Goal: Task Accomplishment & Management: Contribute content

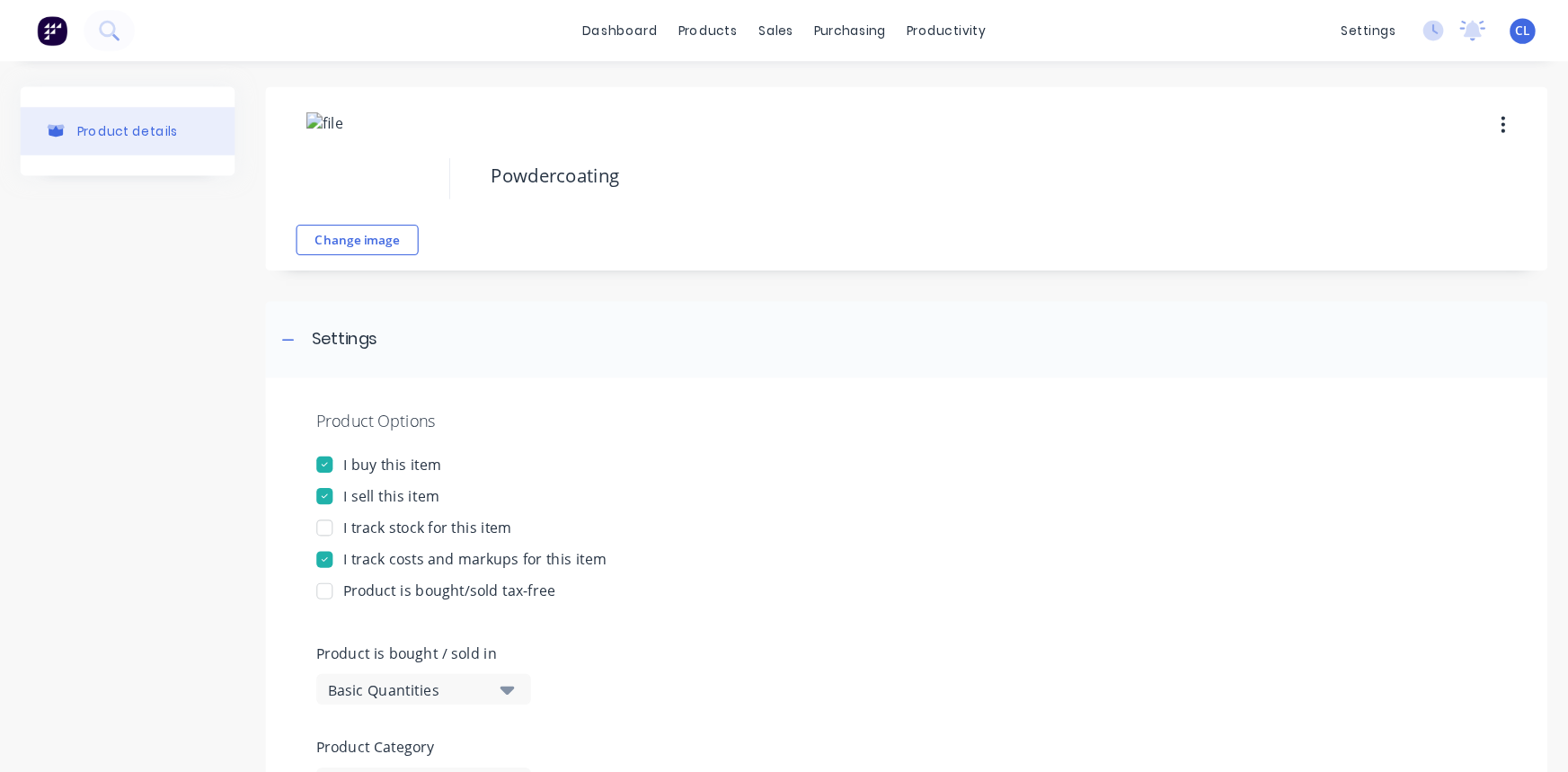
scroll to position [72, 0]
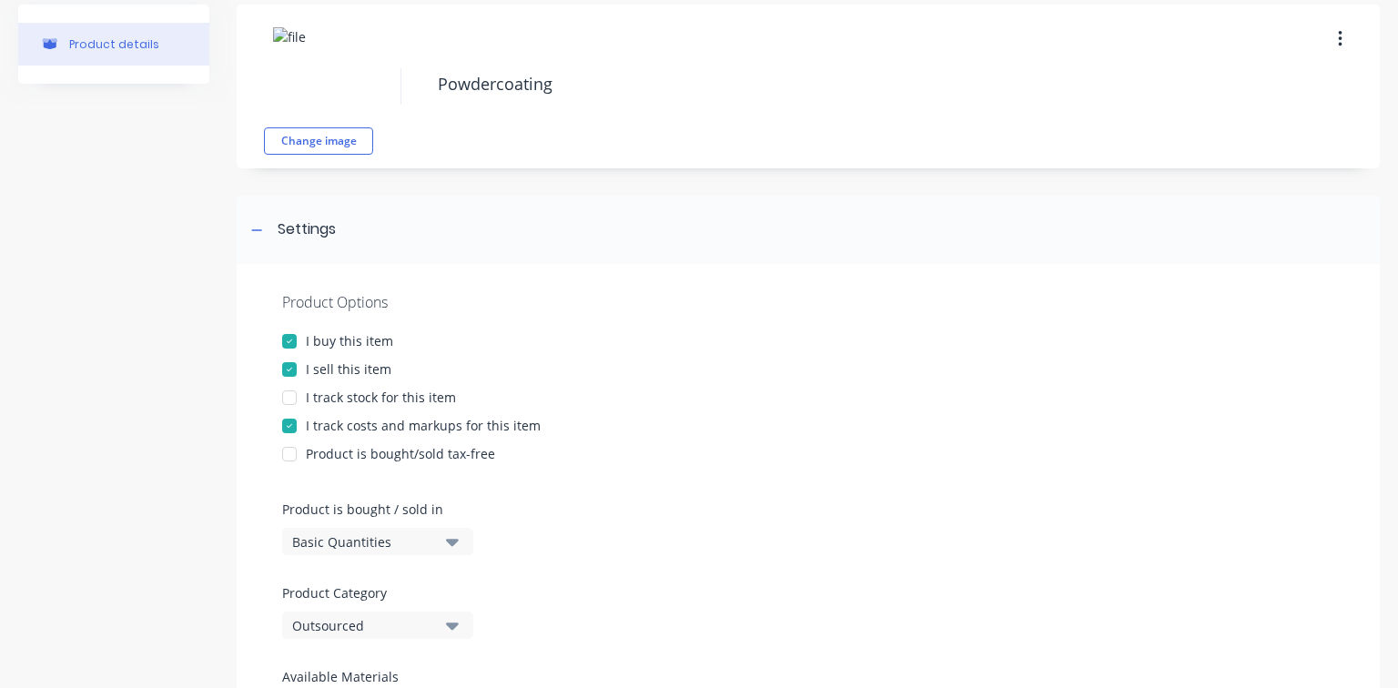
type textarea "x"
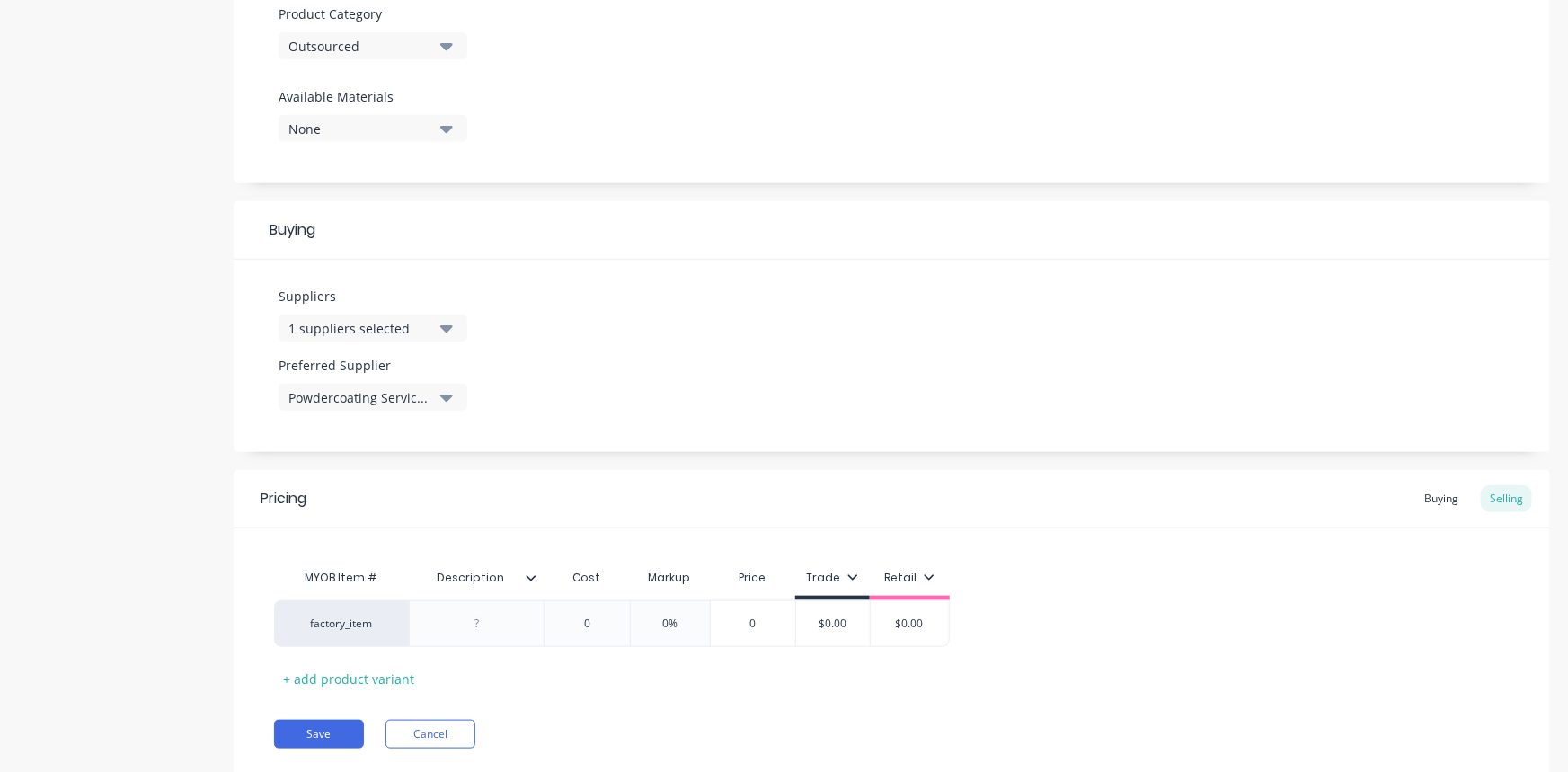
scroll to position [695, 0]
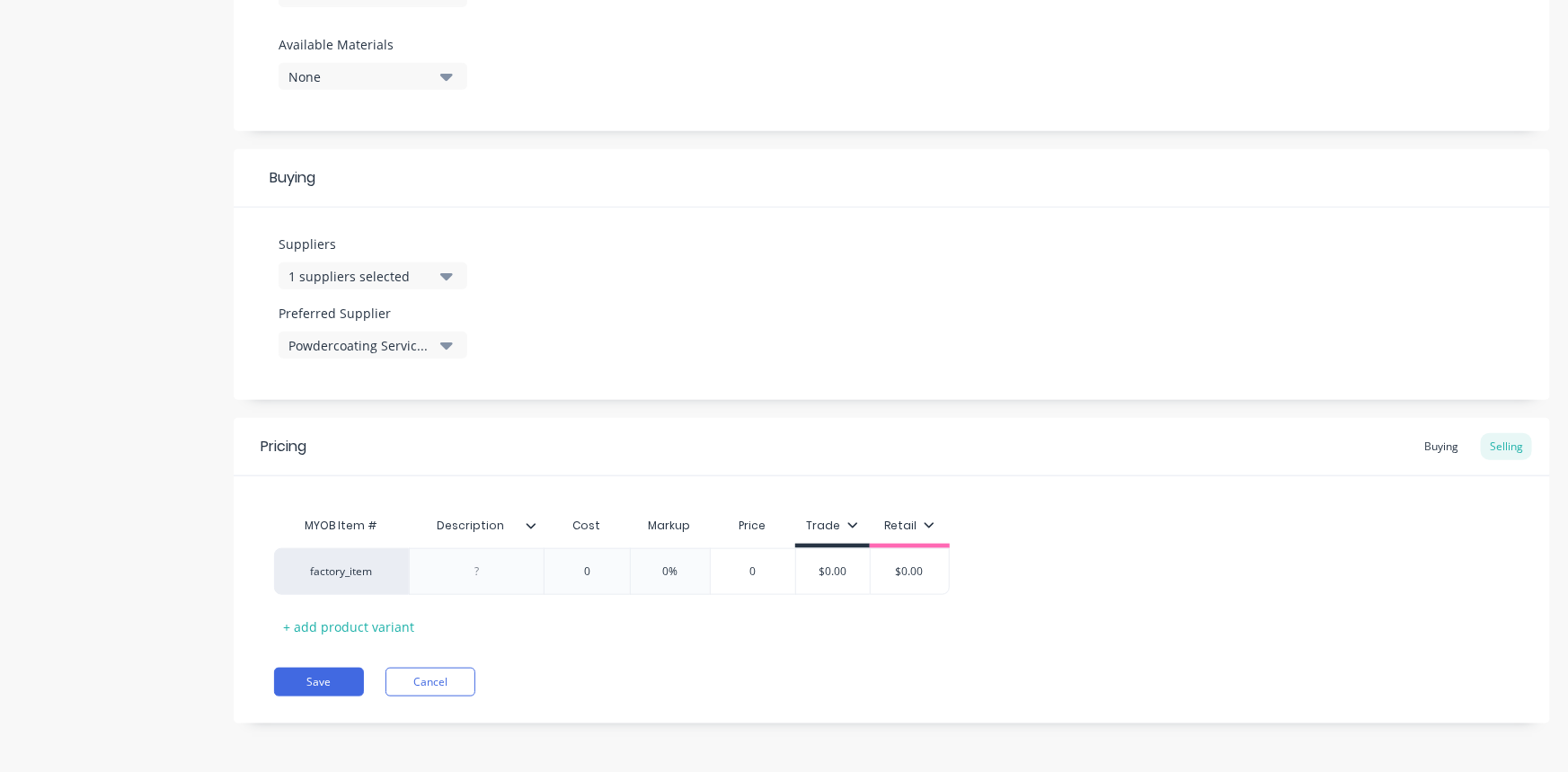
click at [493, 575] on div at bounding box center [477, 572] width 90 height 24
type input "0"
type textarea "x"
type input "0%5"
type textarea "x"
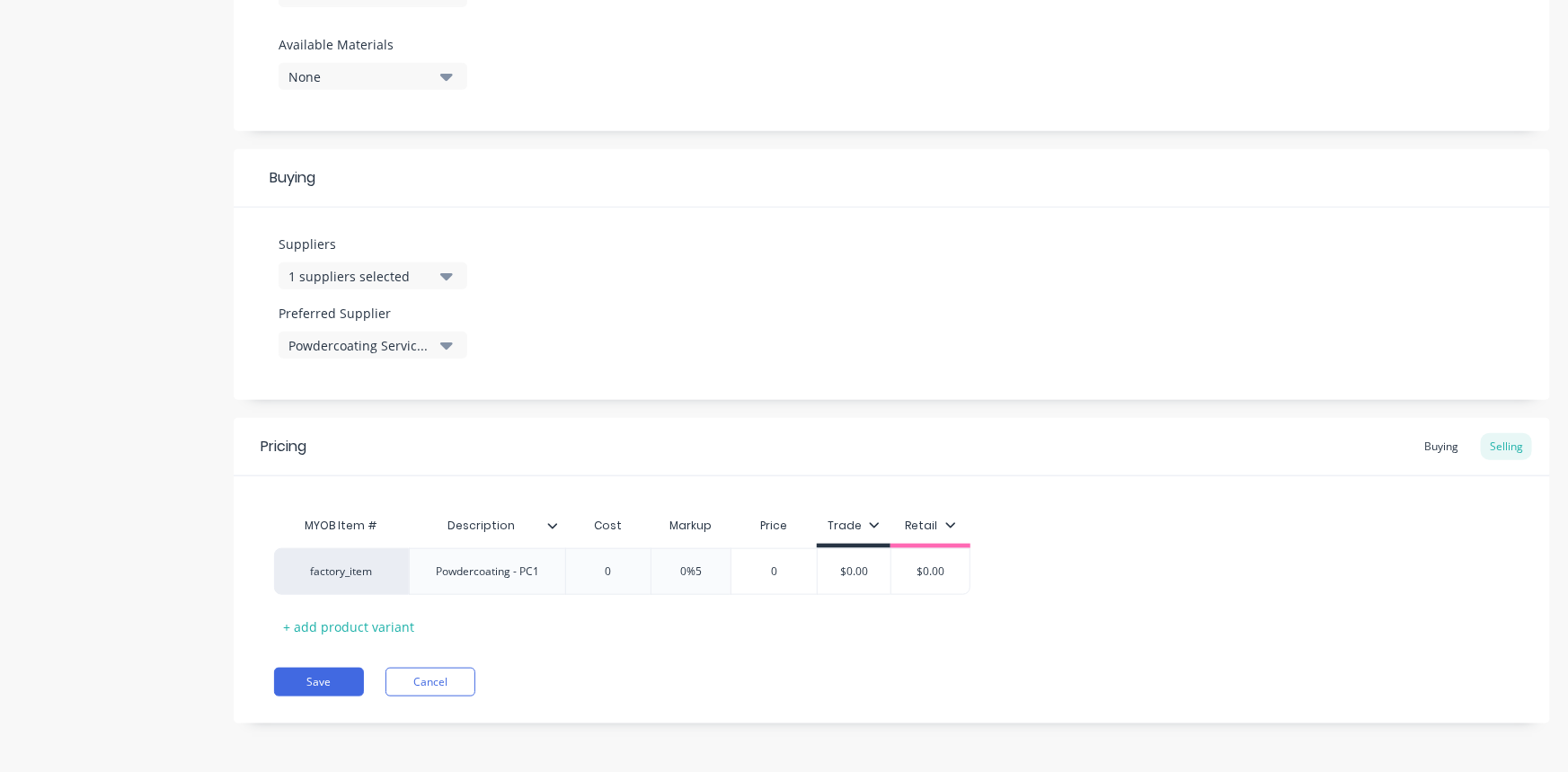
type input "0%50"
type textarea "x"
type input "0%5"
type textarea "x"
type input "0%"
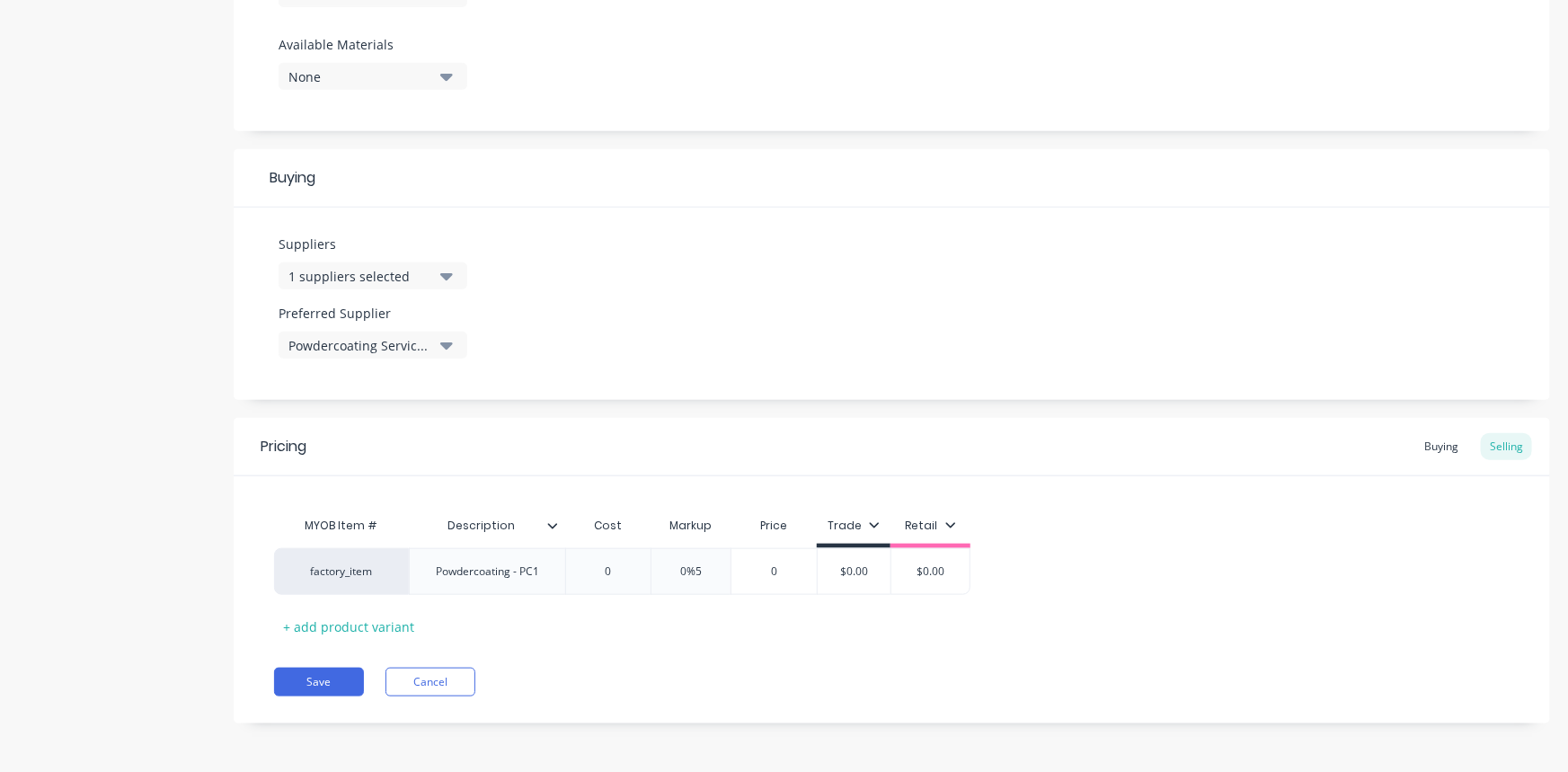
type textarea "x"
type input "0"
type input "5"
type textarea "x"
type input "50"
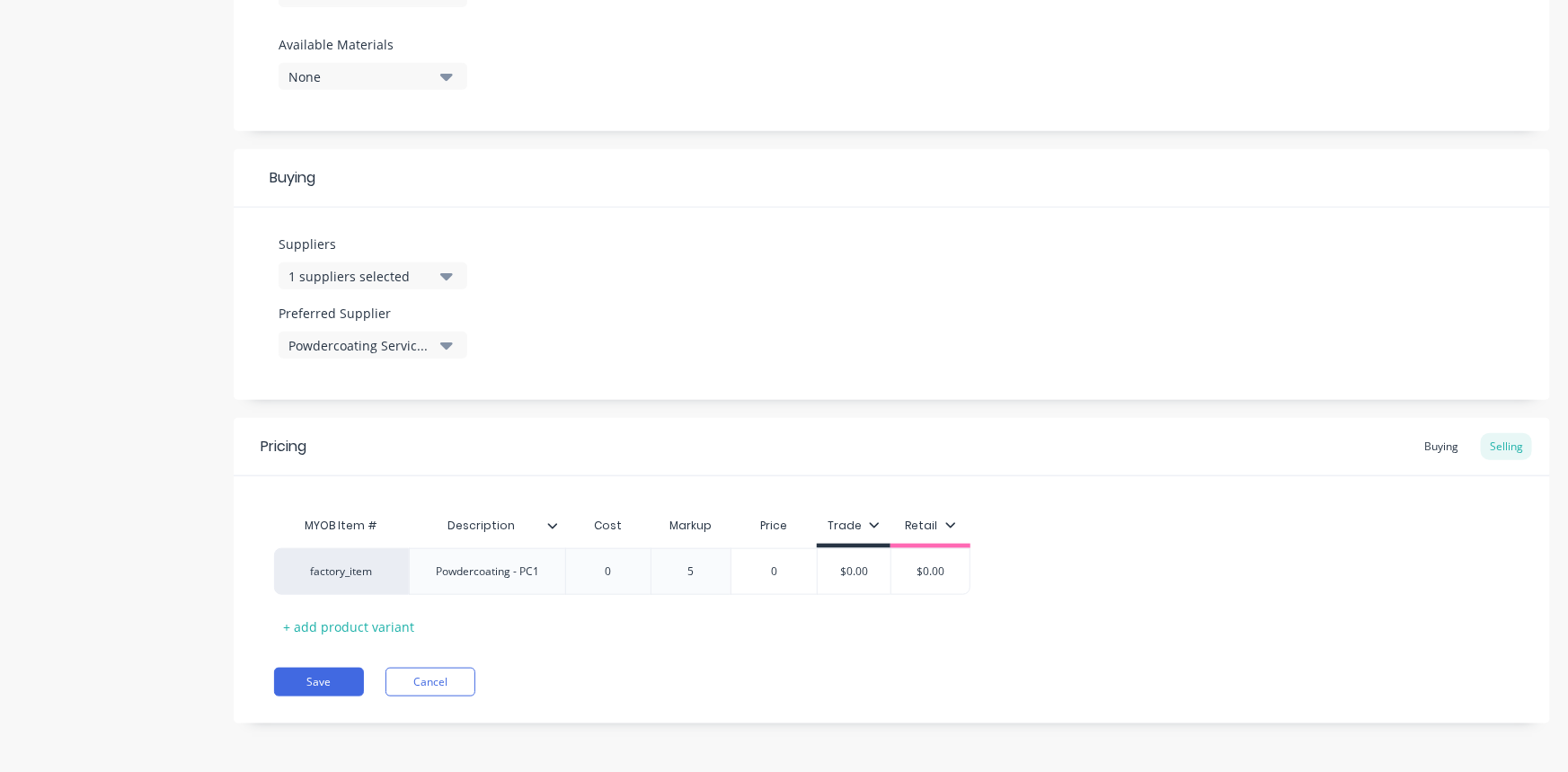
type textarea "x"
type input "50"
type input "0"
type input "$0.00"
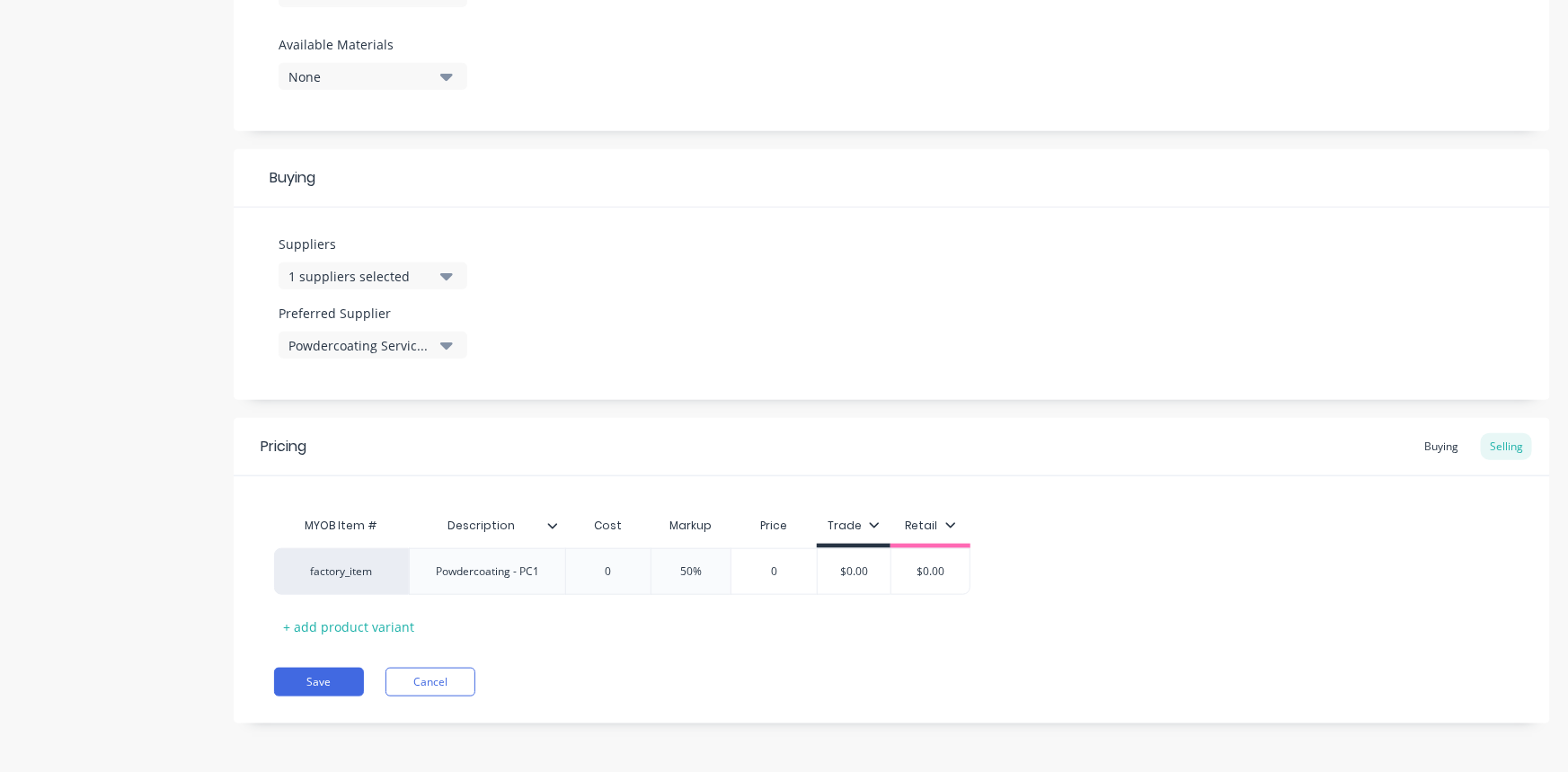
click at [384, 625] on div "+ add product variant" at bounding box center [349, 627] width 149 height 28
type textarea "x"
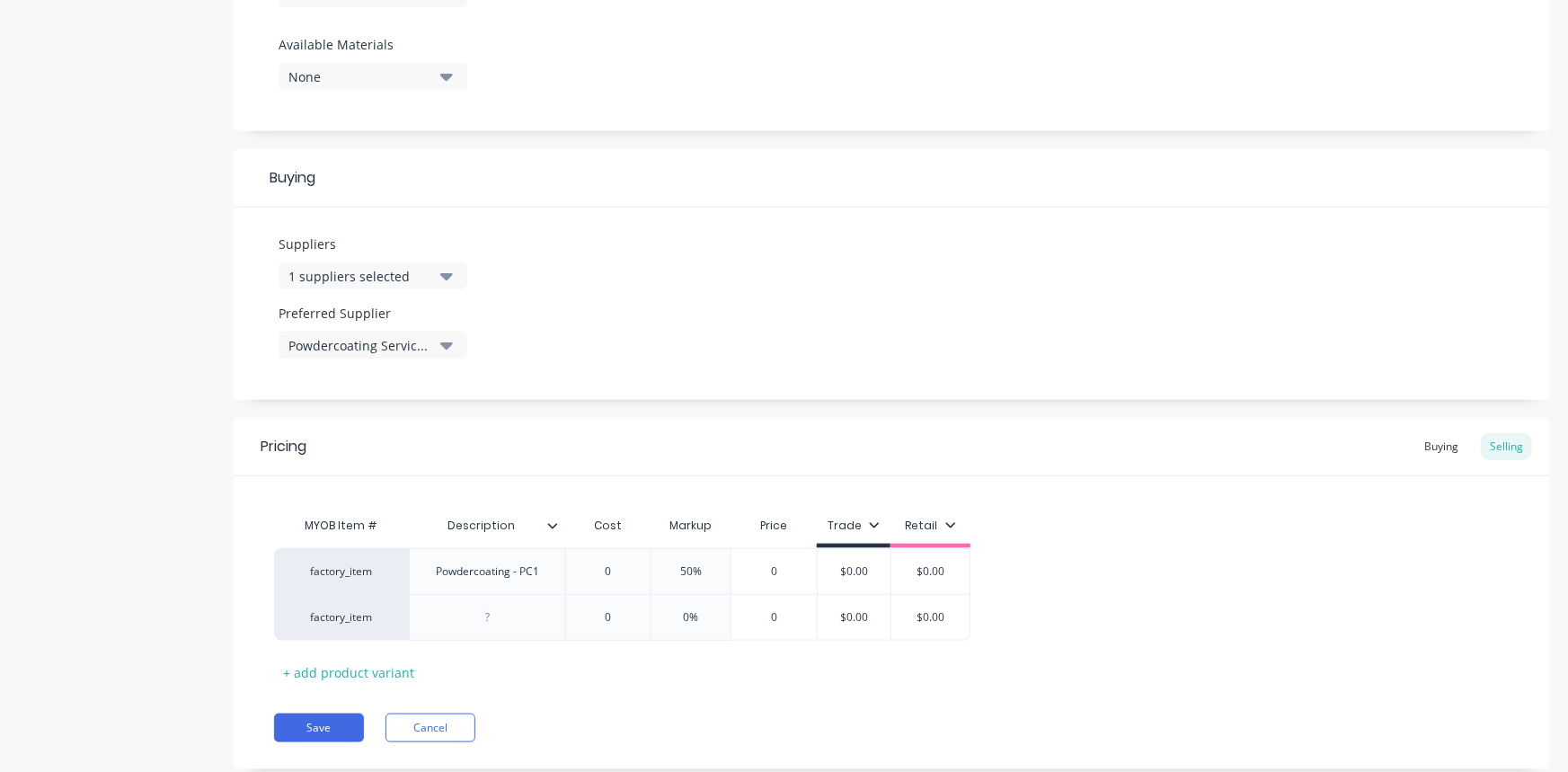
click at [488, 618] on div at bounding box center [487, 617] width 90 height 24
type textarea "x"
type input "0"
type input "0%"
type textarea "x"
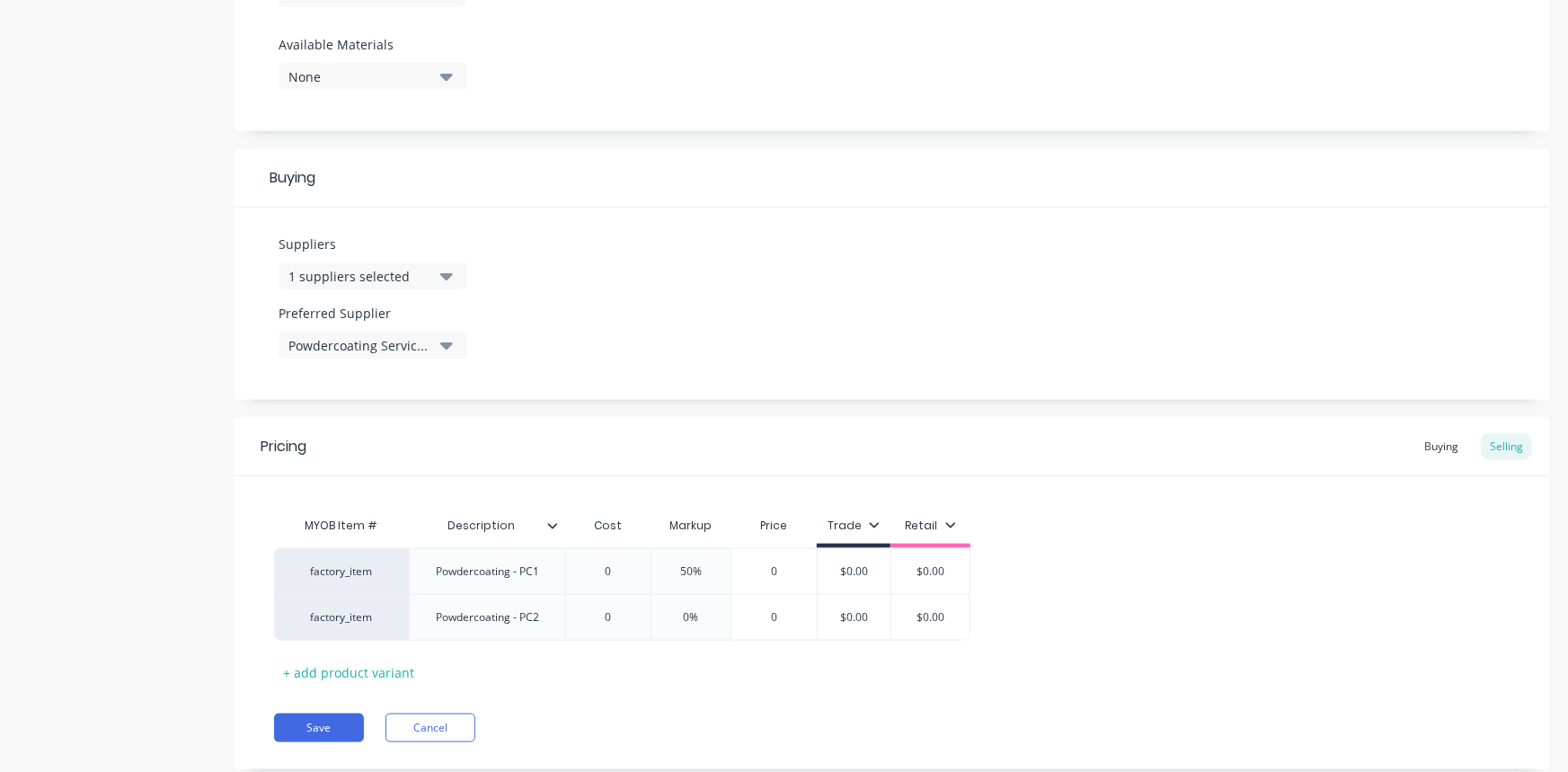
type input "0%5"
type textarea "x"
type input "0%5"
type textarea "x"
type input "0"
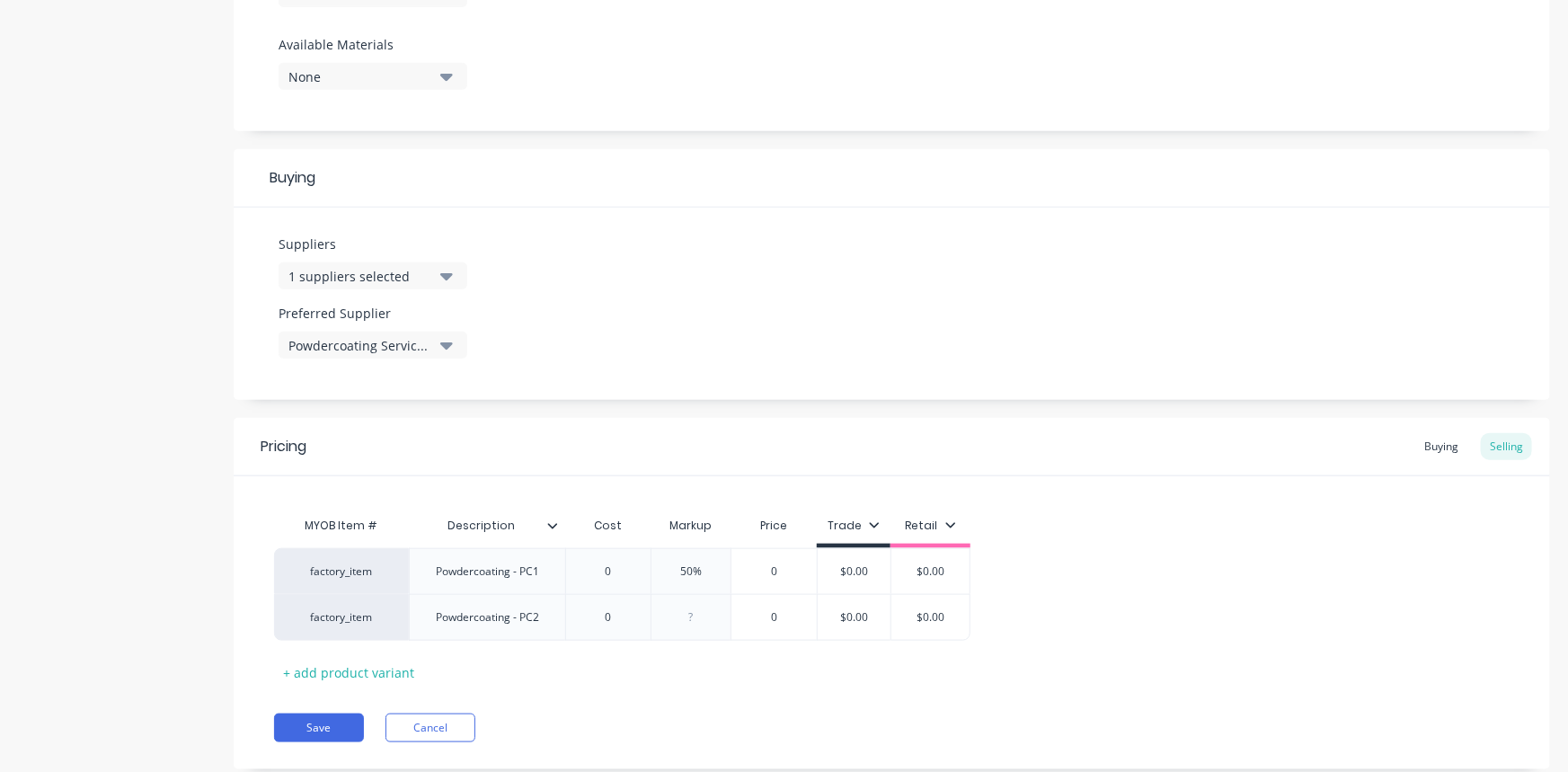
type textarea "x"
type input "5"
type textarea "x"
type input "50"
type input "0"
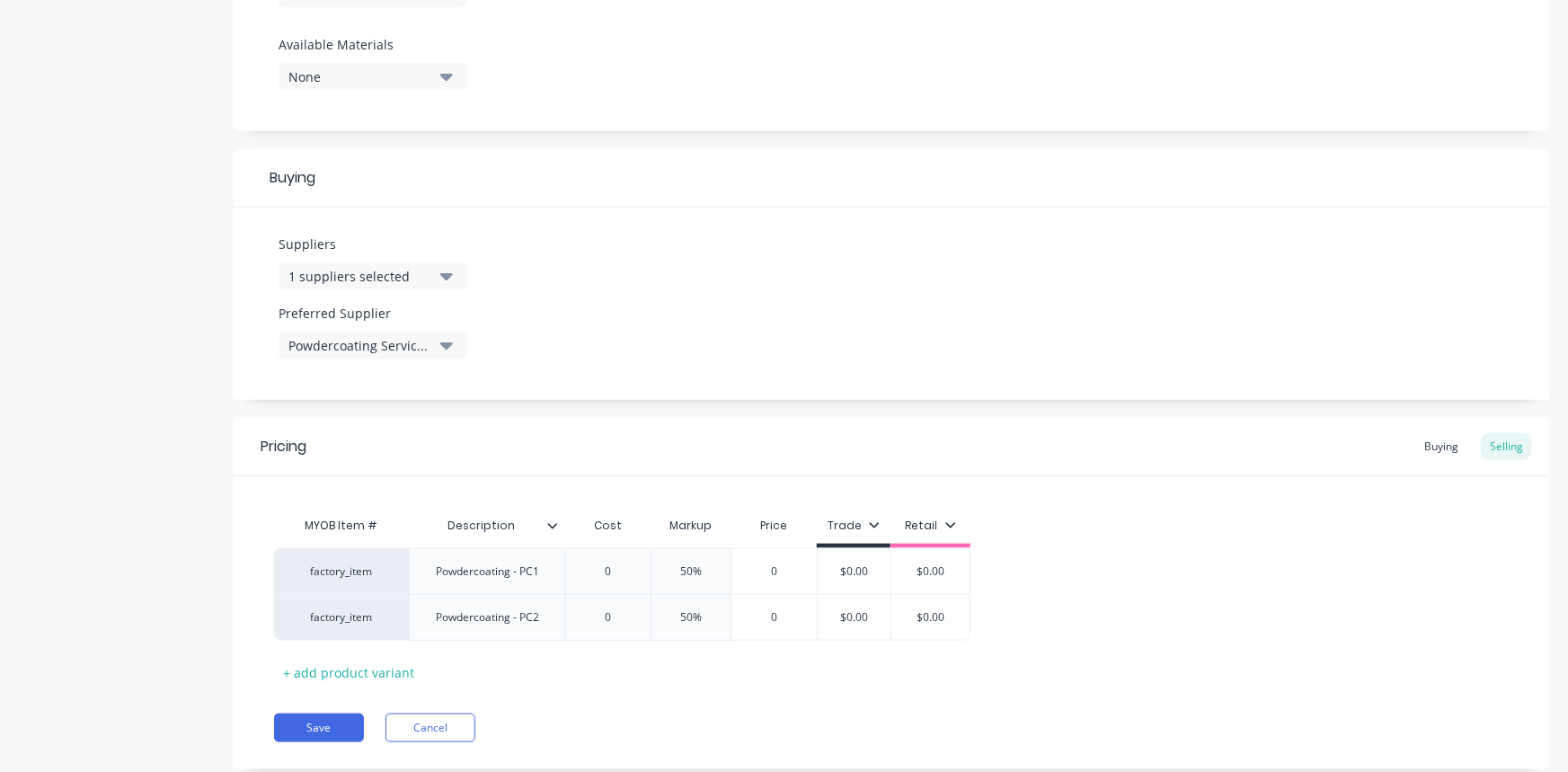
type input "$0.00"
click at [408, 670] on div "+ add product variant" at bounding box center [349, 672] width 149 height 28
type textarea "x"
click at [464, 672] on div at bounding box center [487, 663] width 90 height 24
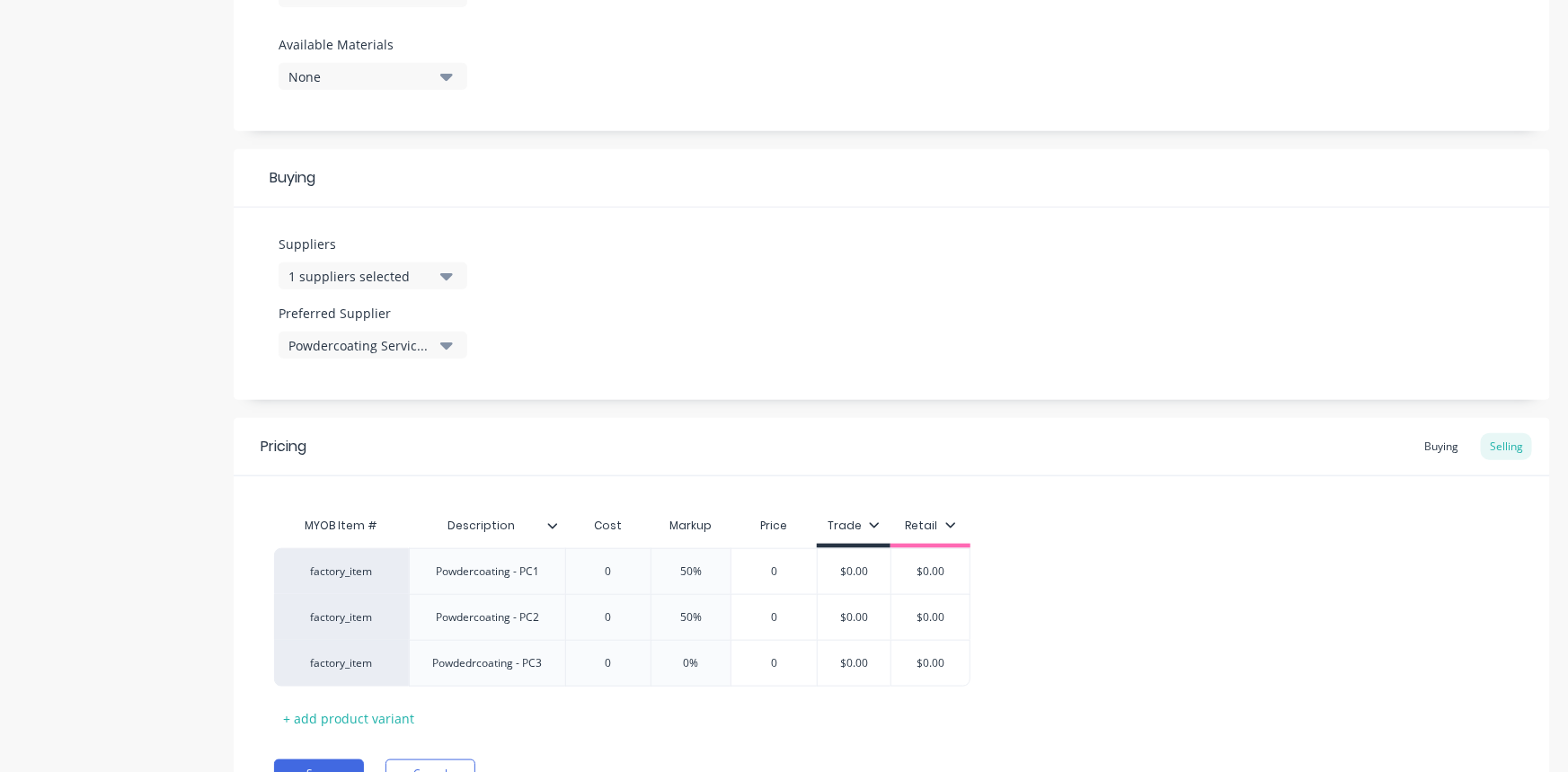
type textarea "x"
type input "0"
type input "0%"
type input "0"
type input "$0.00"
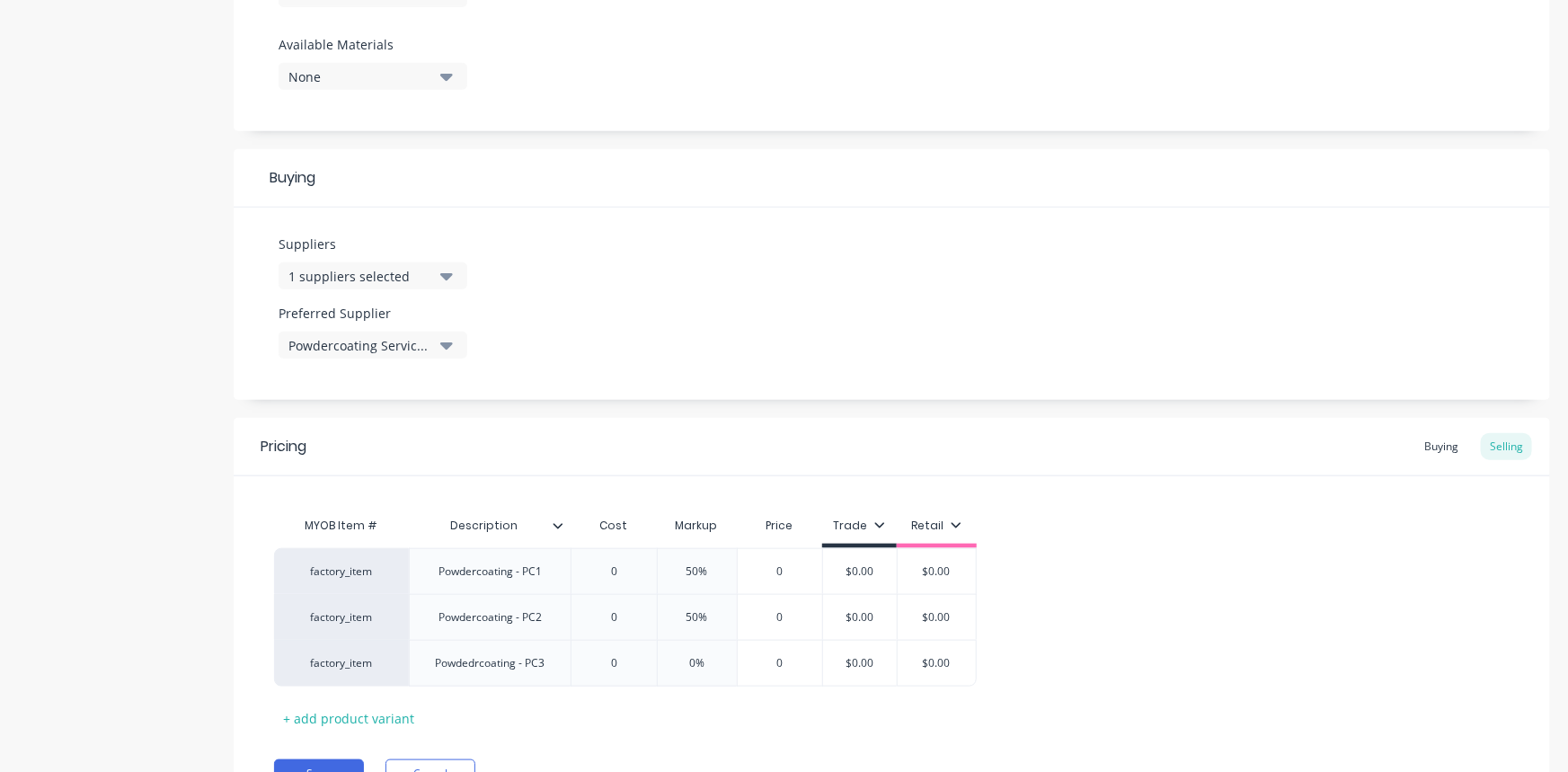
type input "$0.00"
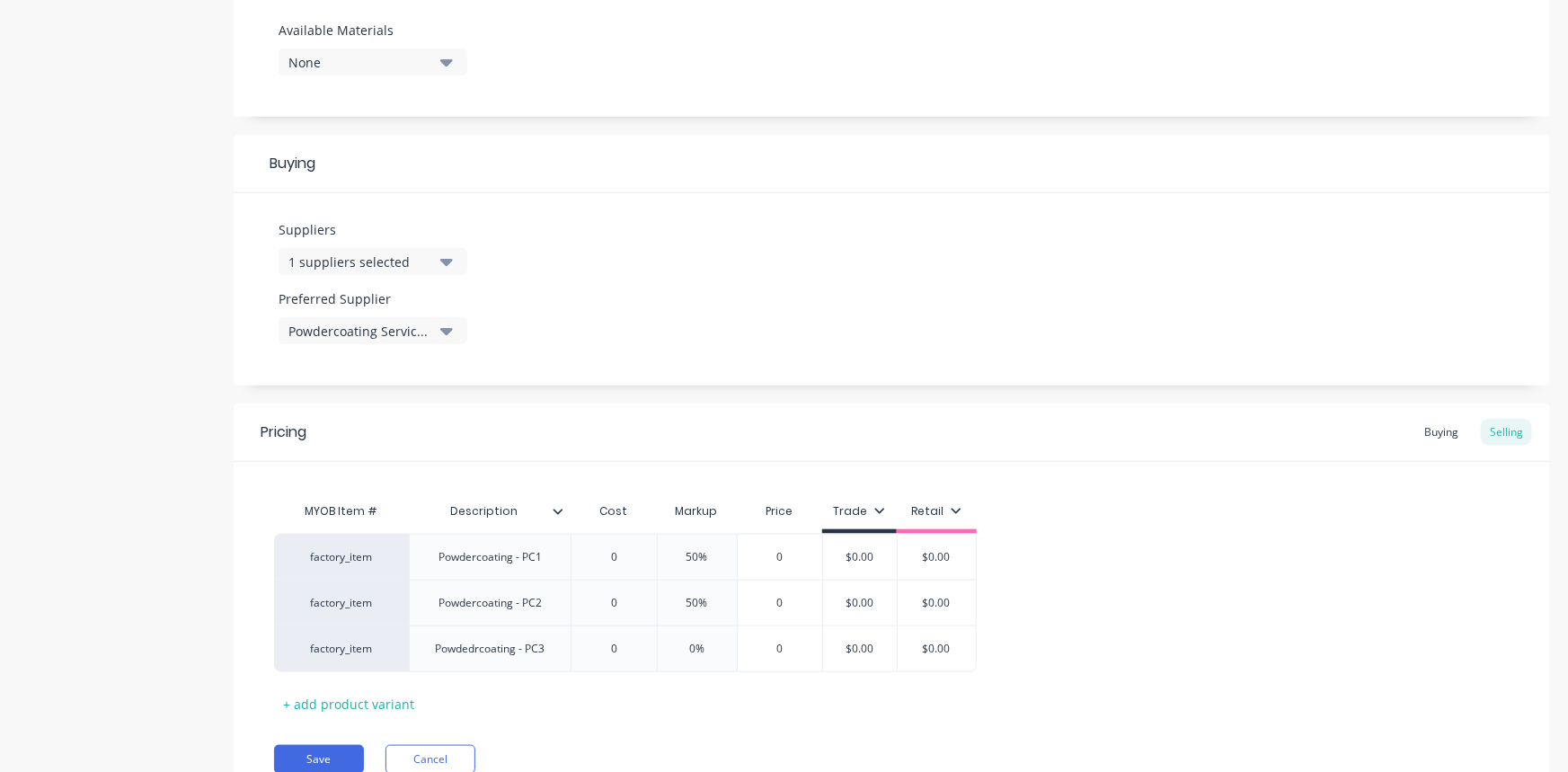
drag, startPoint x: 683, startPoint y: 643, endPoint x: 852, endPoint y: 625, distance: 170.0
click at [845, 625] on div "factory_item Powdedrcoating - PC3 0 0 0% 0% 0 0 $0.00 $0.00 $0.00 $0.00" at bounding box center [626, 648] width 703 height 46
type textarea "x"
type input "50"
type textarea "x"
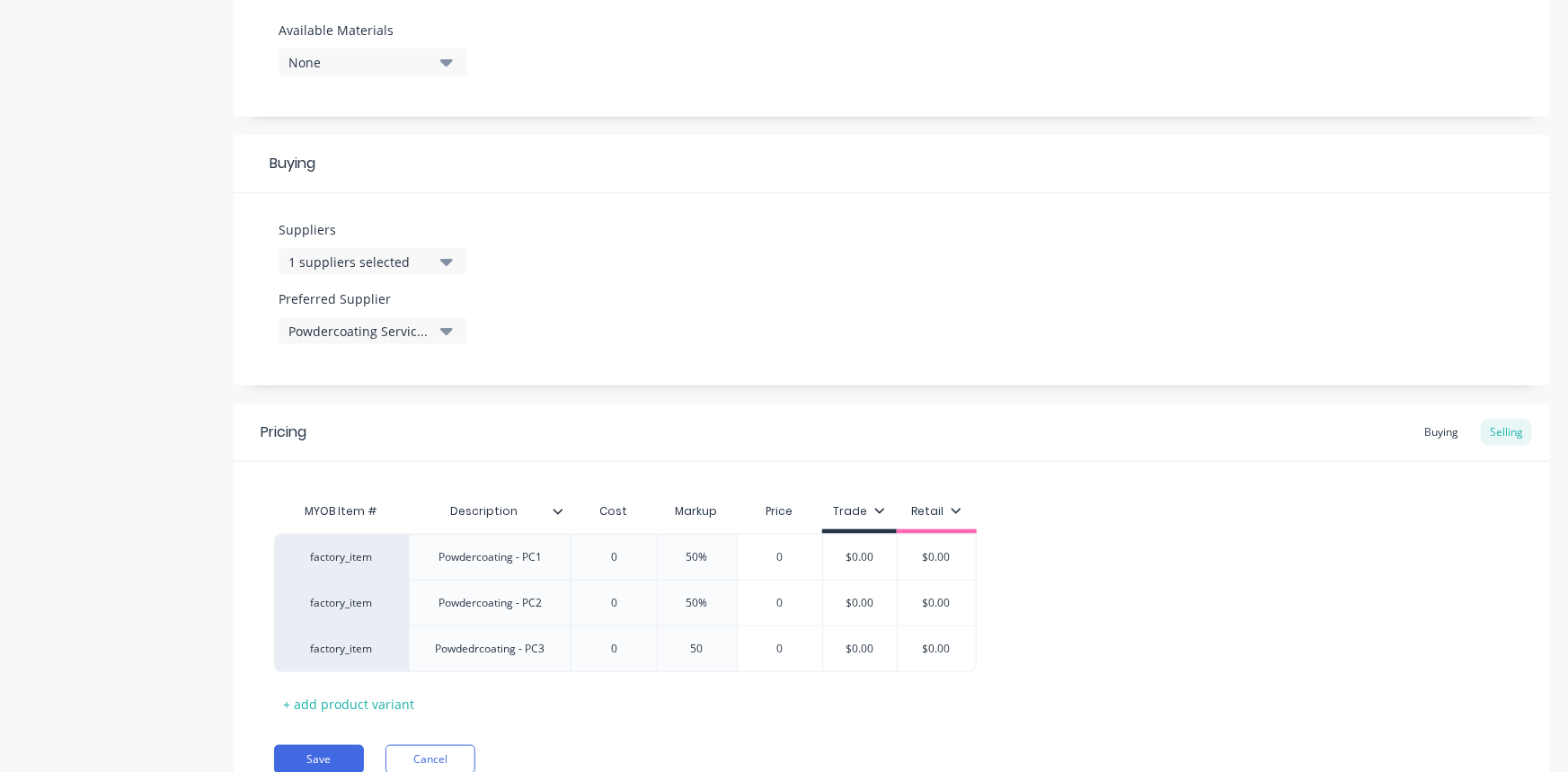
type input "50"
click at [371, 678] on div "+ add product variant" at bounding box center [349, 704] width 149 height 28
type textarea "x"
click at [452, 678] on div at bounding box center [490, 694] width 90 height 24
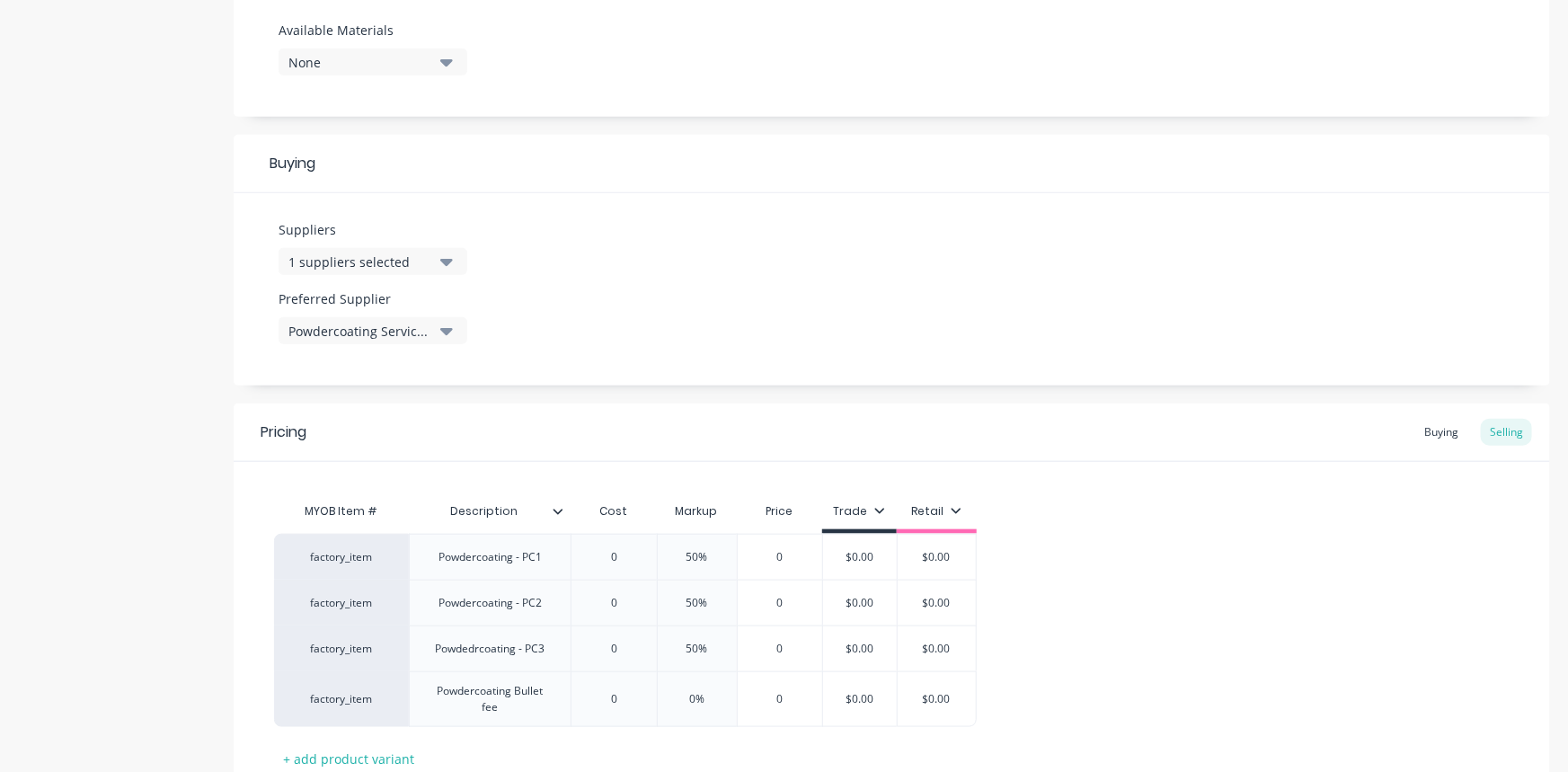
type textarea "x"
type input "0"
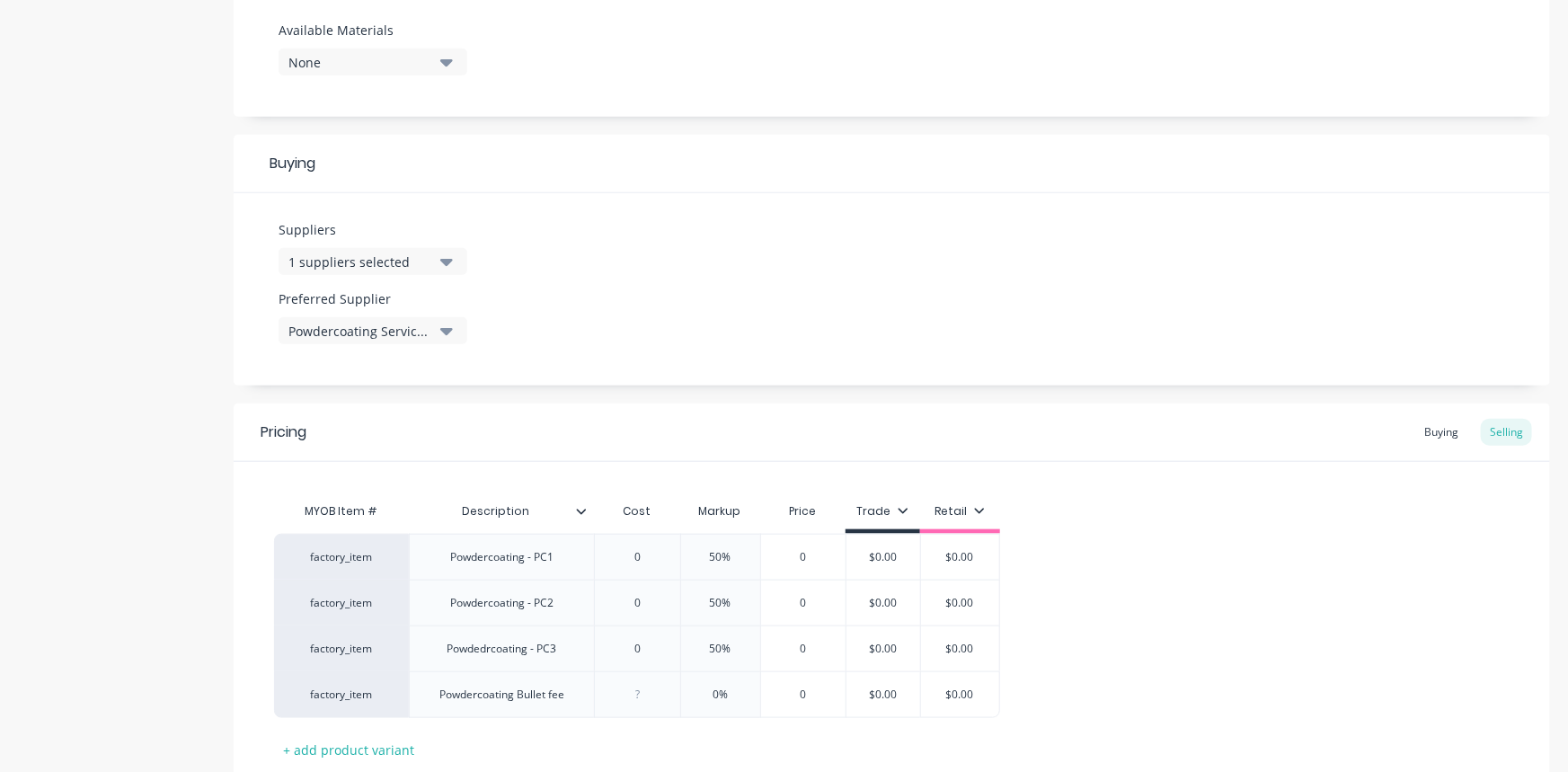
type textarea "x"
type input "2"
type textarea "x"
type input "24"
type textarea "x"
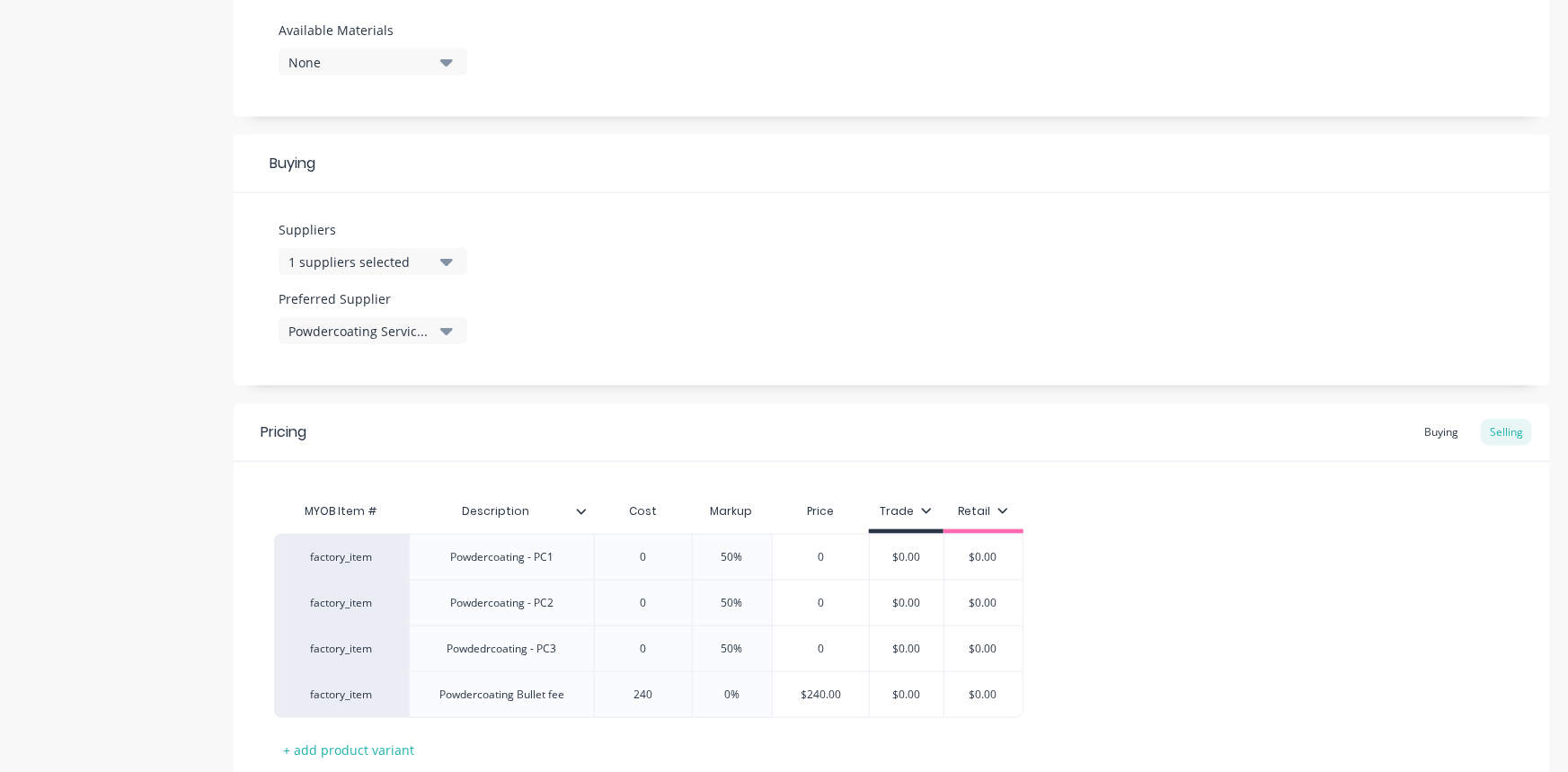
type input "240"
type input "0%"
type input "$240"
type textarea "x"
type input "$24"
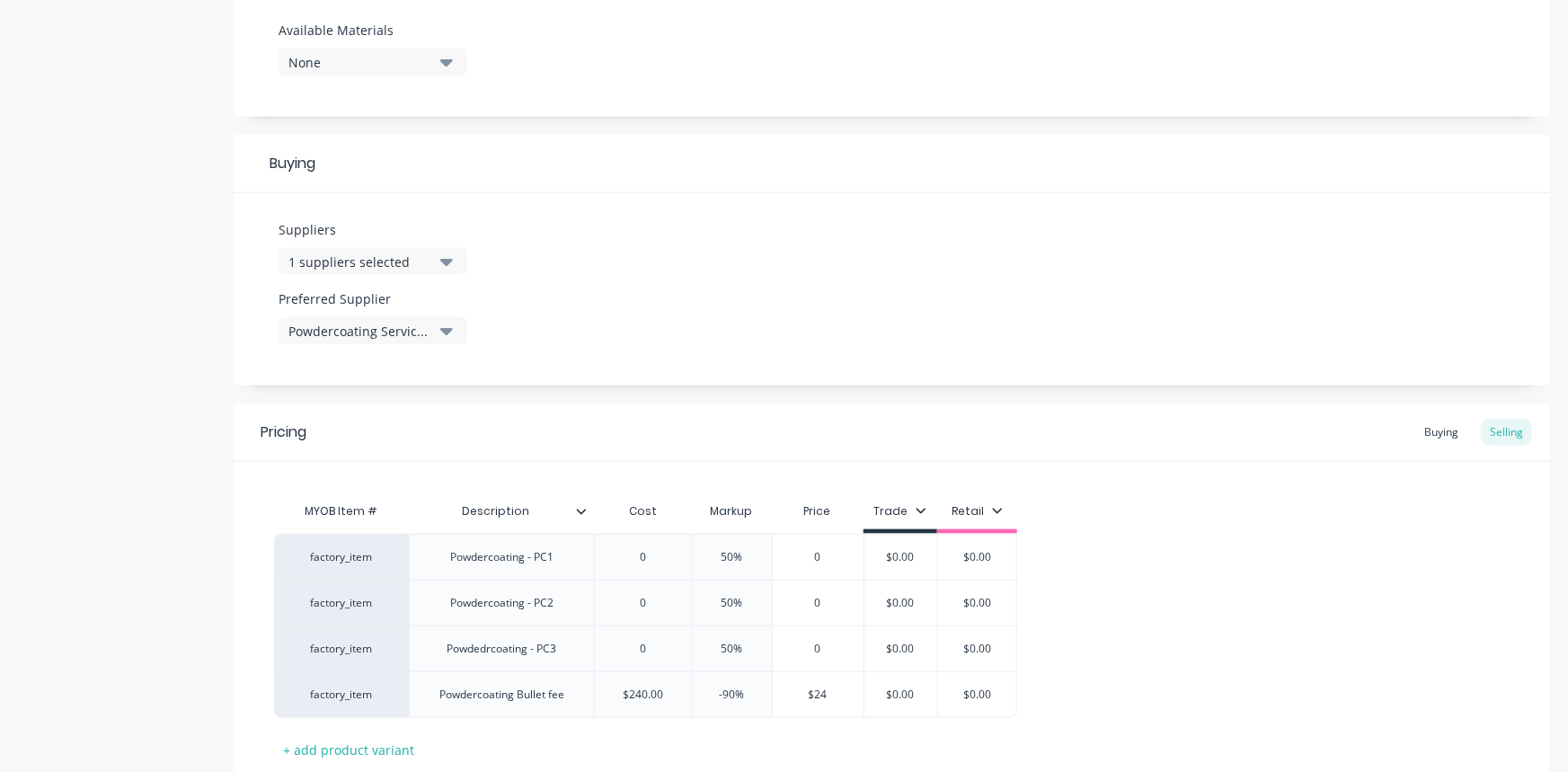
type textarea "x"
type input "$2"
type textarea "x"
type input "$"
type textarea "x"
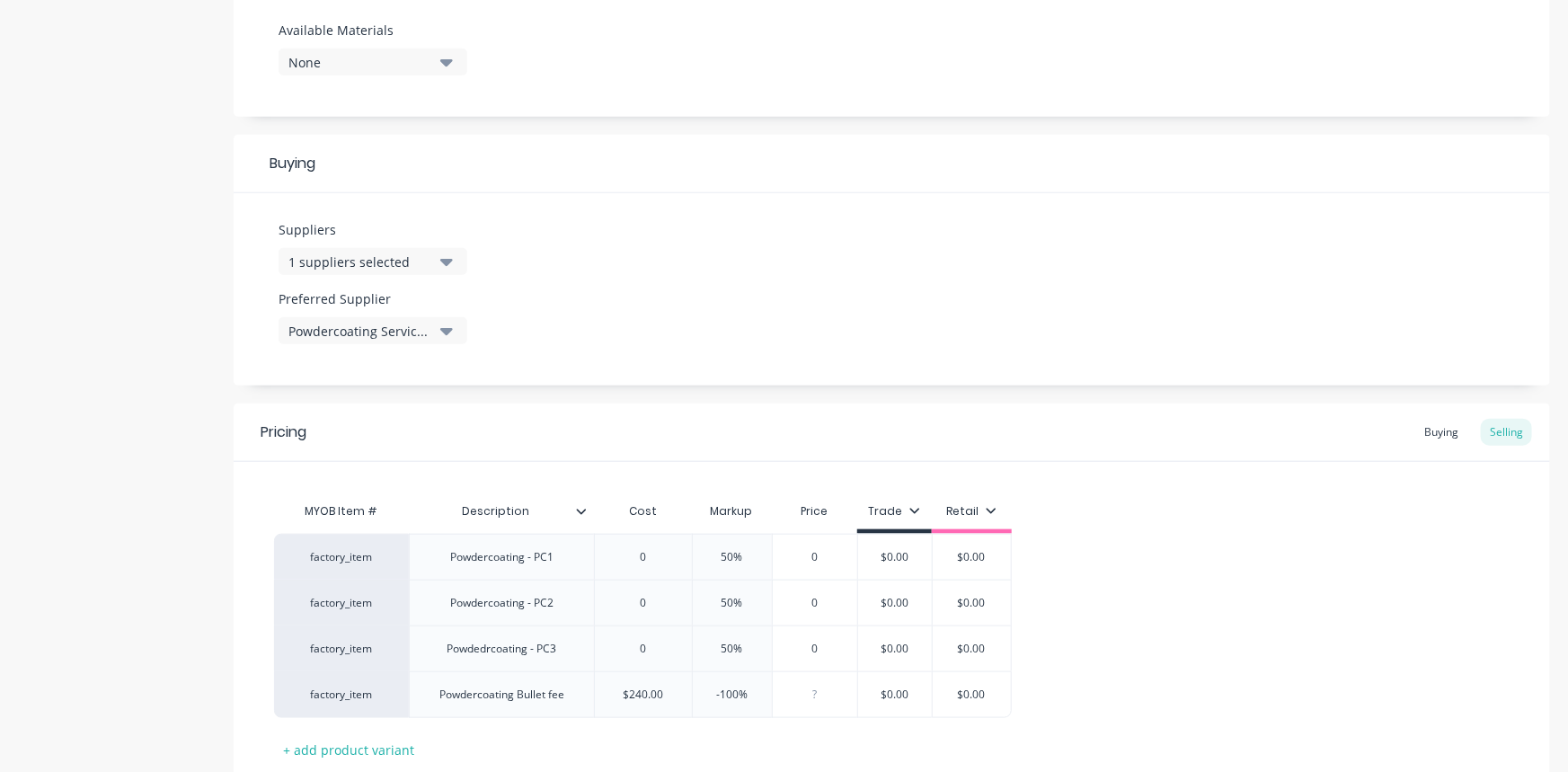
type input "3"
type textarea "x"
type input "30"
type textarea "x"
type input "300"
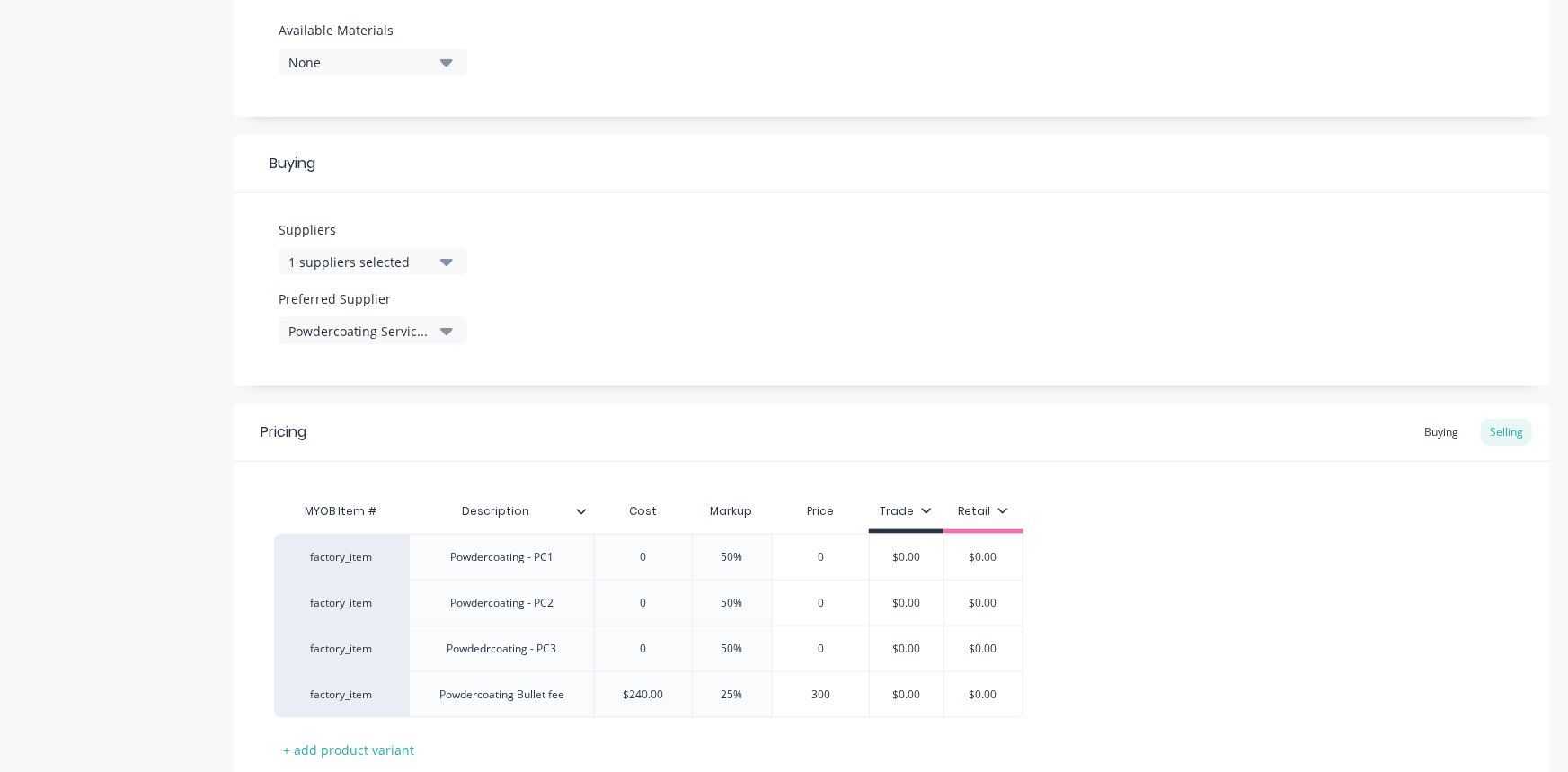
type input "$0.00"
type textarea "x"
type input "$0.003"
type textarea "x"
type input "$0.0030"
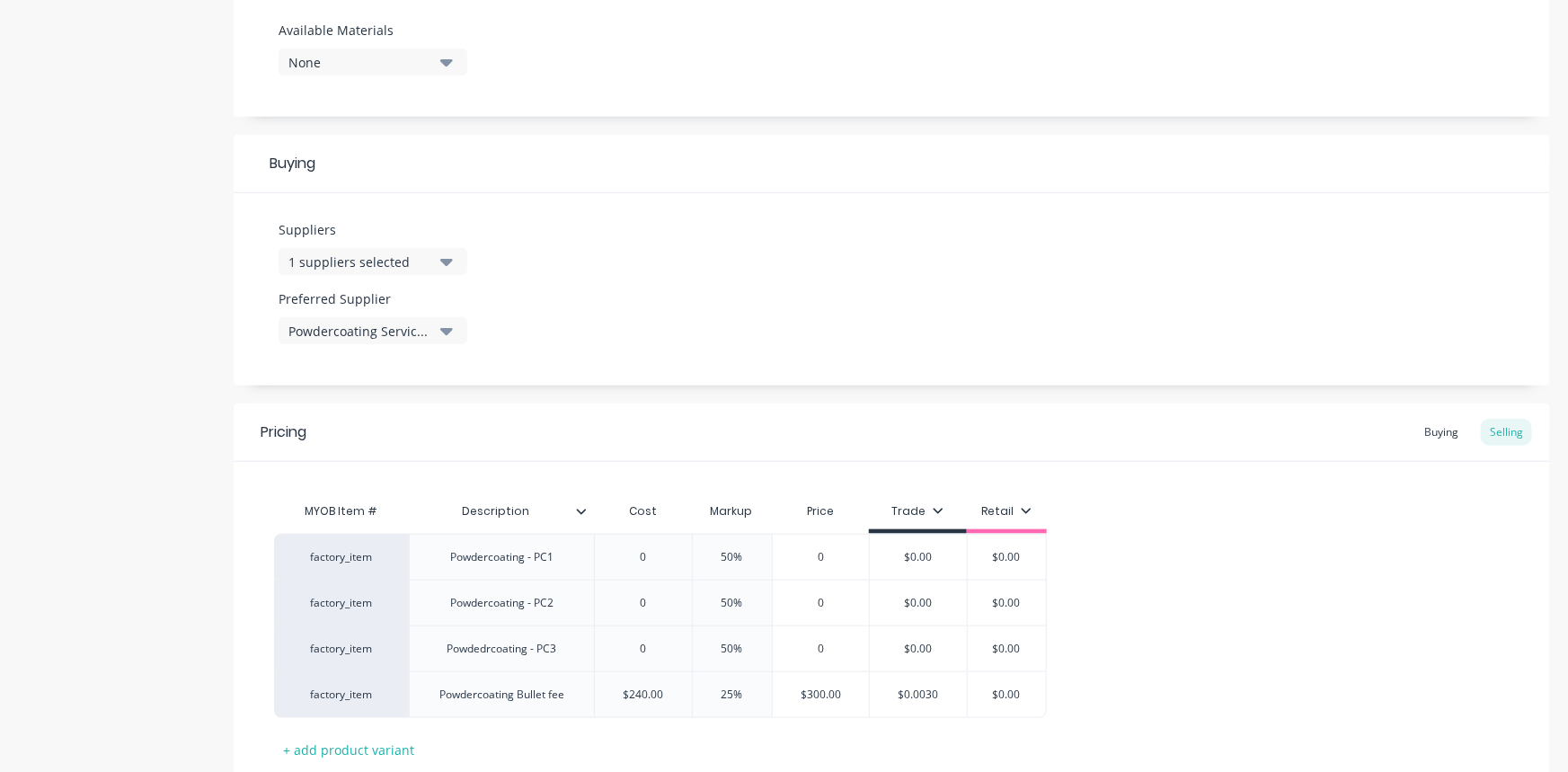
type textarea "x"
type input "$0.00300"
type input "$0.00"
type input "$0.003"
drag, startPoint x: 891, startPoint y: 692, endPoint x: 1073, endPoint y: 703, distance: 182.3
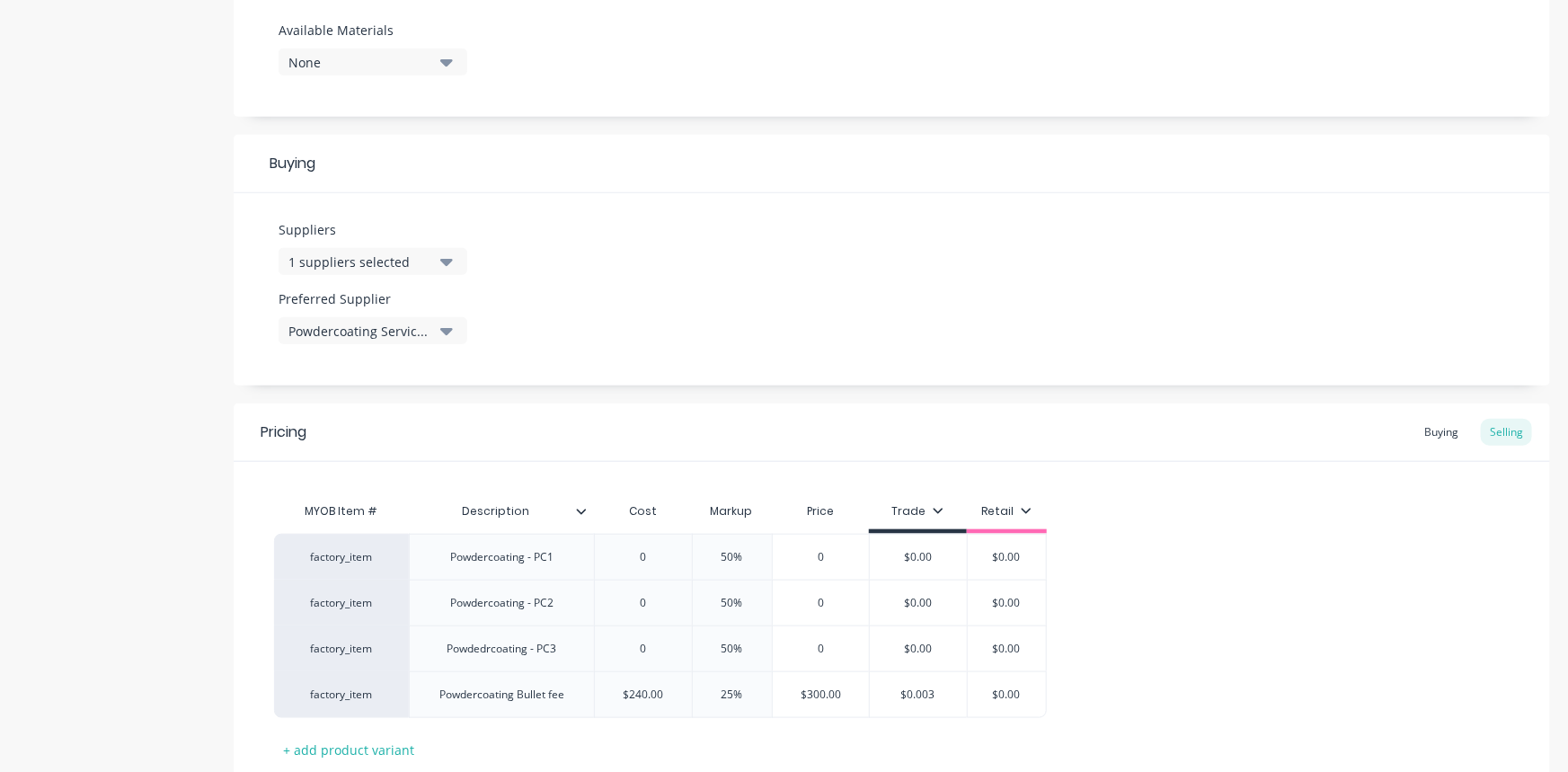
click at [1073, 678] on div "factory_item Powdercoating - PC1 0 0 50% 50 0 0 $0.00 $0.00 $0.00 $0.00 factory…" at bounding box center [892, 625] width 1235 height 185
type textarea "x"
type input "3"
type textarea "x"
type input "30"
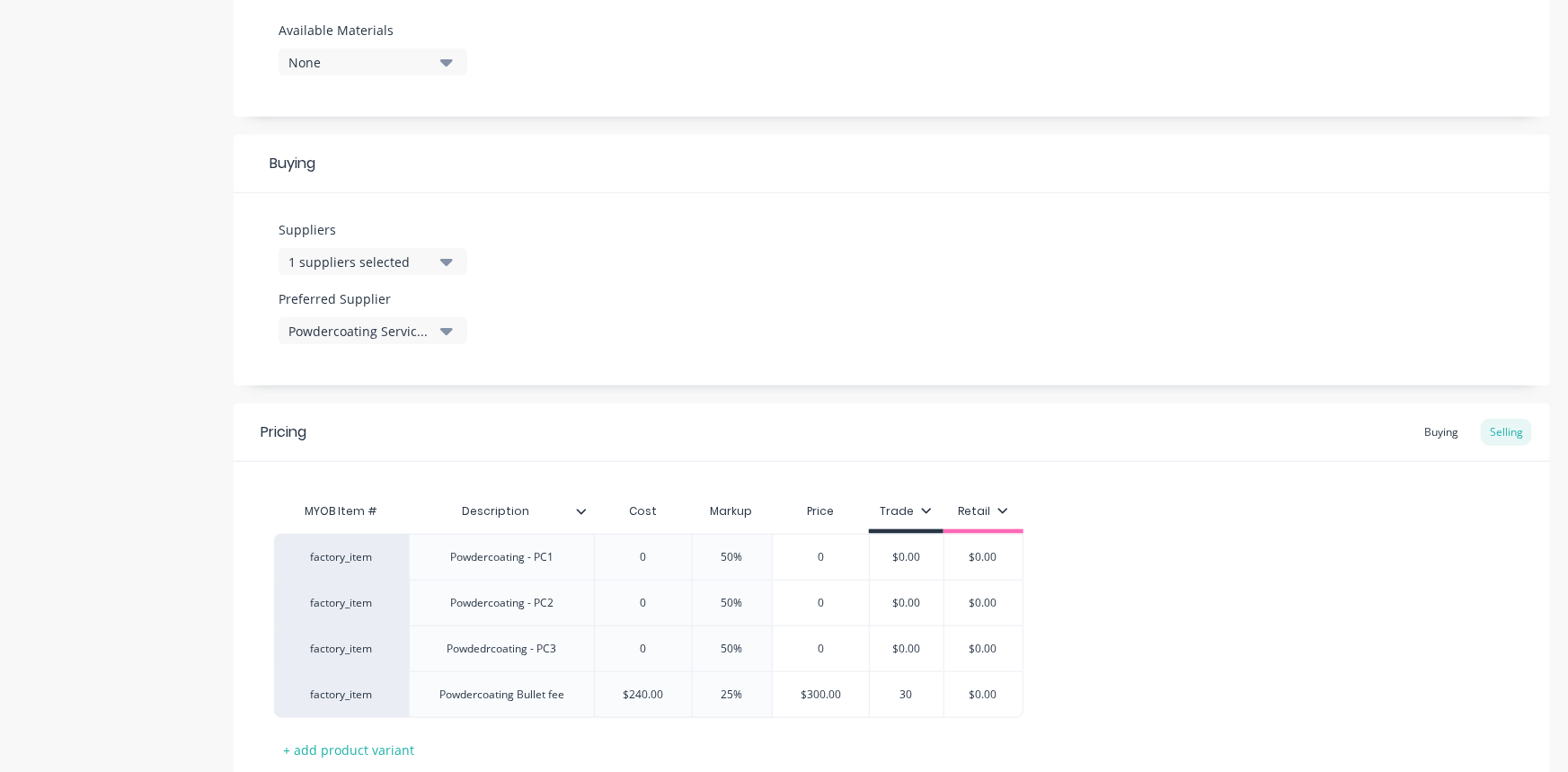
type textarea "x"
type input "300"
type textarea "x"
type input "3"
type textarea "x"
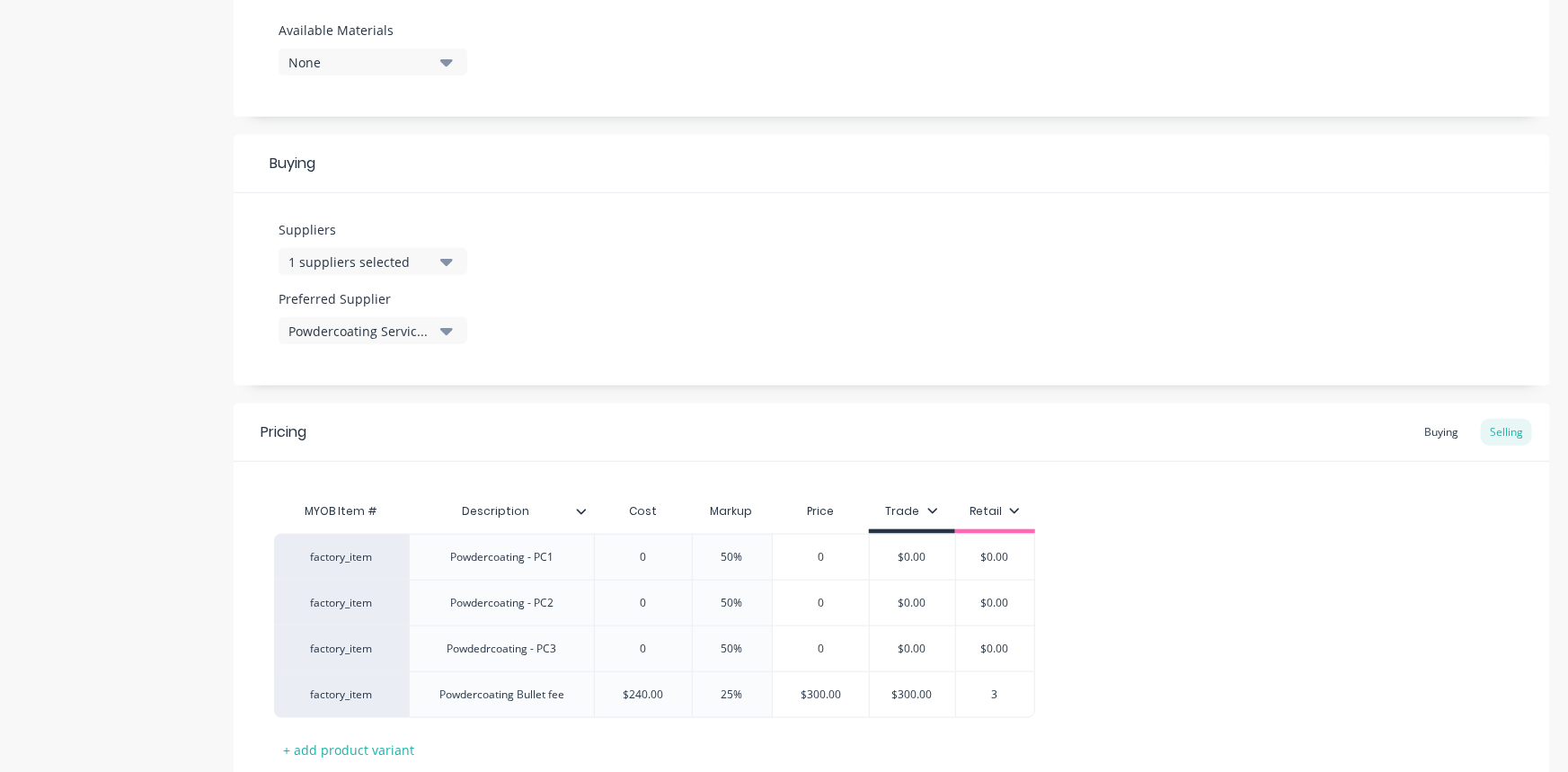
type input "30"
type textarea "x"
type input "300"
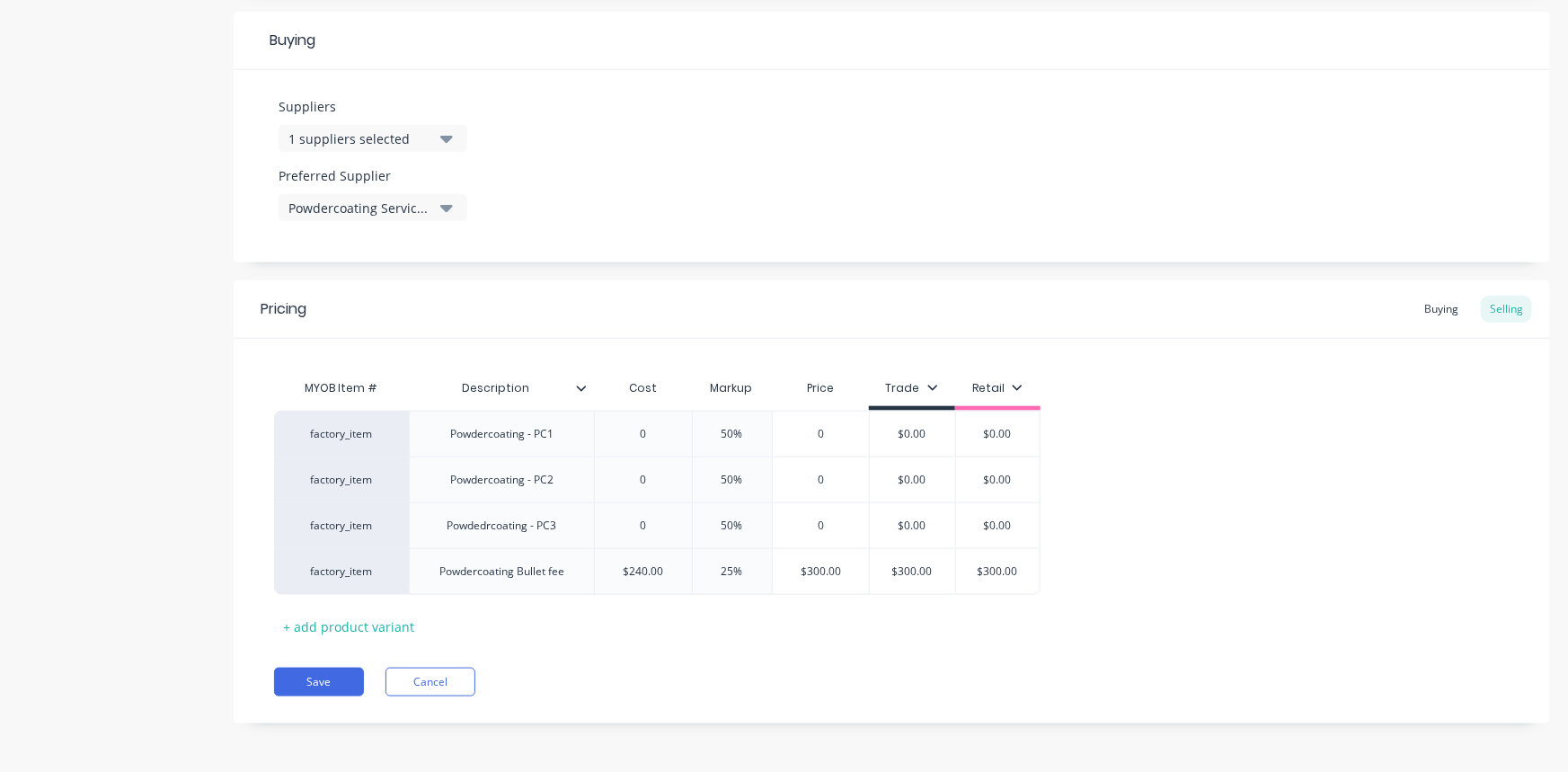
click at [1379, 305] on div "Buying" at bounding box center [1441, 308] width 52 height 27
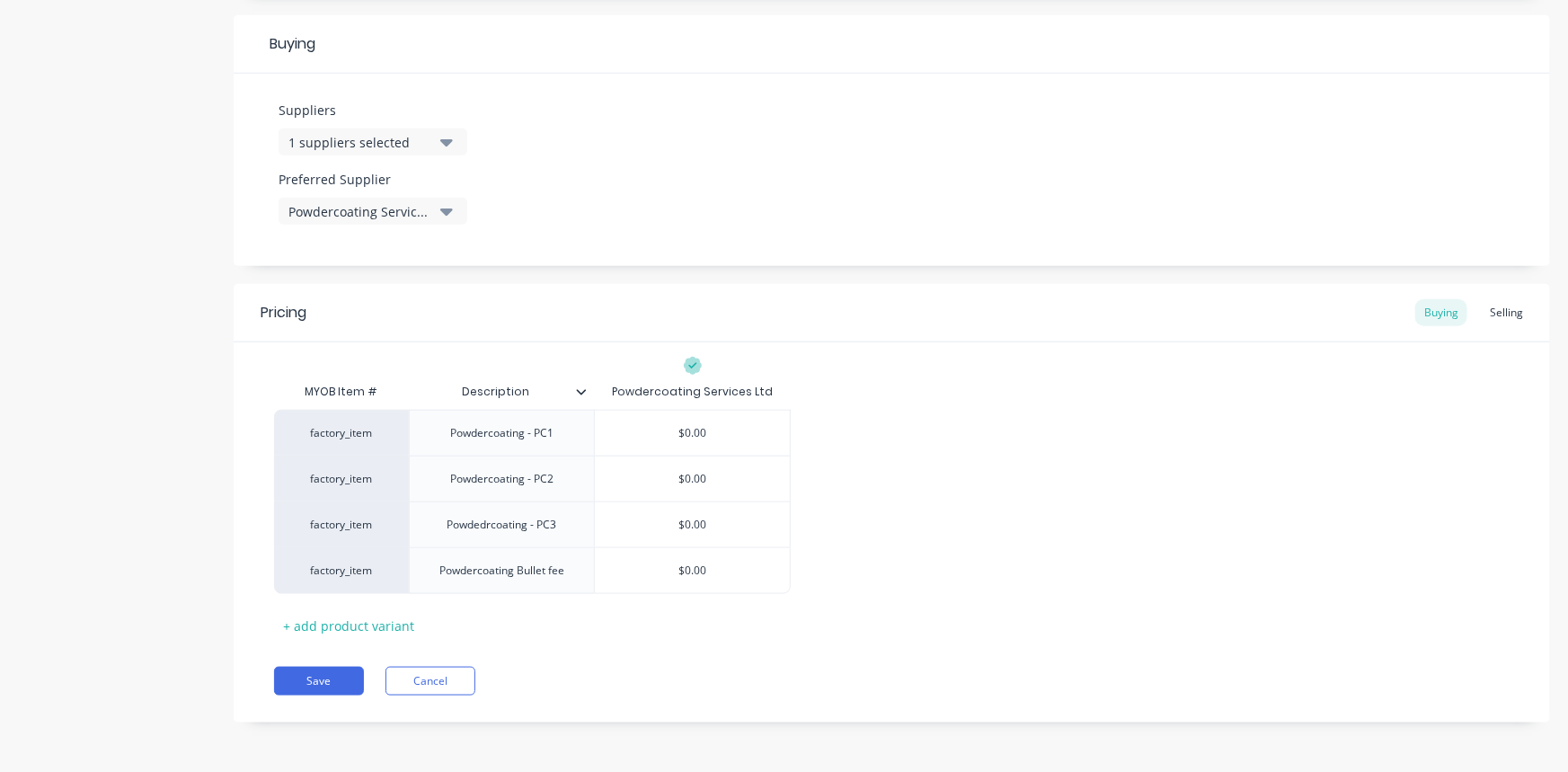
scroll to position [827, 0]
type input "$0.00"
drag, startPoint x: 674, startPoint y: 573, endPoint x: 808, endPoint y: 575, distance: 134.0
click at [808, 575] on div "factory_item Powdercoating - PC1 $0.00 factory_item Powdercoating - PC2 $0.00 f…" at bounding box center [892, 503] width 1235 height 185
type textarea "x"
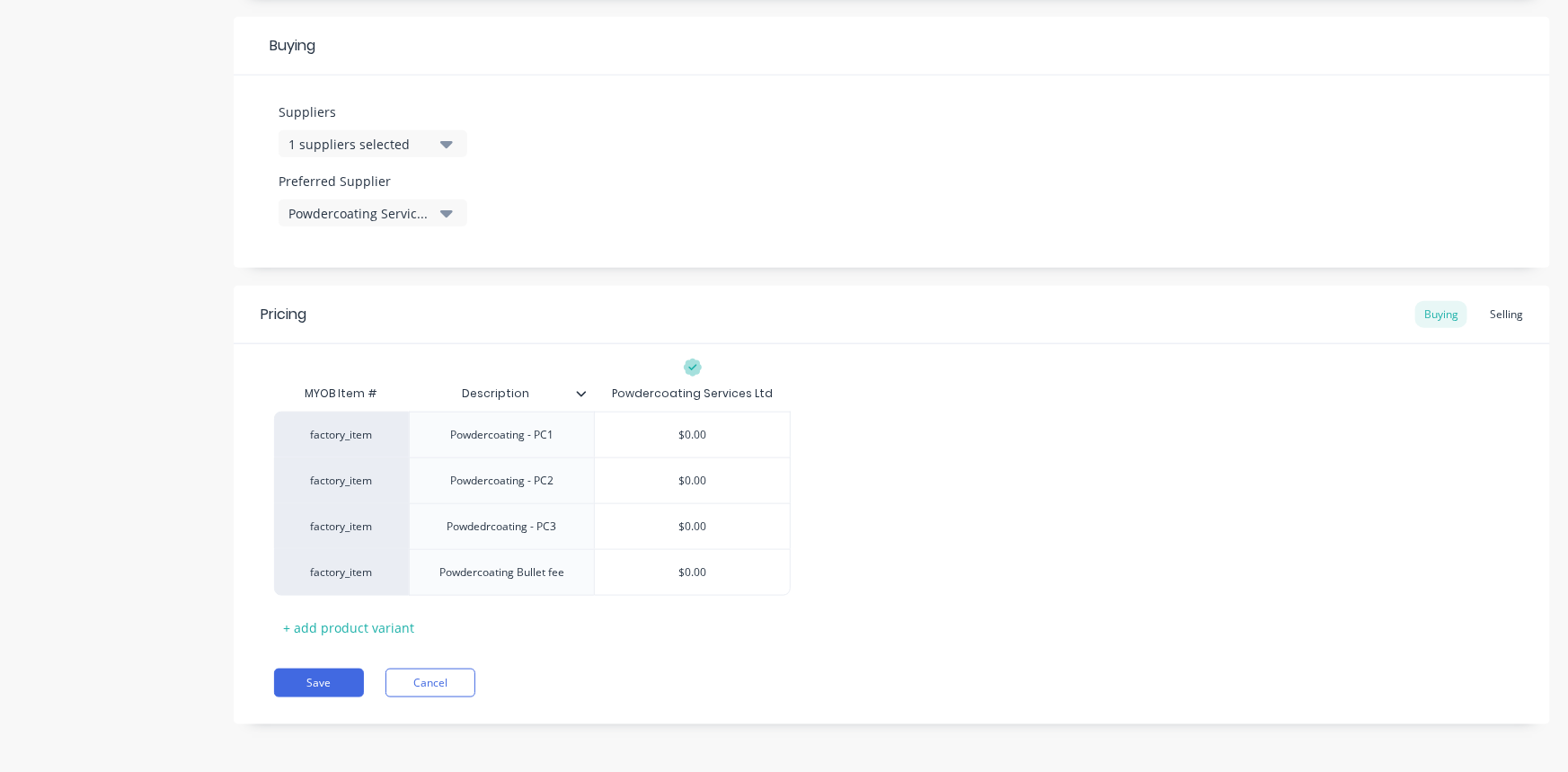
type input "2"
type textarea "x"
type input "24"
type textarea "x"
type input "240"
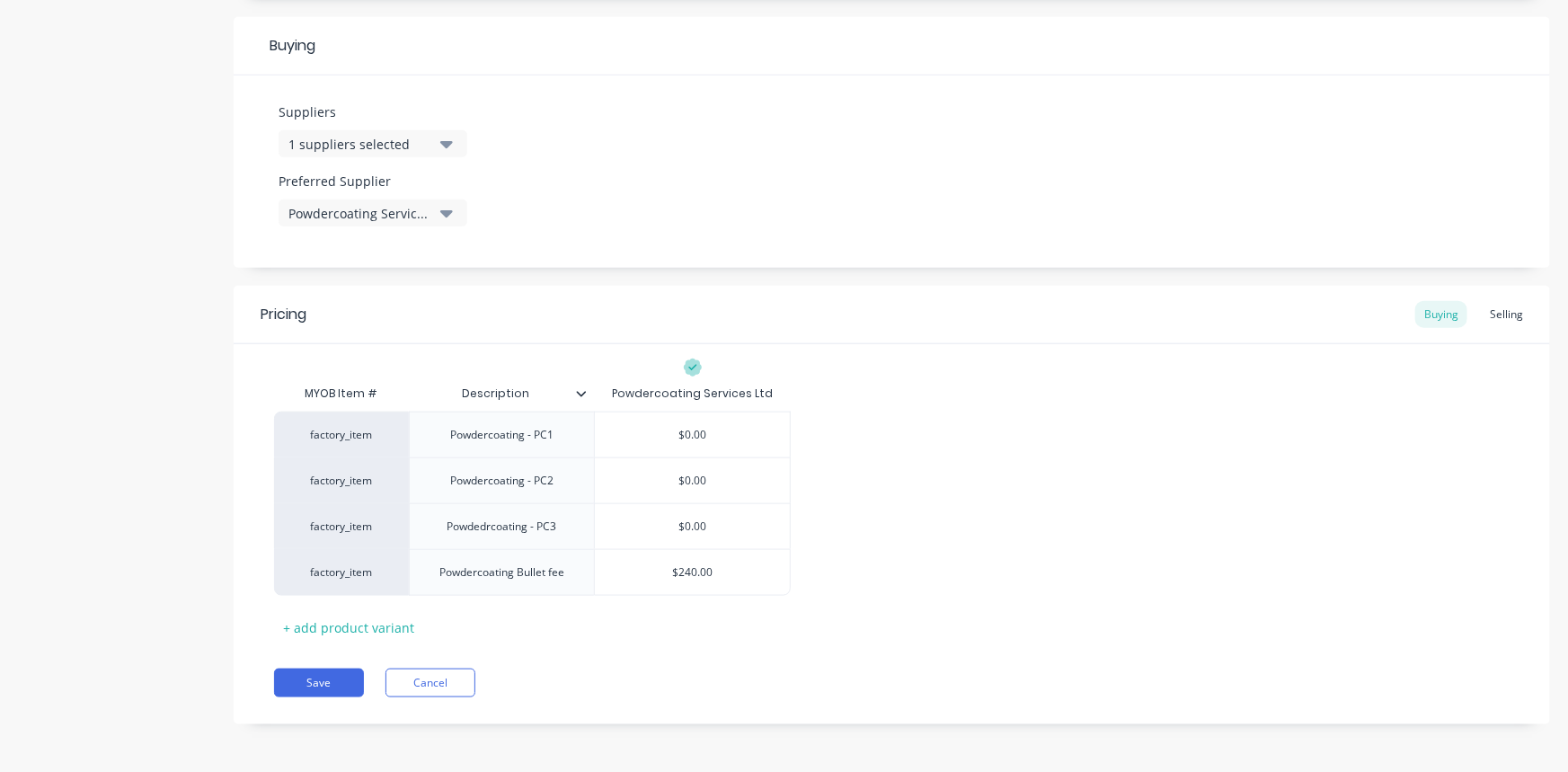
click at [307, 678] on button "Save" at bounding box center [319, 682] width 90 height 29
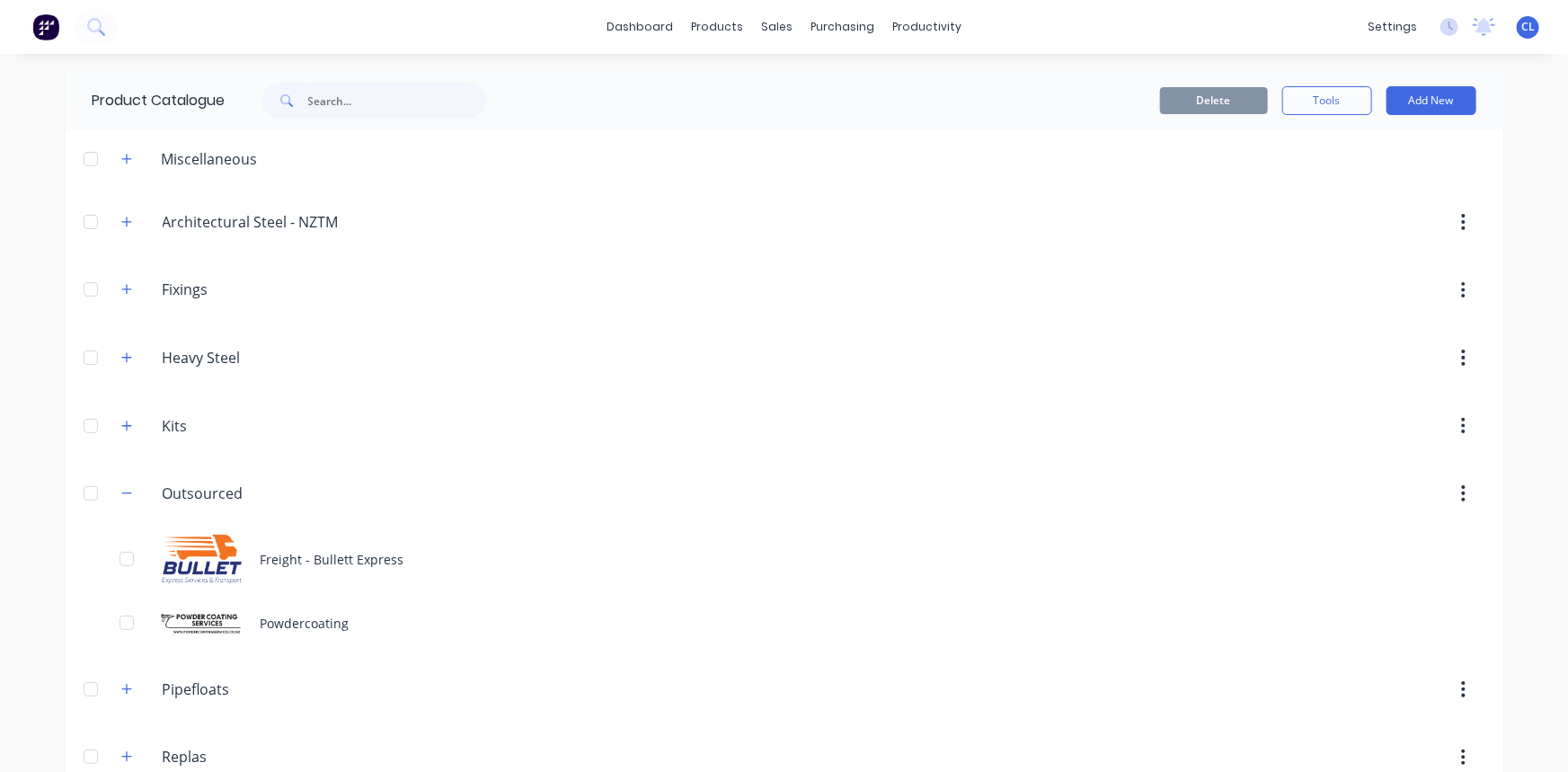
click at [189, 622] on div "Powdercoating" at bounding box center [784, 623] width 1438 height 64
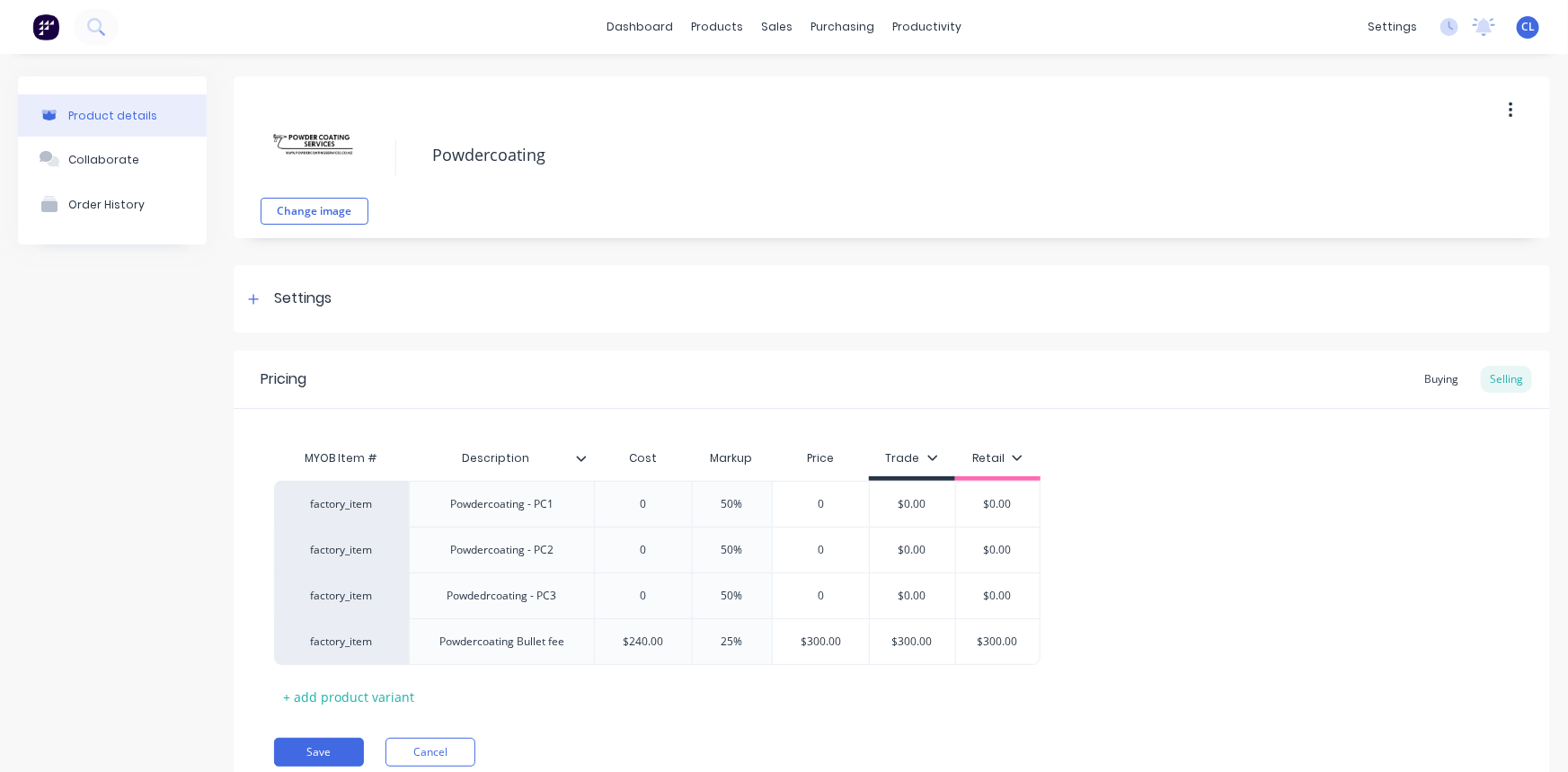
scroll to position [70, 0]
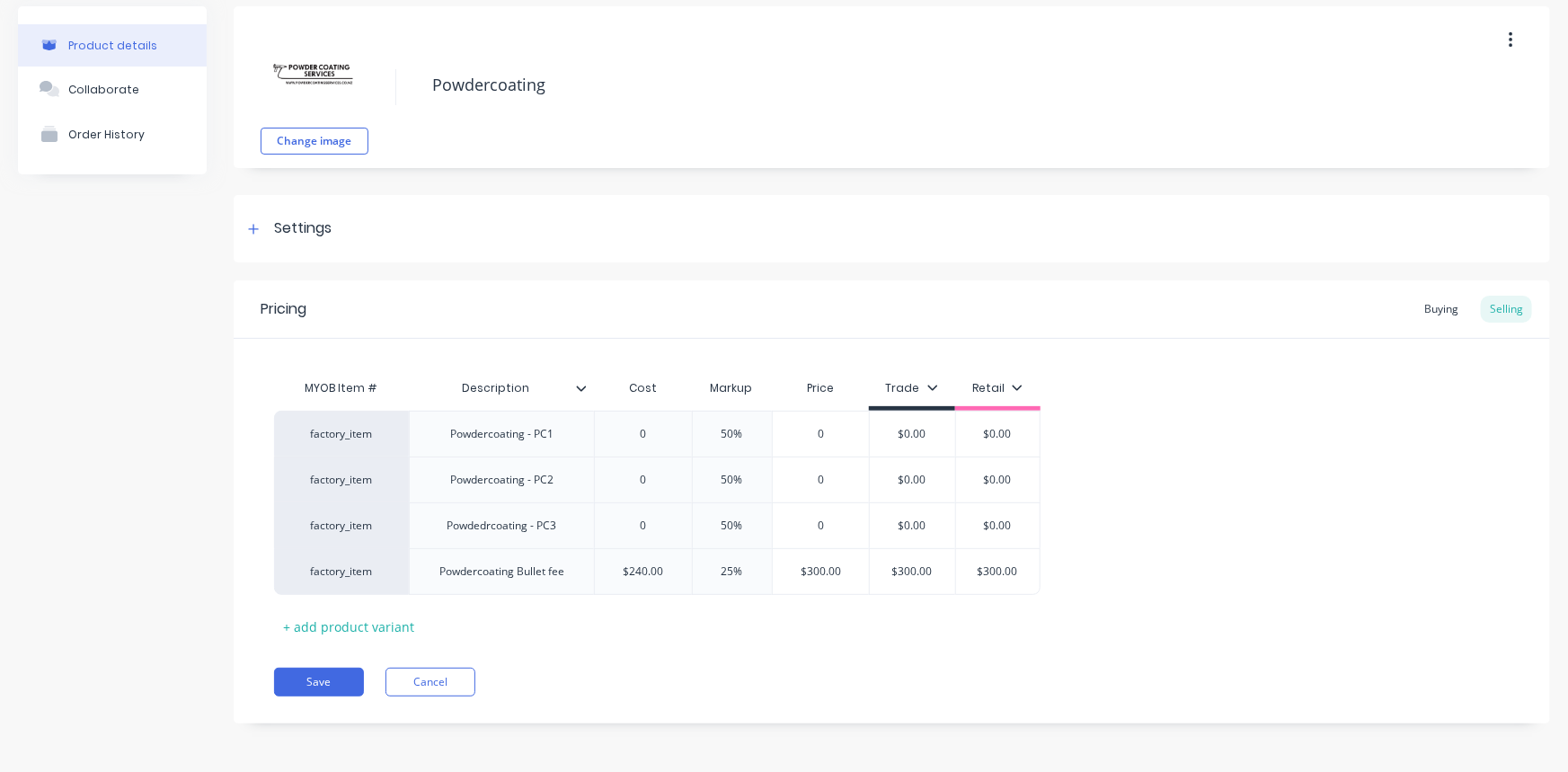
click at [348, 627] on div "+ add product variant" at bounding box center [349, 627] width 149 height 28
type textarea "x"
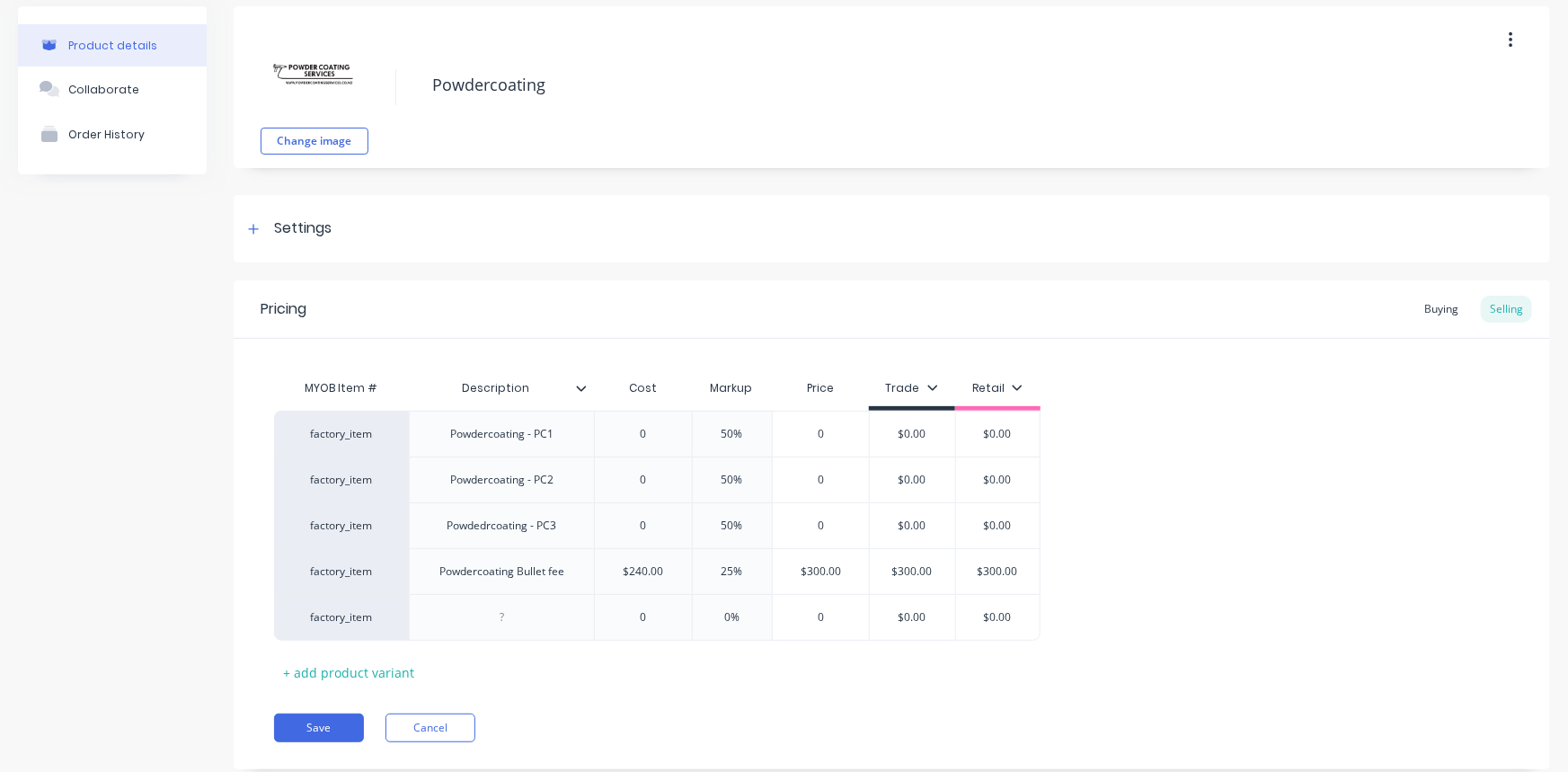
click at [476, 612] on div at bounding box center [502, 617] width 90 height 24
type input "0"
click at [615, 623] on input "0" at bounding box center [643, 617] width 97 height 16
drag, startPoint x: 629, startPoint y: 614, endPoint x: 772, endPoint y: 604, distance: 143.3
click at [770, 604] on div "factory_item Powdercoating Rocket fee 0 0 0% 0 $0.00 $0.00" at bounding box center [658, 616] width 766 height 46
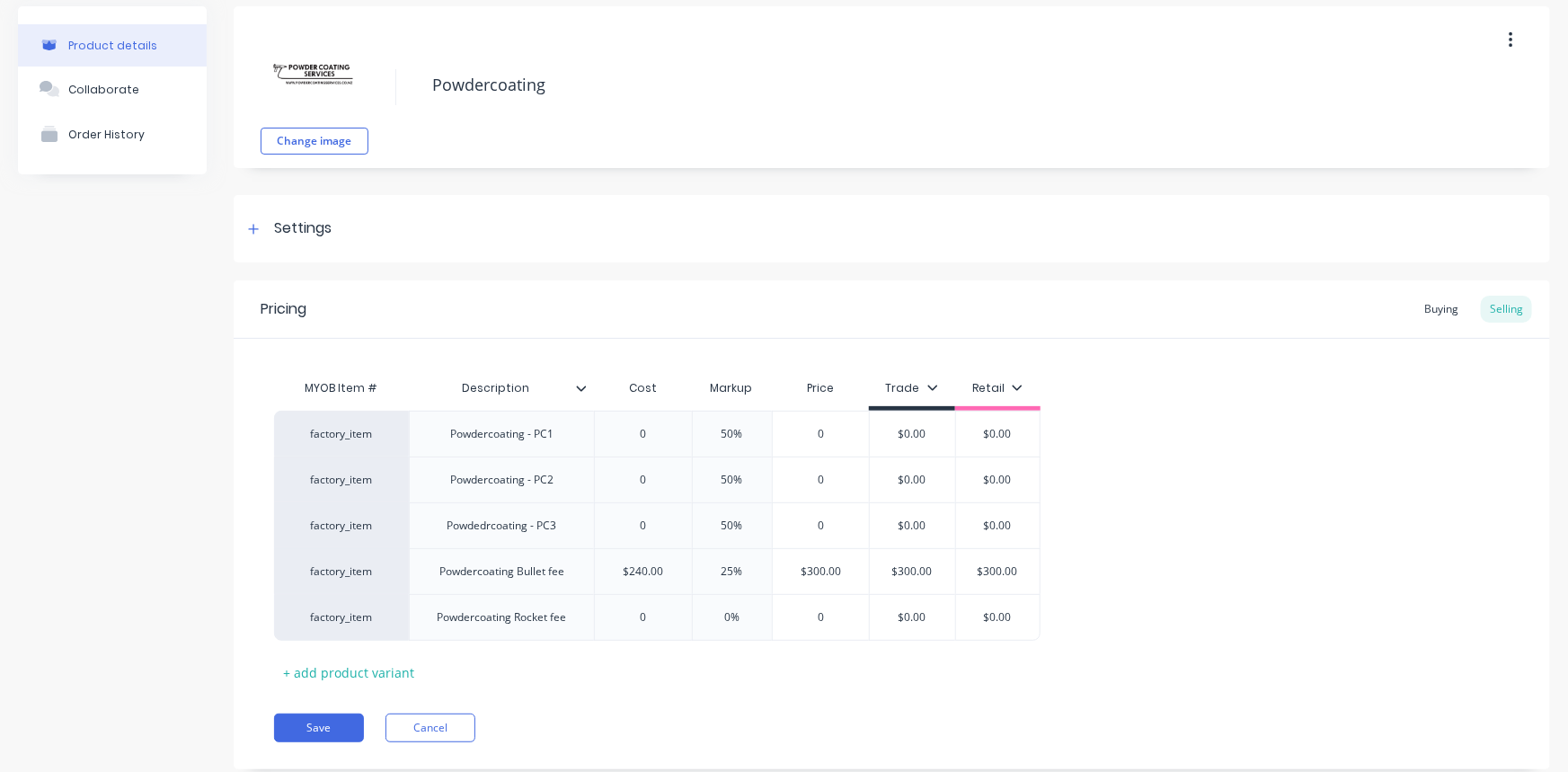
type textarea "x"
type input "4"
type textarea "x"
type input "40"
type textarea "x"
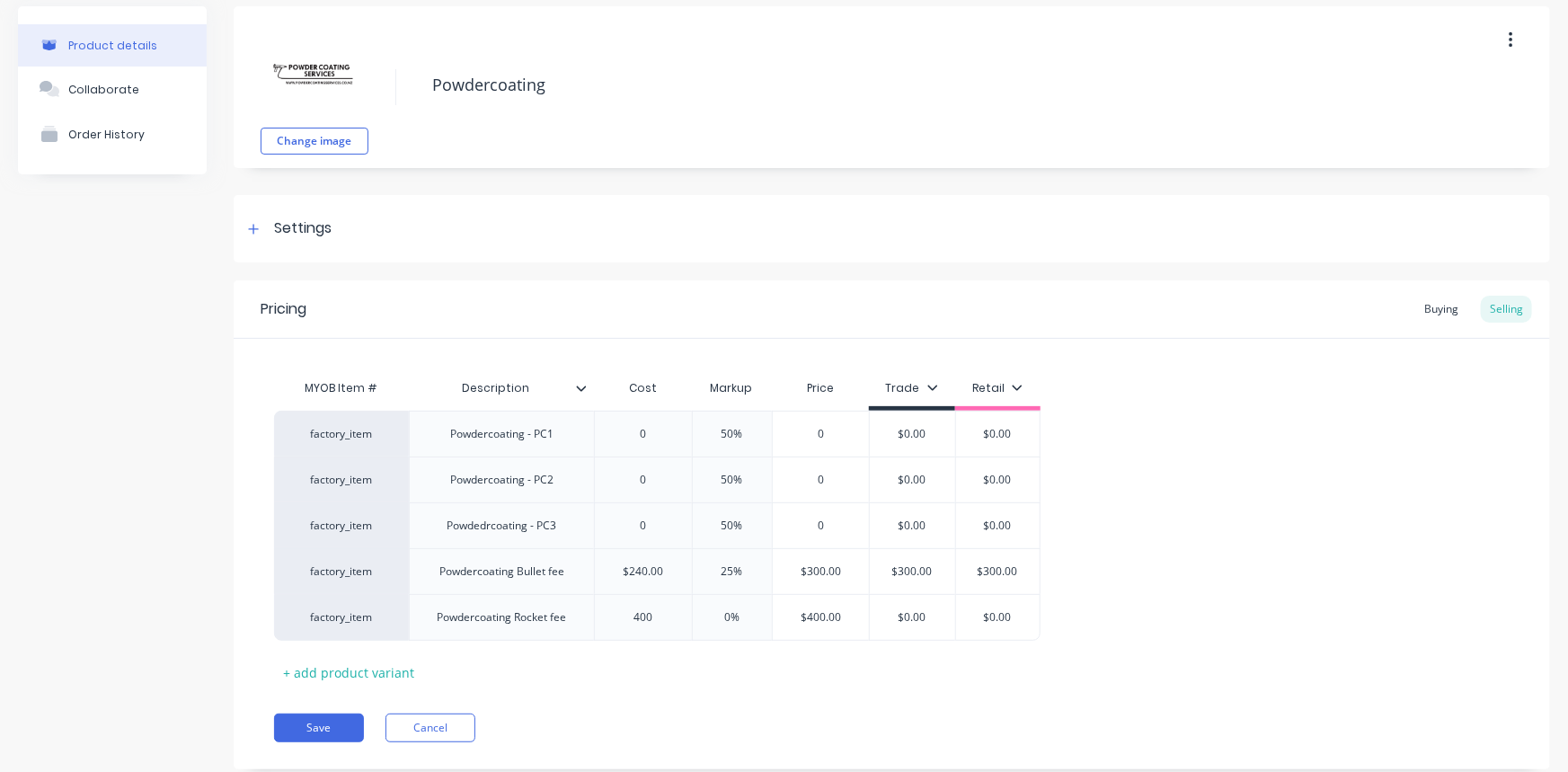
type input "400"
type input "0"
type input "2"
type textarea "x"
type input "25"
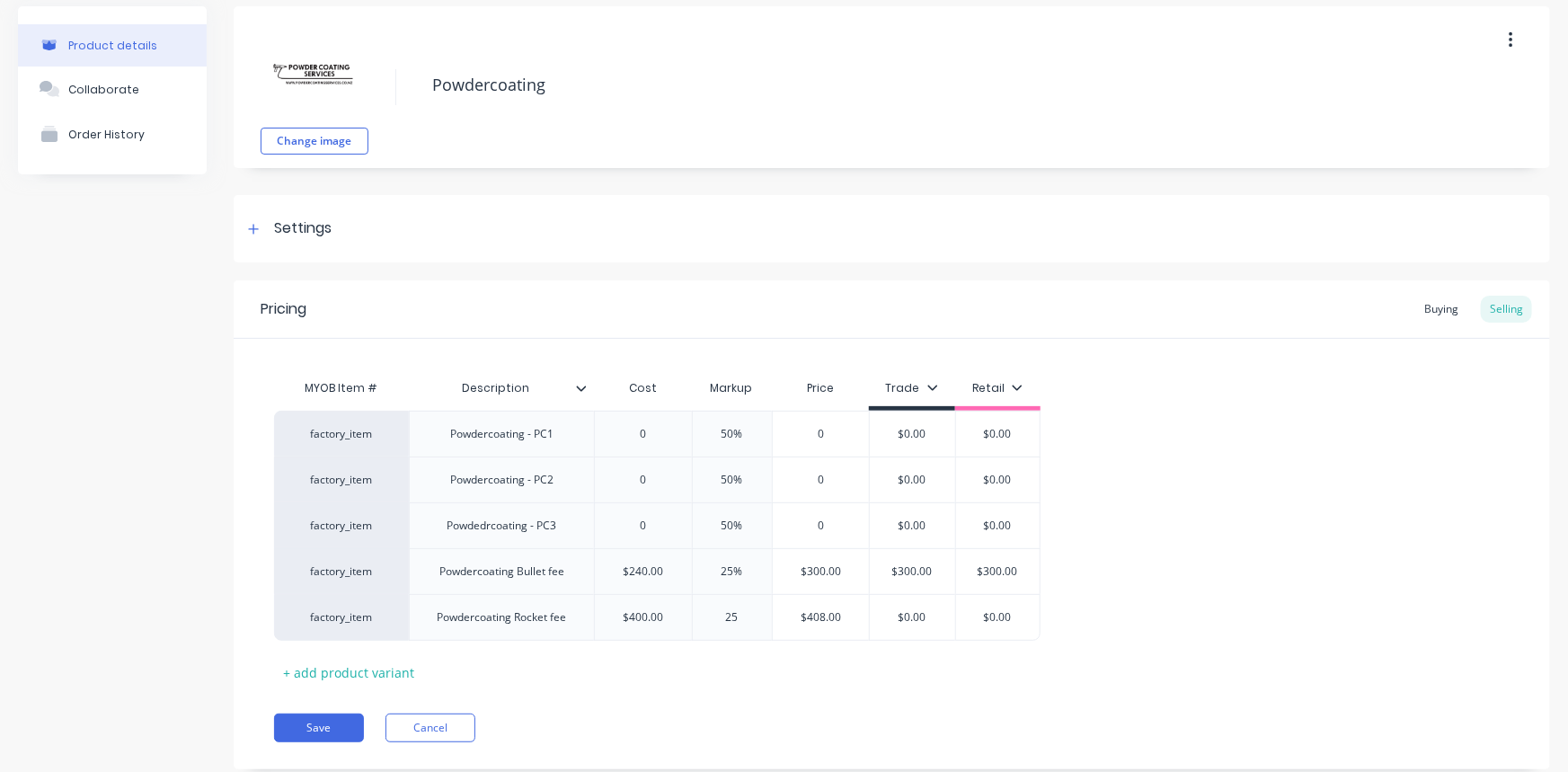
type input "$500.00"
type input "$0.00"
type textarea "x"
type input "$0.0"
type textarea "x"
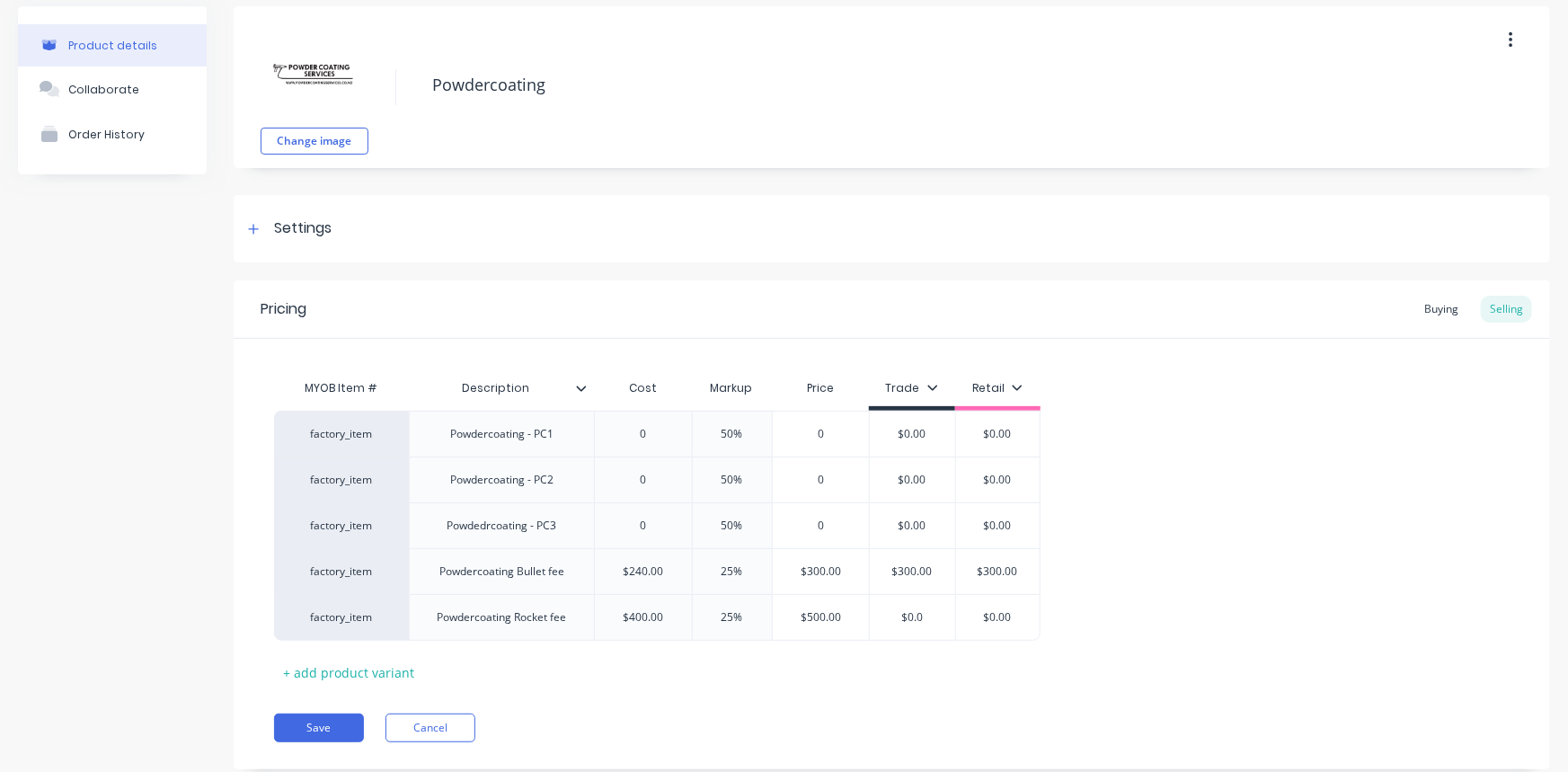
type input "$0."
type textarea "x"
type input "$0"
type textarea "x"
type input "$"
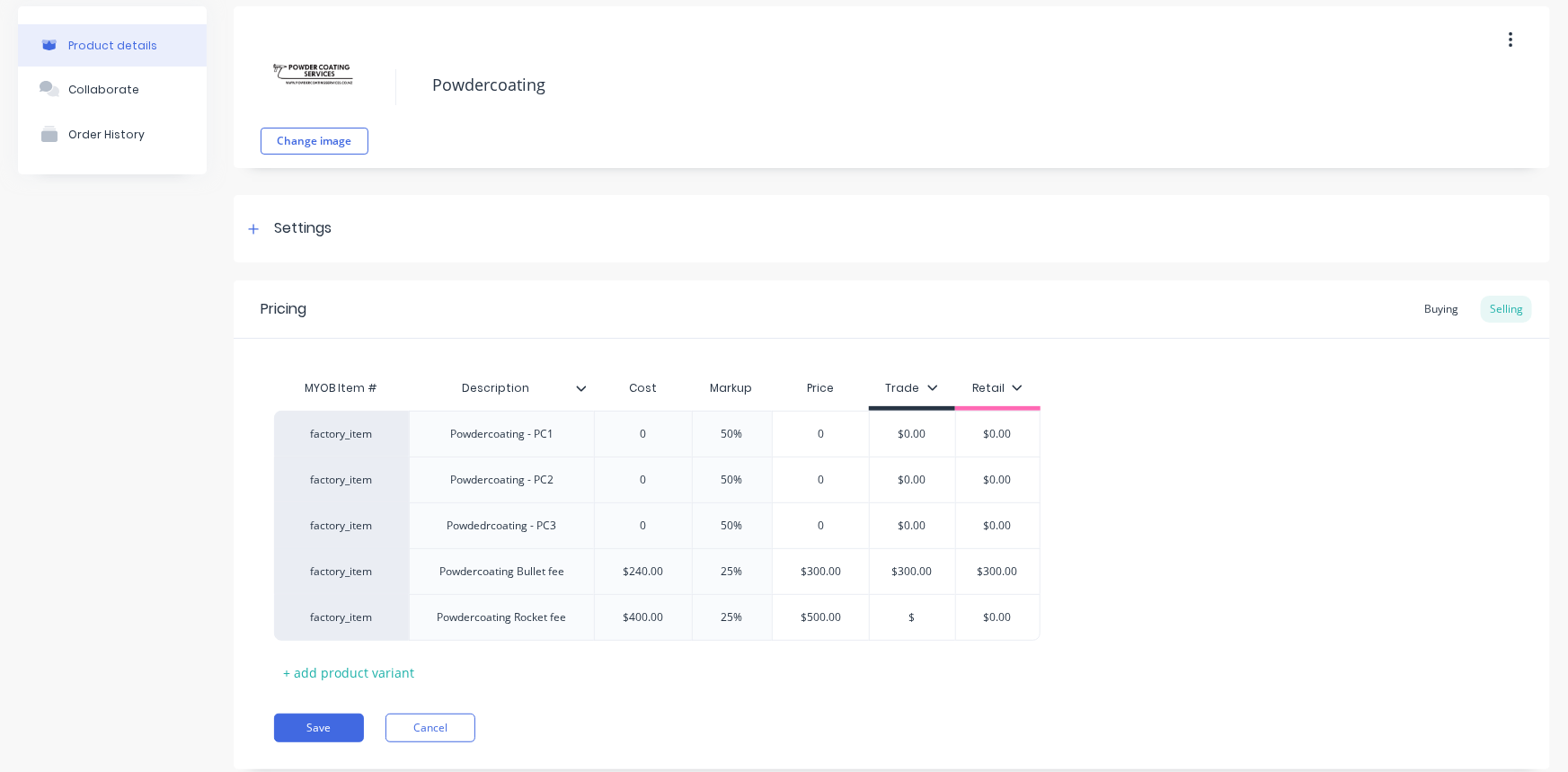
type textarea "x"
type input "$50"
type textarea "x"
type input "$500"
type input "$0.00"
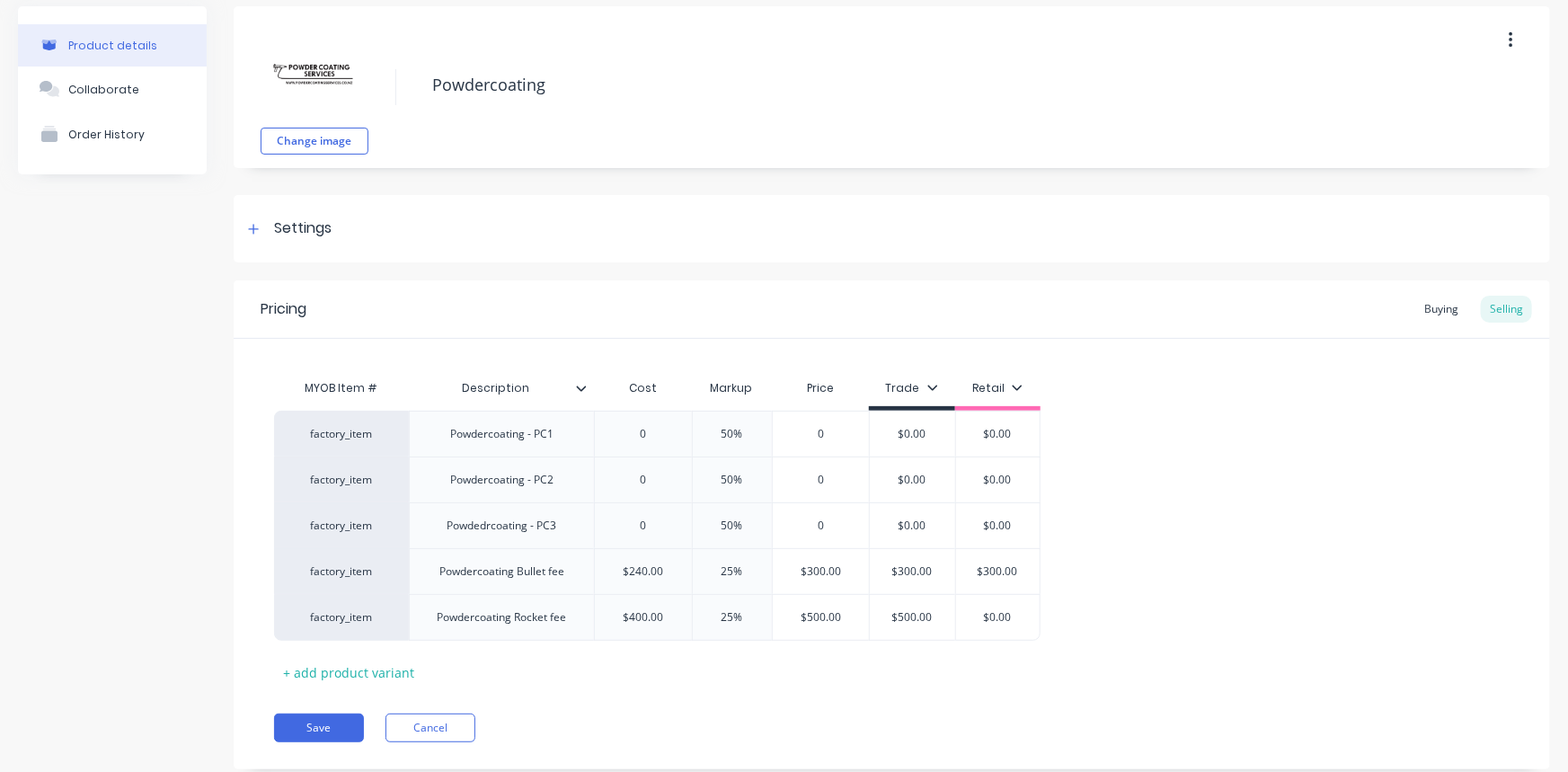
type textarea "x"
type input "$0.005"
type textarea "x"
type input "$0.00"
type textarea "x"
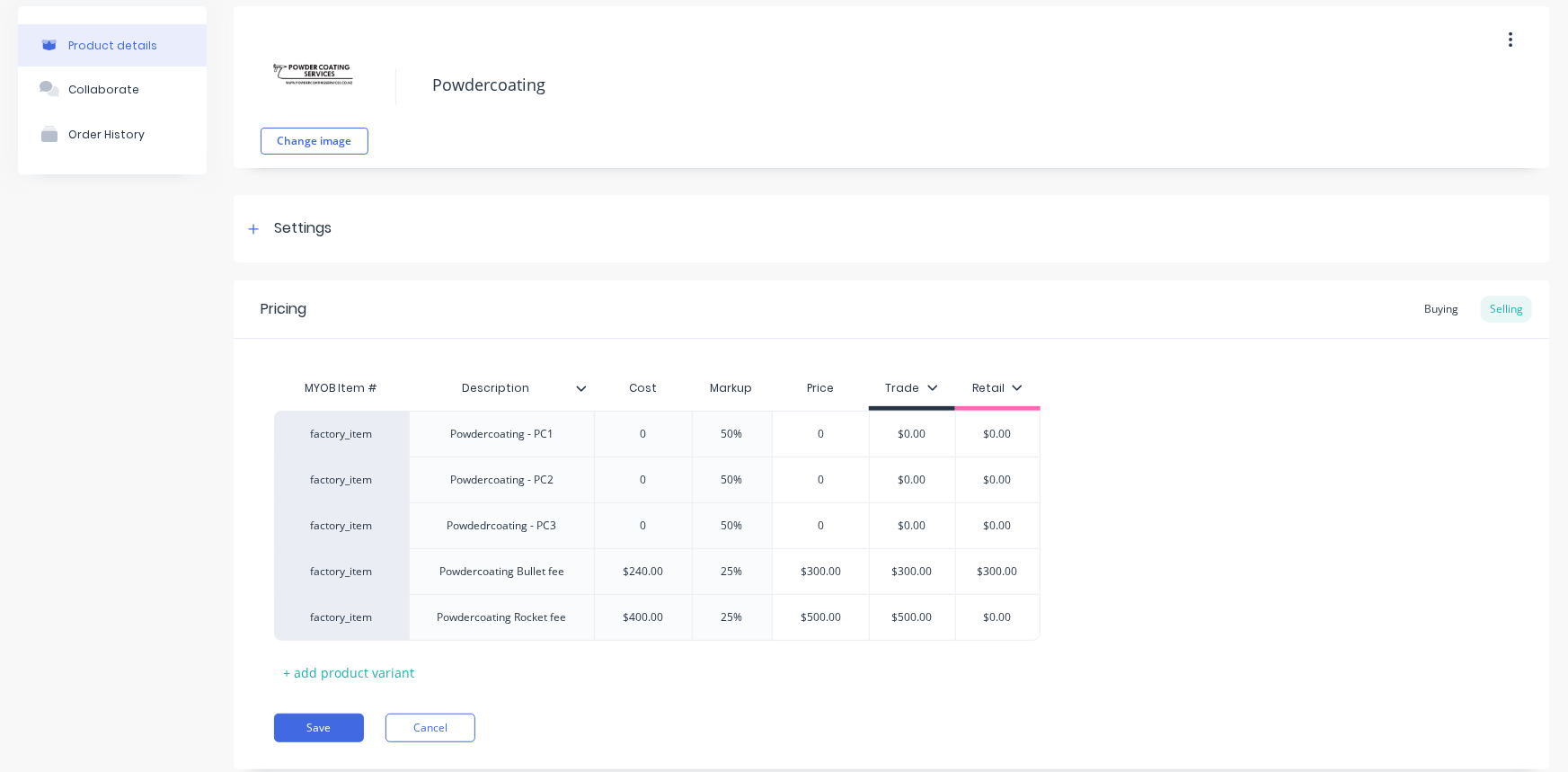
type input "$0.0"
type textarea "x"
type input "$0."
type textarea "x"
type input "$0"
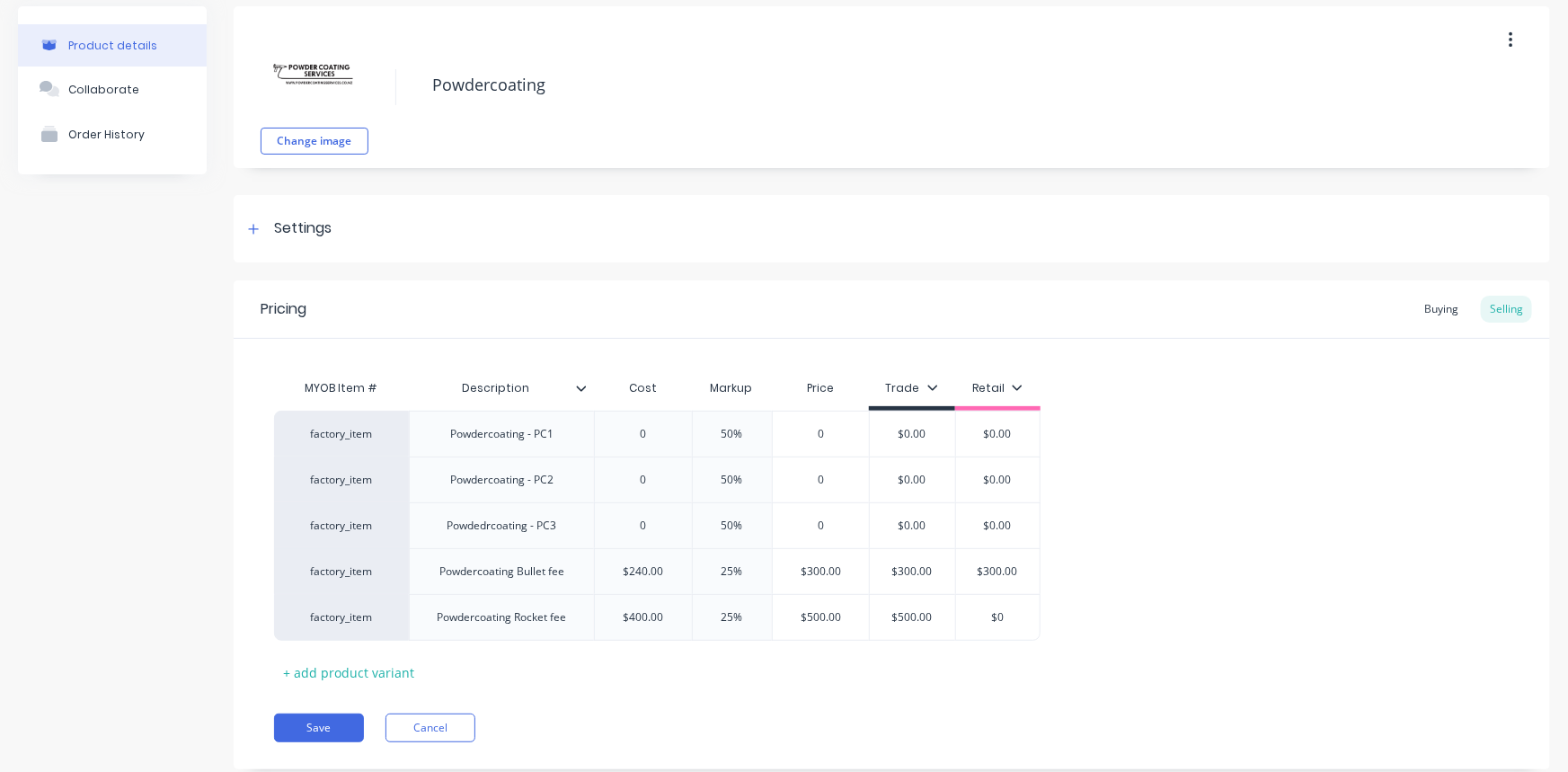
type textarea "x"
type input "$"
type textarea "x"
type input "50"
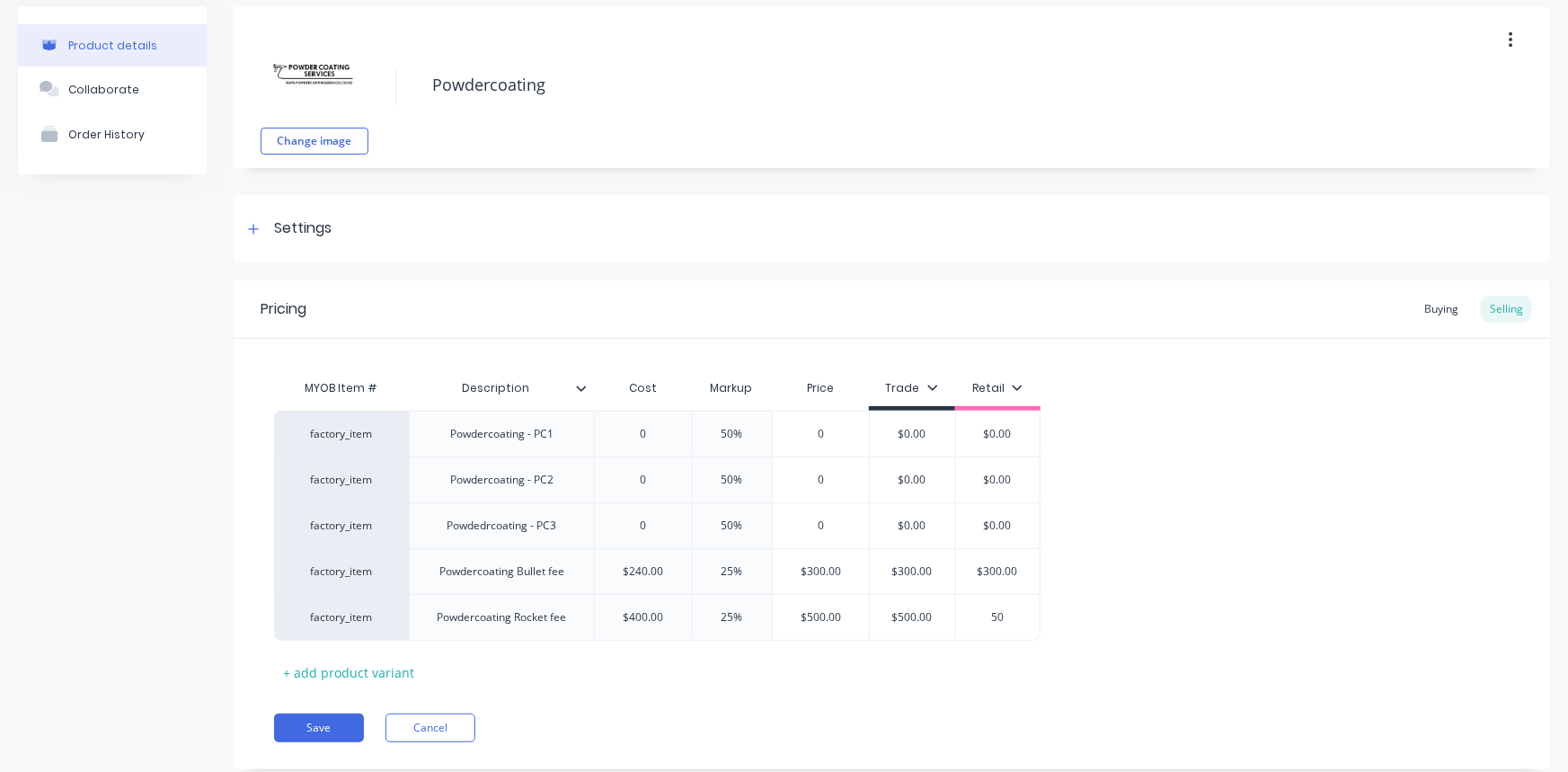
type textarea "x"
type input "500"
click at [1379, 305] on div "Buying" at bounding box center [1441, 308] width 52 height 27
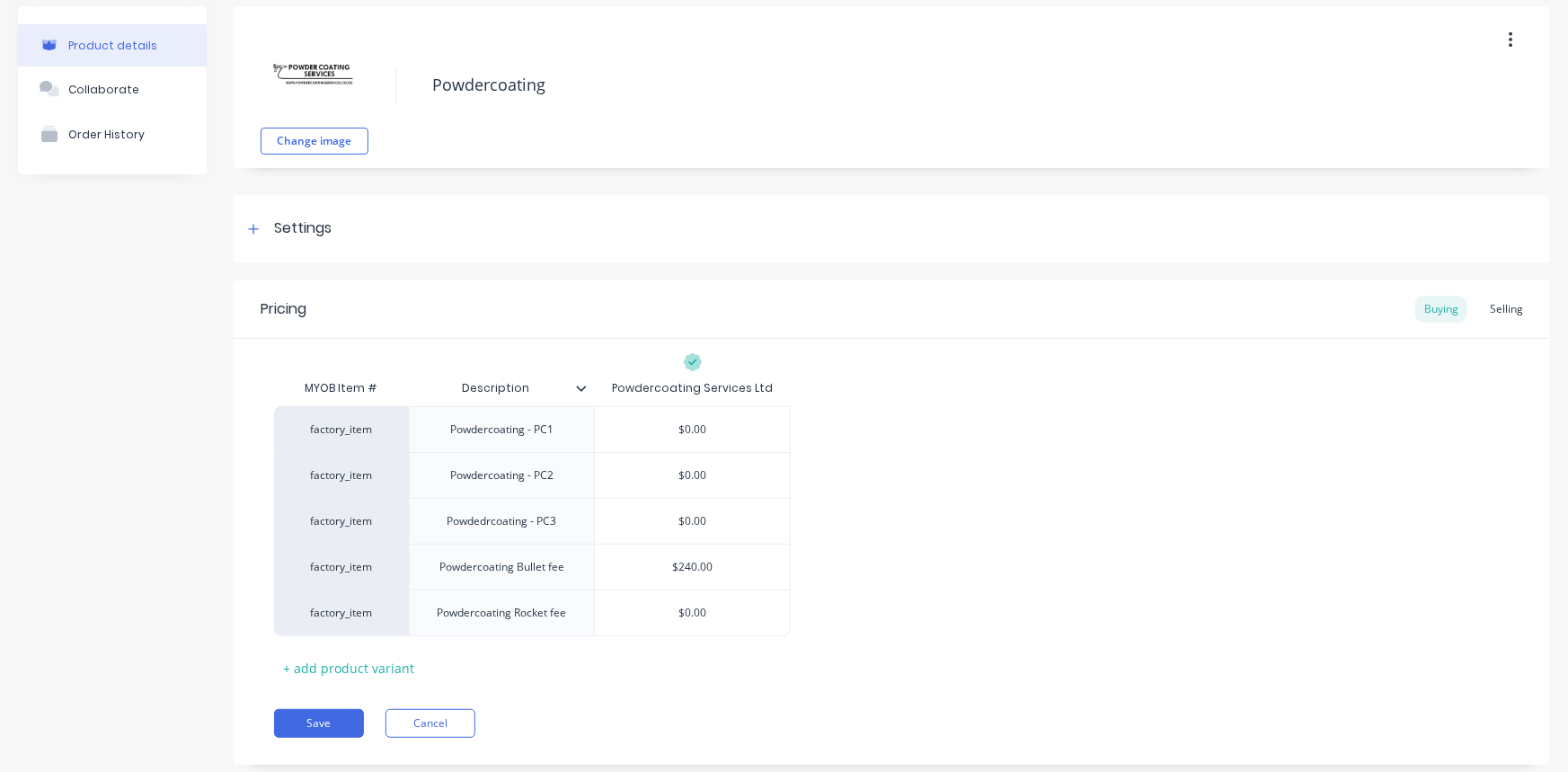
type input "$0.00"
drag, startPoint x: 673, startPoint y: 612, endPoint x: 844, endPoint y: 593, distance: 172.1
click at [852, 603] on div "factory_item Powdercoating - PC1 $0.00 factory_item Powdercoating - PC2 $0.00 f…" at bounding box center [892, 520] width 1235 height 230
type textarea "x"
type input "4"
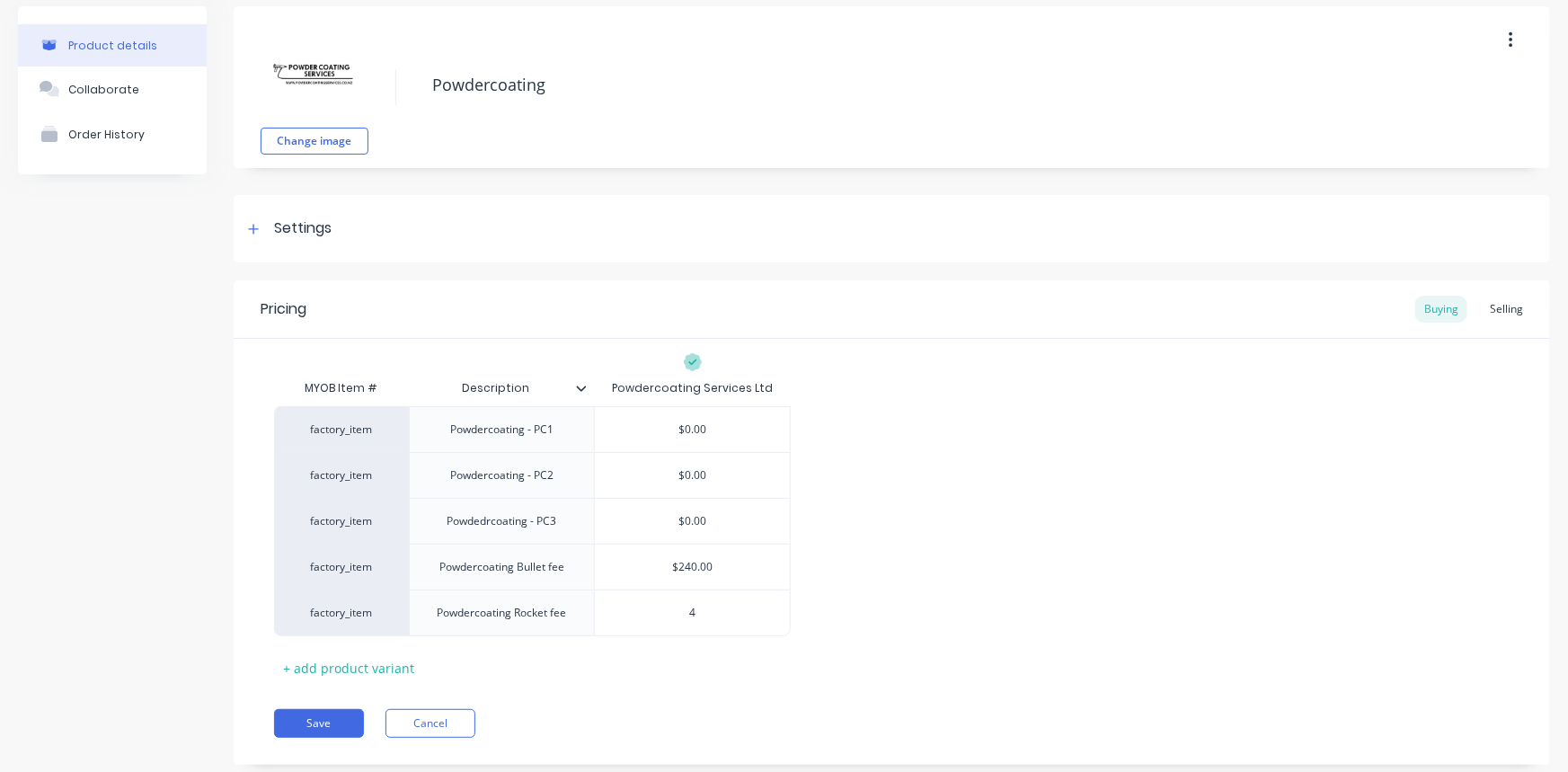
type textarea "x"
type input "40"
type textarea "x"
type input "400"
drag, startPoint x: 924, startPoint y: 566, endPoint x: 925, endPoint y: 582, distance: 16.0
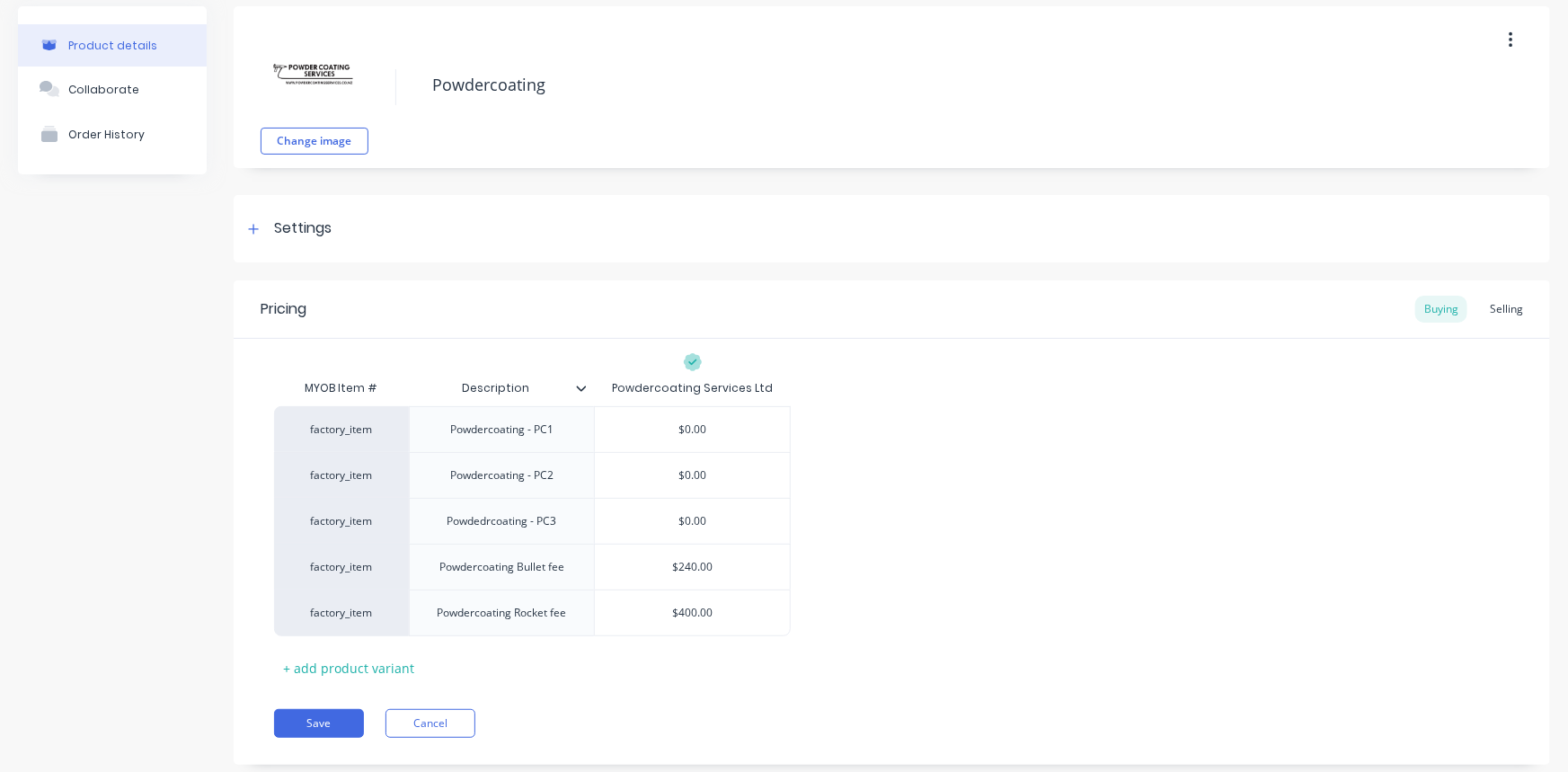
click at [925, 566] on div "factory_item Powdercoating - PC1 $0.00 factory_item Powdercoating - PC2 $0.00 f…" at bounding box center [892, 520] width 1235 height 230
click at [345, 678] on button "Save" at bounding box center [319, 723] width 90 height 29
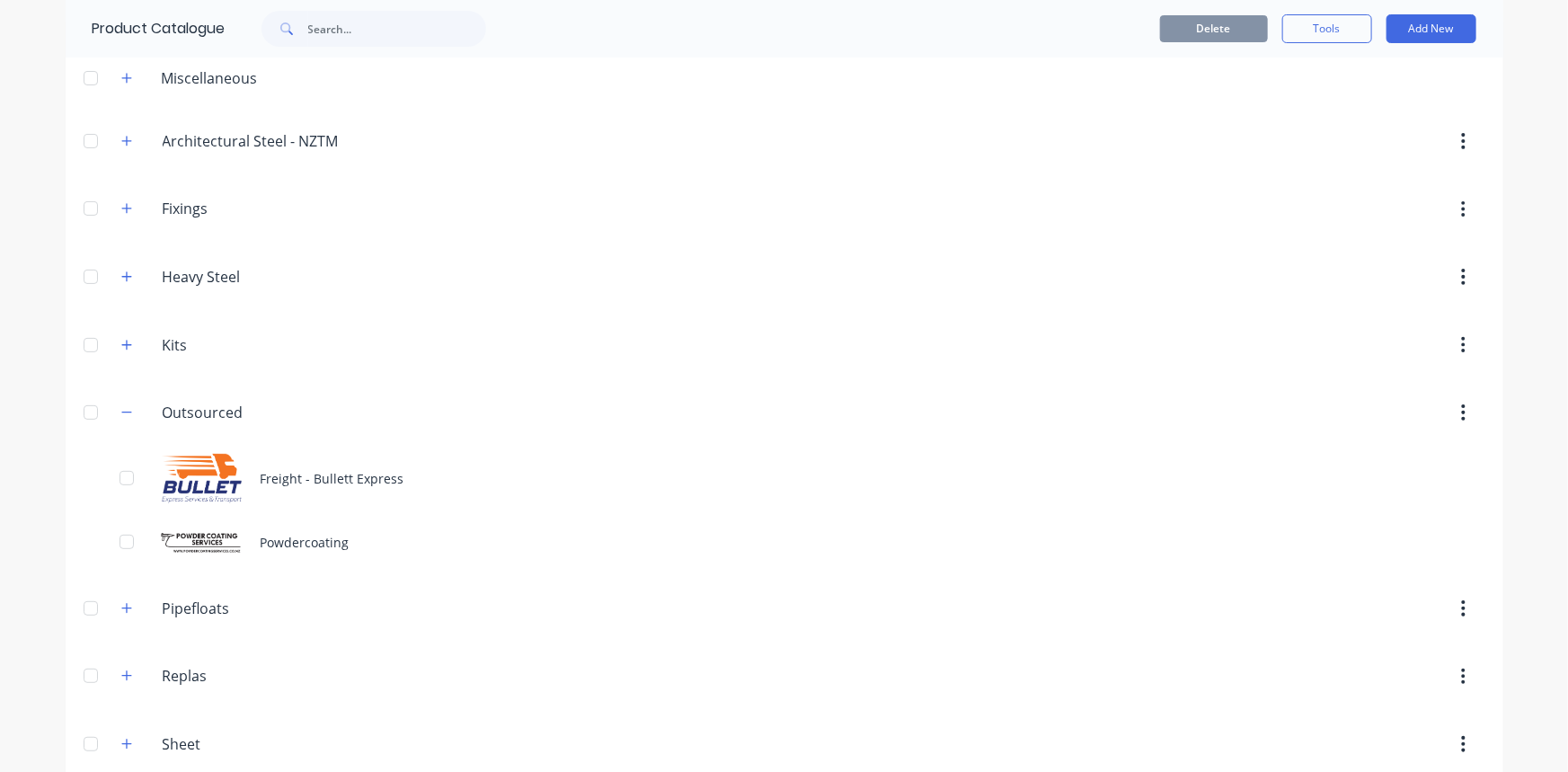
scroll to position [104, 0]
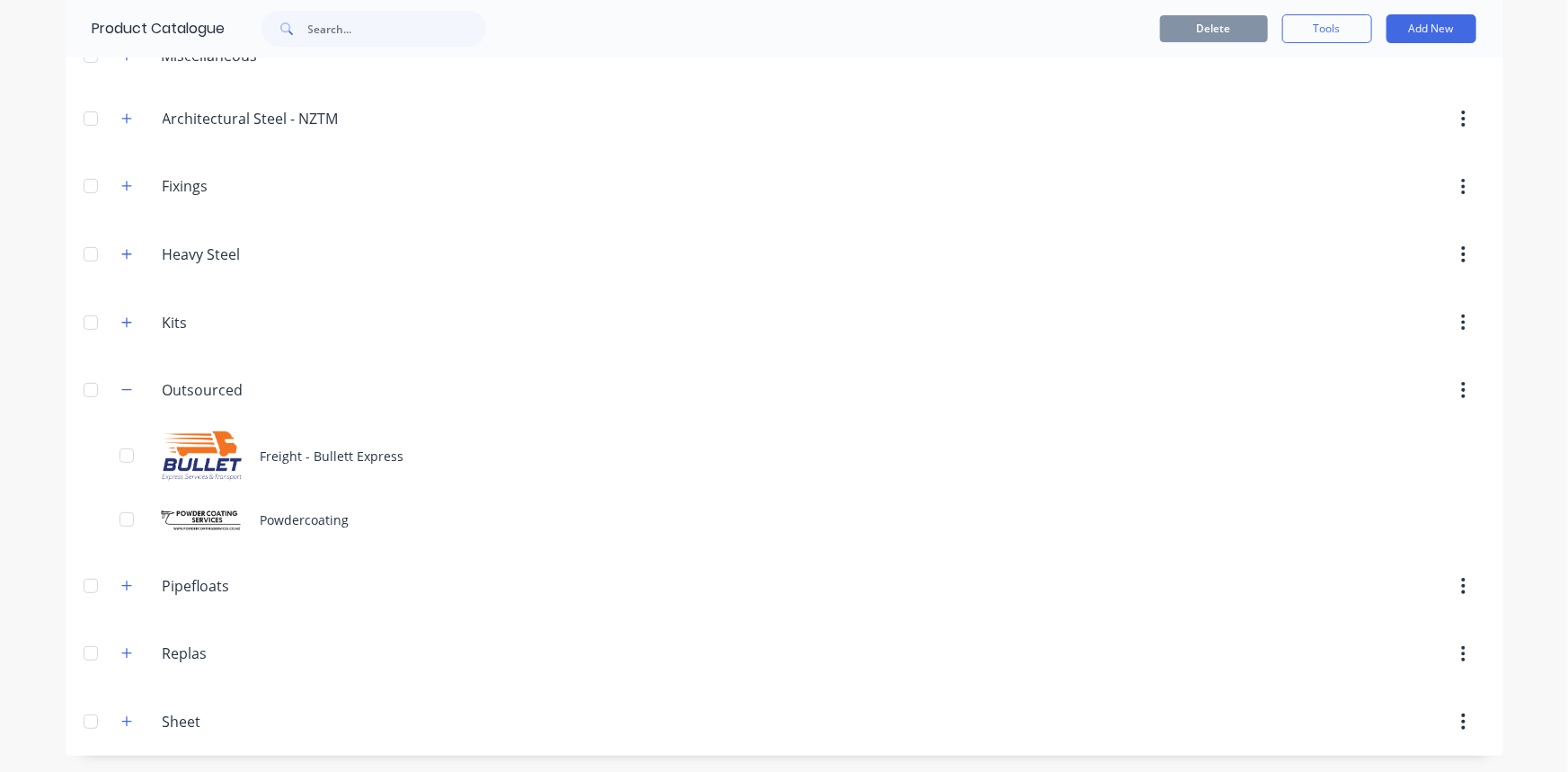
click at [121, 391] on icon "button" at bounding box center [126, 390] width 11 height 13
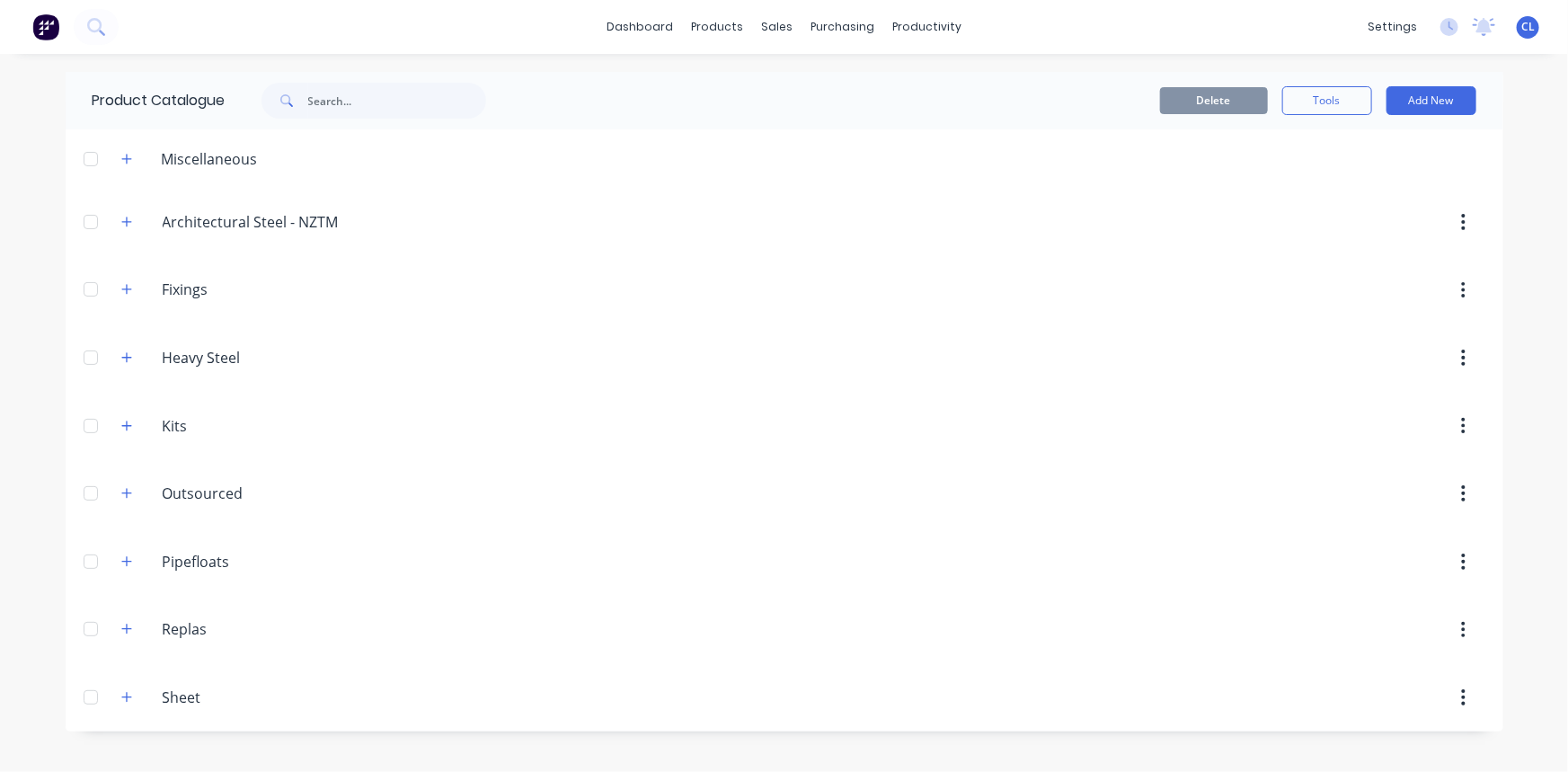
scroll to position [0, 0]
click at [125, 491] on icon "button" at bounding box center [126, 493] width 11 height 13
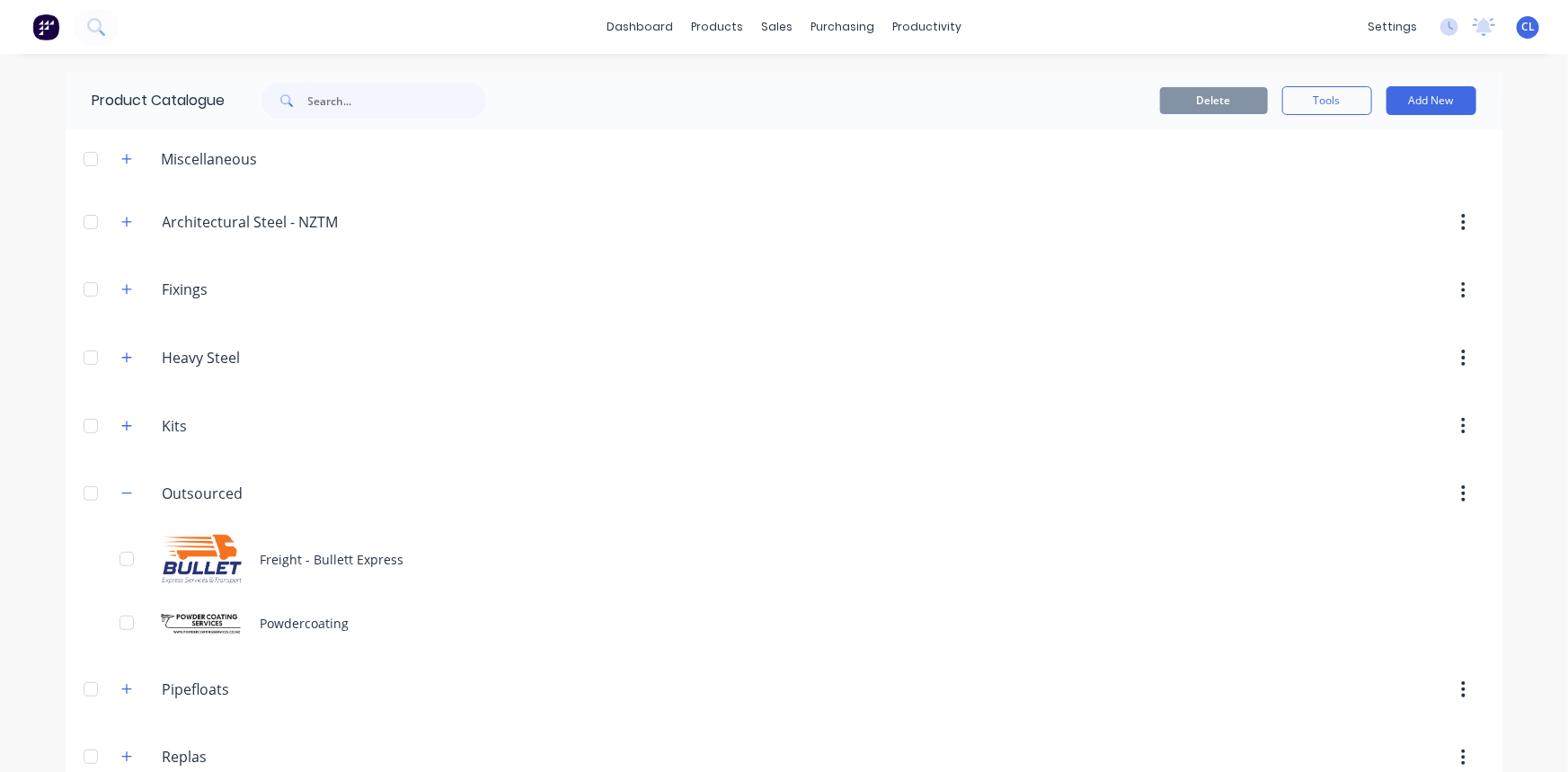
click at [318, 563] on div "Freight - Bullett Express" at bounding box center [784, 559] width 1438 height 64
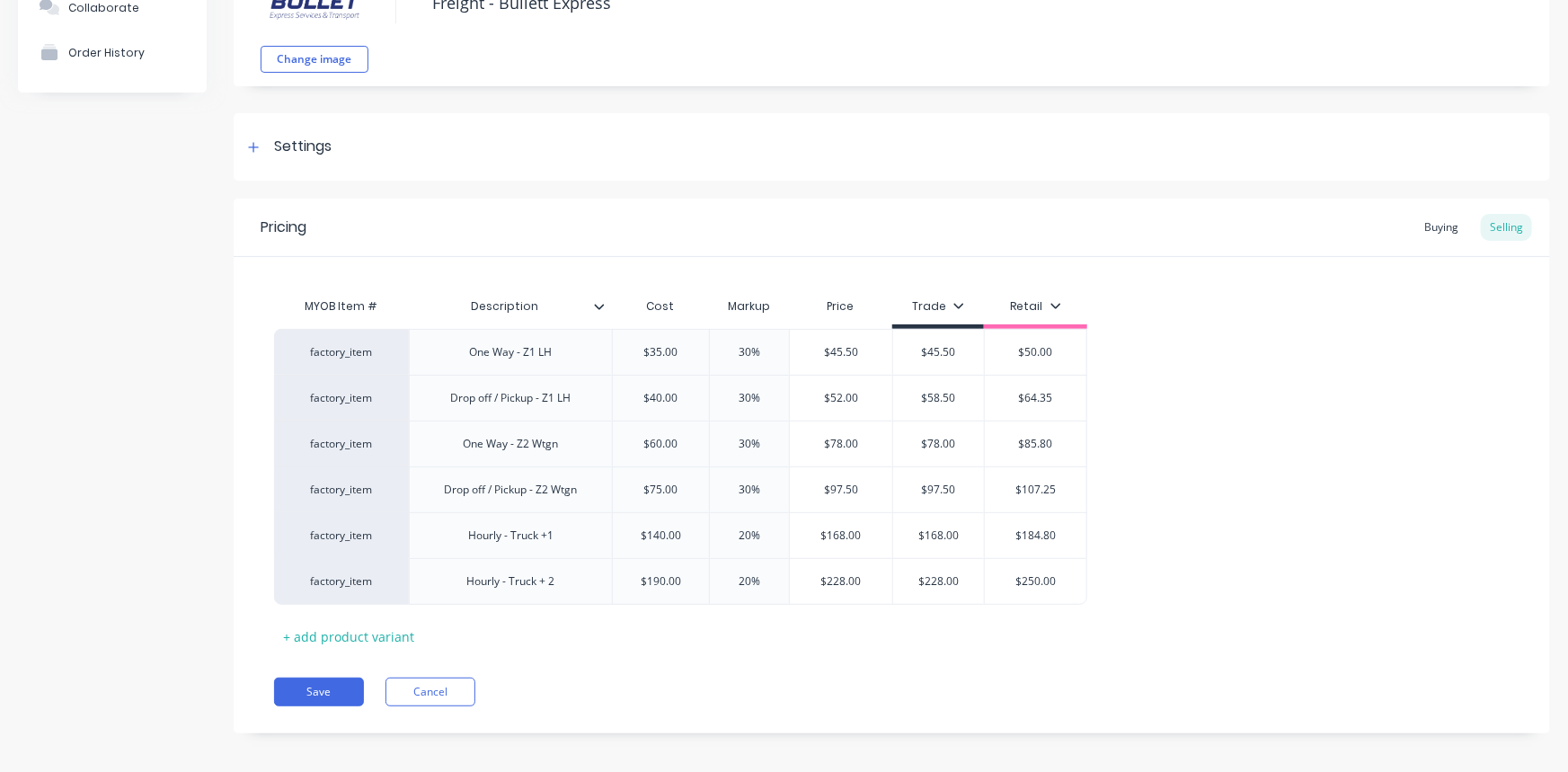
scroll to position [162, 0]
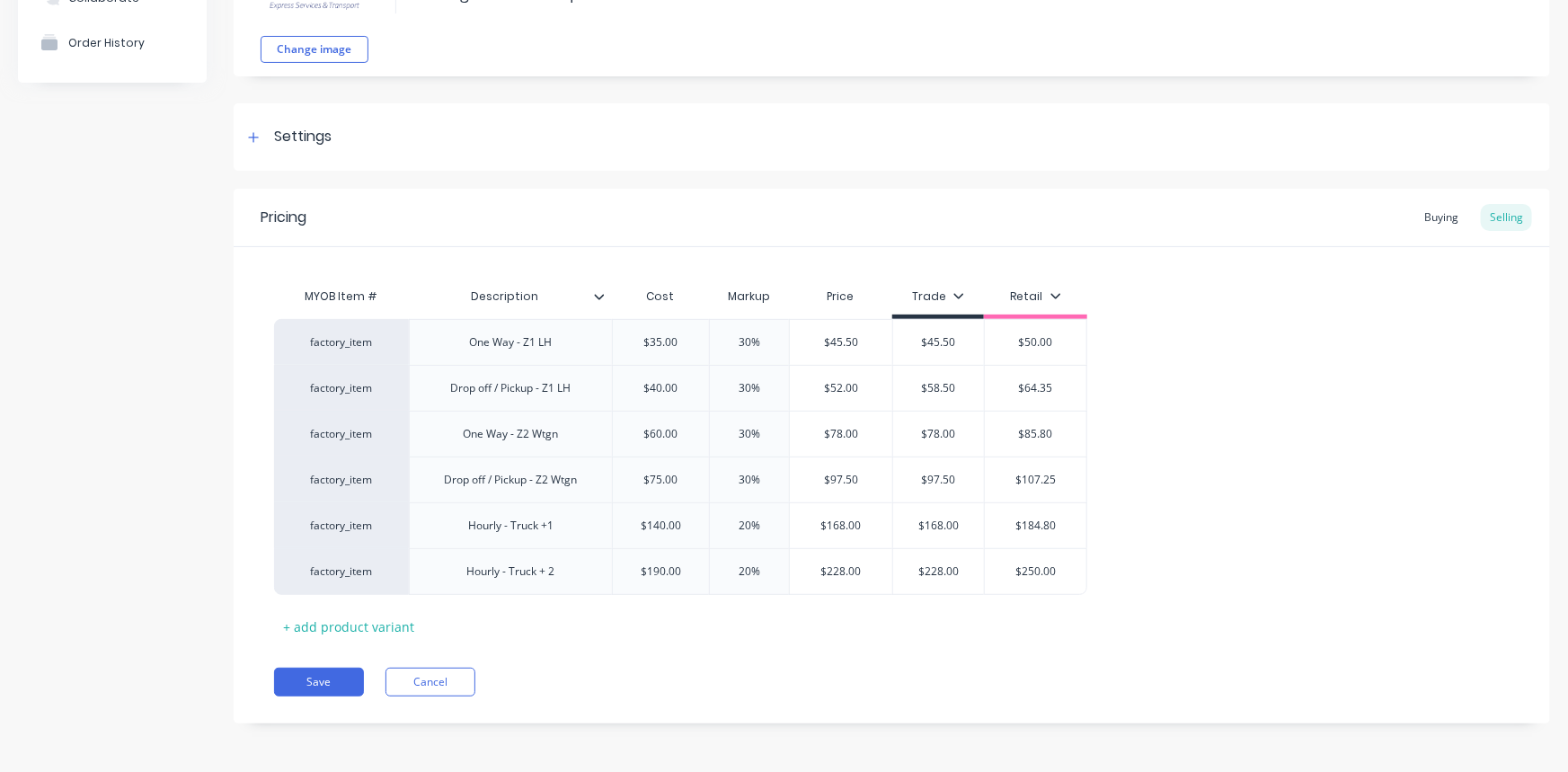
click at [342, 678] on button "Save" at bounding box center [319, 681] width 90 height 29
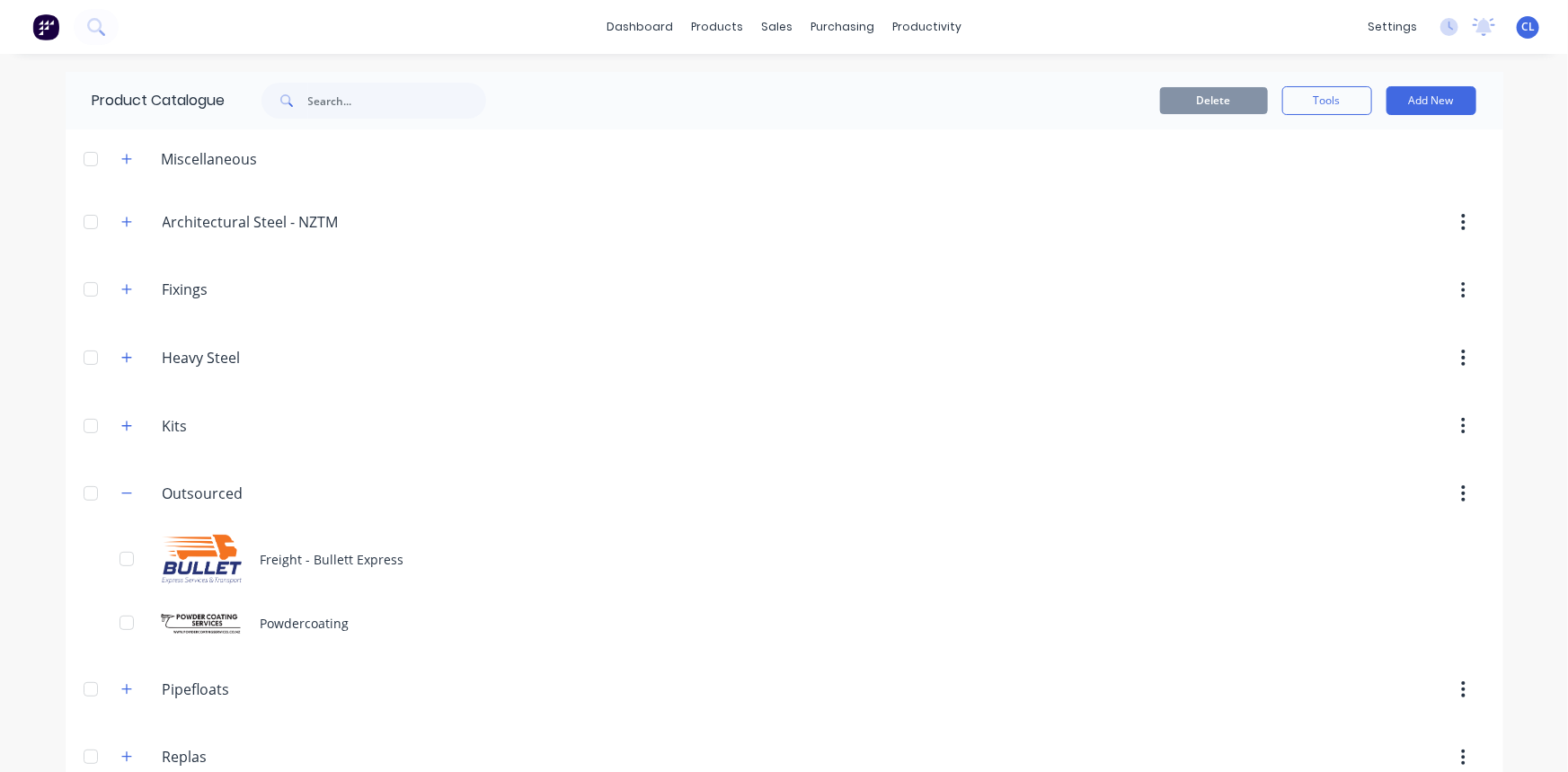
click at [582, 335] on header "Heavy.Steel Heavy Steel" at bounding box center [784, 357] width 1438 height 68
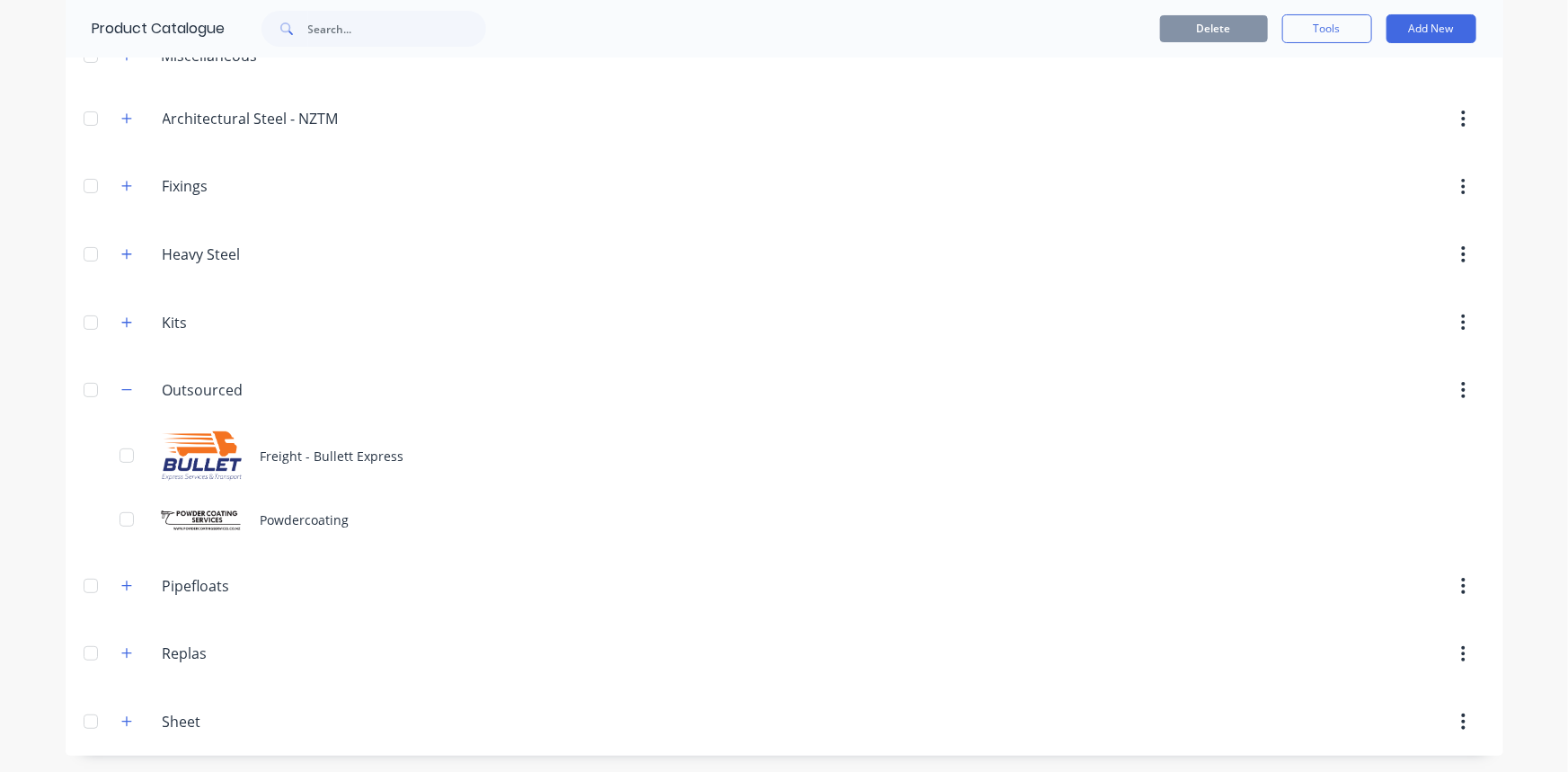
click at [274, 445] on div "Freight - Bullett Express" at bounding box center [784, 455] width 1438 height 64
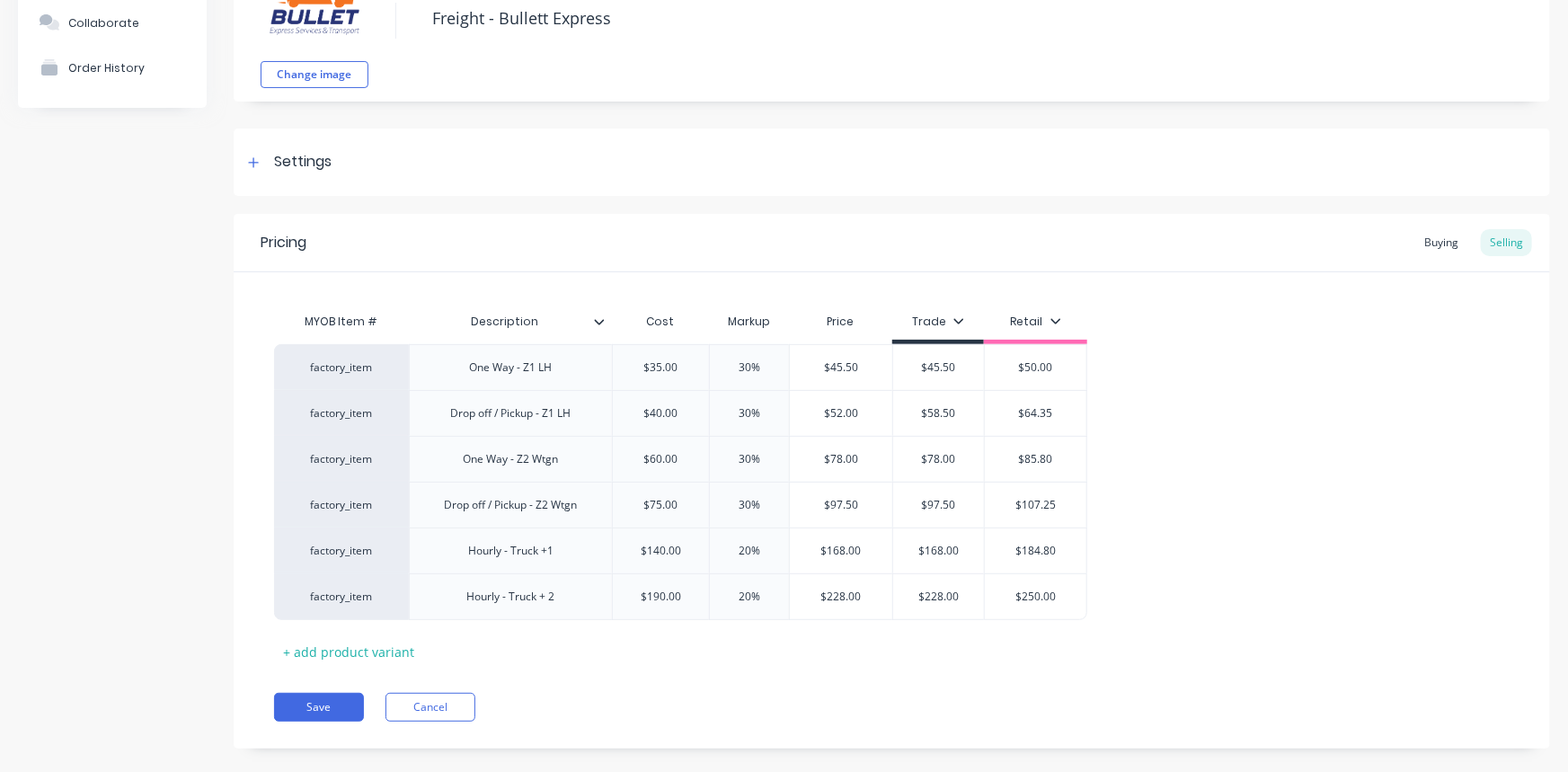
scroll to position [162, 0]
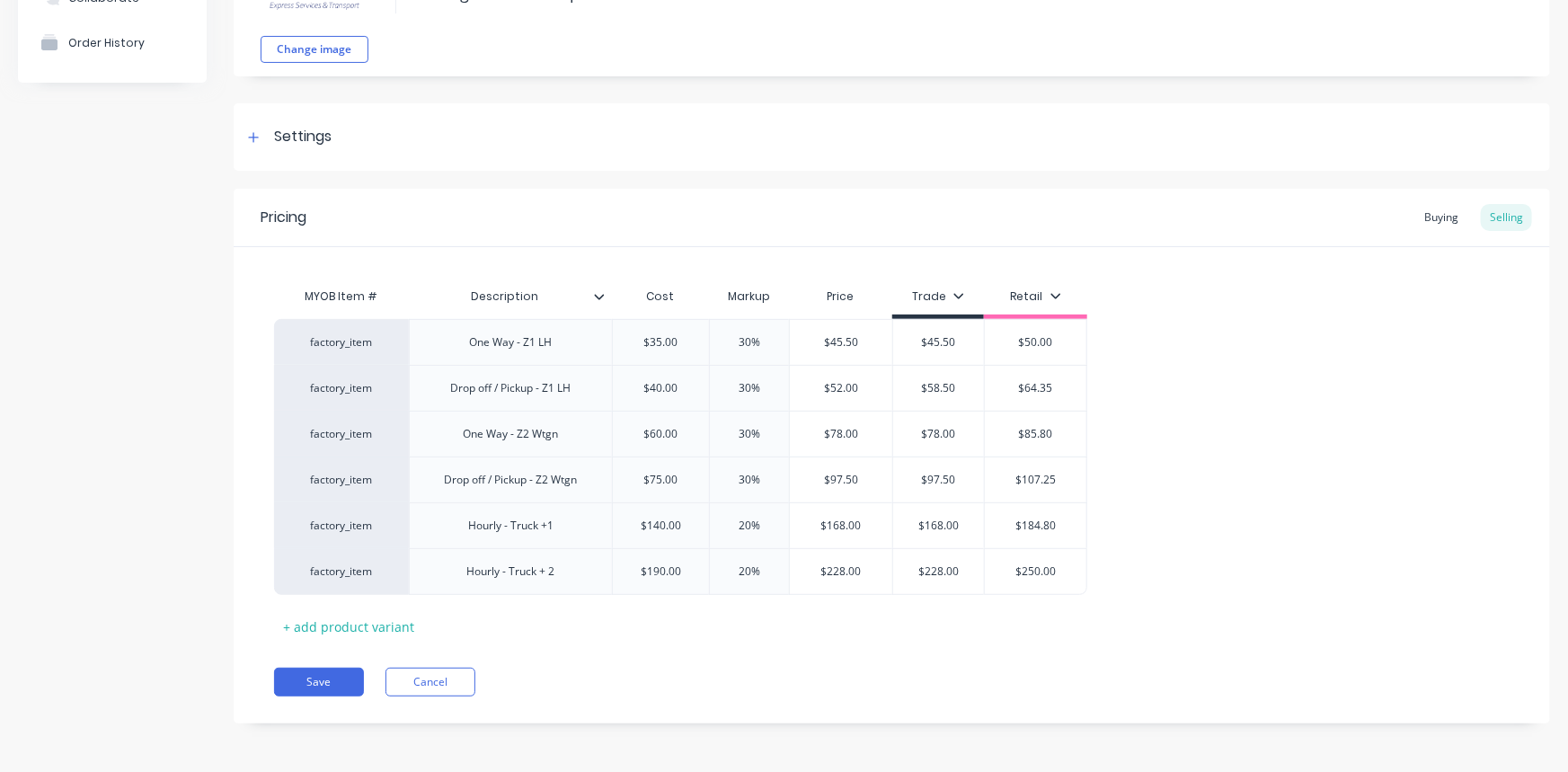
click at [1379, 217] on div "Buying" at bounding box center [1441, 217] width 52 height 27
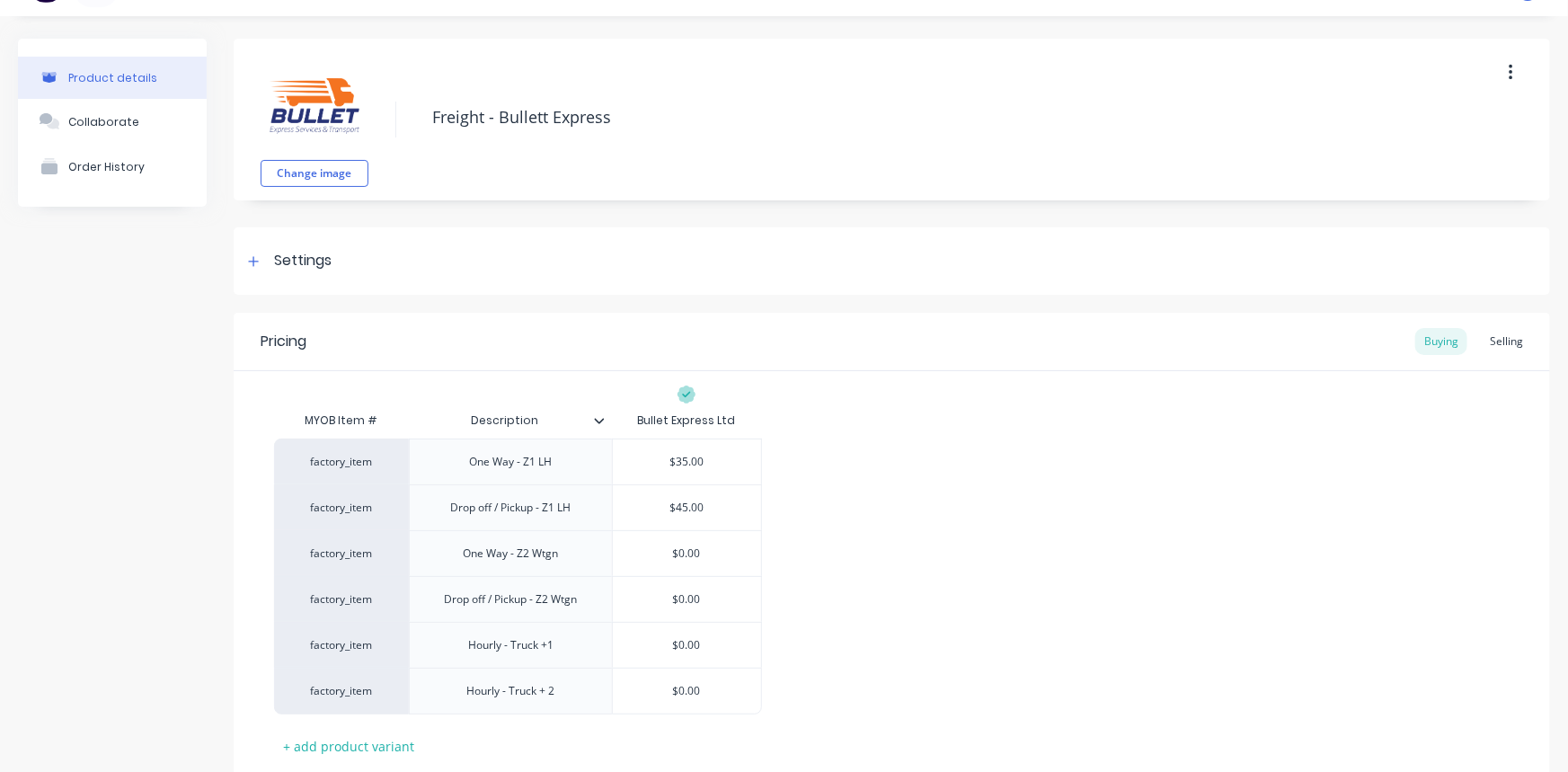
scroll to position [0, 0]
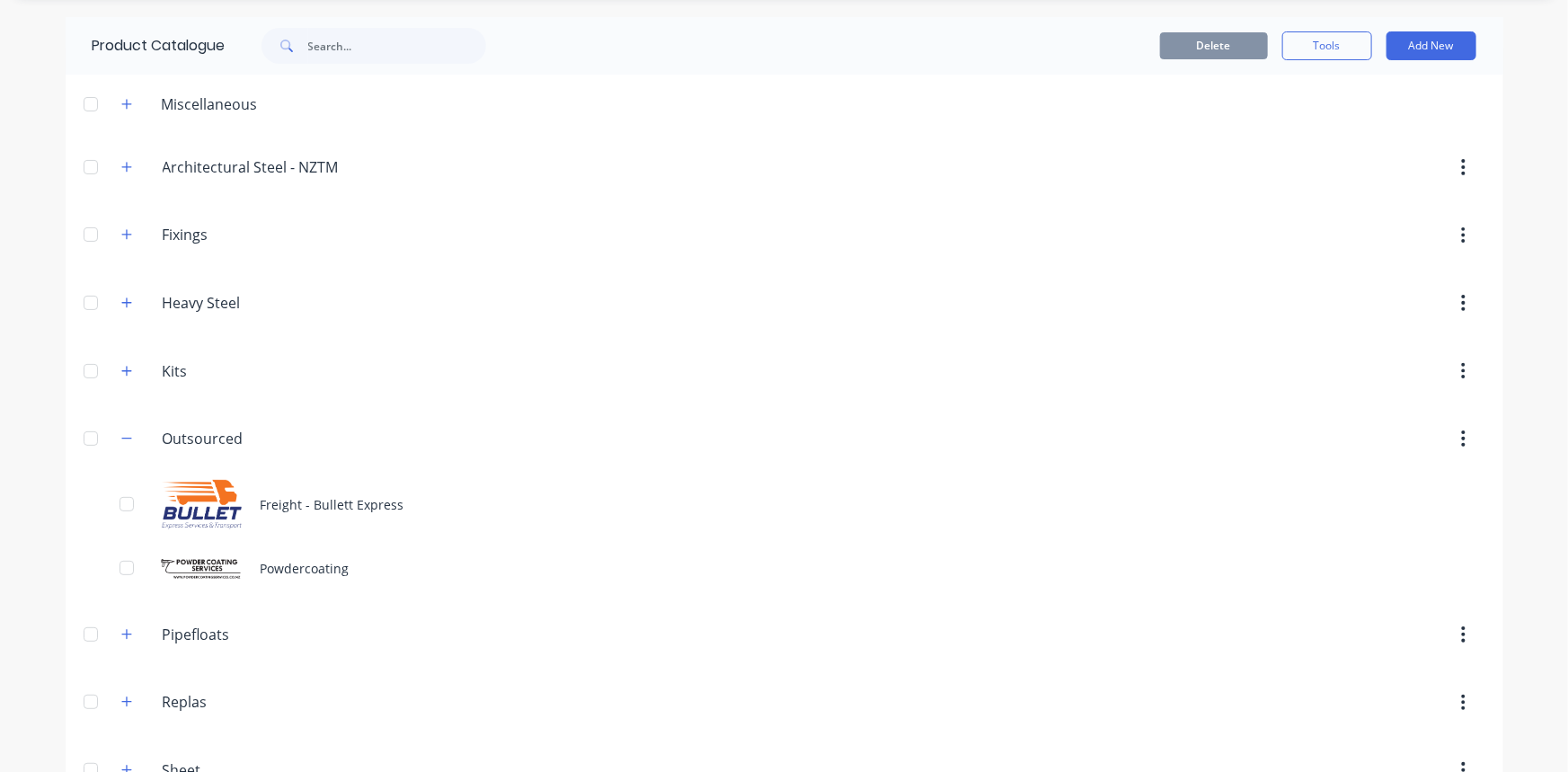
scroll to position [104, 0]
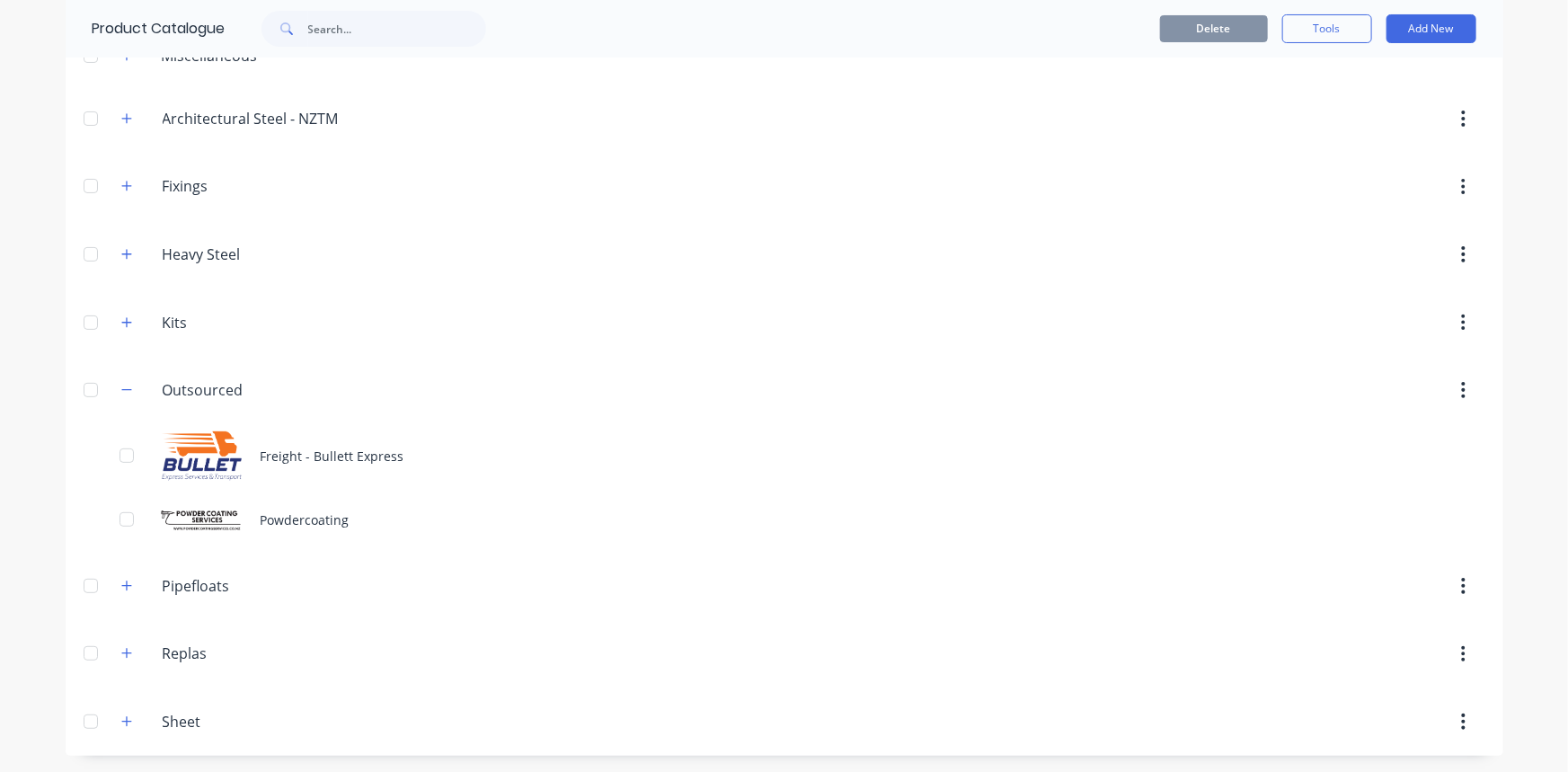
click at [1379, 30] on button "Add New" at bounding box center [1431, 29] width 90 height 29
click at [1379, 111] on div "Product" at bounding box center [1390, 111] width 138 height 26
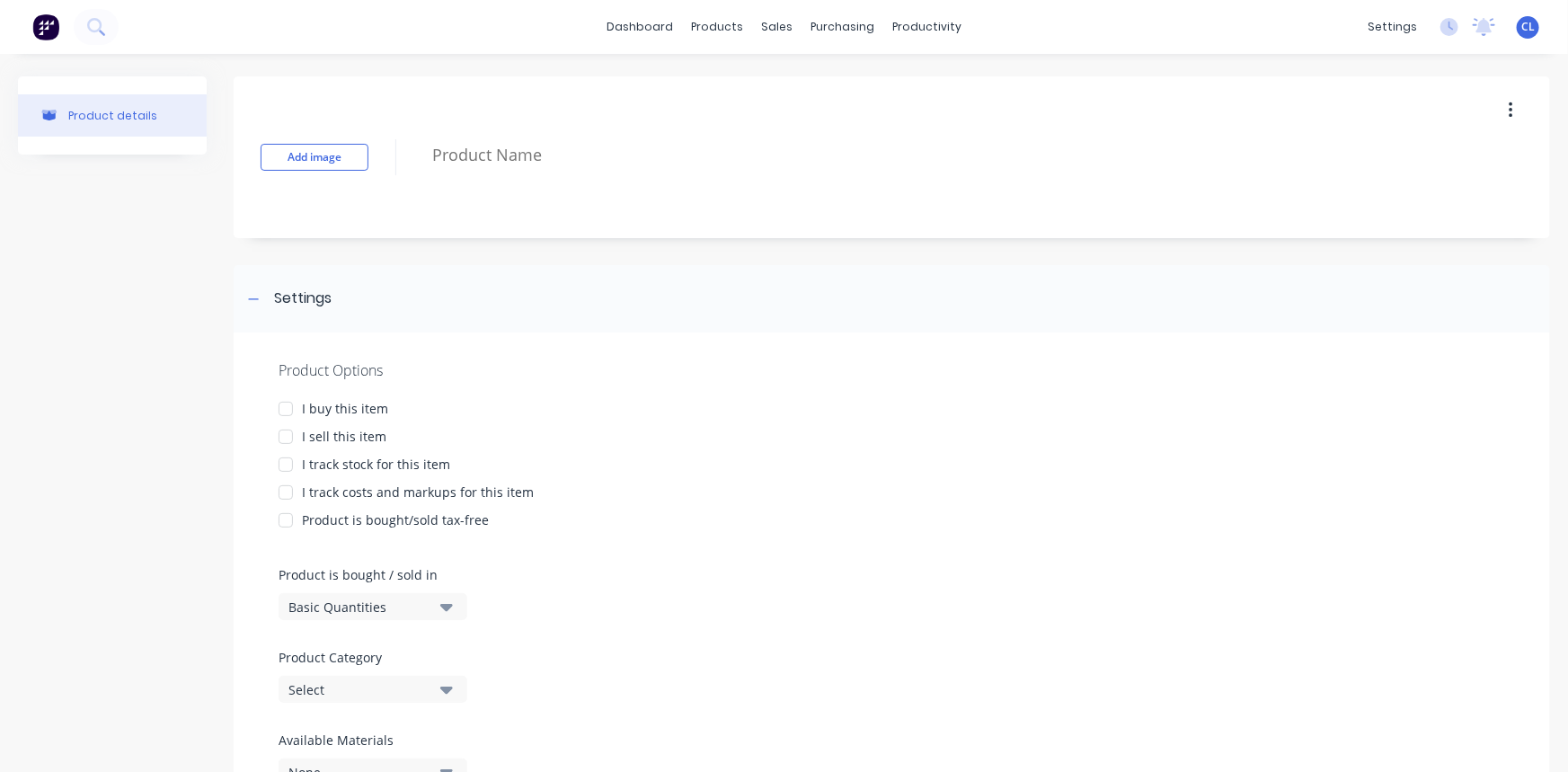
click at [302, 153] on button "Add image" at bounding box center [314, 157] width 108 height 27
drag, startPoint x: 950, startPoint y: 520, endPoint x: 773, endPoint y: 404, distance: 211.6
click at [951, 517] on div "Product is bought/sold tax-free" at bounding box center [892, 519] width 1226 height 19
click at [492, 158] on textarea at bounding box center [928, 155] width 1010 height 42
type textarea "x"
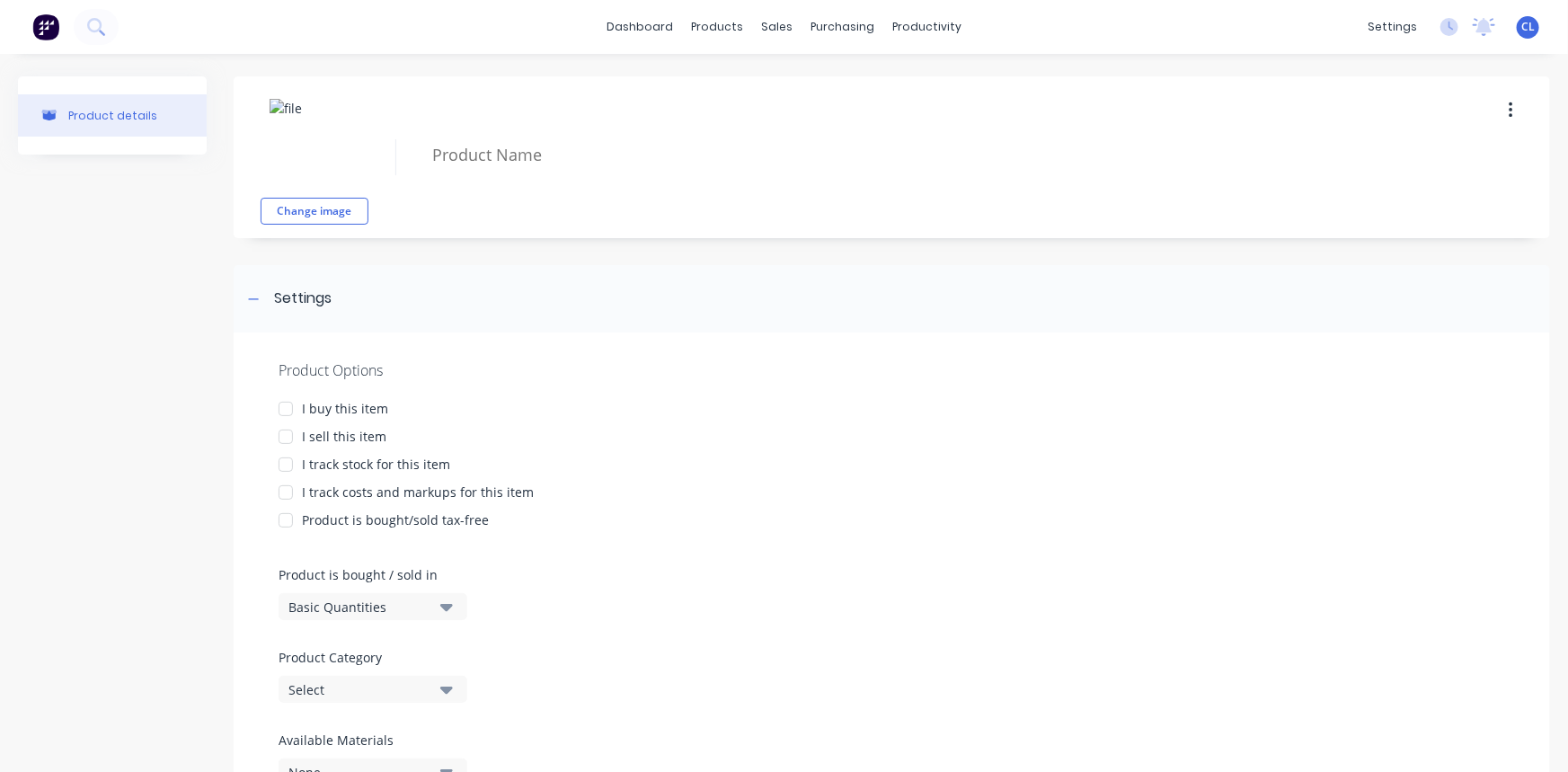
type textarea "S"
type textarea "x"
type textarea "Sa"
type textarea "x"
type textarea "San"
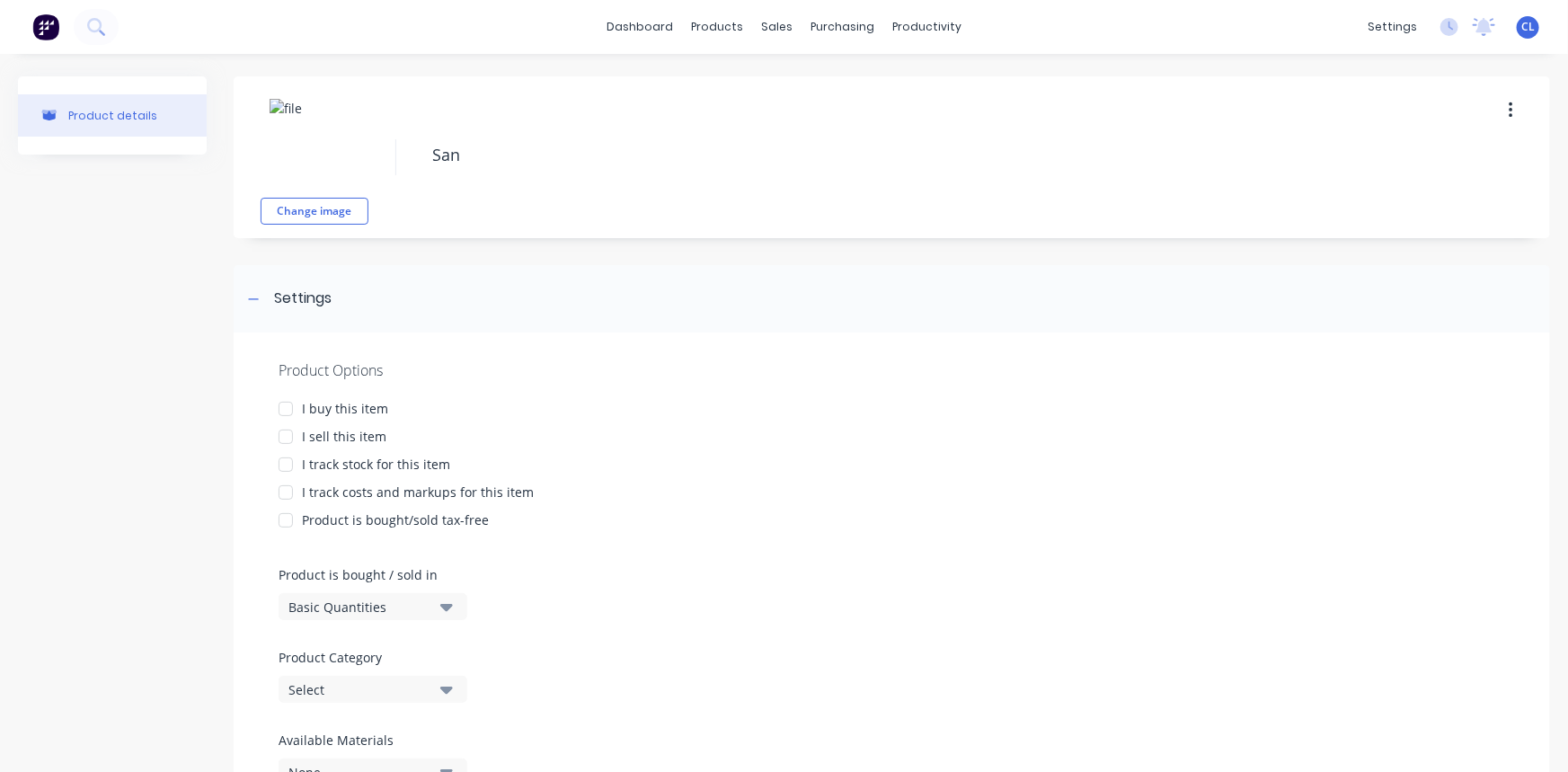
type textarea "x"
type textarea "Sand"
type textarea "x"
type textarea "Sandb"
type textarea "x"
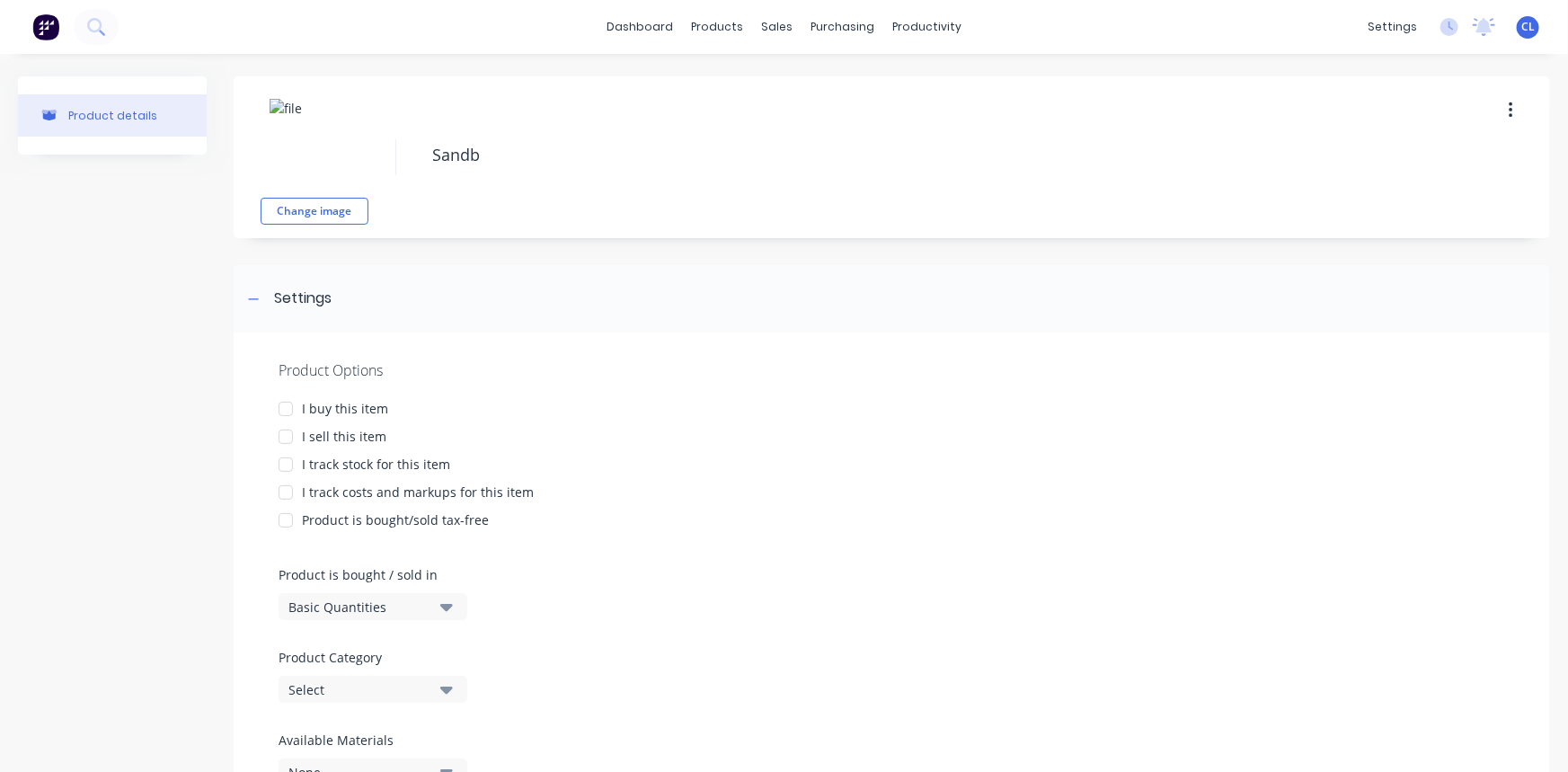
type textarea "Sandbl"
type textarea "x"
type textarea "Sandbla"
type textarea "x"
type textarea "Sandblas"
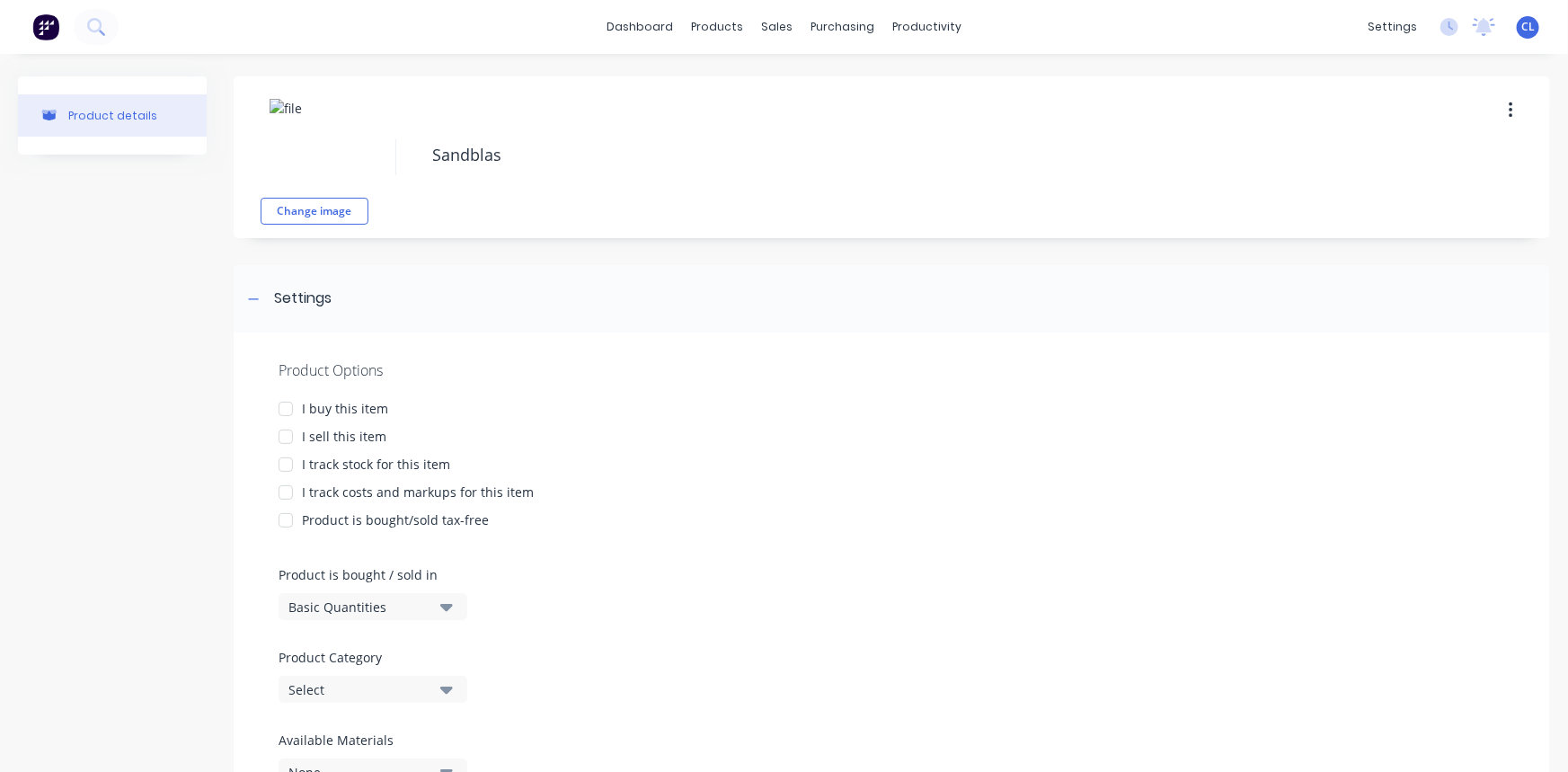
type textarea "x"
type textarea "Sandblast"
type textarea "x"
type textarea "Sandblasti"
type textarea "x"
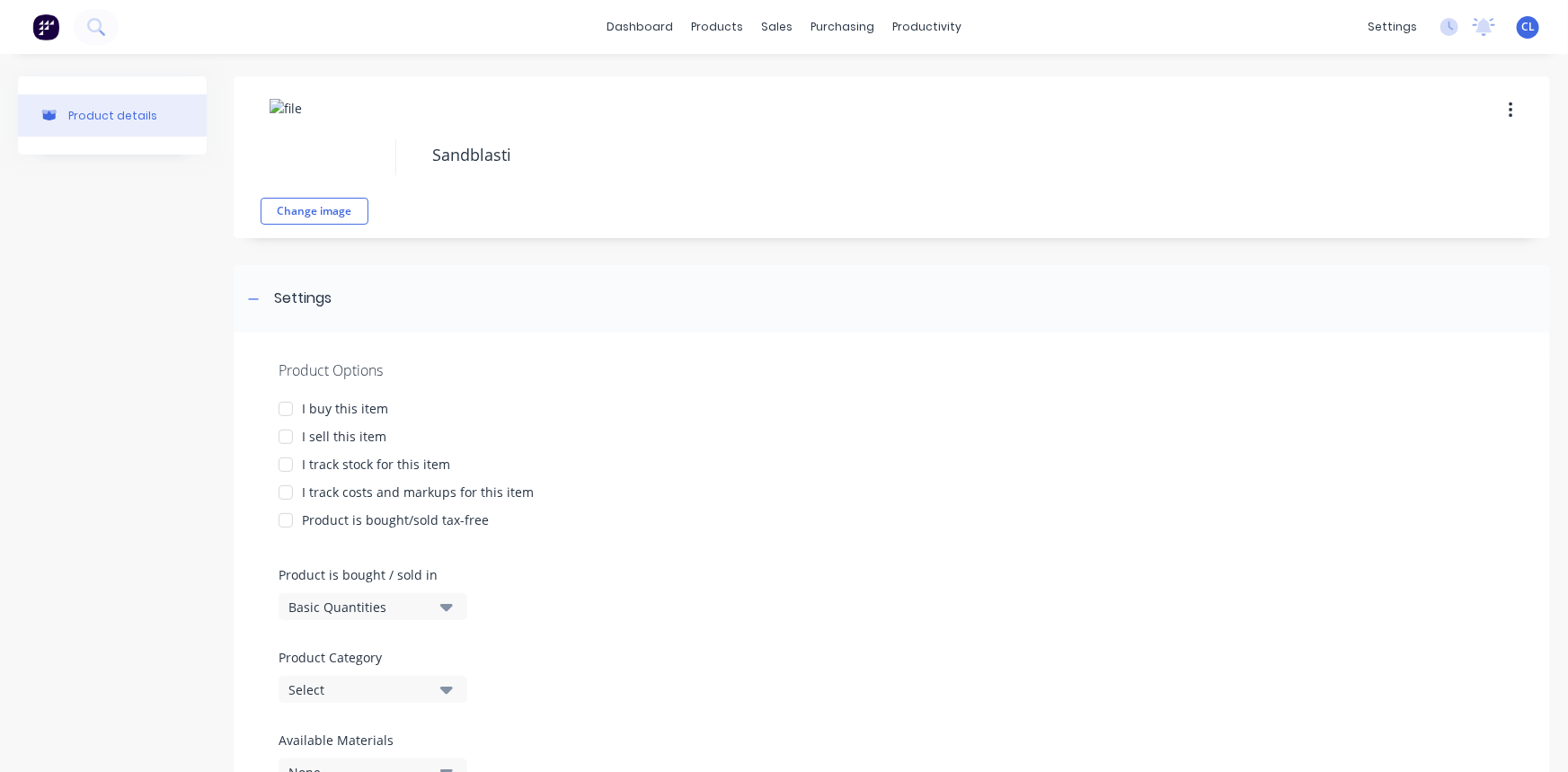
type textarea "Sandblastin"
type textarea "x"
type textarea "Sandblasting"
type textarea "x"
type textarea "Sandblasting"
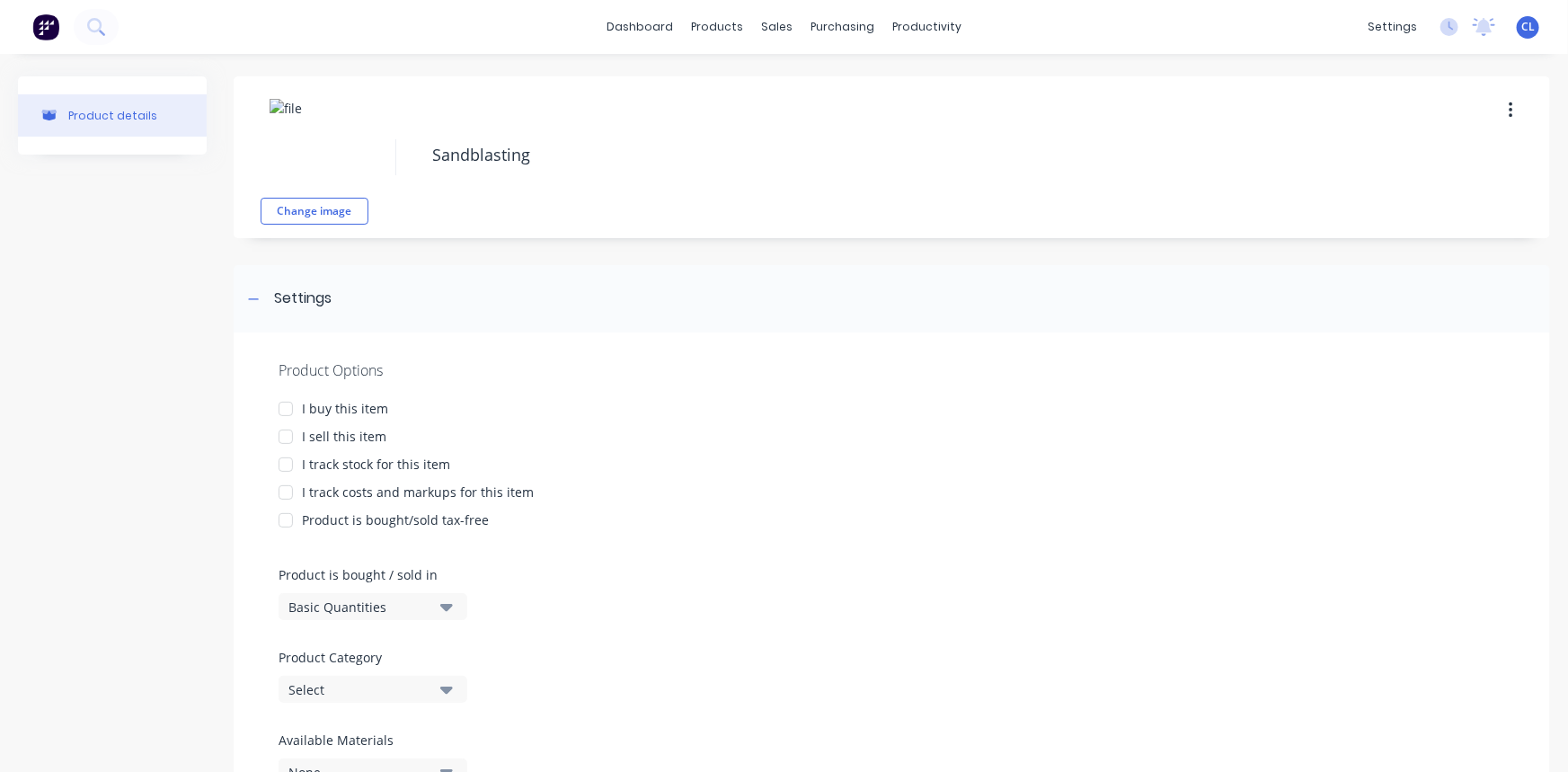
click at [699, 617] on div "Product Options I buy this item I sell this item I track stock for this item I …" at bounding box center [892, 579] width 1316 height 494
click at [284, 413] on div at bounding box center [285, 409] width 36 height 36
click at [284, 431] on div at bounding box center [285, 436] width 36 height 36
click at [287, 494] on div at bounding box center [285, 492] width 36 height 36
click at [689, 436] on div "I sell this item" at bounding box center [892, 435] width 1226 height 19
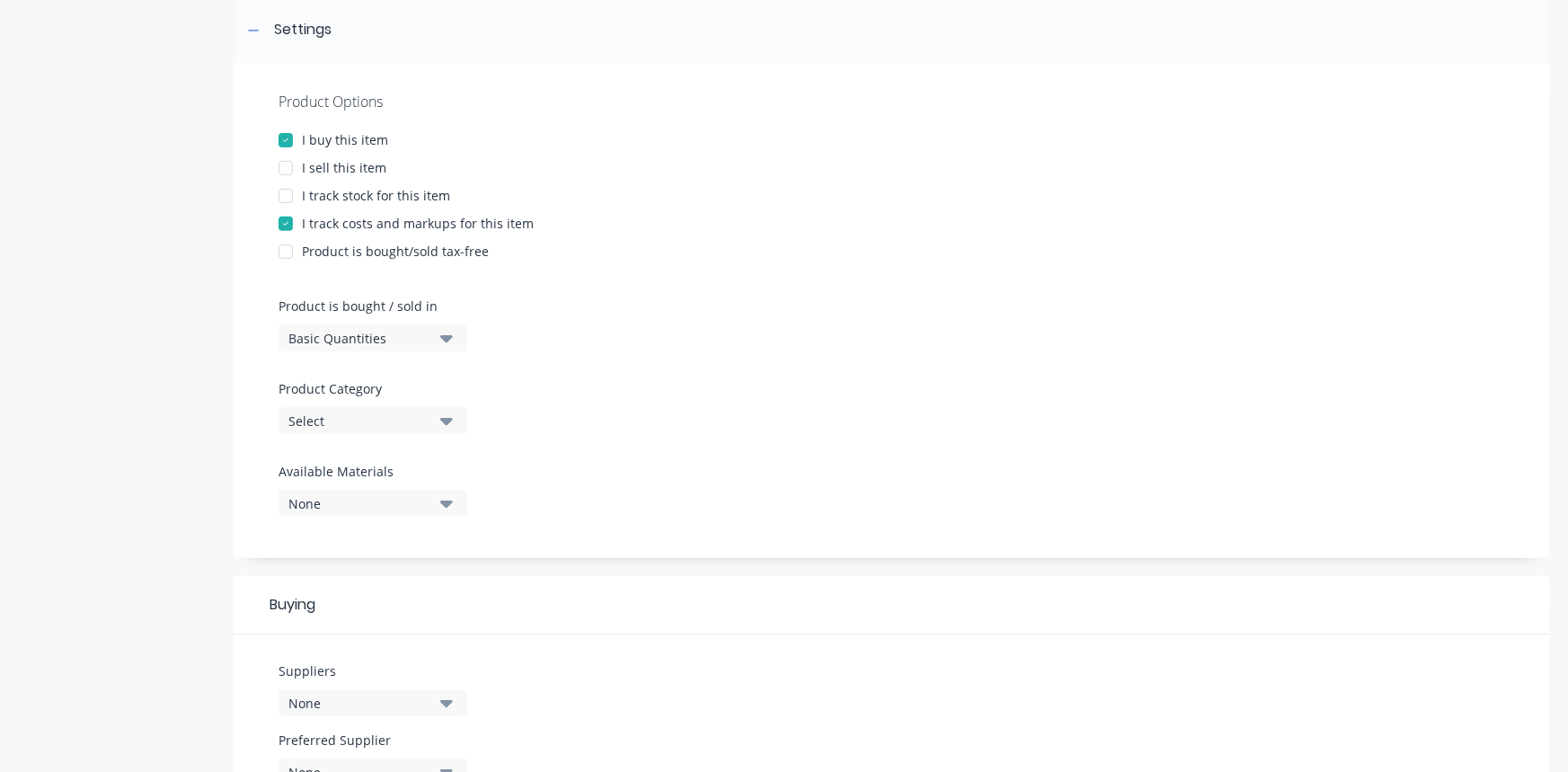
scroll to position [408, 0]
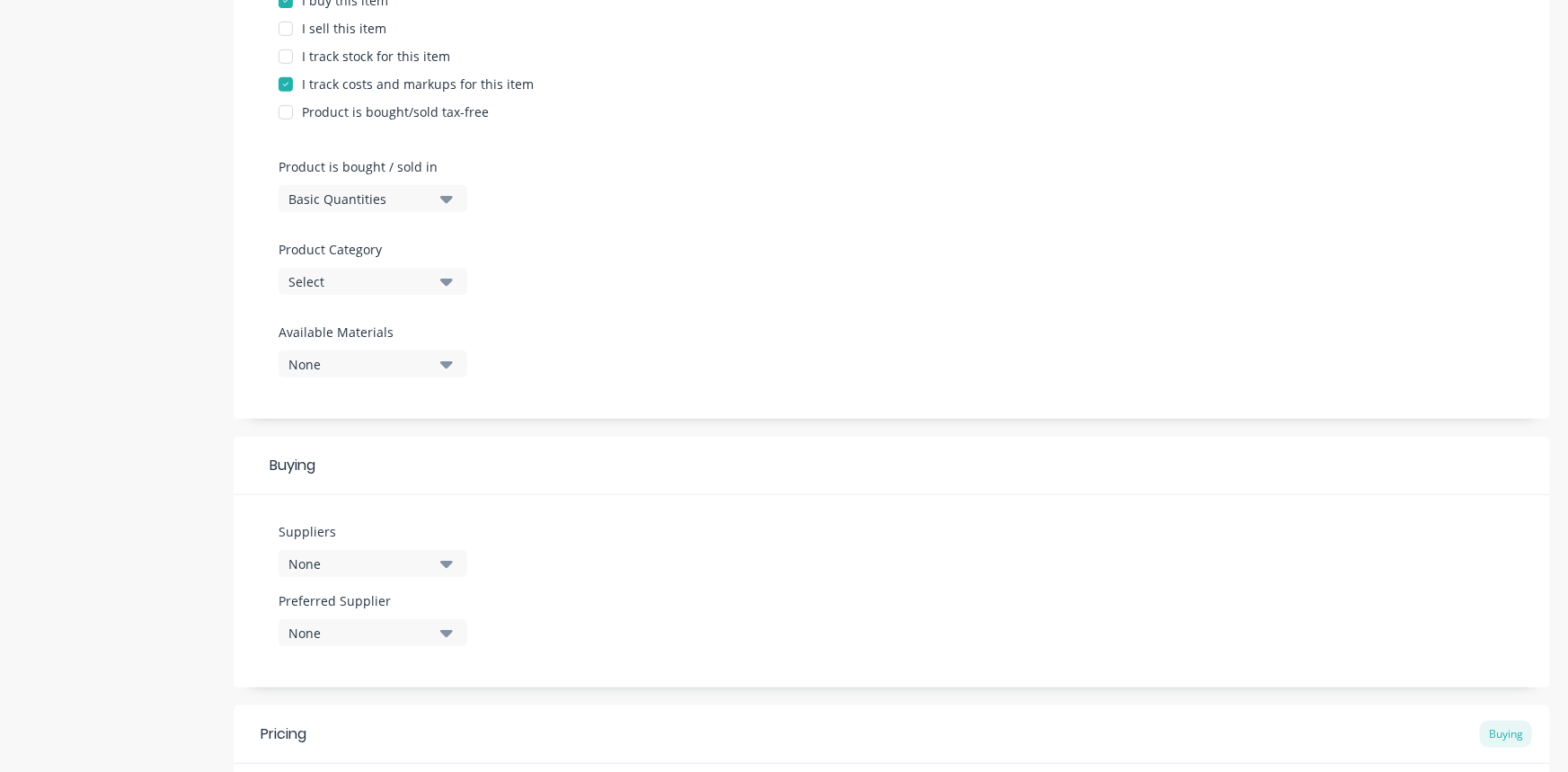
click at [448, 277] on icon "button" at bounding box center [446, 281] width 13 height 20
click at [383, 552] on div "Outsourced" at bounding box center [413, 560] width 270 height 36
type textarea "x"
click at [691, 276] on div "Product Options I buy this item I sell this item I track stock for this item I …" at bounding box center [892, 172] width 1316 height 494
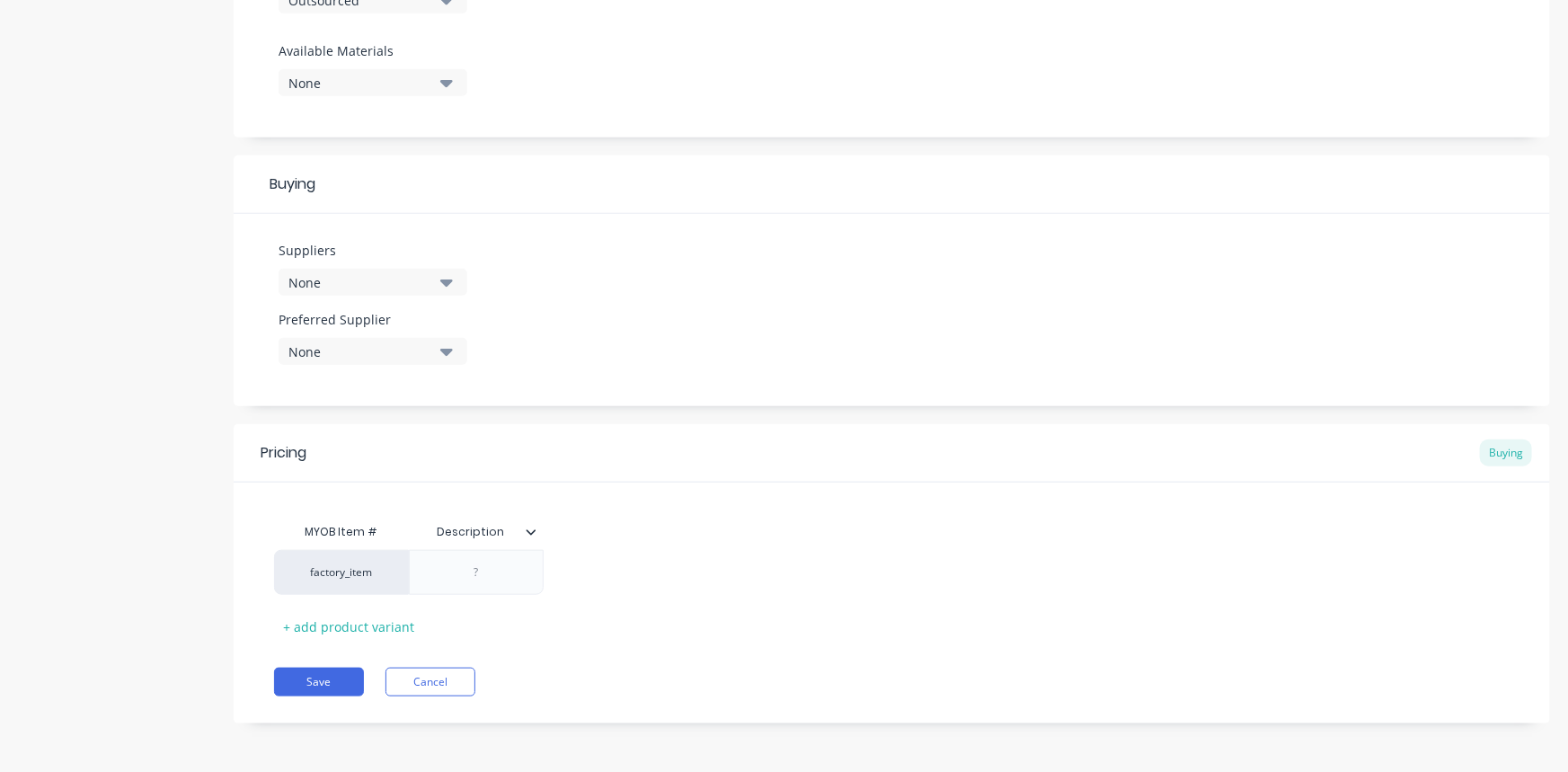
click at [449, 280] on icon "button" at bounding box center [446, 282] width 13 height 7
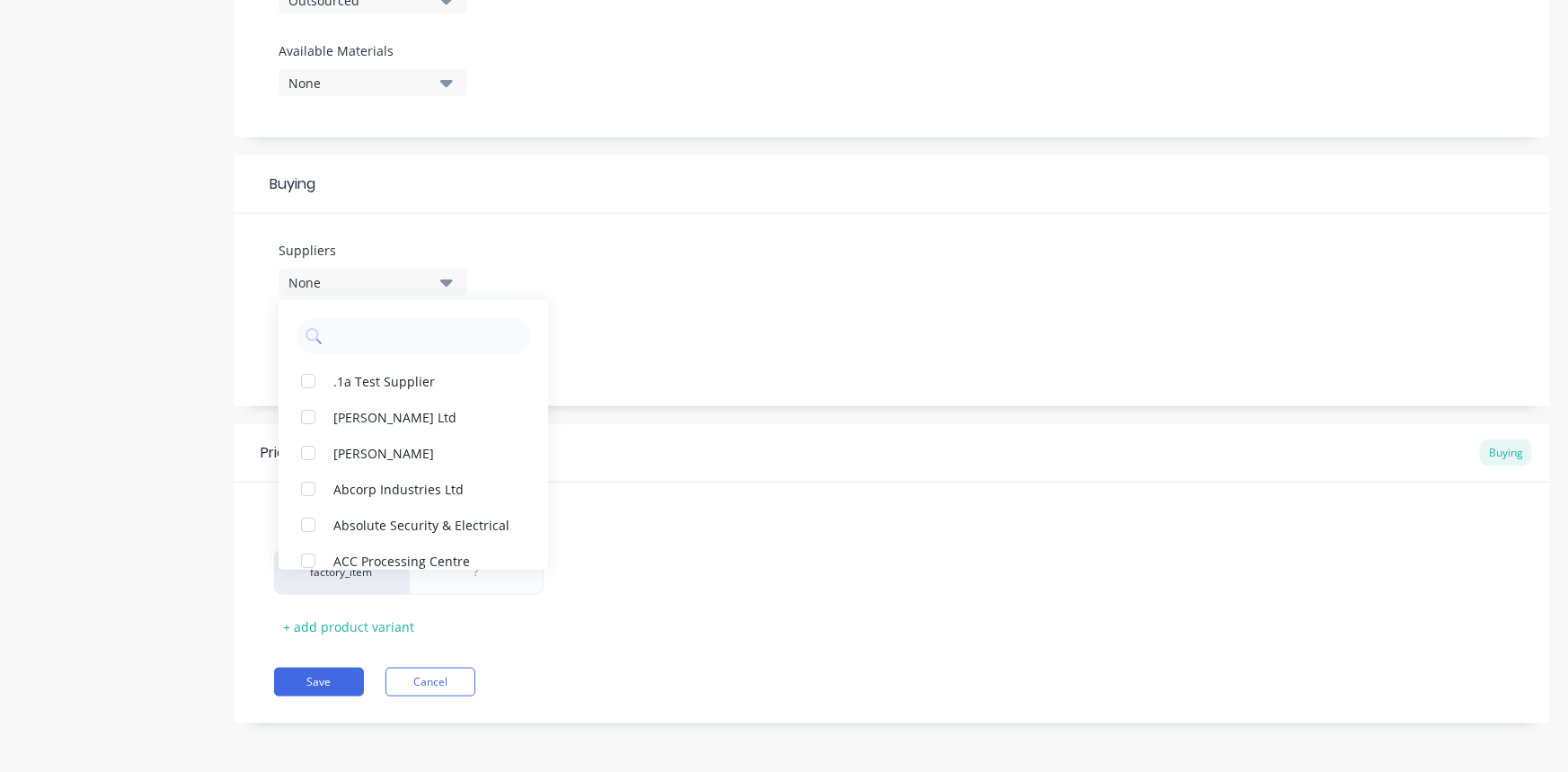
click at [432, 330] on input "text" at bounding box center [426, 336] width 191 height 36
type input "p"
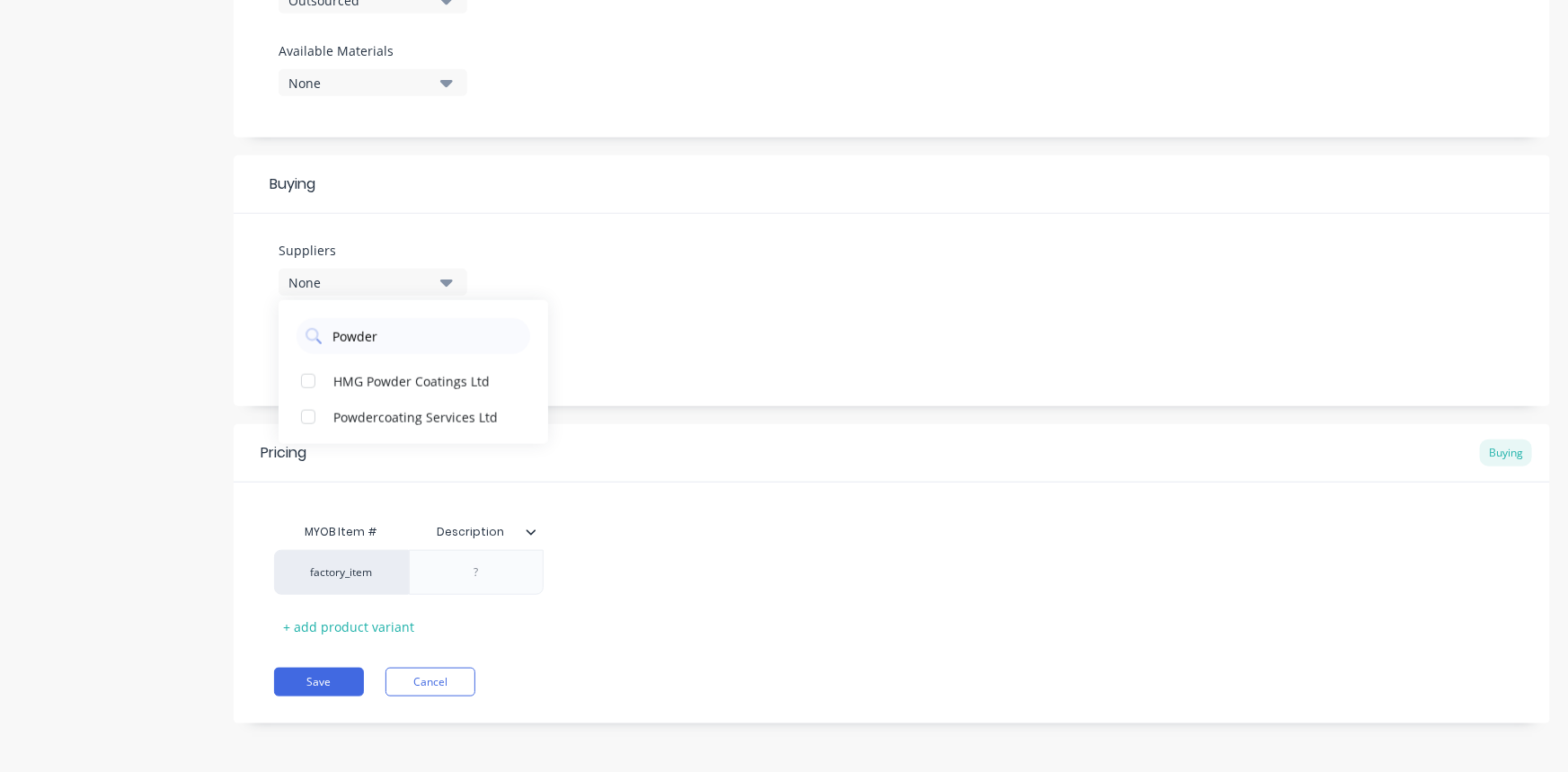
type input "Powder"
click at [394, 414] on div "Powdercoating Services Ltd" at bounding box center [424, 416] width 180 height 19
click at [638, 339] on div "Suppliers 1 suppliers selected Powder Powdercoating Services Ltd HMG Powder Coa…" at bounding box center [892, 310] width 1316 height 193
click at [451, 349] on icon "button" at bounding box center [446, 351] width 13 height 7
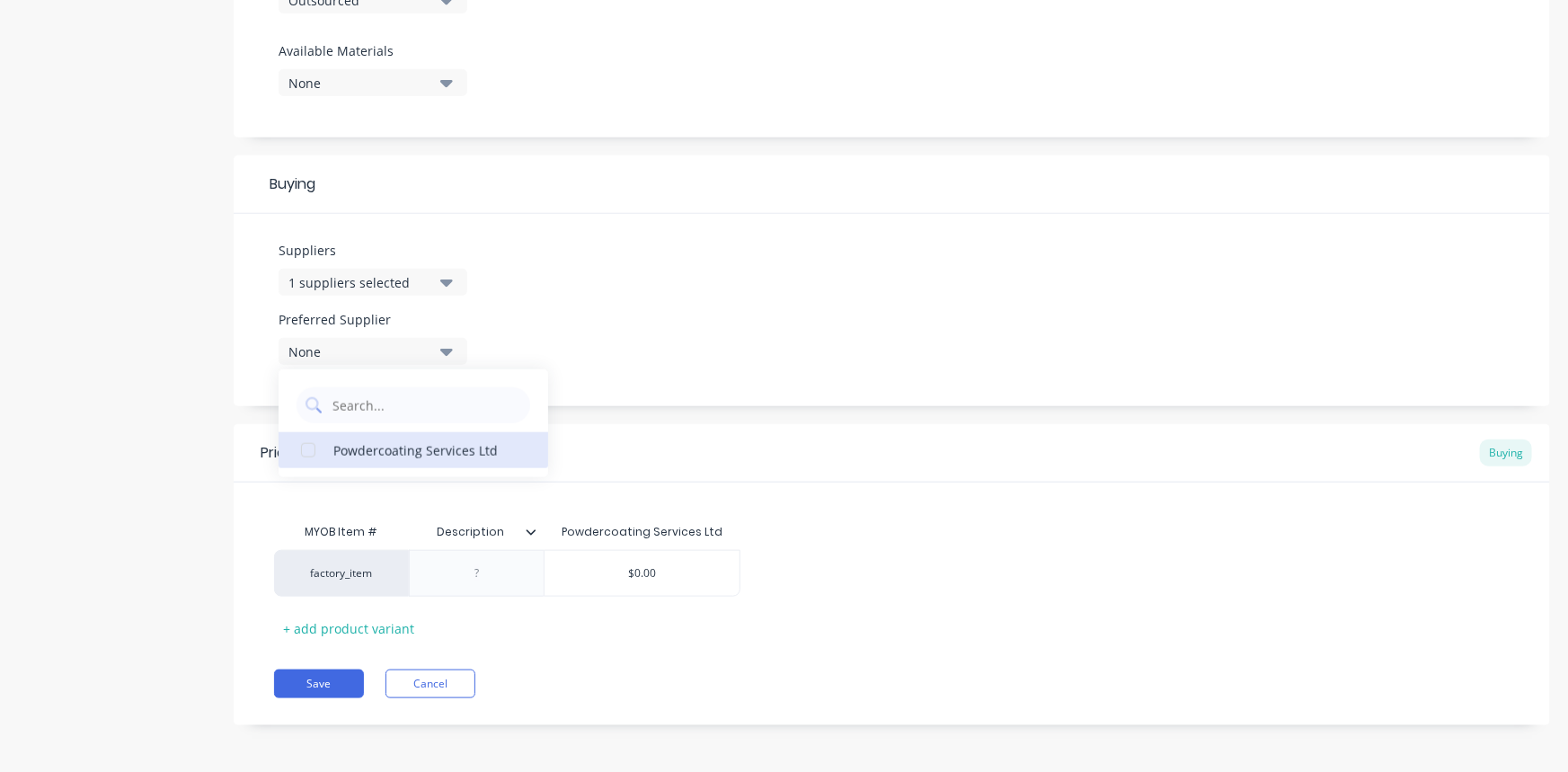
click at [332, 444] on button "Powdercoating Services Ltd" at bounding box center [413, 450] width 270 height 36
type textarea "x"
click at [875, 322] on div "Suppliers 1 suppliers selected Powder Preferred Supplier Powdercoating Services…" at bounding box center [892, 310] width 1316 height 193
drag, startPoint x: 983, startPoint y: 573, endPoint x: 987, endPoint y: 563, distance: 10.8
click at [984, 573] on div "factory_item $0.00" at bounding box center [892, 573] width 1235 height 46
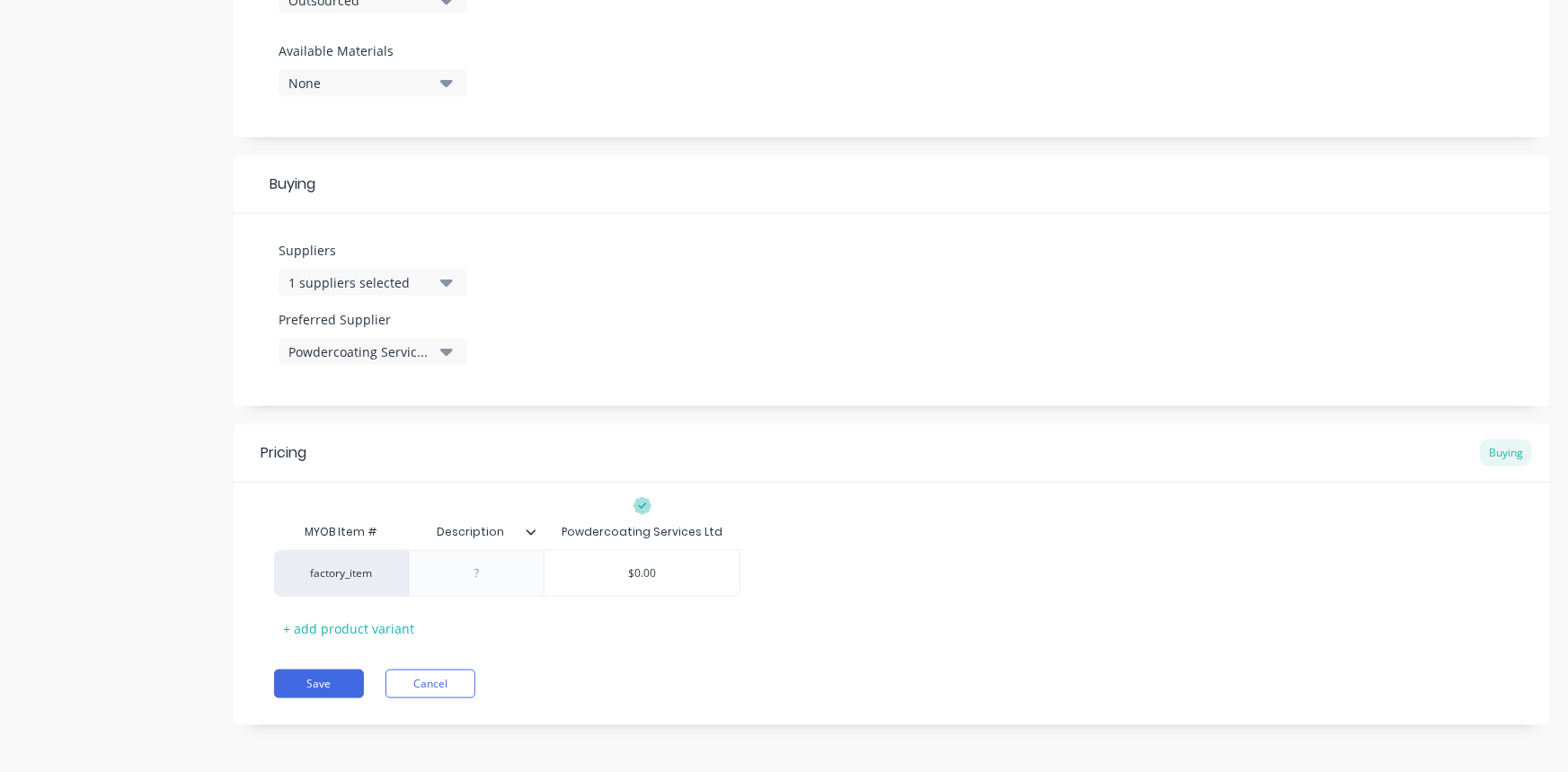
scroll to position [691, 0]
click at [490, 579] on div at bounding box center [477, 572] width 90 height 24
click at [889, 557] on div "factory_item Sandblasting $0.00" at bounding box center [892, 571] width 1235 height 46
click at [342, 674] on button "Save" at bounding box center [319, 681] width 90 height 29
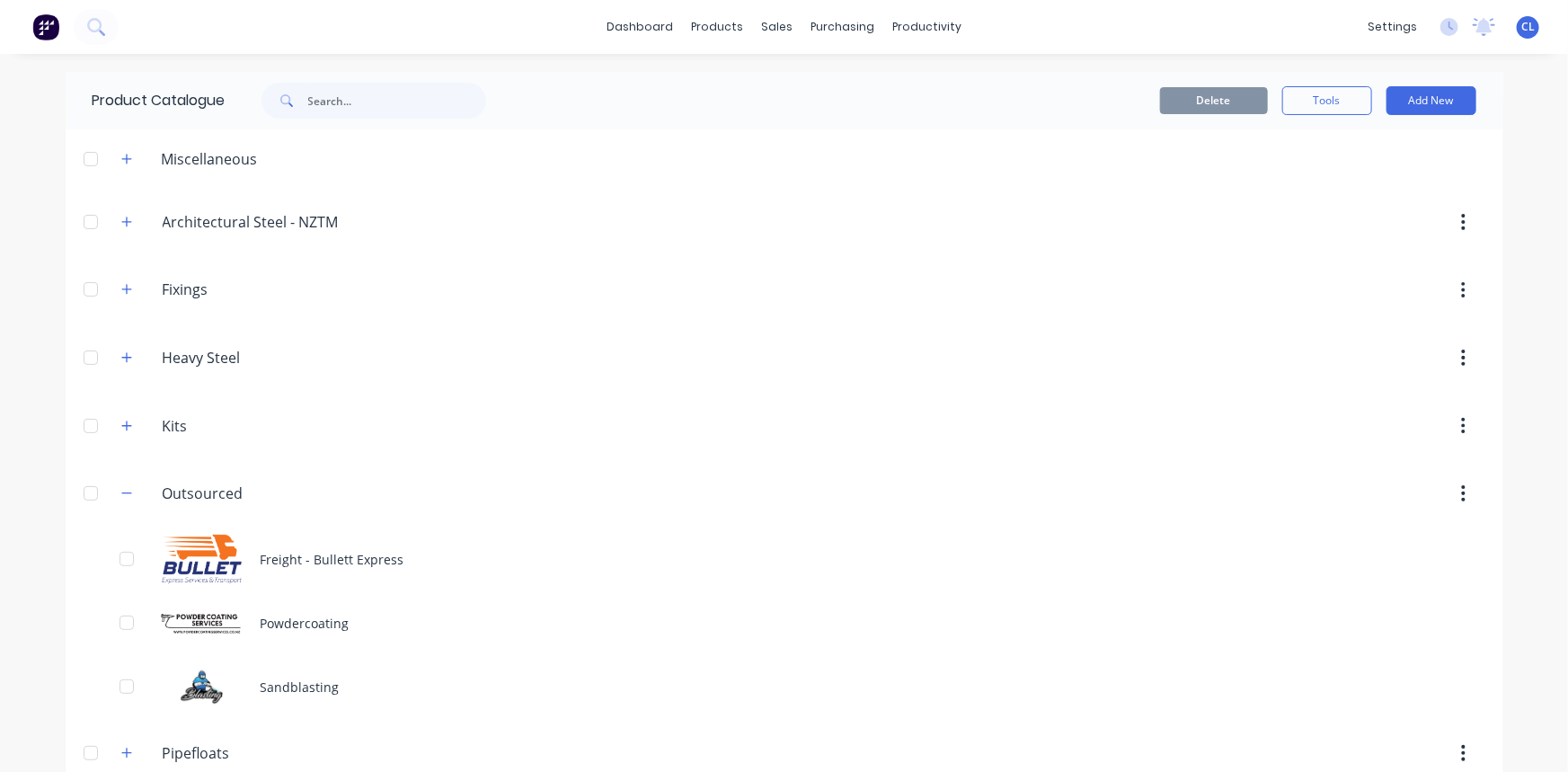
click at [290, 678] on div "Sandblasting" at bounding box center [784, 686] width 1438 height 64
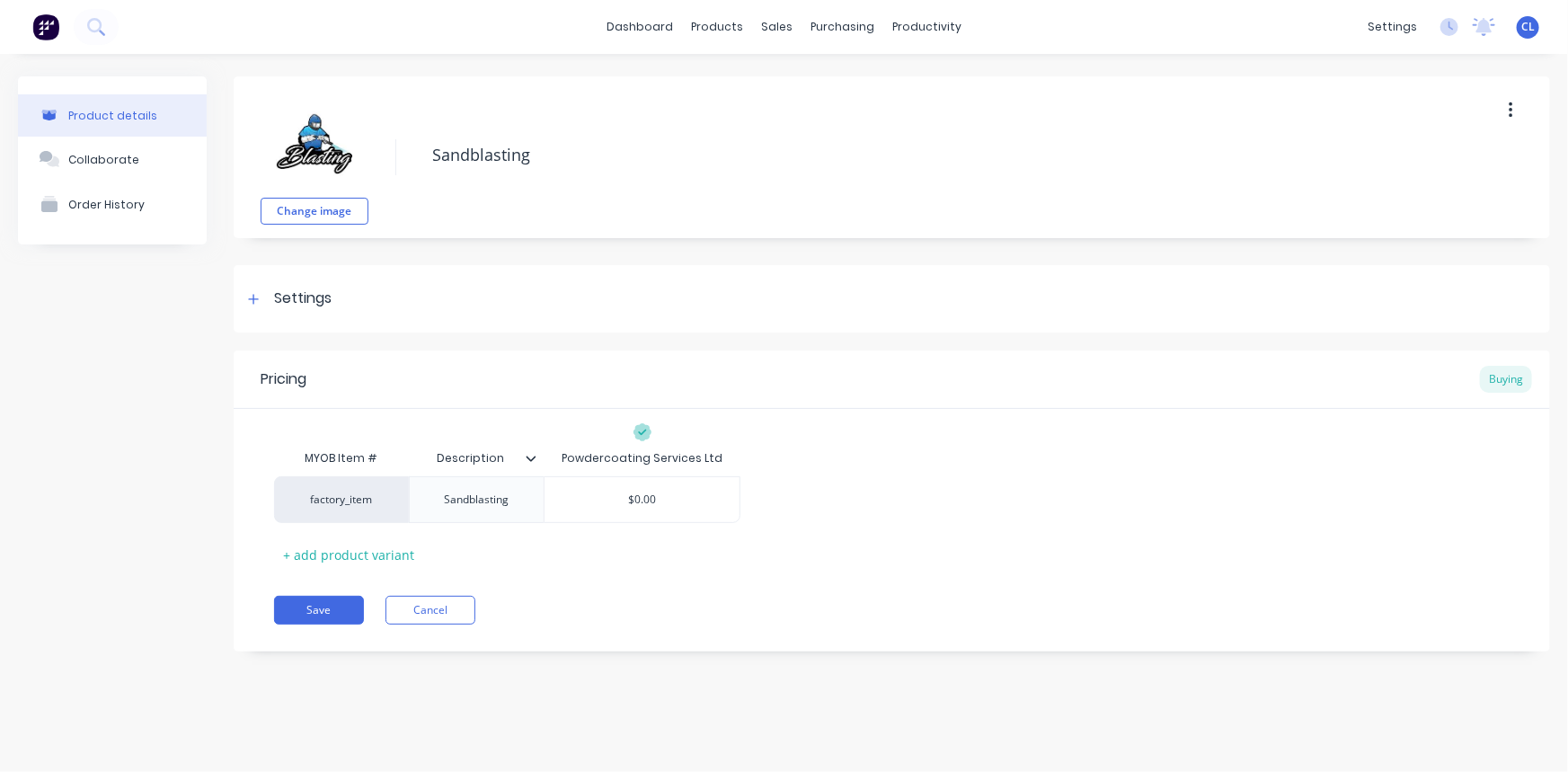
click at [302, 294] on div "Settings" at bounding box center [303, 298] width 57 height 23
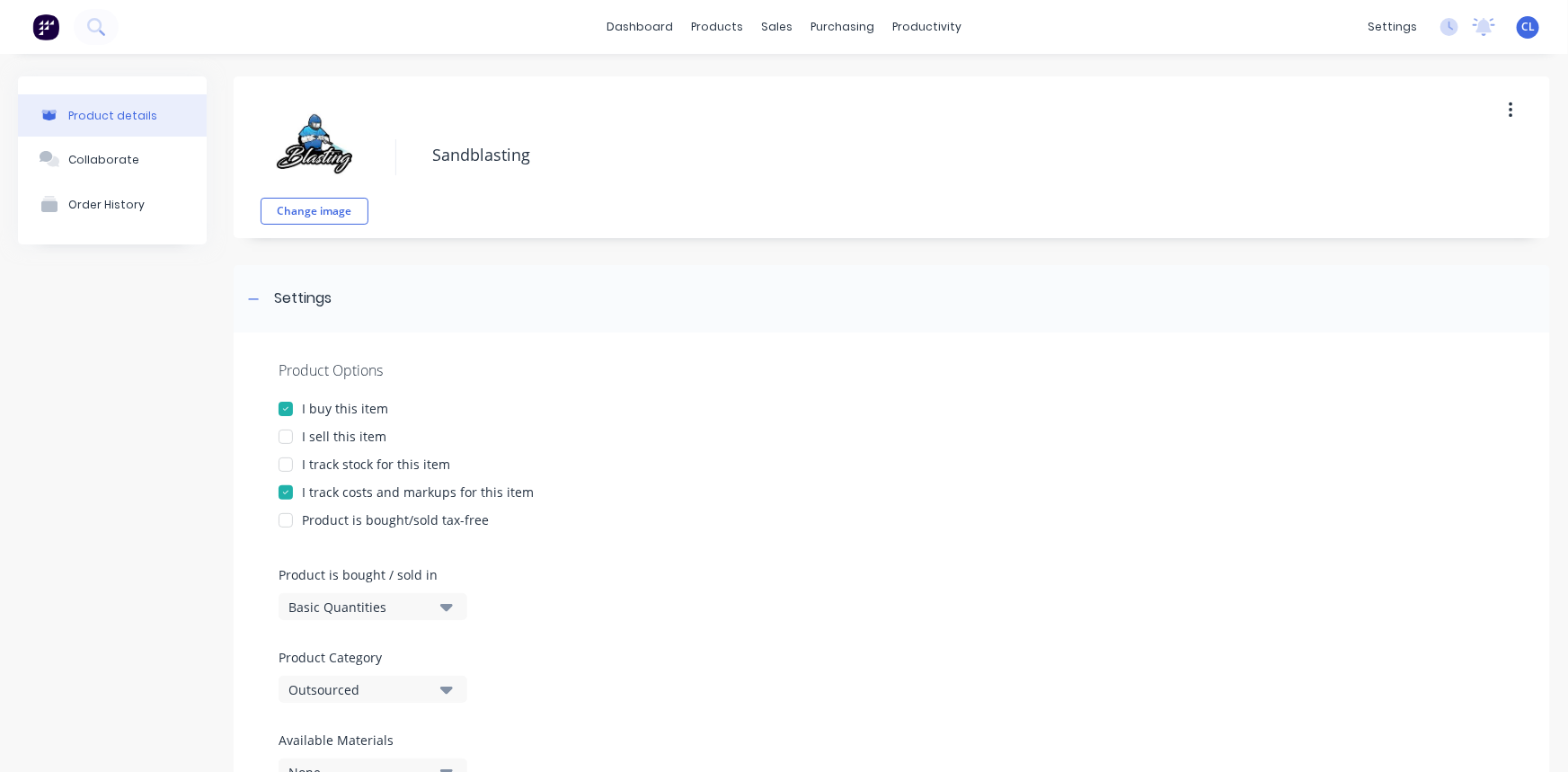
click at [281, 436] on div at bounding box center [285, 436] width 36 height 36
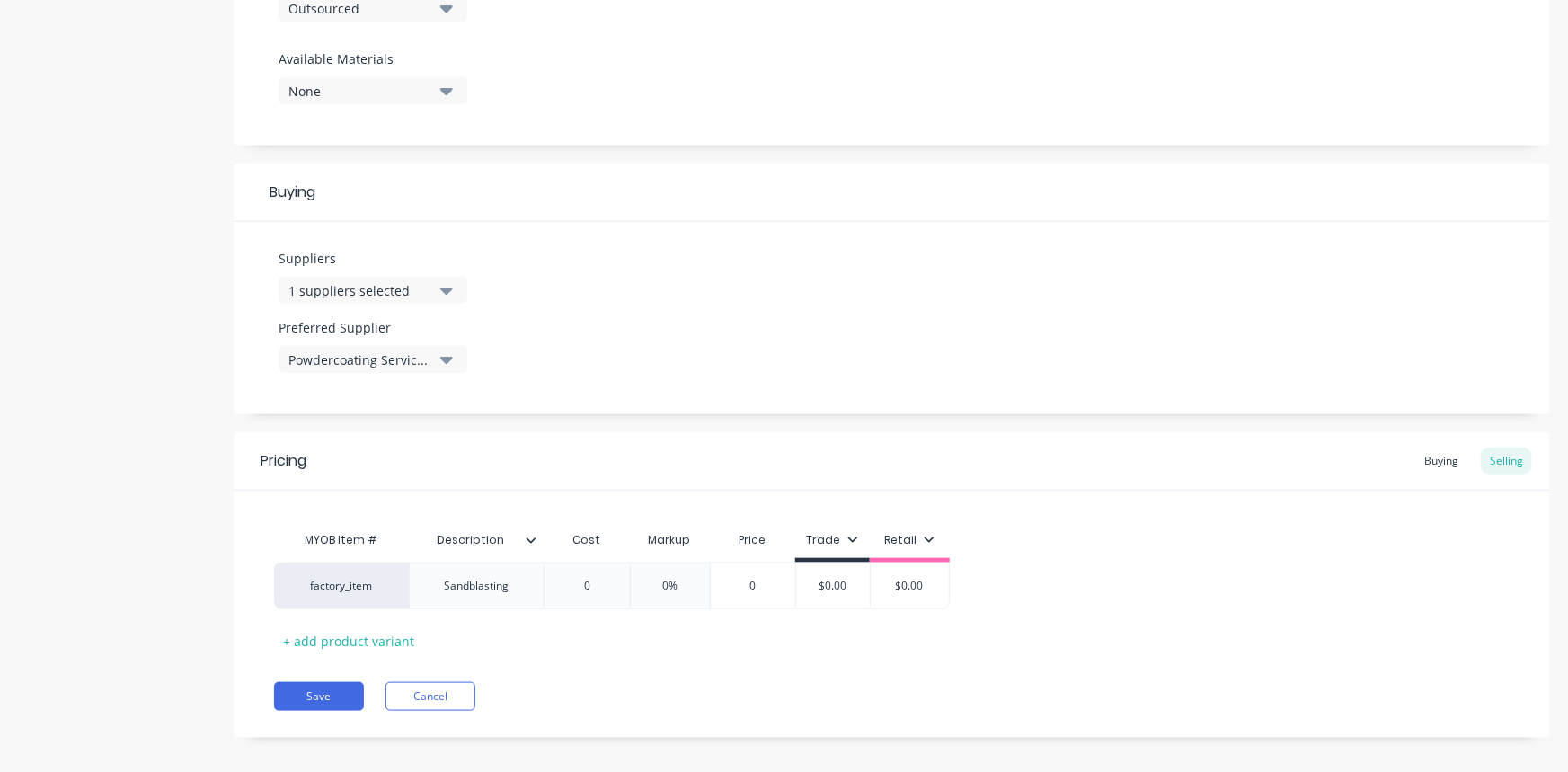
scroll to position [695, 0]
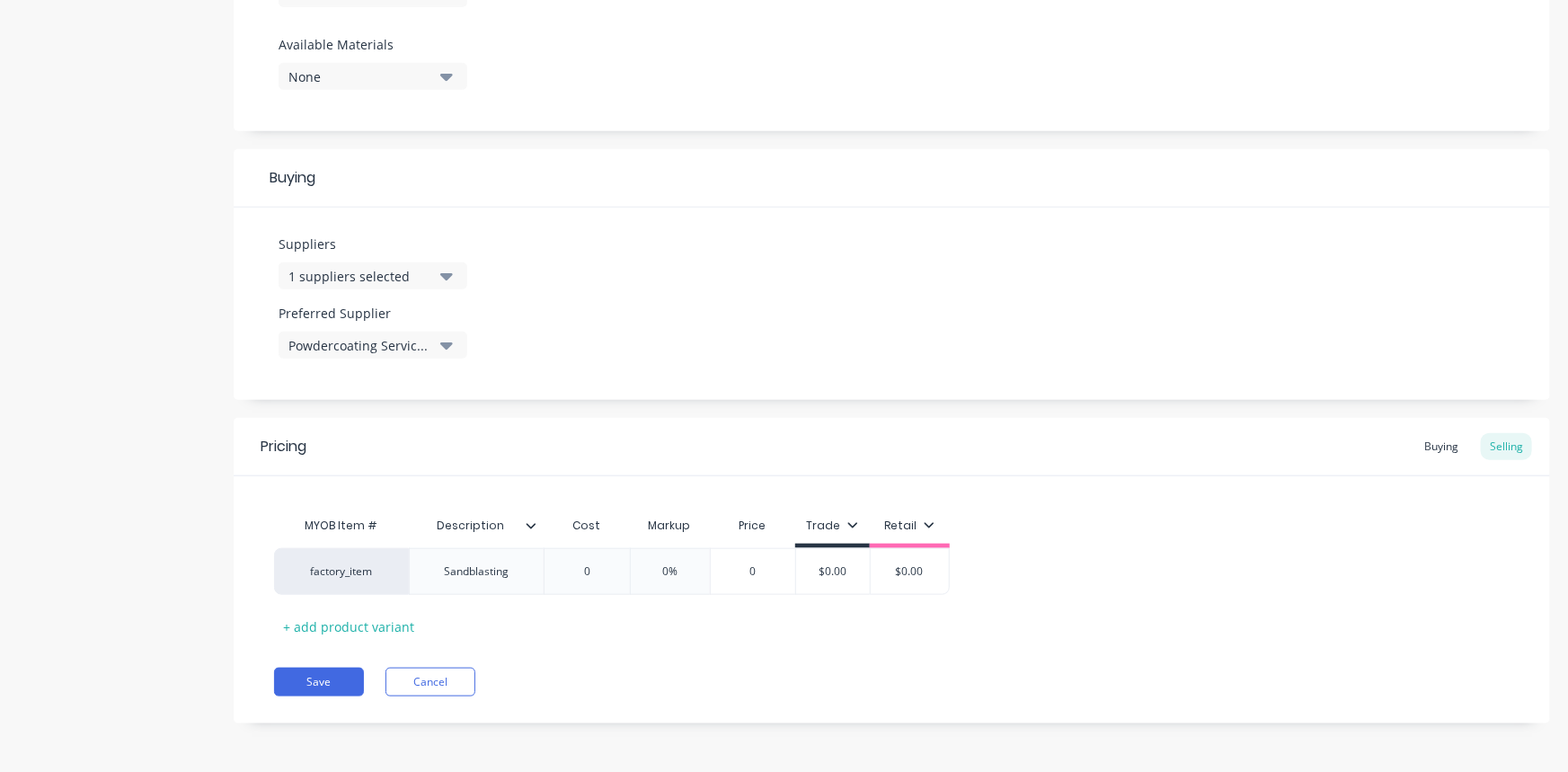
click at [333, 678] on button "Save" at bounding box center [319, 681] width 90 height 29
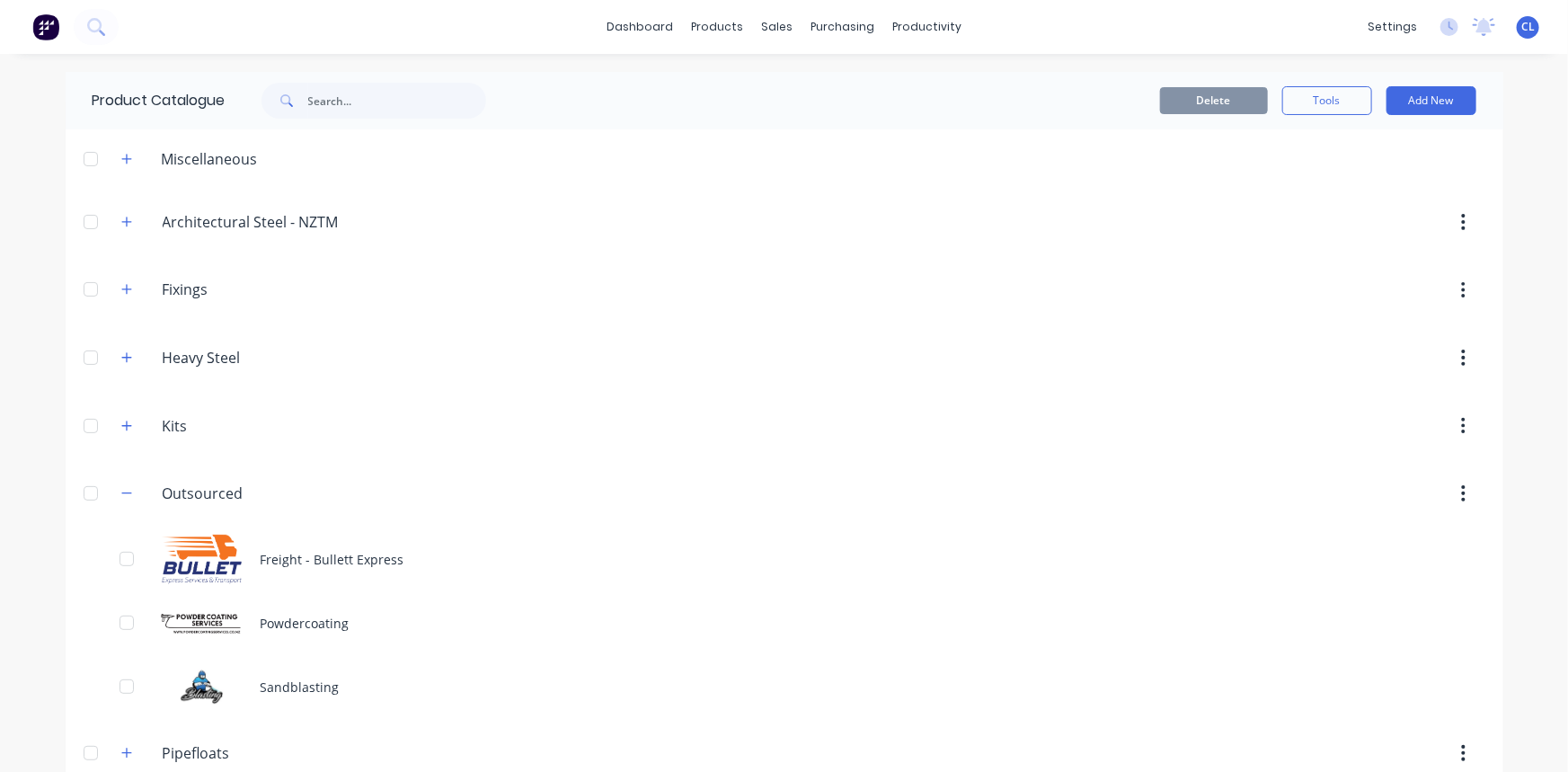
click at [309, 678] on div "Sandblasting" at bounding box center [784, 686] width 1438 height 64
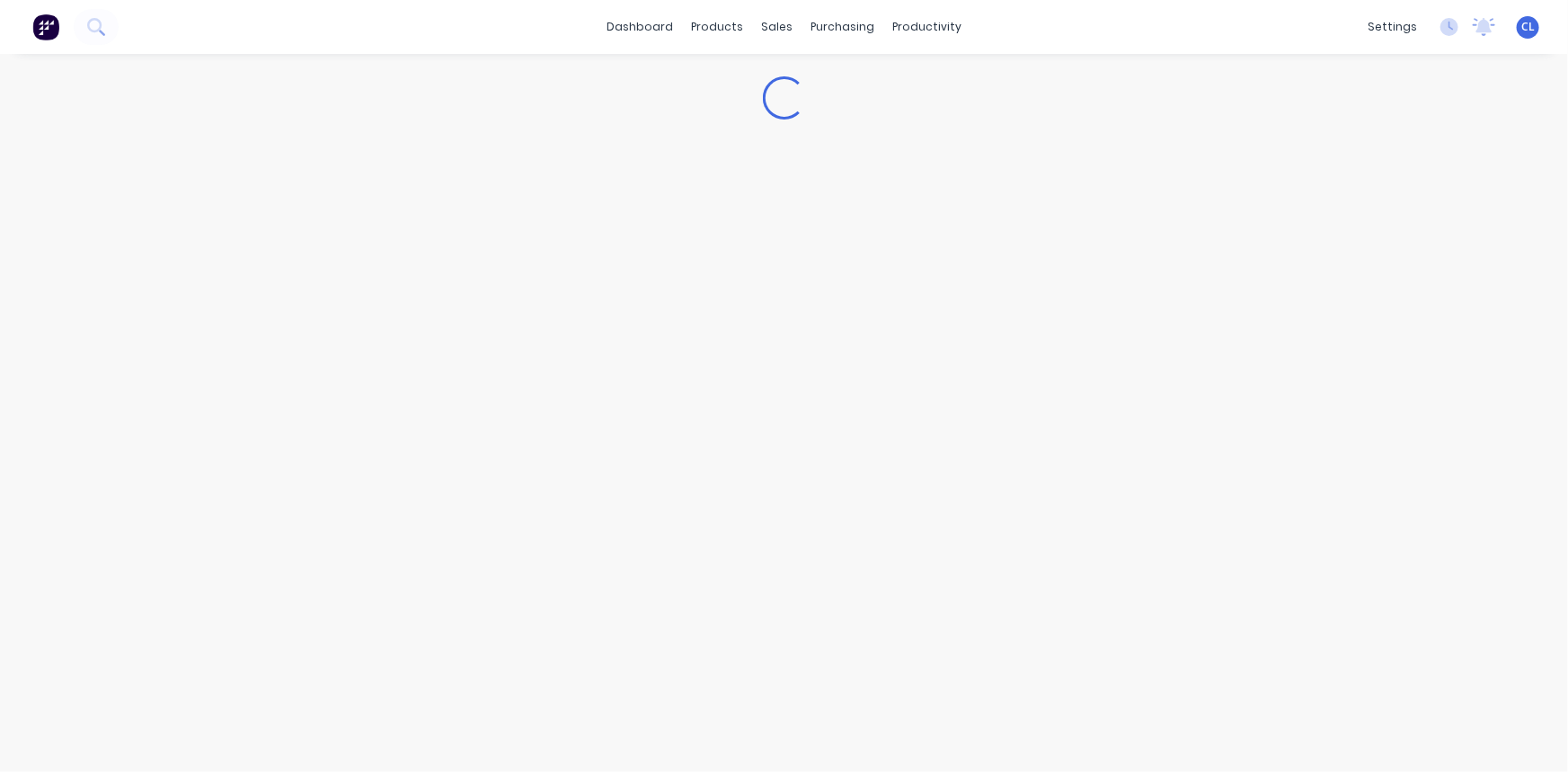
type textarea "x"
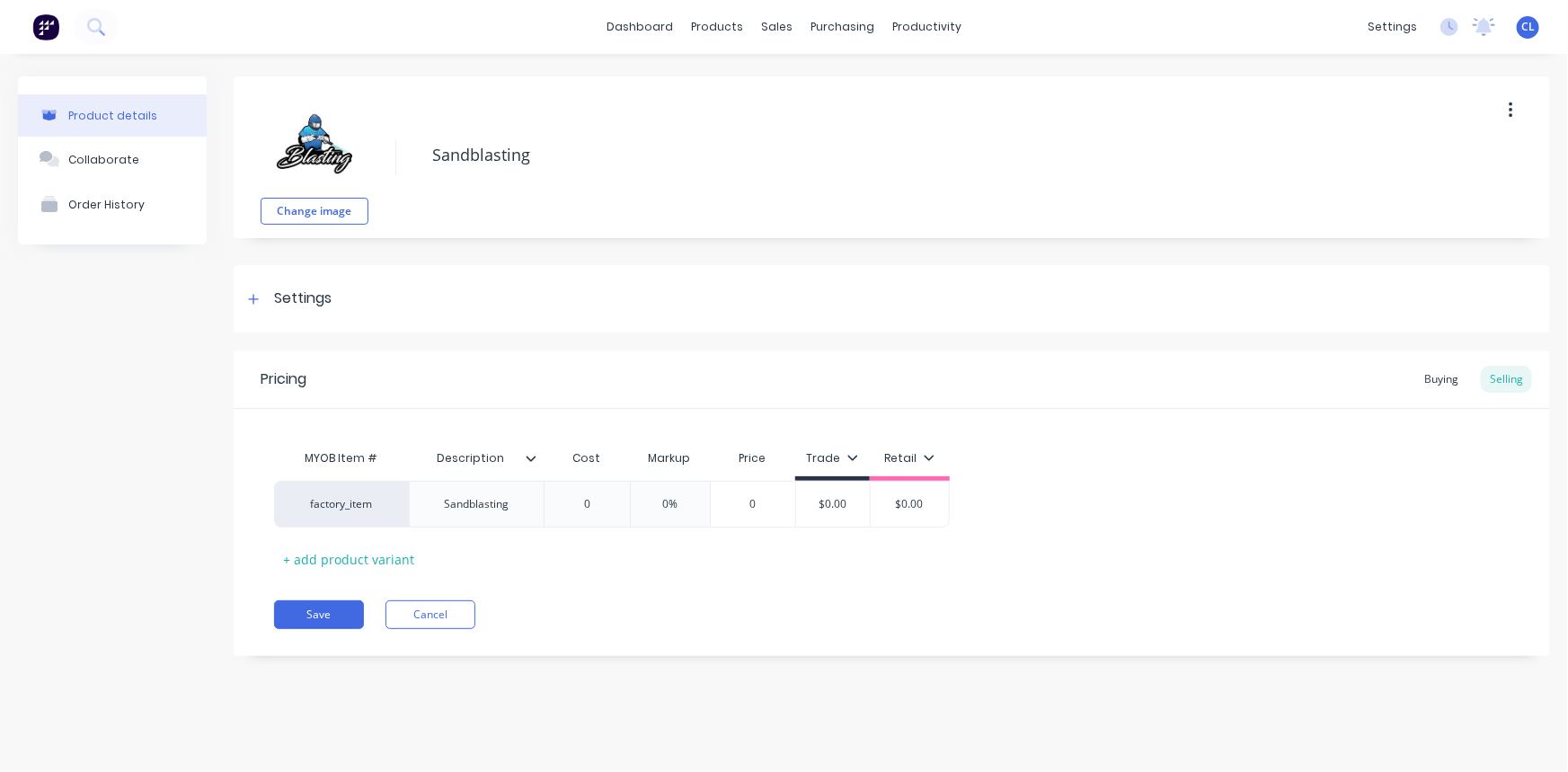
type input "0%"
drag, startPoint x: 657, startPoint y: 503, endPoint x: 869, endPoint y: 508, distance: 212.1
click at [868, 508] on div "factory_item Sandblasting 0 0% 0% 0 $0.00 $0.00" at bounding box center [612, 503] width 675 height 46
type textarea "x"
type input "5"
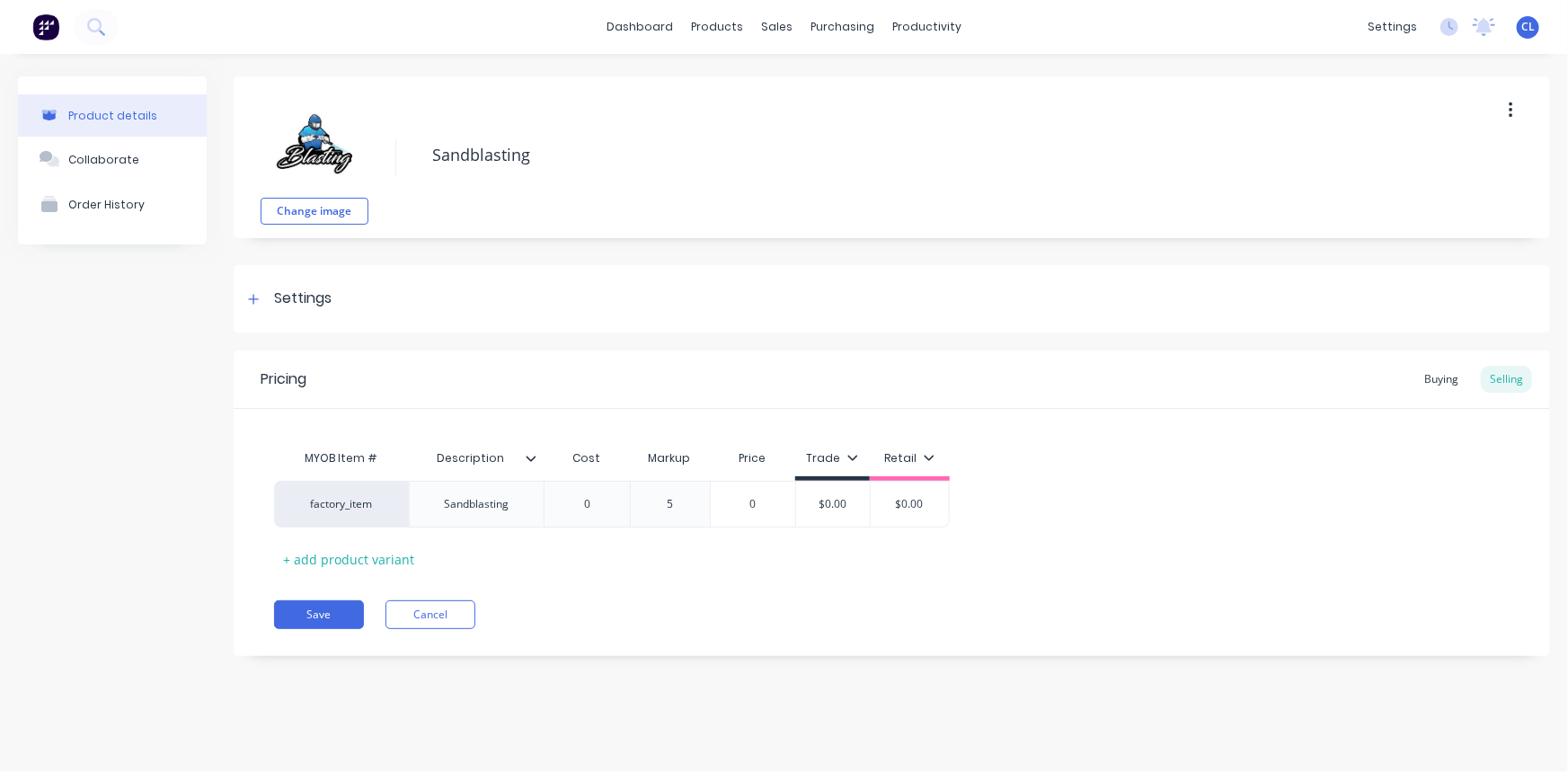
type textarea "x"
type input "50"
type input "0"
drag, startPoint x: 700, startPoint y: 585, endPoint x: 693, endPoint y: 575, distance: 12.2
click at [699, 583] on div "Pricing Buying Selling MYOB Item # Description Cost Markup Price Trade Retail f…" at bounding box center [892, 502] width 1316 height 305
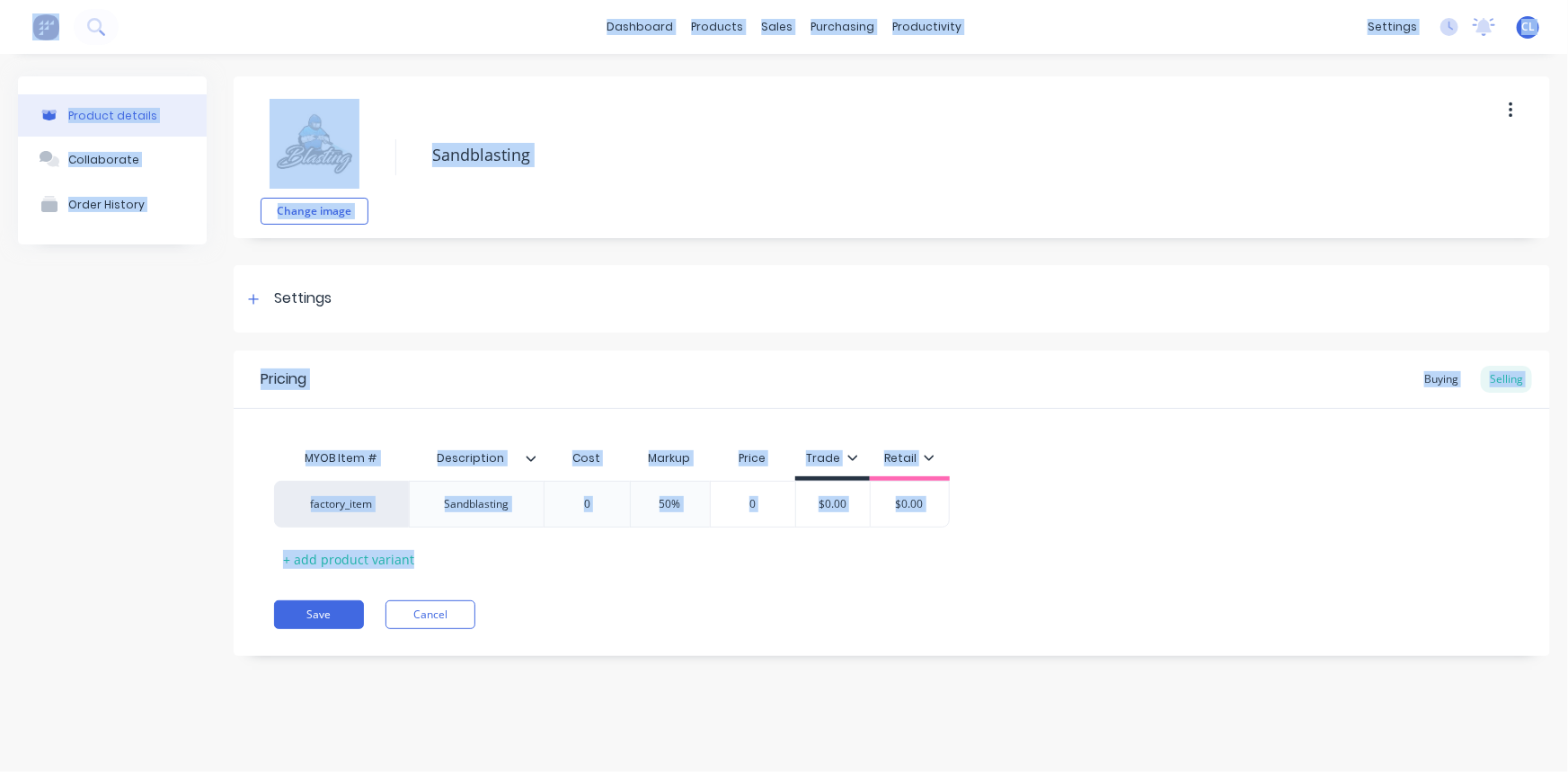
drag, startPoint x: 581, startPoint y: 580, endPoint x: 432, endPoint y: 584, distance: 149.1
click at [578, 578] on div "Pricing Buying Selling MYOB Item # Description Cost Markup Price Trade Retail f…" at bounding box center [892, 502] width 1316 height 305
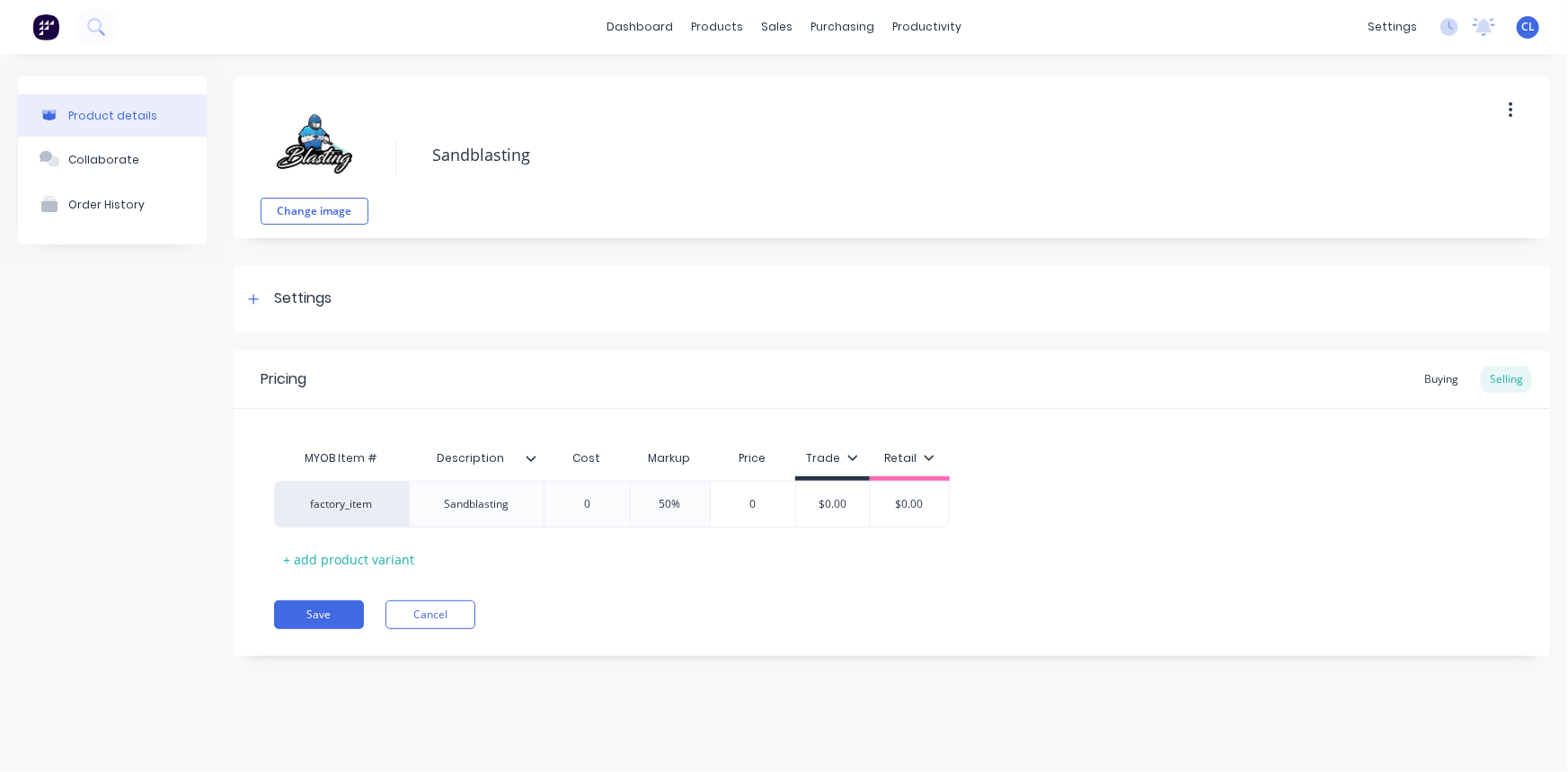
click at [1379, 378] on div "Buying" at bounding box center [1441, 378] width 52 height 27
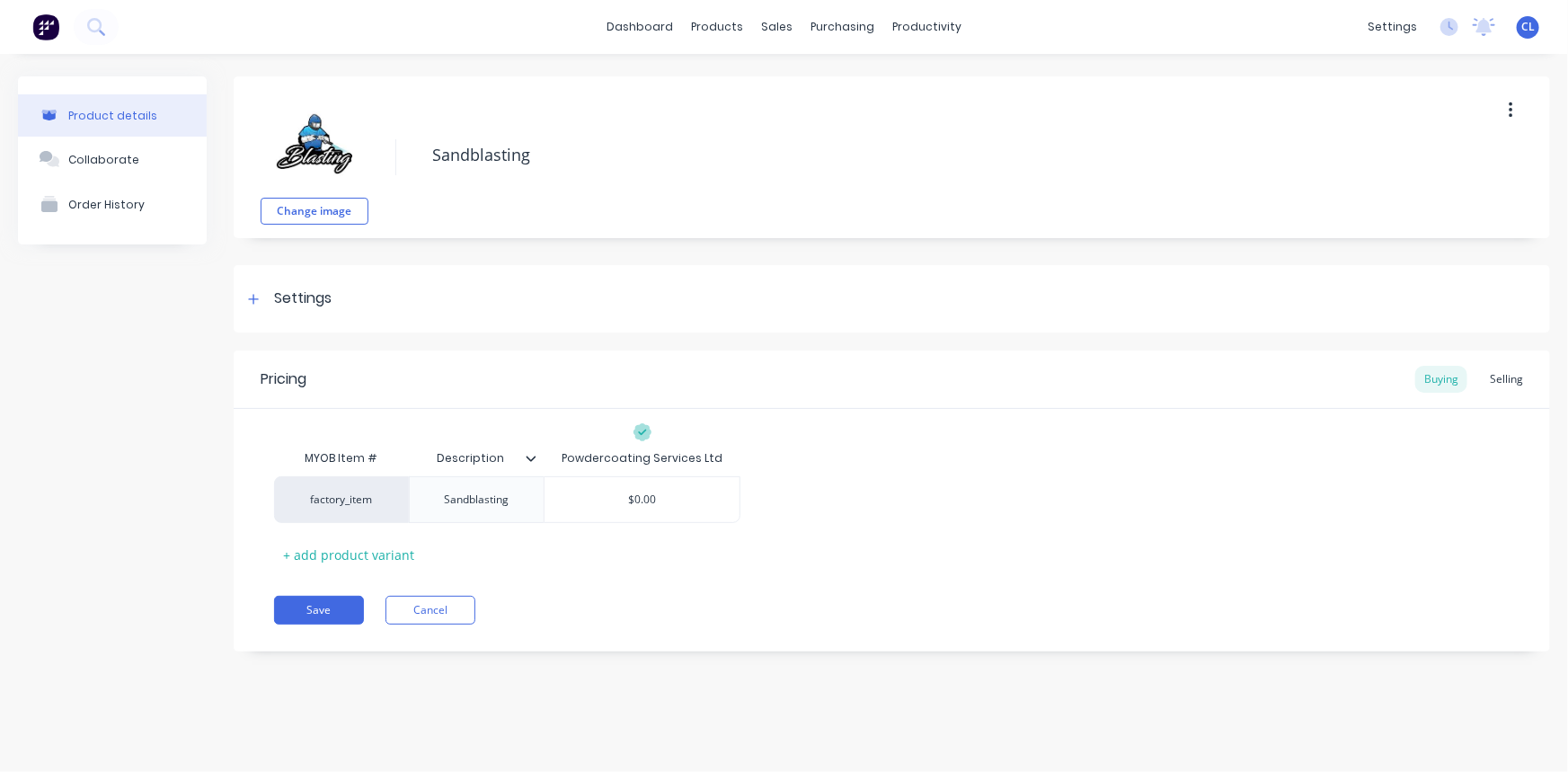
click at [1379, 377] on div "Selling" at bounding box center [1506, 378] width 51 height 27
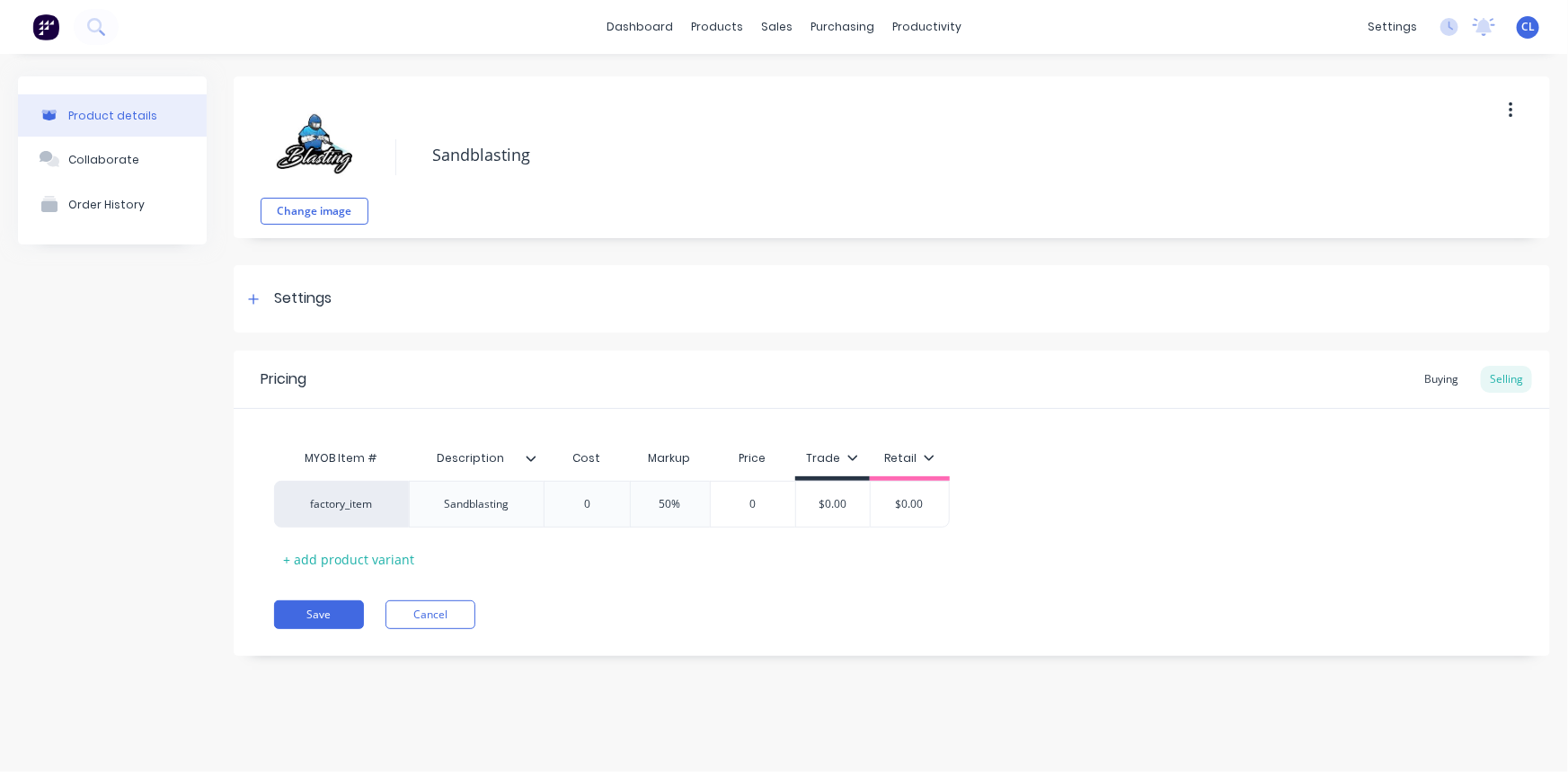
click at [486, 512] on div "Sandblasting" at bounding box center [477, 504] width 94 height 24
click at [582, 502] on input "0" at bounding box center [587, 503] width 90 height 16
drag, startPoint x: 564, startPoint y: 501, endPoint x: 781, endPoint y: 496, distance: 217.1
click at [779, 496] on div "factory_item Sandblasting m2 0 0 50% 0 $0.00 $0.00" at bounding box center [612, 503] width 675 height 46
drag, startPoint x: 837, startPoint y: 503, endPoint x: 1113, endPoint y: 505, distance: 276.0
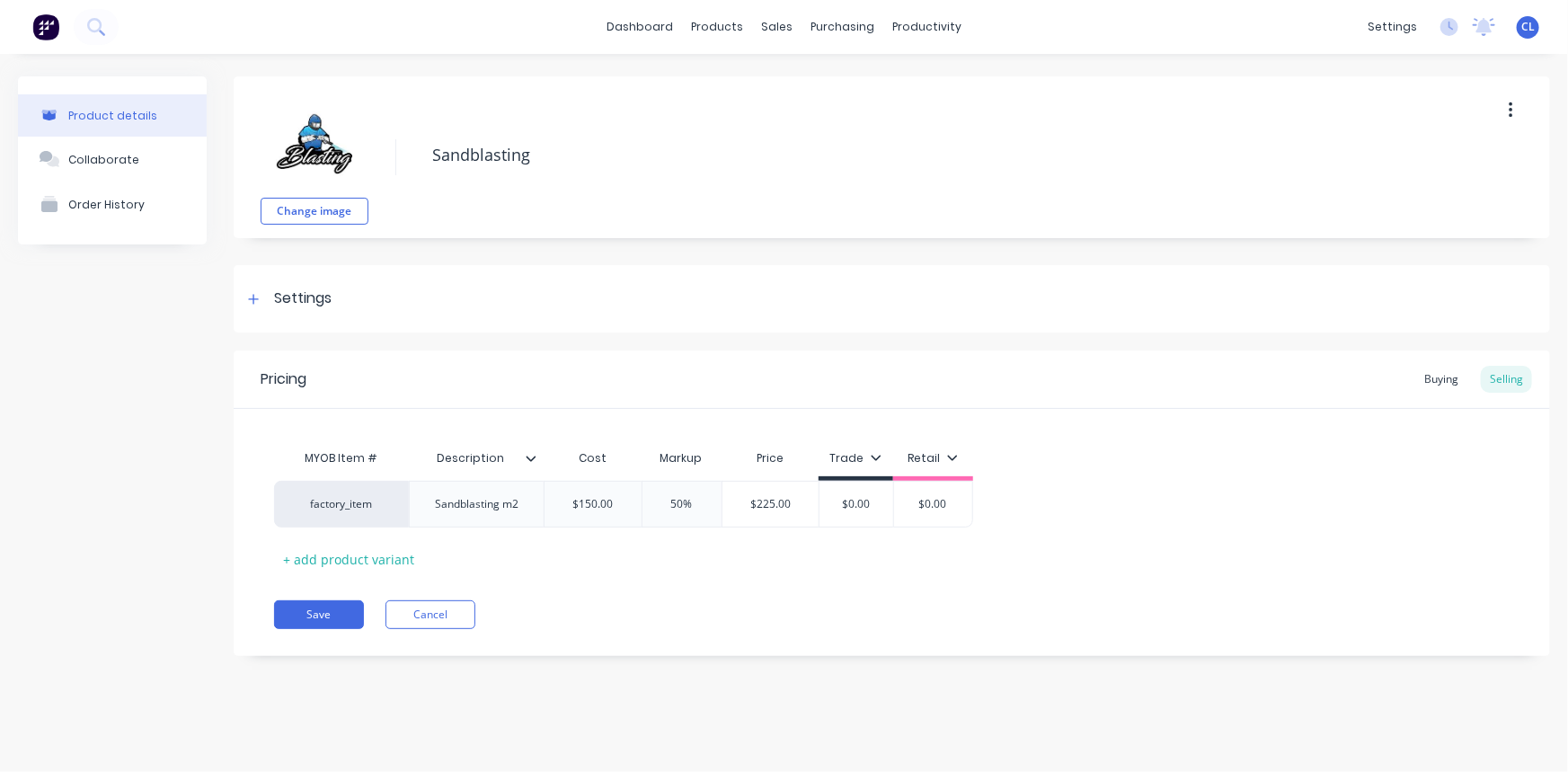
click at [1111, 504] on div "factory_item Sandblasting m2 $150.00 150 50% 50% $225.00 $225.00 $0.00 $0.00 $0…" at bounding box center [892, 503] width 1235 height 46
drag, startPoint x: 923, startPoint y: 492, endPoint x: 1167, endPoint y: 526, distance: 246.4
click at [1166, 526] on div "MYOB Item # Description Cost Markup Price Trade Retail factory_item Sandblastin…" at bounding box center [892, 506] width 1235 height 133
drag, startPoint x: 919, startPoint y: 506, endPoint x: 991, endPoint y: 503, distance: 72.1
click at [991, 503] on div "factory_item Sandblasting m2 $150.00 150 50% 50% $225.00 $225.00 $225.00 225 $0…" at bounding box center [892, 503] width 1235 height 46
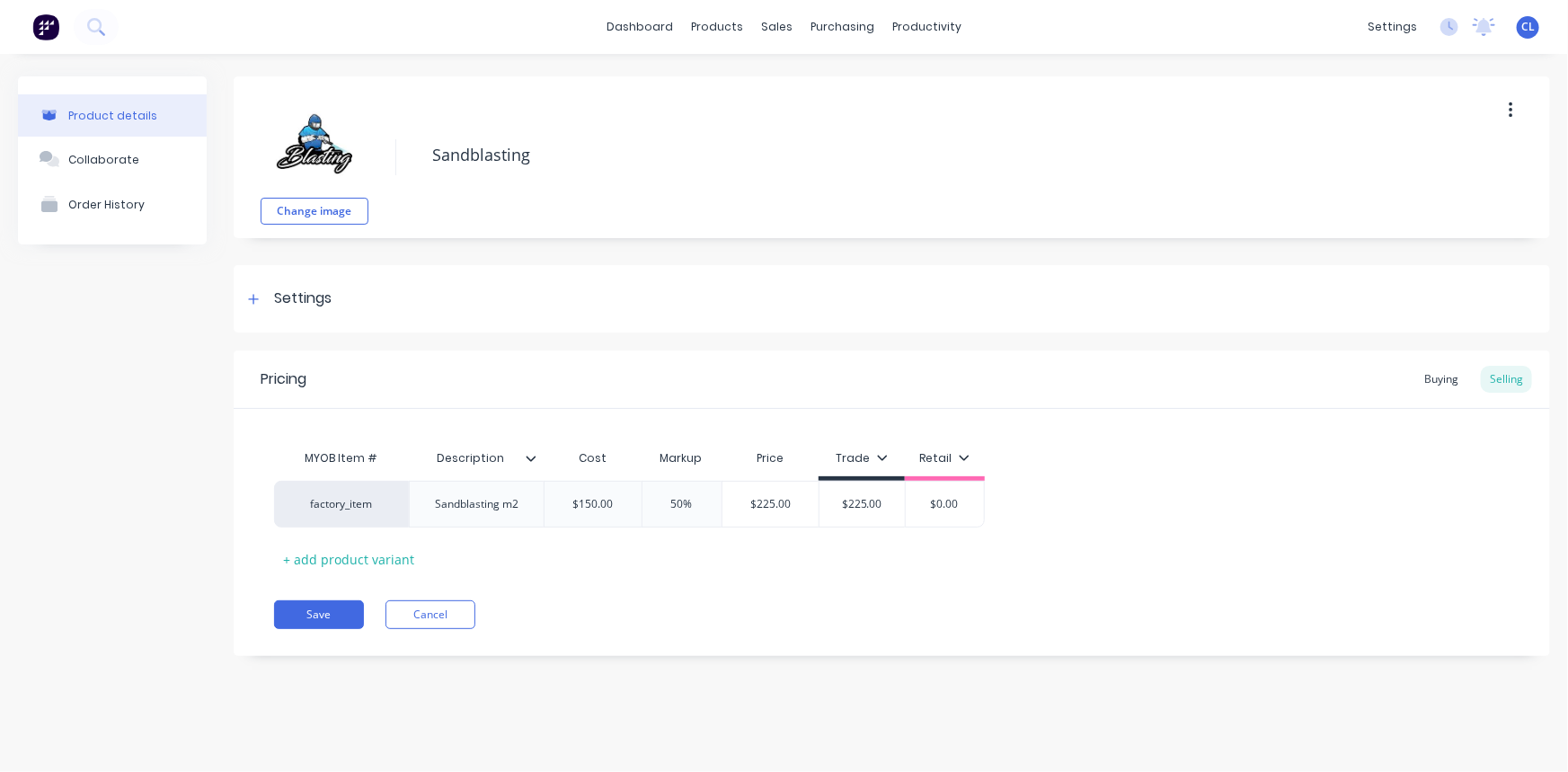
drag, startPoint x: 960, startPoint y: 501, endPoint x: 889, endPoint y: 508, distance: 71.3
click at [889, 508] on div "factory_item Sandblasting m2 $150.00 150 50% 50% $225.00 $225.00 $225.00 225 $0…" at bounding box center [630, 503] width 711 height 46
click at [909, 503] on input "$0.00" at bounding box center [944, 503] width 90 height 16
click at [919, 502] on input "$0.00" at bounding box center [944, 503] width 90 height 16
click at [941, 500] on input "$0.00" at bounding box center [944, 503] width 90 height 16
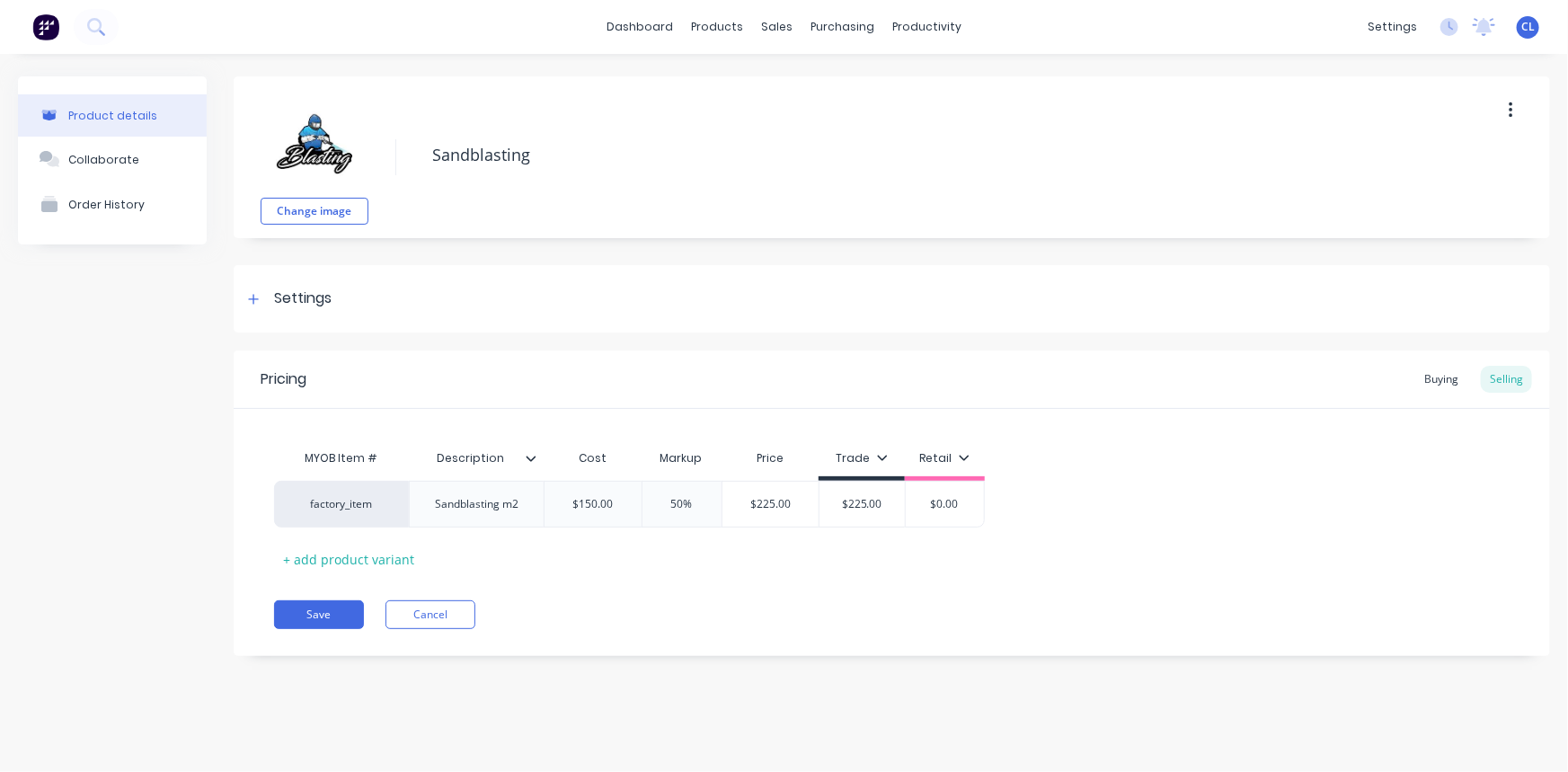
click at [955, 502] on input "$0.00" at bounding box center [944, 503] width 90 height 16
click at [953, 502] on input "$0.00" at bounding box center [944, 503] width 90 height 16
click at [930, 501] on input "$0.00" at bounding box center [944, 503] width 90 height 16
click at [832, 498] on input "$225.00" at bounding box center [861, 503] width 90 height 16
click at [931, 499] on input "$0.00" at bounding box center [944, 503] width 90 height 16
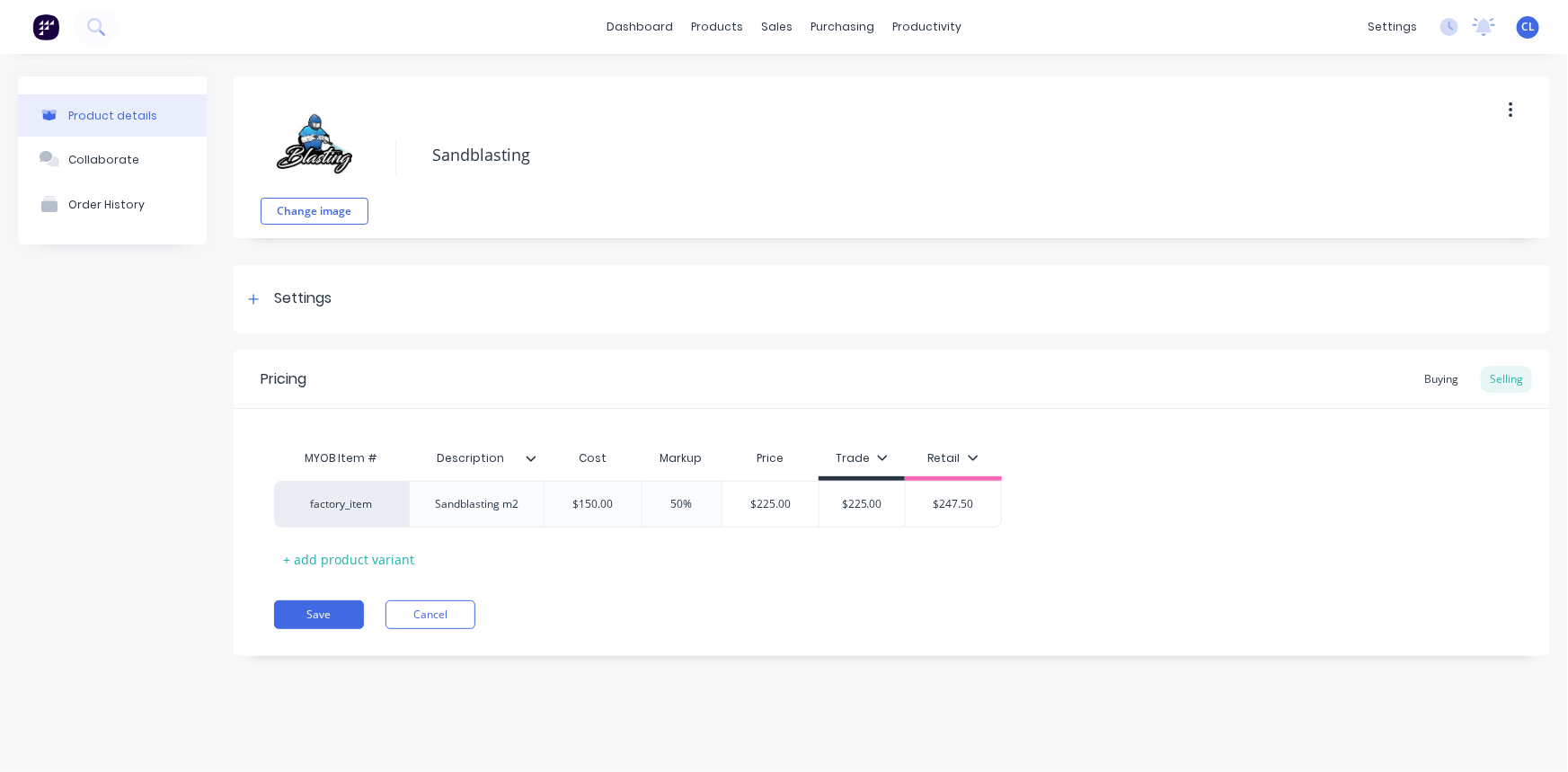
click at [328, 620] on button "Save" at bounding box center [319, 614] width 90 height 29
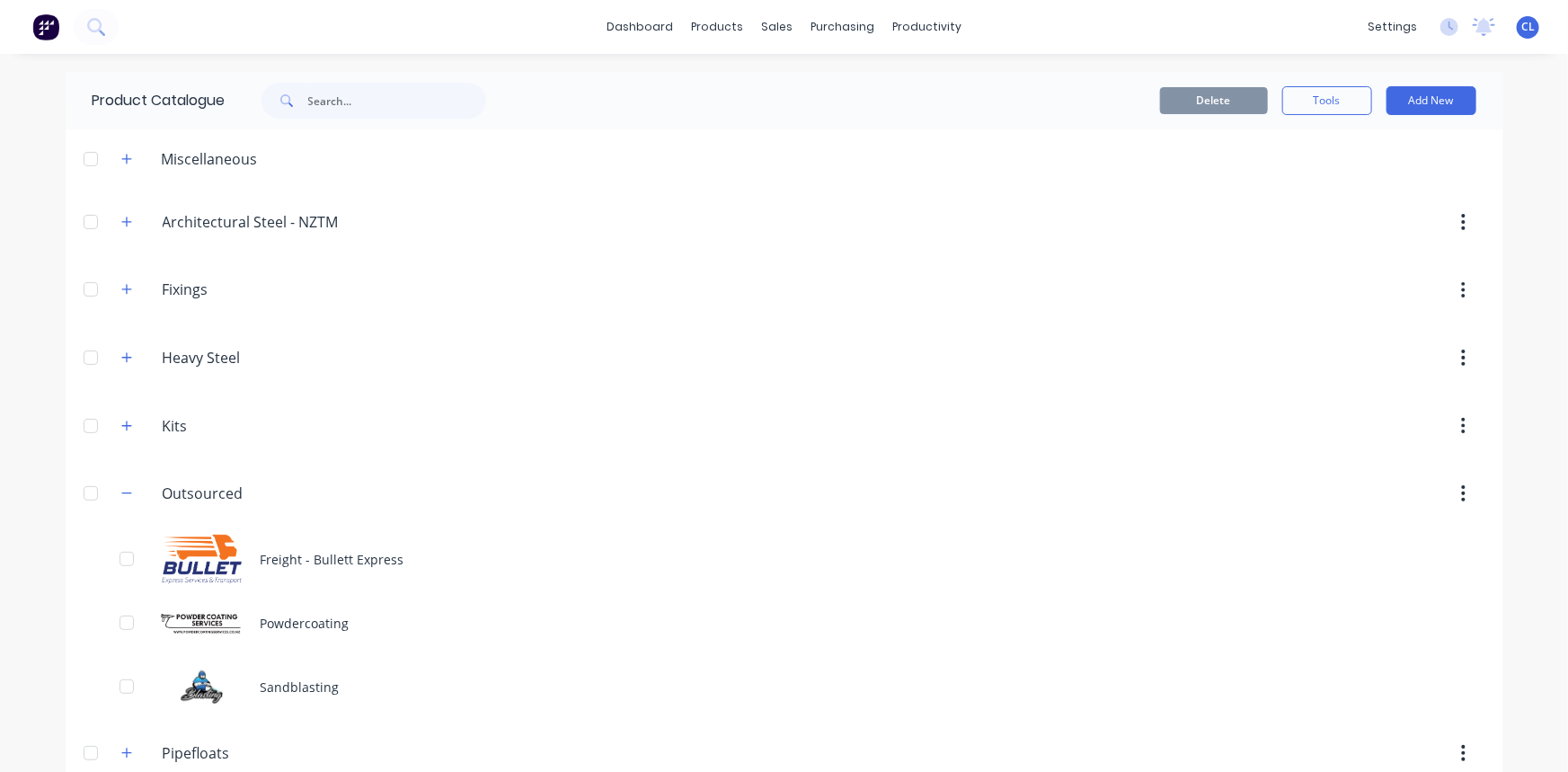
scroll to position [167, 0]
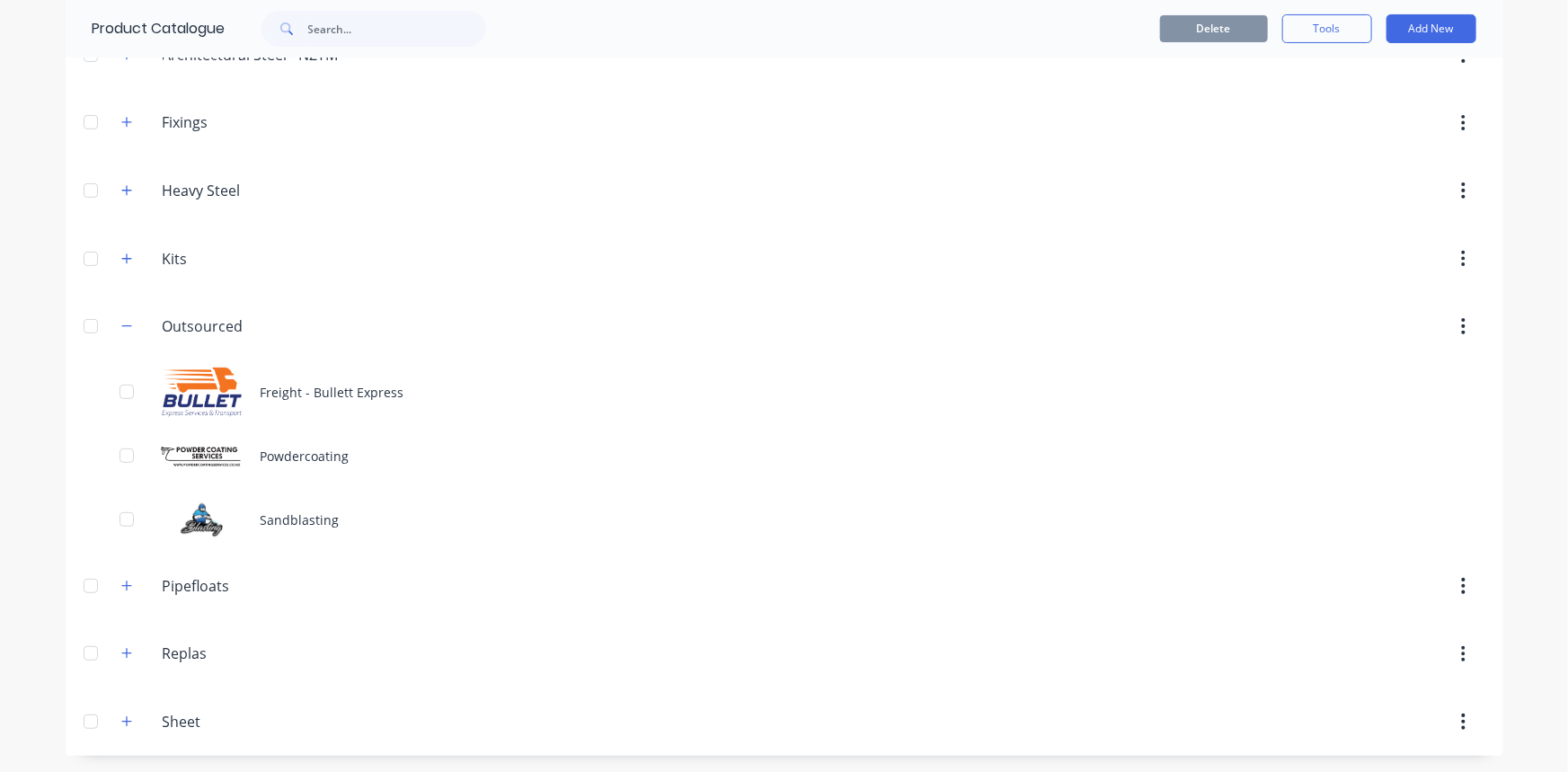
click at [330, 392] on div "Freight - Bullett Express" at bounding box center [784, 392] width 1438 height 64
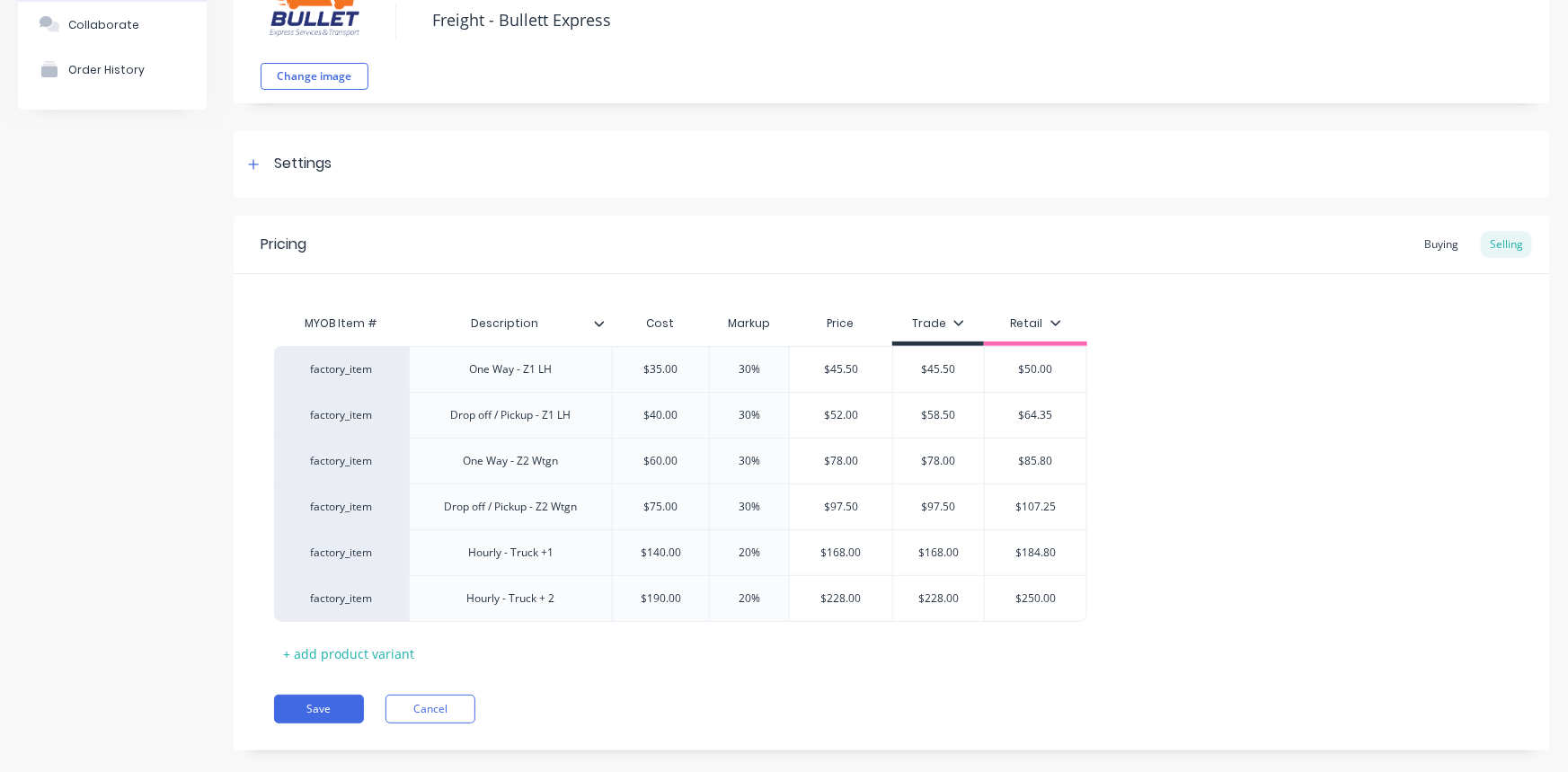
scroll to position [162, 0]
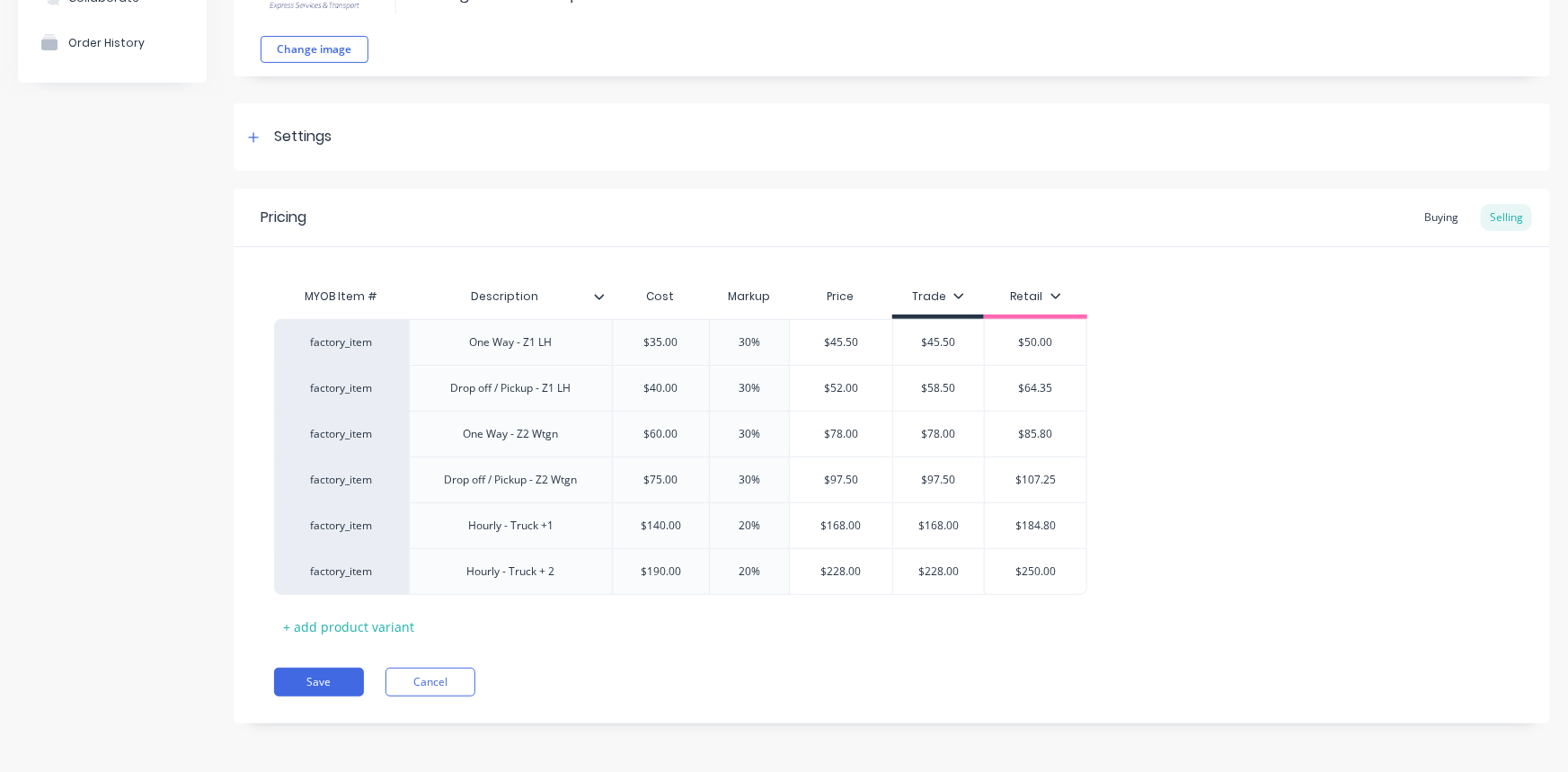
click at [1215, 289] on div "MYOB Item # Description Cost Markup Price Trade Retail factory_item One Way - Z…" at bounding box center [892, 459] width 1235 height 362
click at [1234, 316] on div "MYOB Item # Description Cost Markup Price Trade Retail factory_item One Way - Z…" at bounding box center [892, 459] width 1235 height 362
click at [325, 676] on button "Save" at bounding box center [319, 681] width 90 height 29
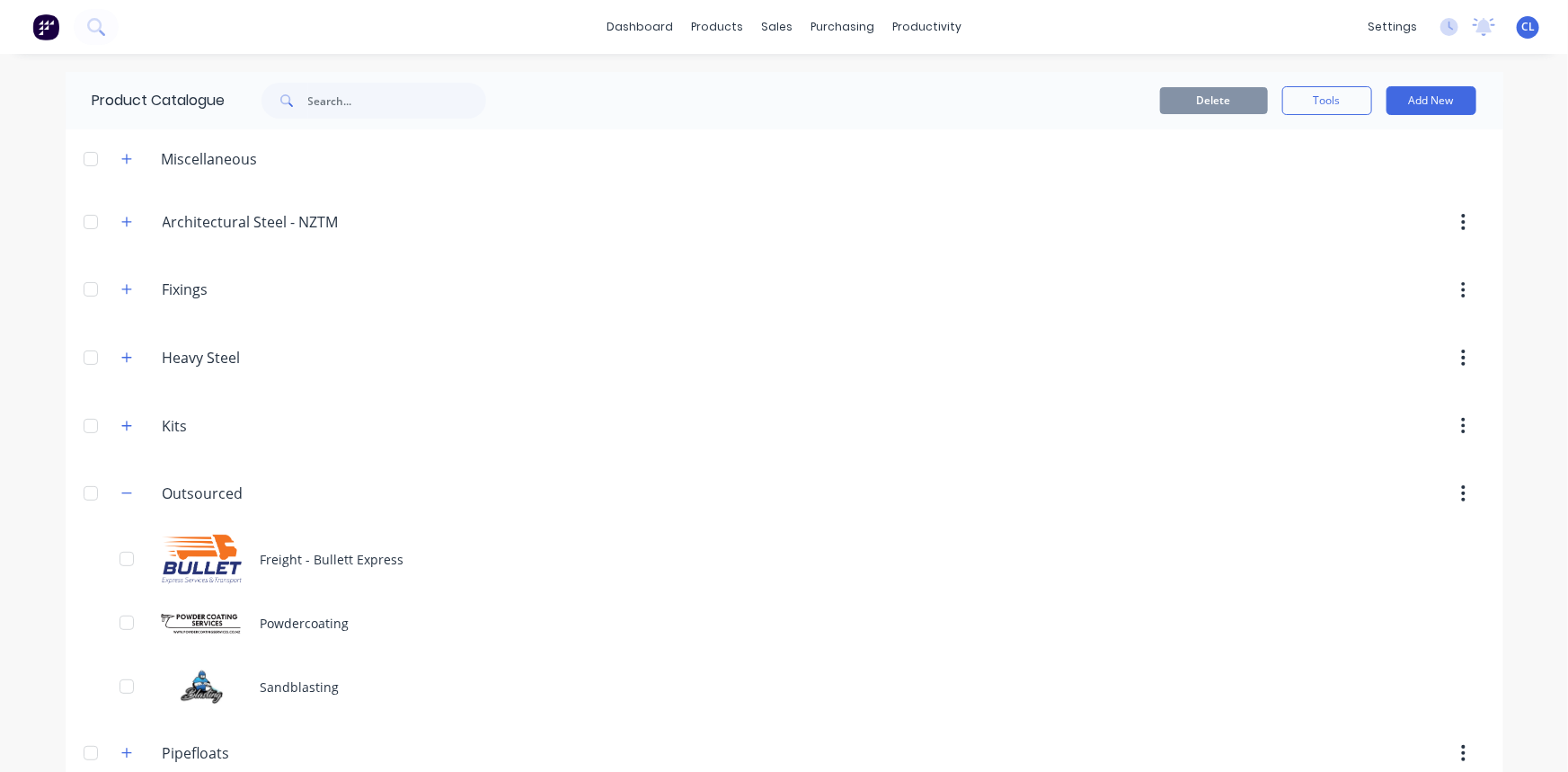
click at [294, 617] on div "Powdercoating" at bounding box center [784, 623] width 1438 height 64
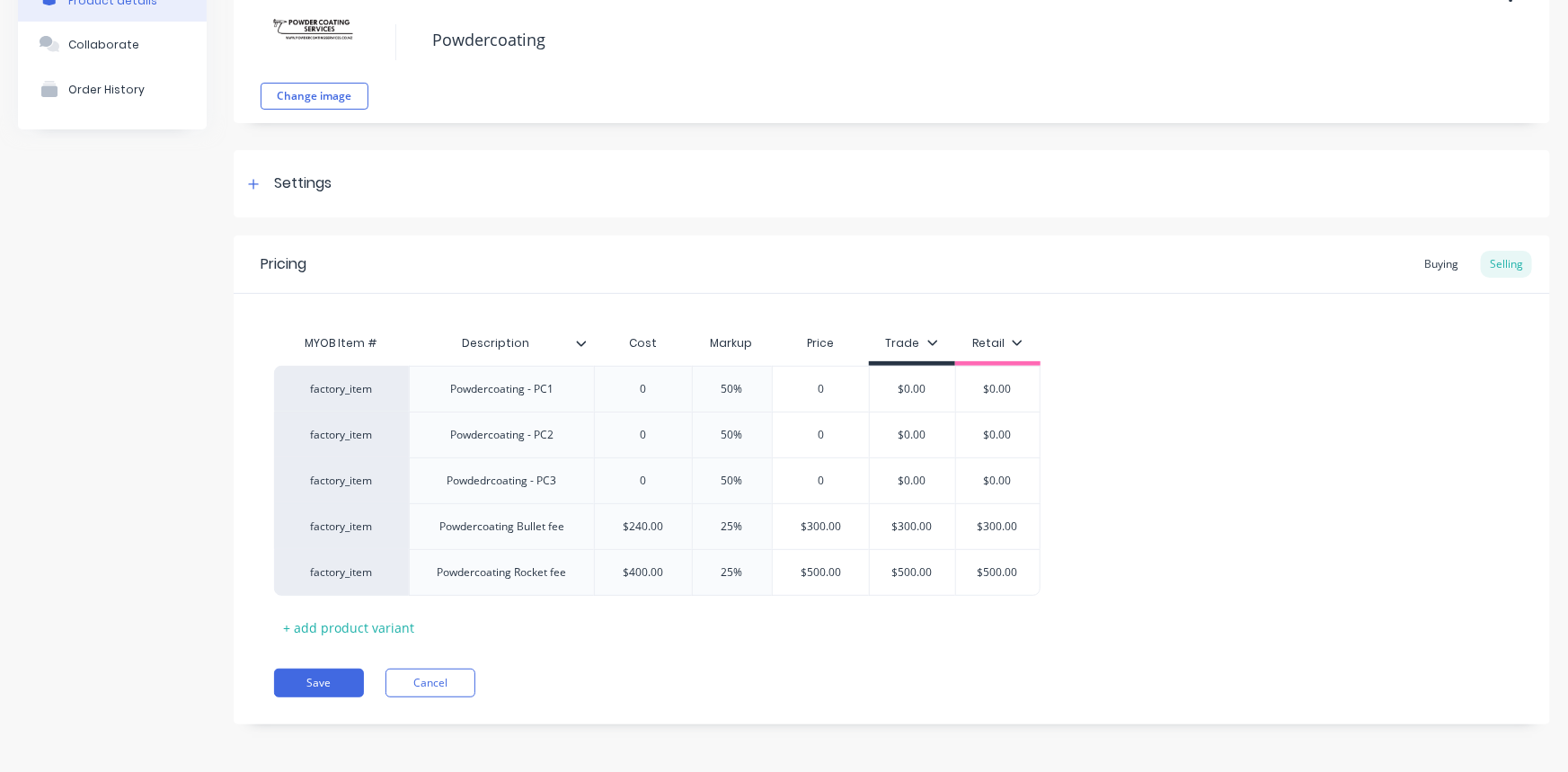
scroll to position [116, 0]
click at [321, 678] on button "Save" at bounding box center [319, 681] width 90 height 29
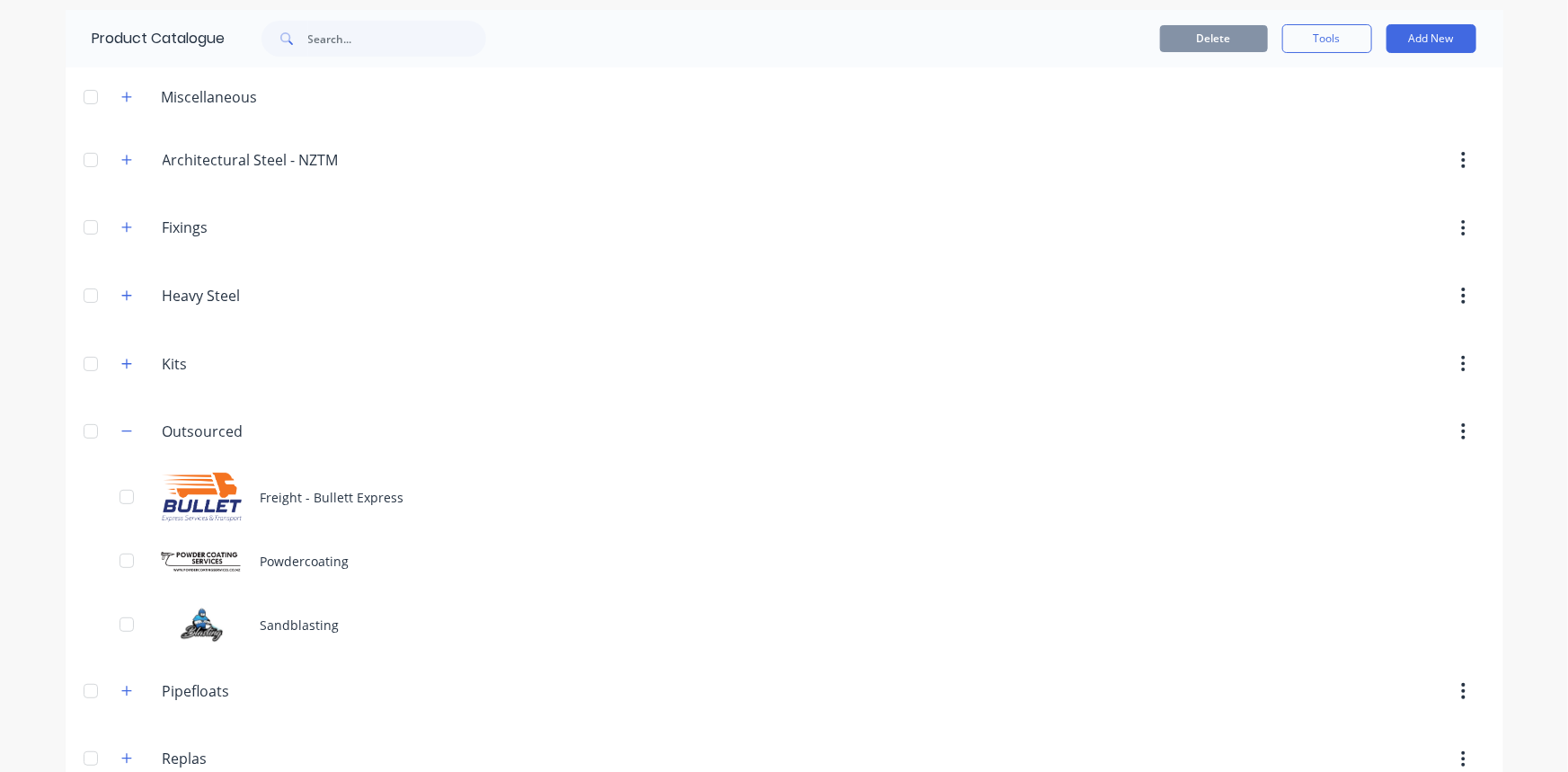
scroll to position [163, 0]
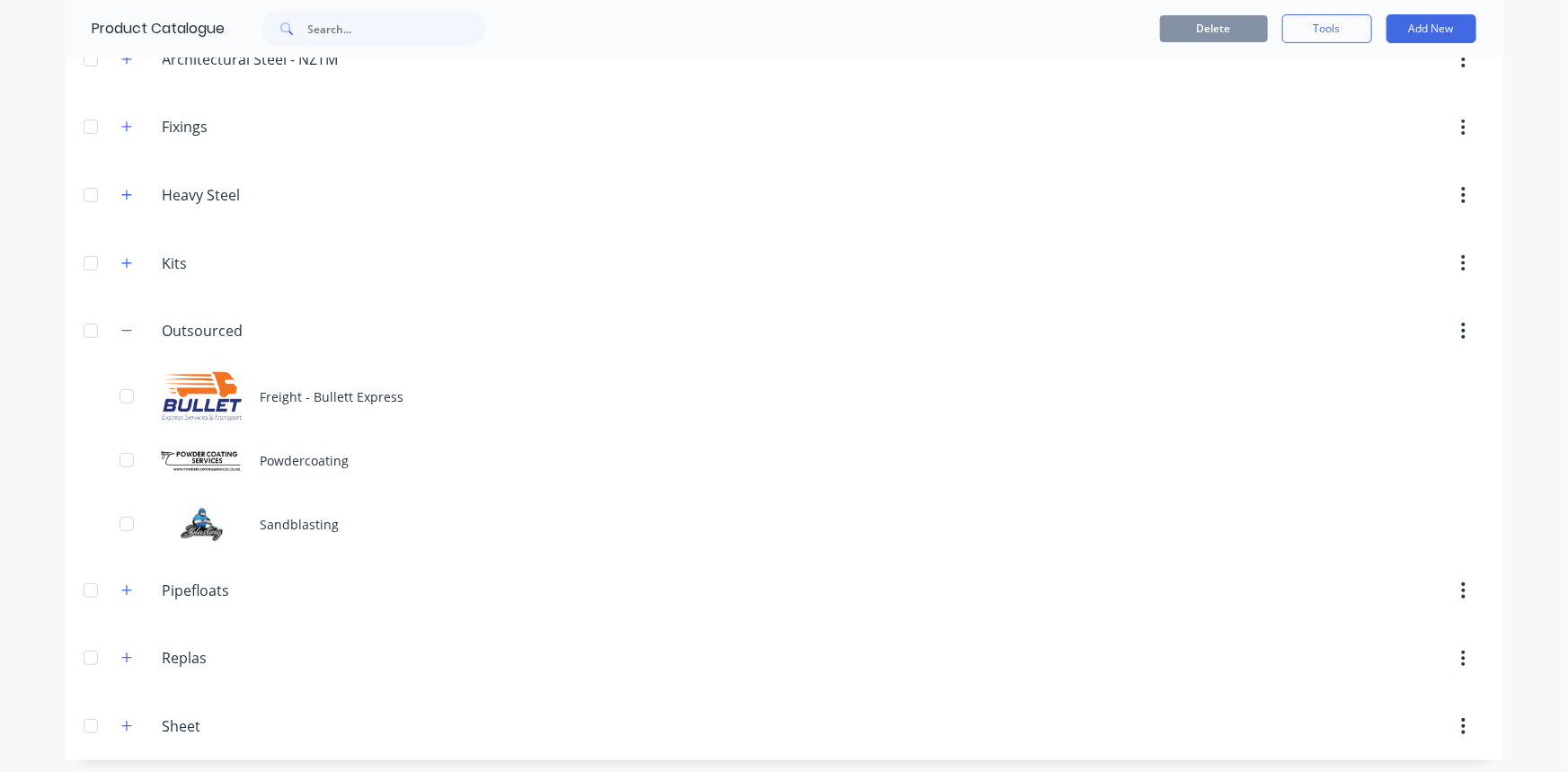
click at [1379, 26] on button "Add New" at bounding box center [1431, 29] width 90 height 29
click at [1362, 107] on div "Product" at bounding box center [1390, 111] width 138 height 26
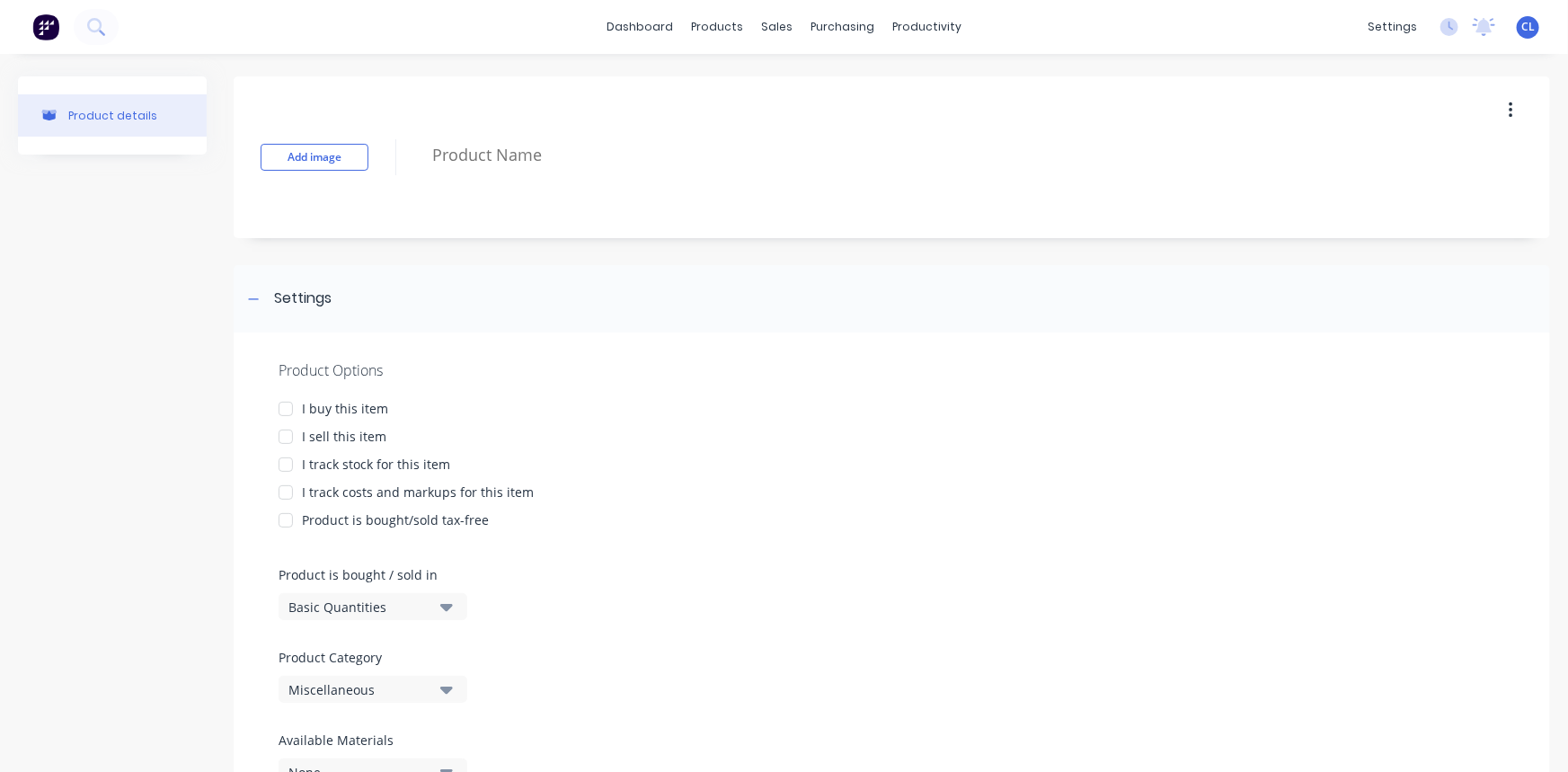
click at [478, 165] on textarea at bounding box center [928, 155] width 1010 height 42
click at [281, 405] on div at bounding box center [285, 409] width 36 height 36
click at [287, 439] on div at bounding box center [285, 436] width 36 height 36
click at [288, 497] on div at bounding box center [285, 492] width 36 height 36
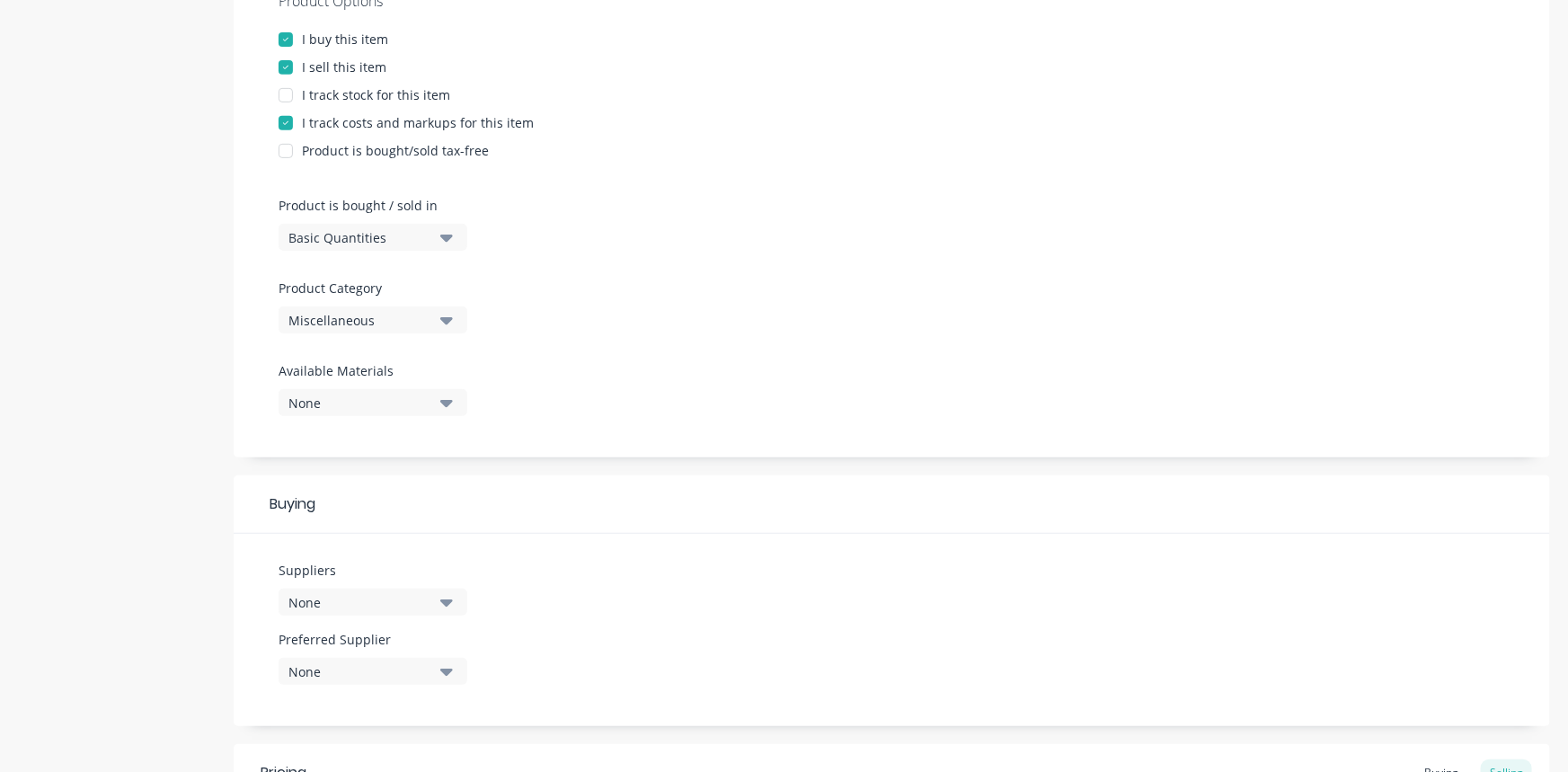
scroll to position [408, 0]
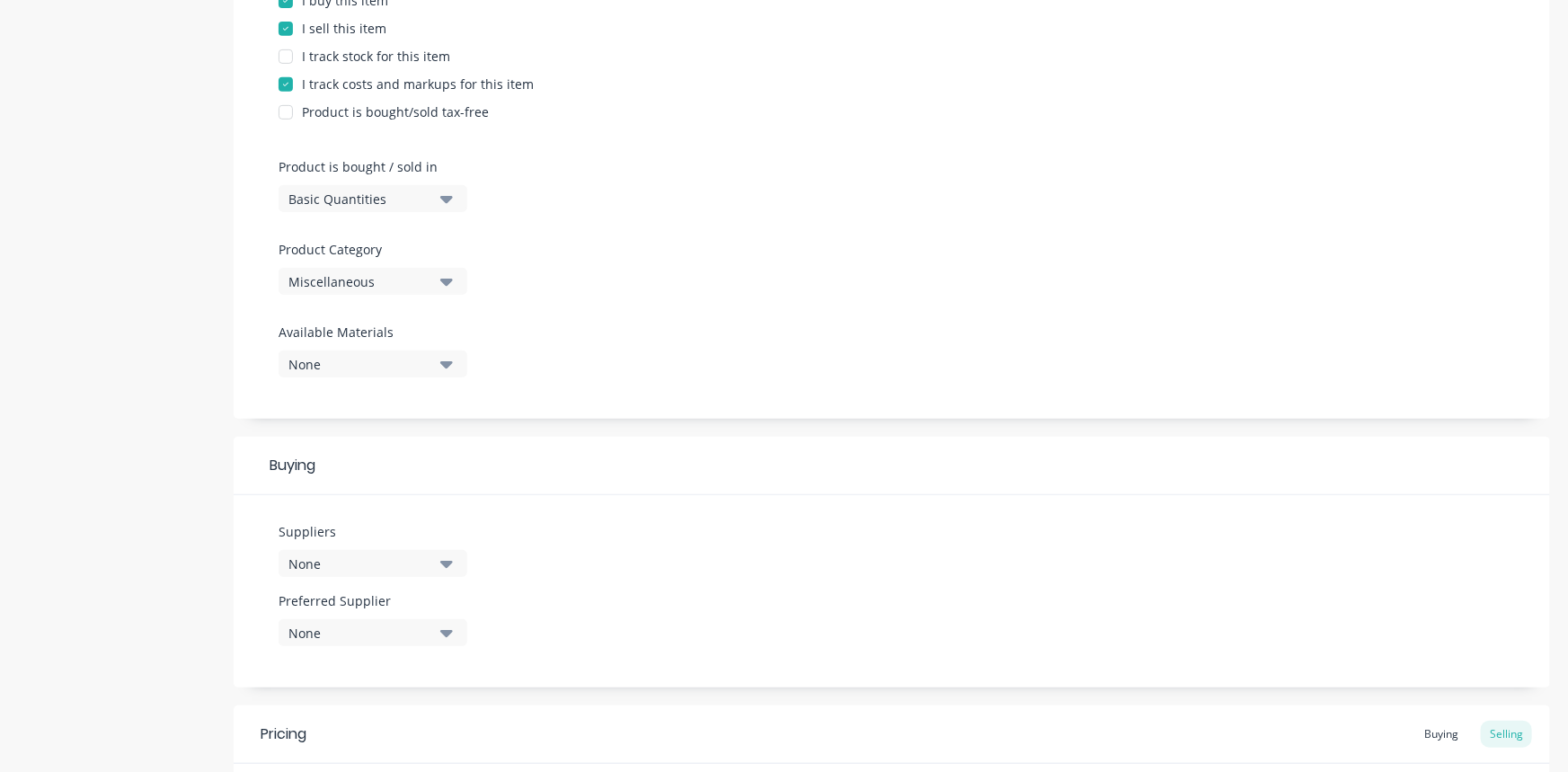
click at [395, 280] on div "Miscellaneous" at bounding box center [360, 281] width 144 height 19
click at [359, 557] on div "Outsourced" at bounding box center [413, 560] width 270 height 36
click at [781, 213] on div "Product Options I buy this item I sell this item I track stock for this item I …" at bounding box center [892, 172] width 1316 height 494
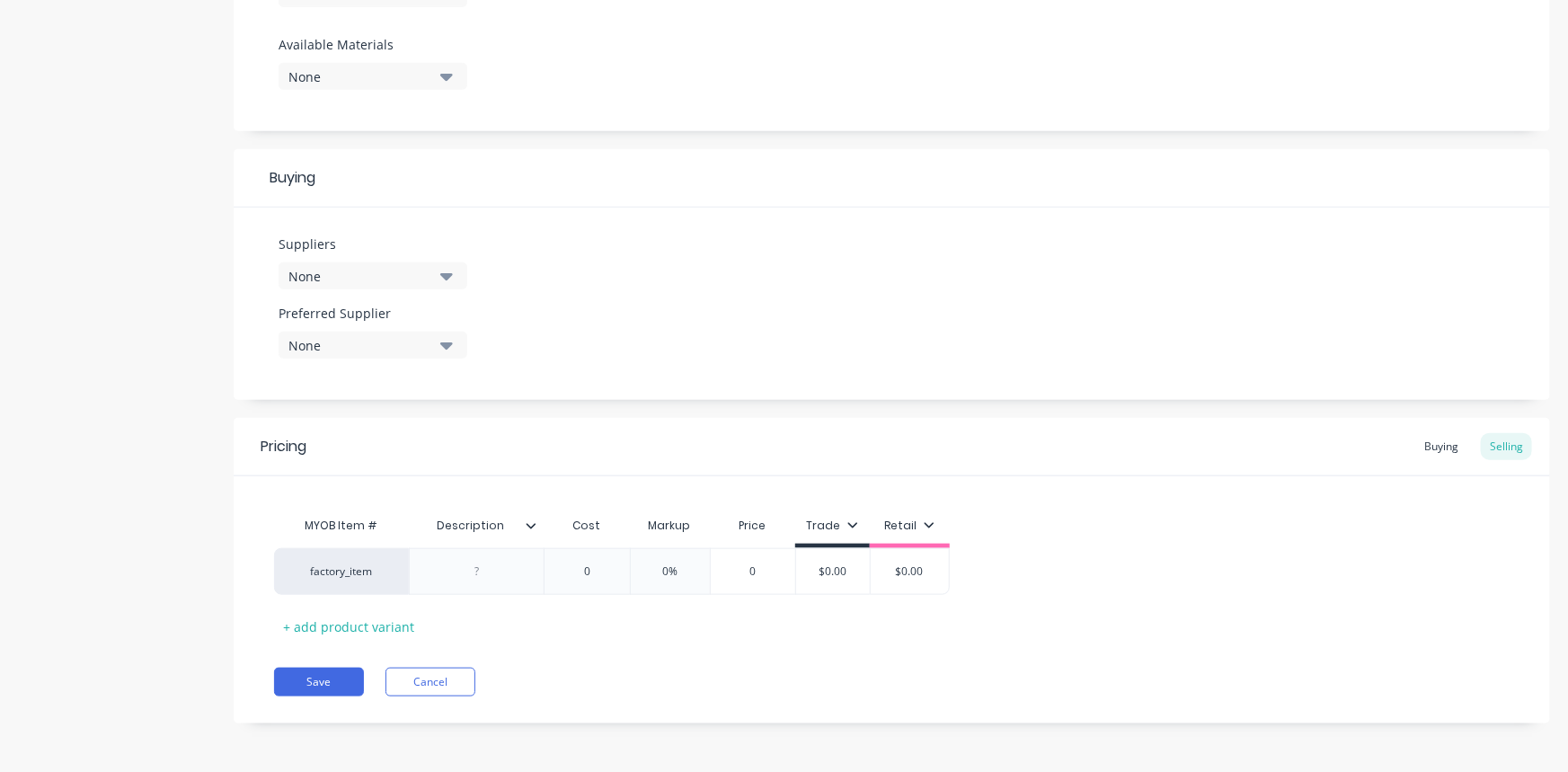
click at [386, 282] on div "None" at bounding box center [360, 275] width 144 height 19
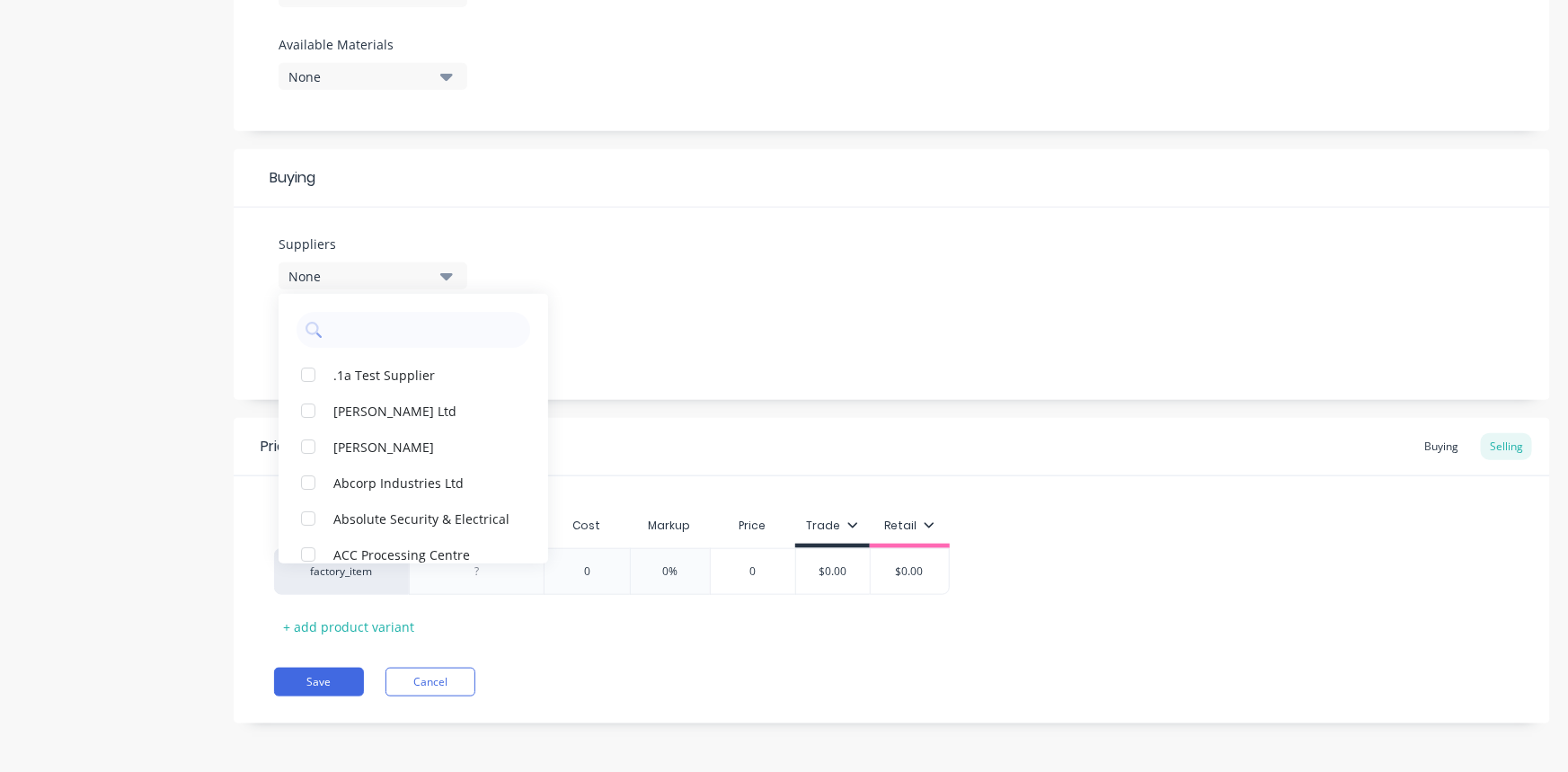
click at [347, 270] on div "None" at bounding box center [360, 275] width 144 height 19
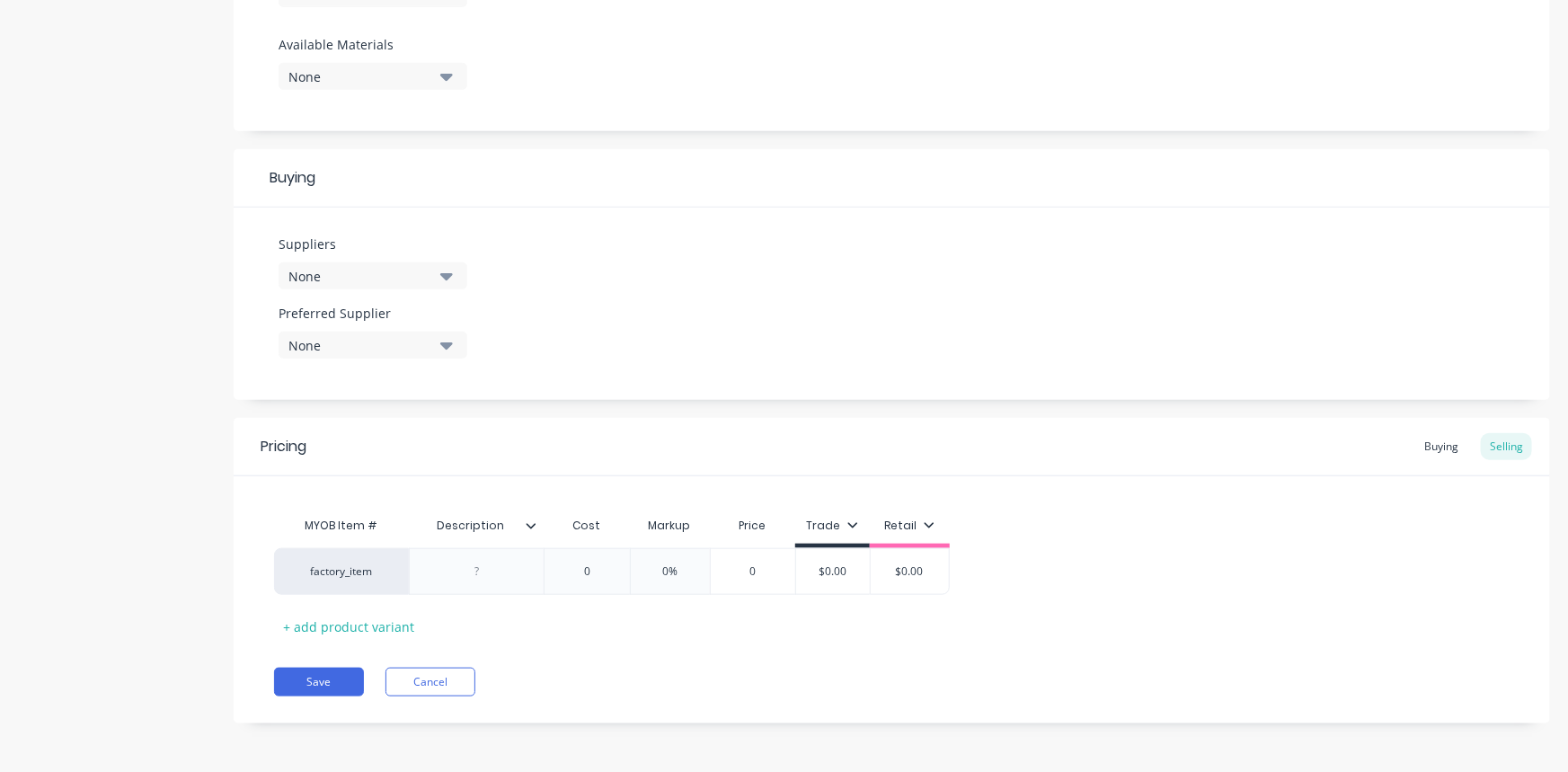
click at [347, 275] on div "None" at bounding box center [360, 275] width 144 height 19
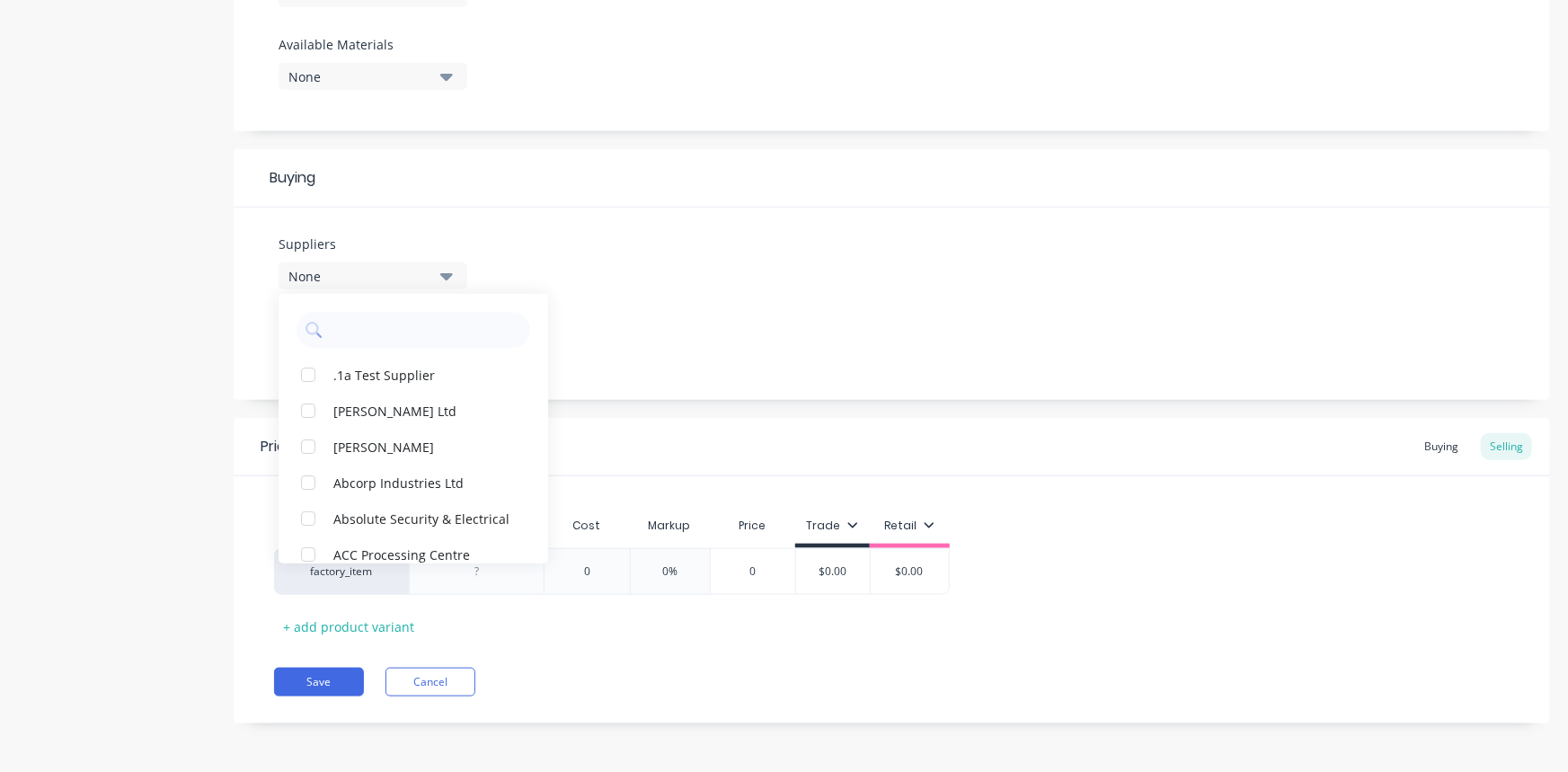
click at [404, 324] on input "text" at bounding box center [426, 330] width 191 height 36
click at [313, 406] on div "button" at bounding box center [308, 411] width 36 height 36
drag, startPoint x: 384, startPoint y: 338, endPoint x: 302, endPoint y: 326, distance: 82.9
click at [302, 326] on div "bu" at bounding box center [413, 330] width 234 height 36
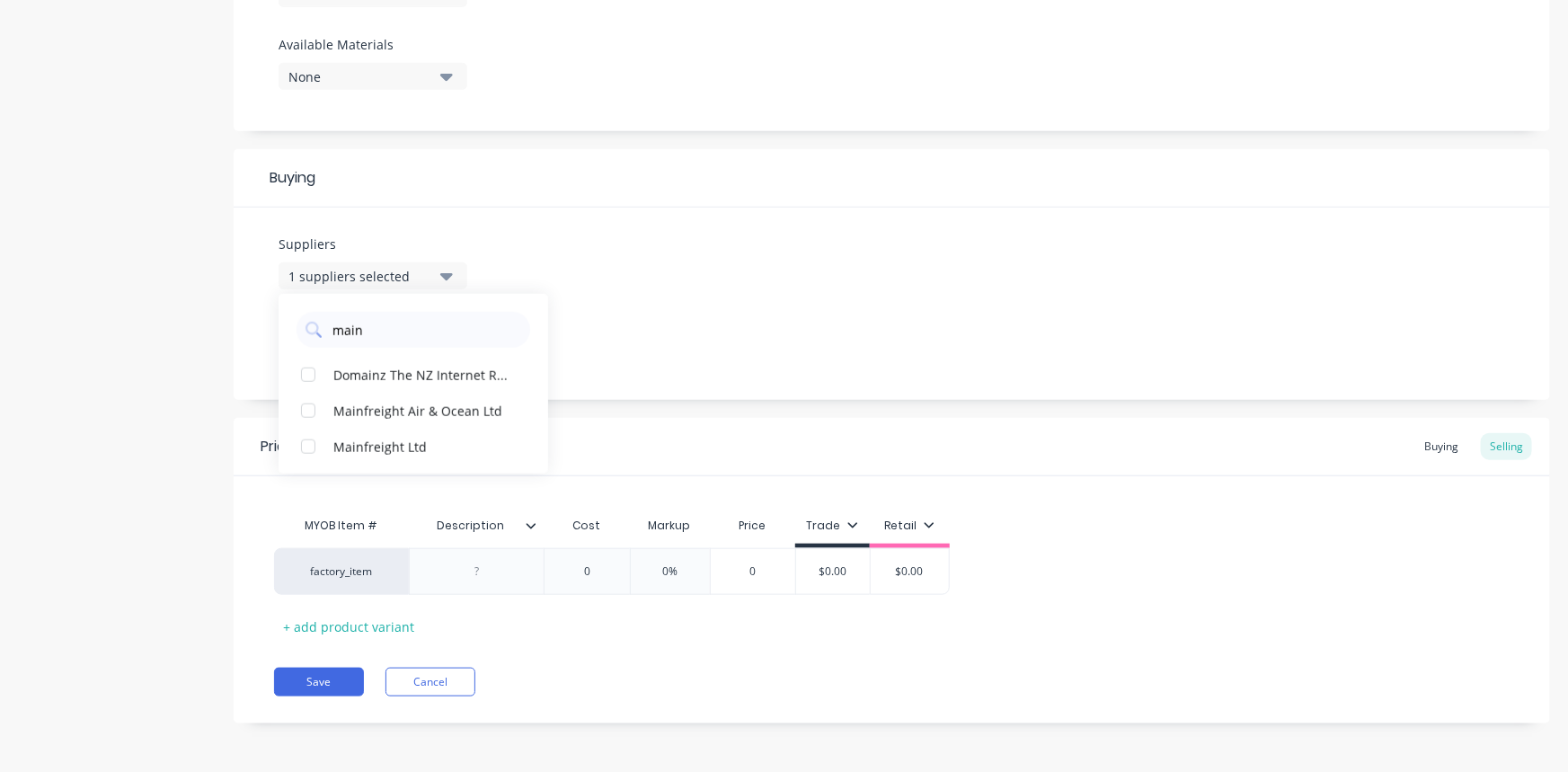
click at [308, 439] on div "button" at bounding box center [308, 446] width 36 height 36
drag, startPoint x: 381, startPoint y: 333, endPoint x: 261, endPoint y: 318, distance: 120.9
click at [261, 318] on div "Suppliers 2 suppliers selected main Mainfreight Ltd Domainz The NZ Internet Reg…" at bounding box center [892, 303] width 1316 height 193
click at [367, 347] on div "None" at bounding box center [360, 345] width 144 height 19
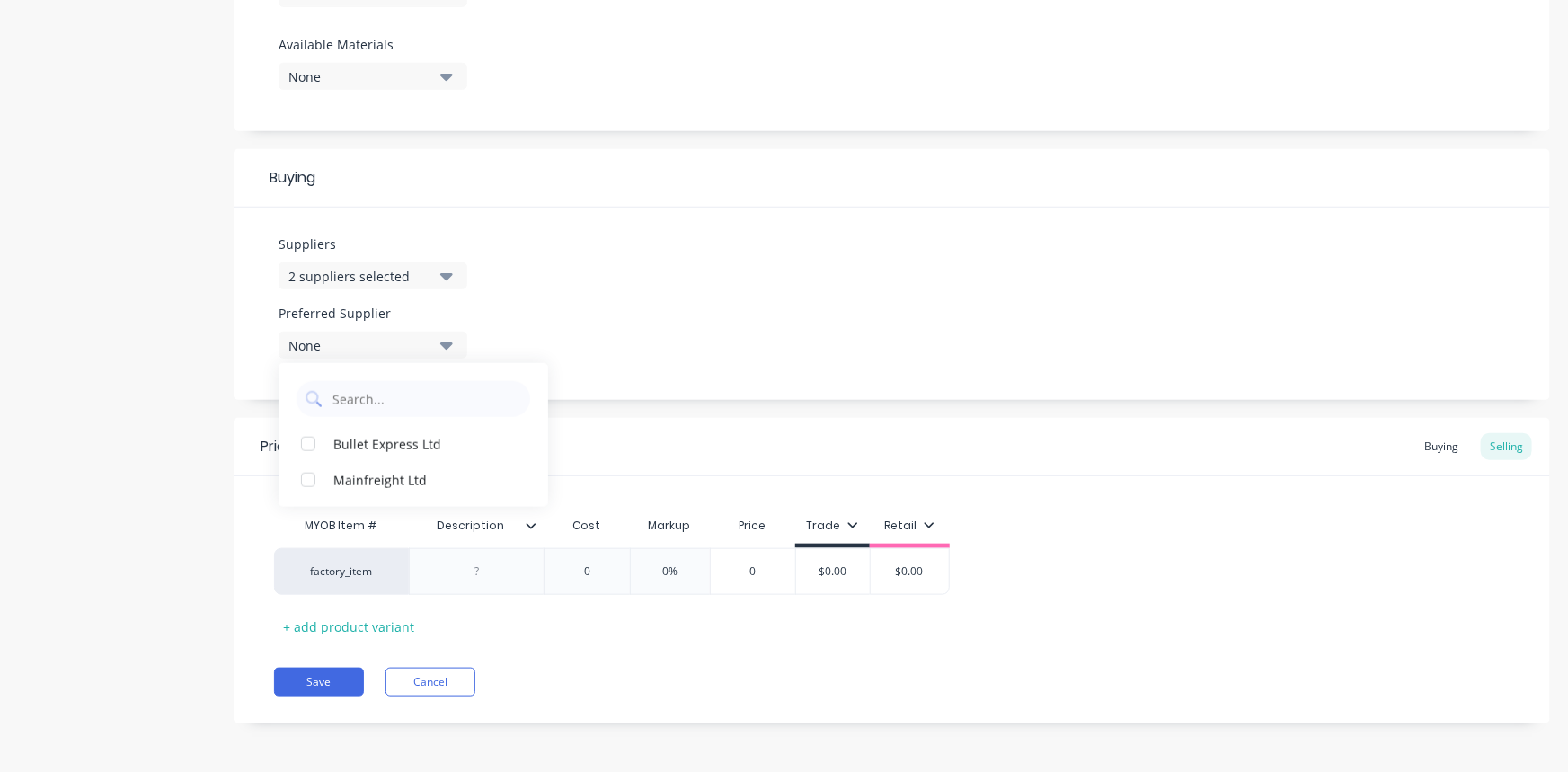
click at [398, 278] on div "2 suppliers selected" at bounding box center [360, 275] width 144 height 19
drag, startPoint x: 388, startPoint y: 332, endPoint x: 305, endPoint y: 333, distance: 83.0
click at [305, 333] on div "main" at bounding box center [413, 330] width 234 height 36
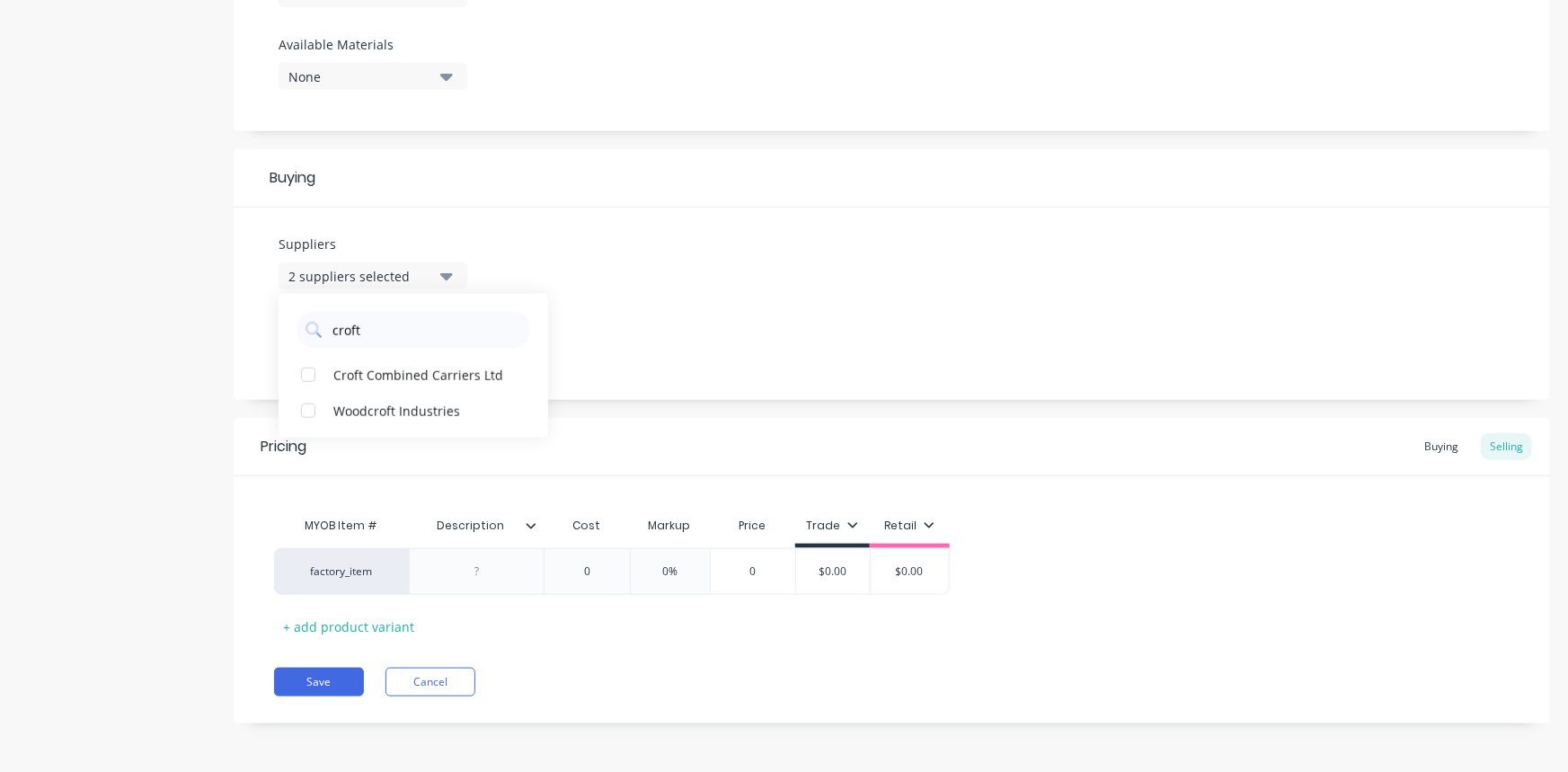
click at [308, 373] on div "button" at bounding box center [308, 374] width 36 height 36
drag, startPoint x: 403, startPoint y: 332, endPoint x: 283, endPoint y: 326, distance: 120.1
click at [283, 328] on div "croft" at bounding box center [413, 325] width 270 height 44
click at [309, 444] on div "button" at bounding box center [308, 446] width 36 height 36
drag, startPoint x: 367, startPoint y: 334, endPoint x: 318, endPoint y: 326, distance: 49.6
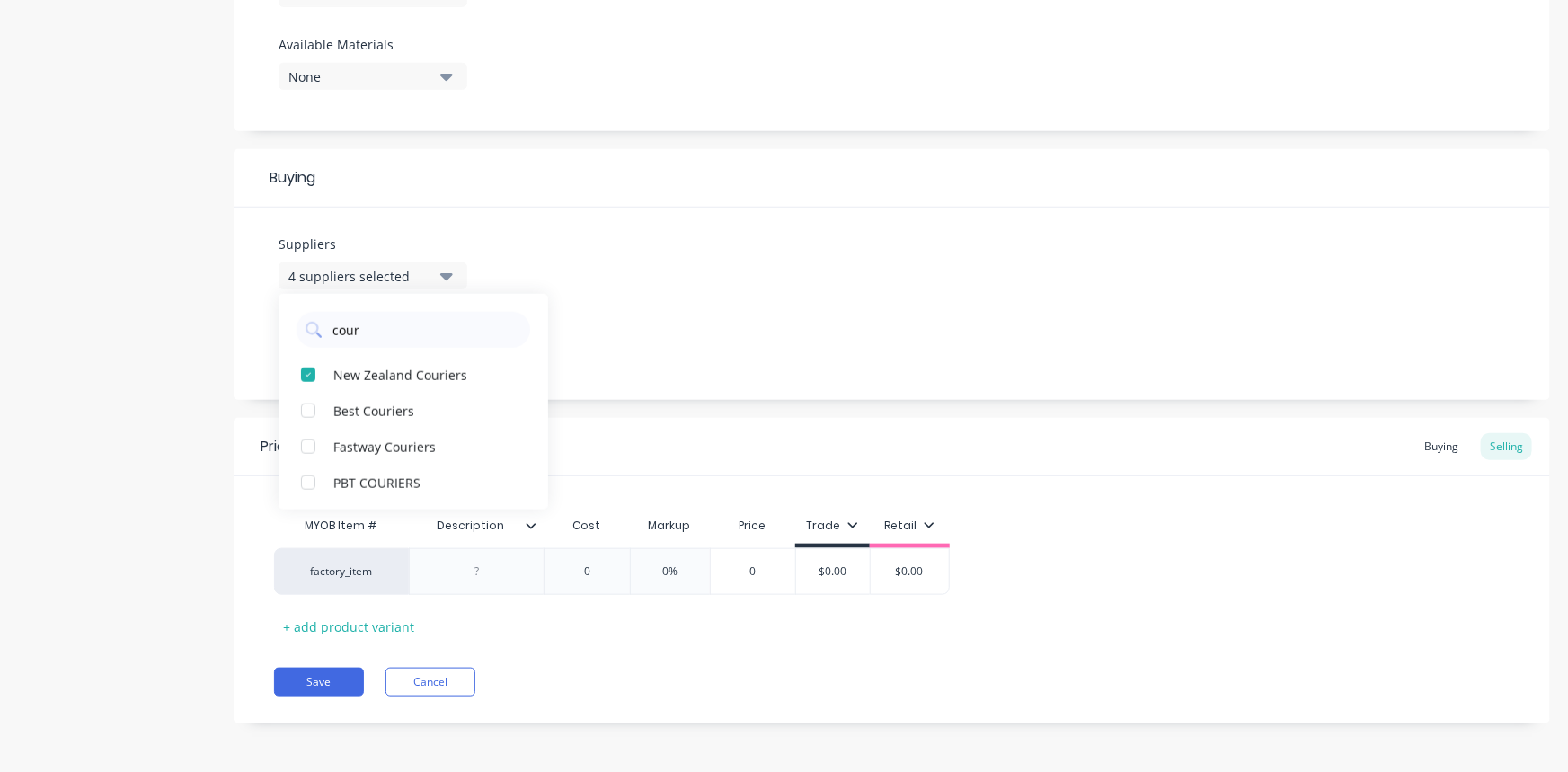
click at [318, 326] on div "cour" at bounding box center [413, 330] width 234 height 36
click at [310, 371] on div "button" at bounding box center [308, 374] width 36 height 36
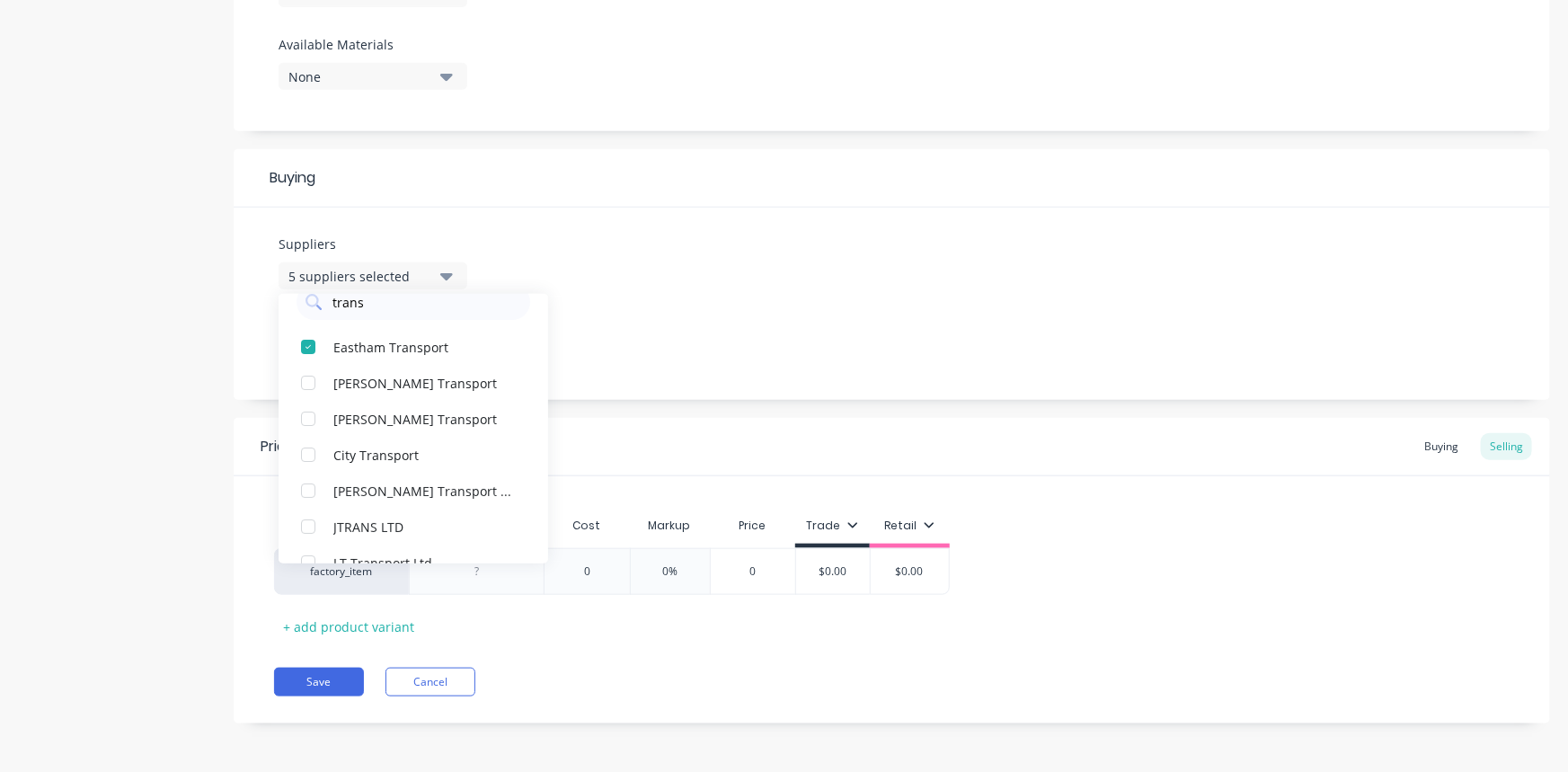
scroll to position [0, 0]
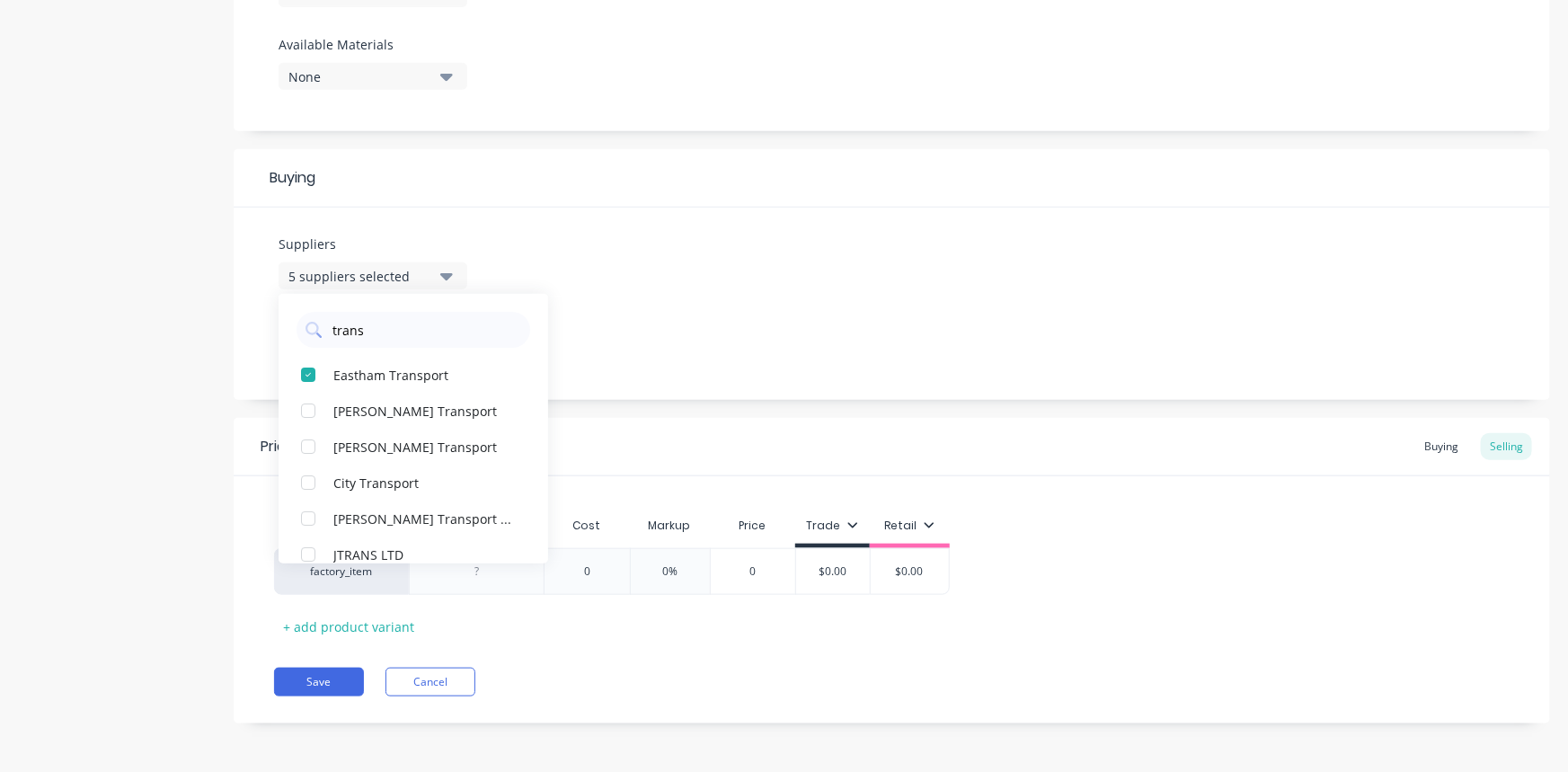
drag, startPoint x: 383, startPoint y: 330, endPoint x: 314, endPoint y: 332, distance: 69.0
click at [312, 331] on div "trans" at bounding box center [413, 330] width 234 height 36
drag, startPoint x: 307, startPoint y: 443, endPoint x: 368, endPoint y: 434, distance: 61.7
click at [307, 444] on div "button" at bounding box center [308, 446] width 36 height 36
drag, startPoint x: 385, startPoint y: 330, endPoint x: 304, endPoint y: 329, distance: 81.0
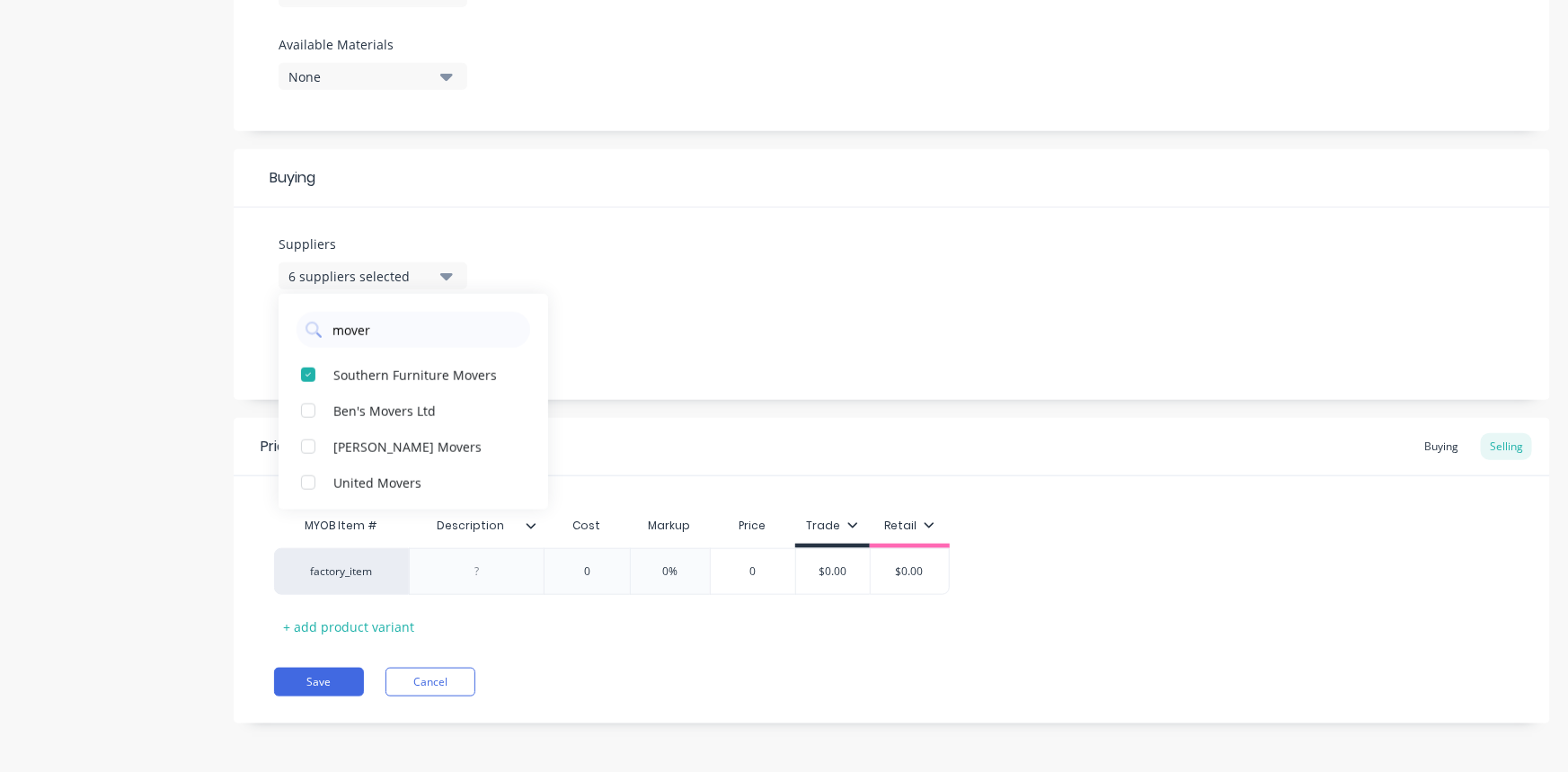
click at [304, 329] on div "mover" at bounding box center [413, 330] width 234 height 36
click at [307, 374] on div "button" at bounding box center [308, 374] width 36 height 36
drag, startPoint x: 368, startPoint y: 332, endPoint x: 269, endPoint y: 327, distance: 99.1
click at [270, 327] on div "Suppliers 7 suppliers selected effi Efficient Carrying Co Preferred Supplier No…" at bounding box center [892, 303] width 1316 height 193
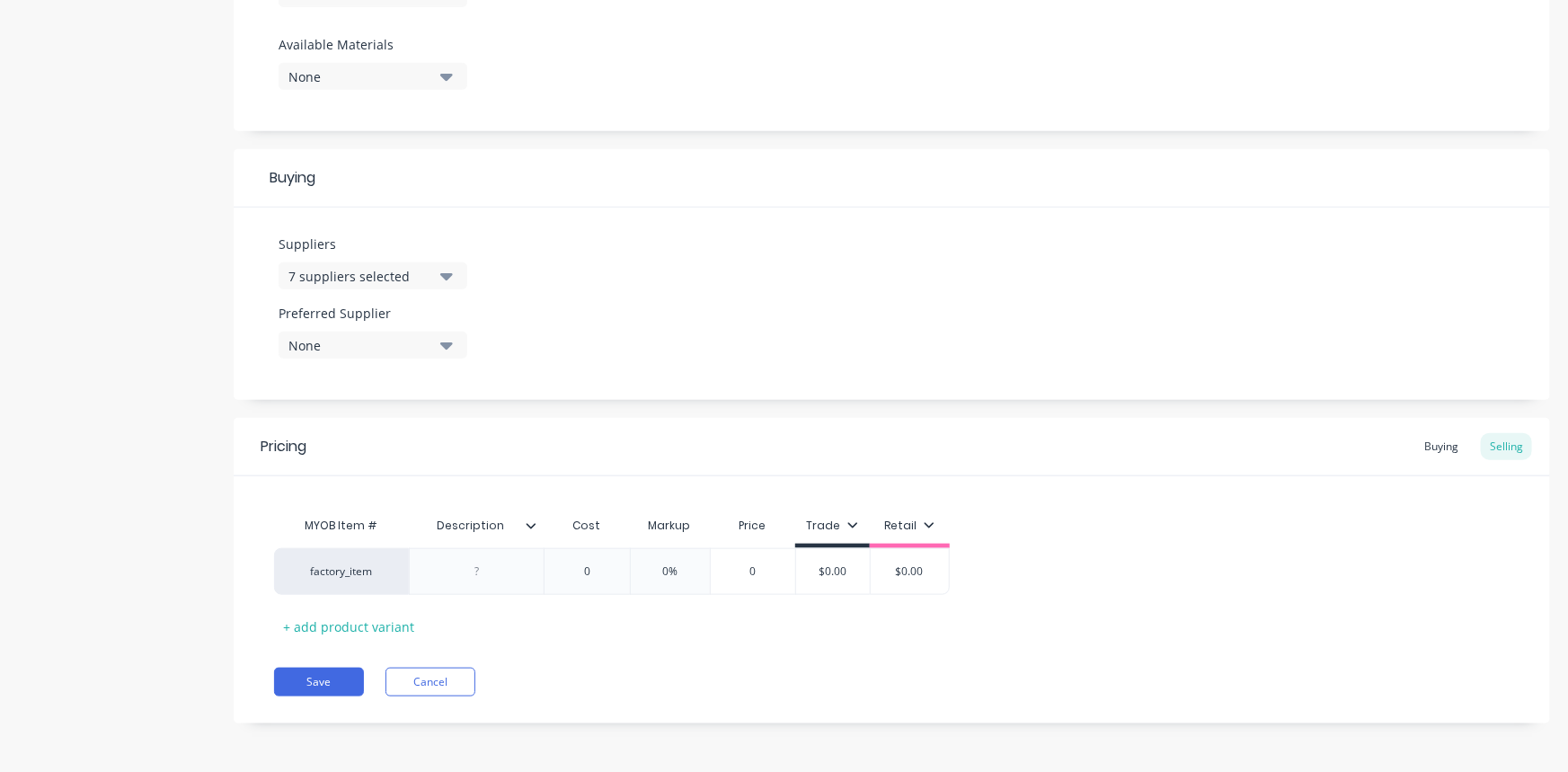
click at [365, 274] on div "7 suppliers selected" at bounding box center [360, 275] width 144 height 19
drag, startPoint x: 356, startPoint y: 330, endPoint x: 249, endPoint y: 333, distance: 107.0
click at [254, 332] on div "Suppliers 7 suppliers selected effi Efficient Carrying Co Preferred Supplier No…" at bounding box center [892, 303] width 1316 height 193
click at [363, 273] on div "7 suppliers selected" at bounding box center [360, 275] width 144 height 19
drag, startPoint x: 363, startPoint y: 327, endPoint x: 287, endPoint y: 332, distance: 76.2
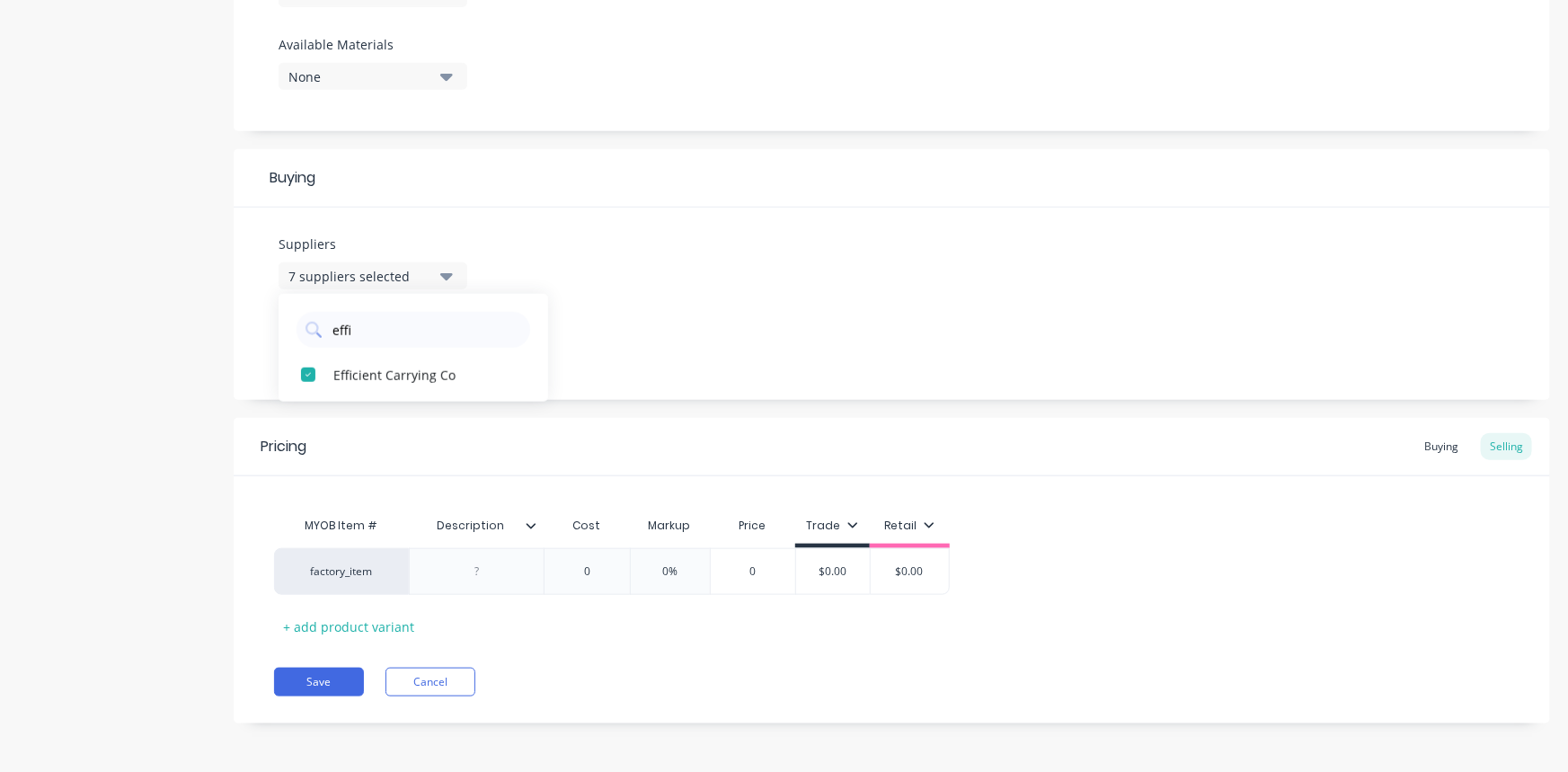
click at [287, 332] on div "effi" at bounding box center [413, 325] width 270 height 44
drag, startPoint x: 669, startPoint y: 265, endPoint x: 583, endPoint y: 266, distance: 86.0
click at [669, 265] on div "Suppliers 7 suppliers selected carry Efficient Carrying Co Preferred Supplier N…" at bounding box center [892, 303] width 1316 height 193
click at [443, 343] on icon "button" at bounding box center [446, 346] width 13 height 7
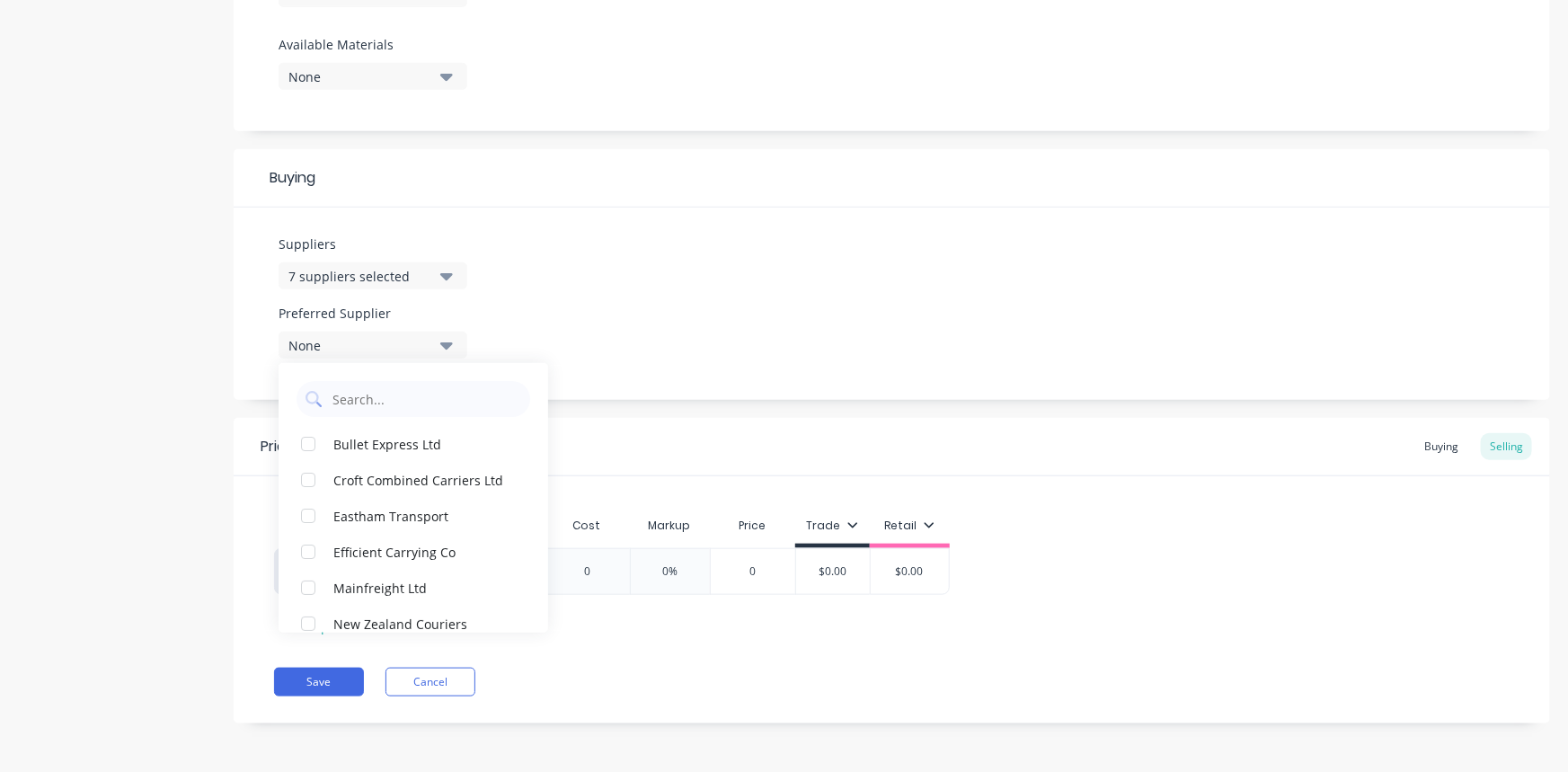
click at [311, 583] on div "button" at bounding box center [308, 587] width 36 height 36
click at [765, 275] on div "Suppliers 7 suppliers selected carry Preferred Supplier Mainfreight Ltd Mainfre…" at bounding box center [892, 303] width 1316 height 193
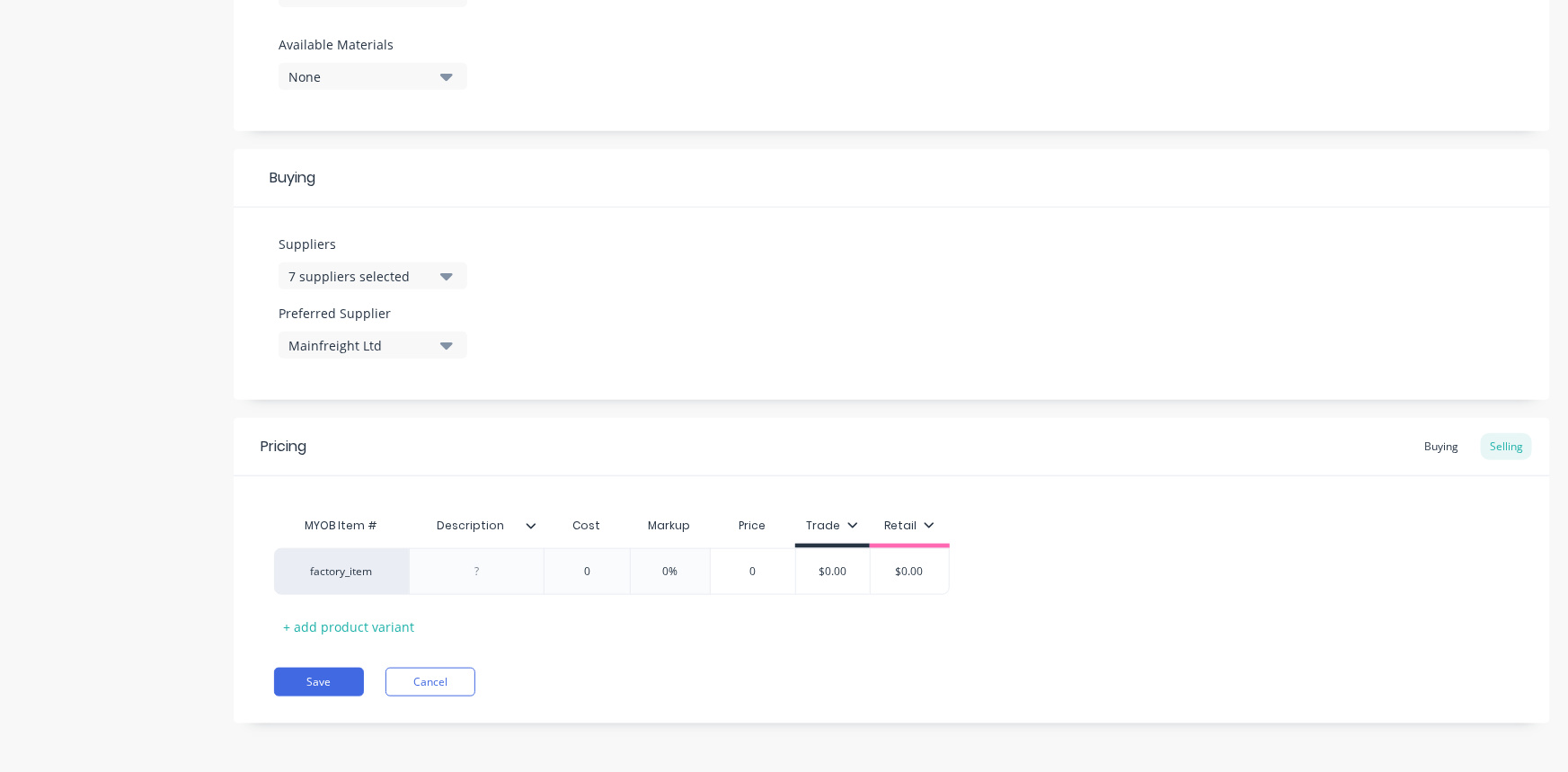
click at [456, 575] on div at bounding box center [477, 572] width 90 height 24
drag, startPoint x: 650, startPoint y: 570, endPoint x: 792, endPoint y: 578, distance: 142.2
click at [791, 577] on div "factory_item Freight 0 0 50% 50% 0 0 $0.00 $0.00 $0.00" at bounding box center [612, 571] width 675 height 46
click at [337, 678] on button "Save" at bounding box center [319, 681] width 90 height 29
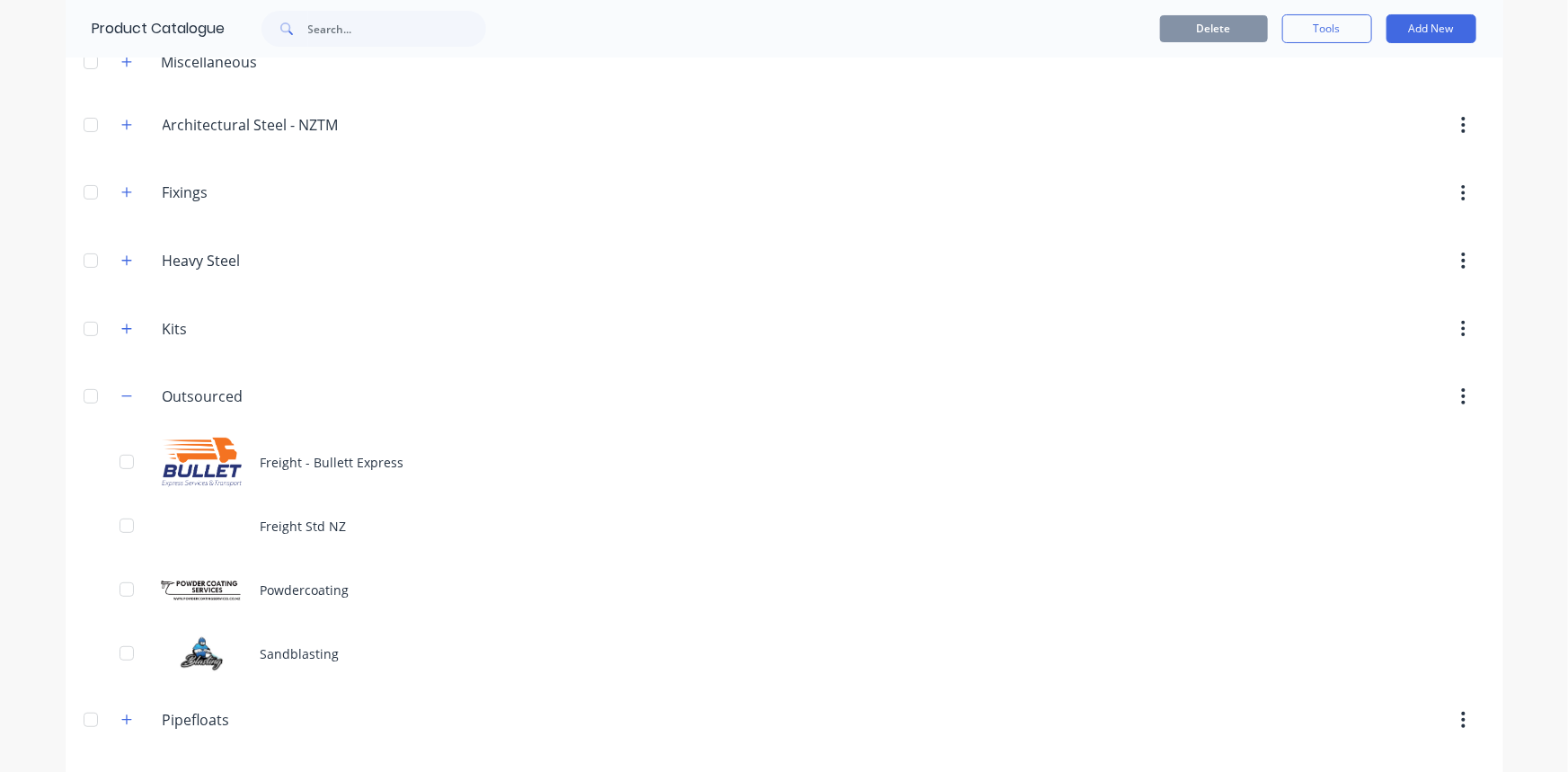
scroll to position [231, 0]
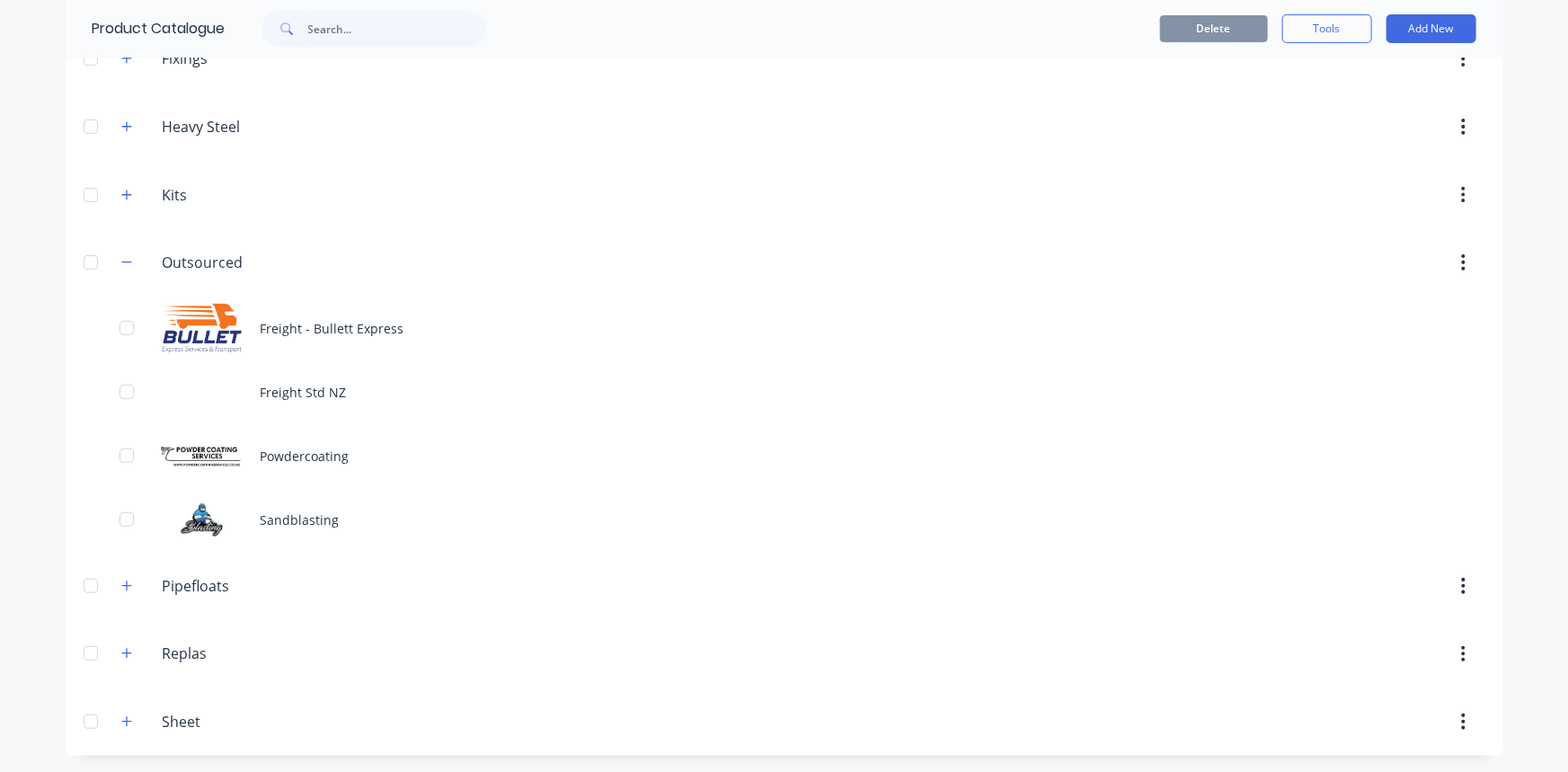
click at [299, 389] on div "Freight Std NZ" at bounding box center [784, 392] width 1438 height 64
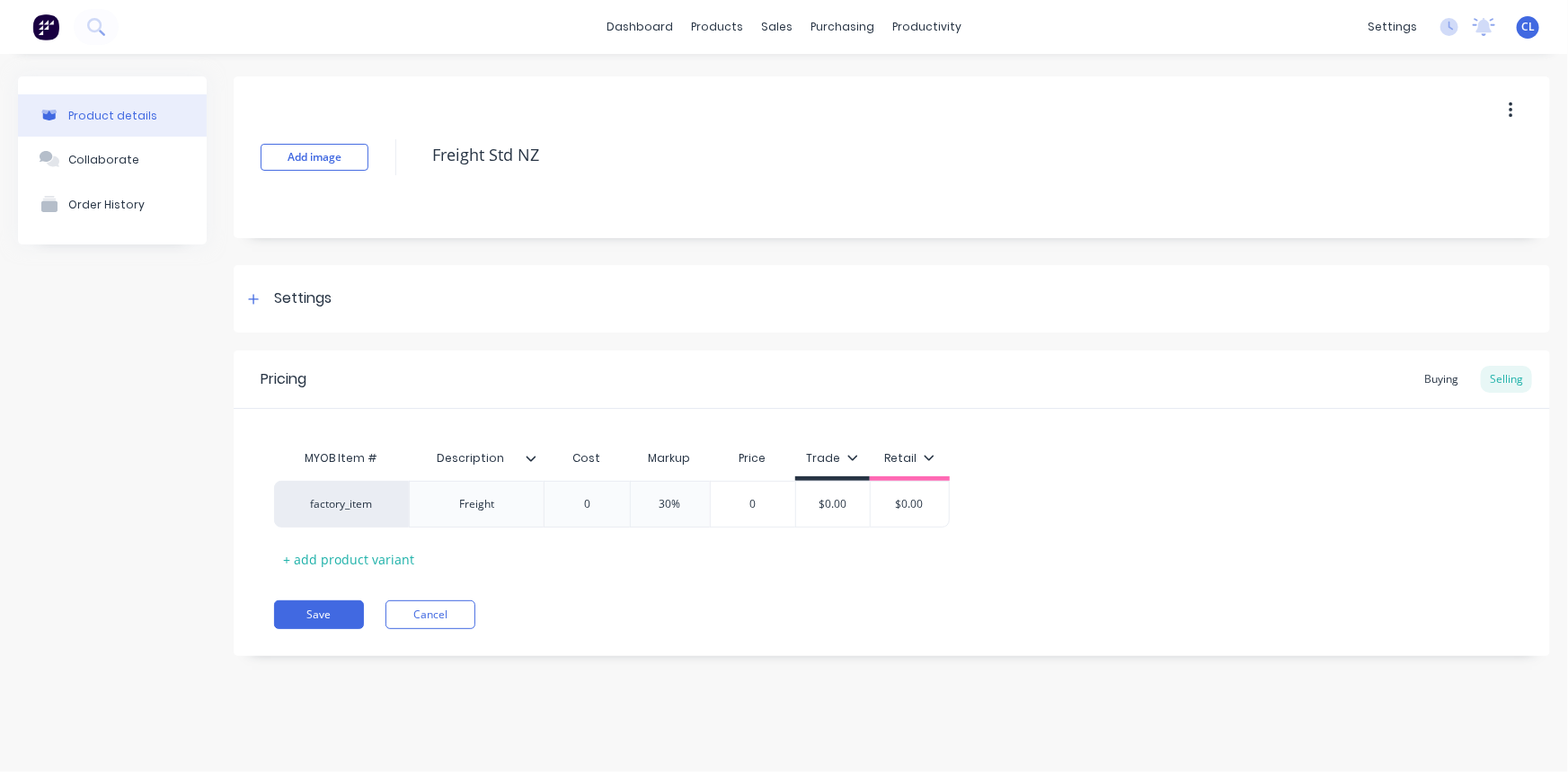
click at [297, 155] on button "Add image" at bounding box center [314, 157] width 108 height 27
click at [314, 215] on button "Change image" at bounding box center [314, 210] width 108 height 27
click at [337, 613] on button "Save" at bounding box center [319, 614] width 90 height 29
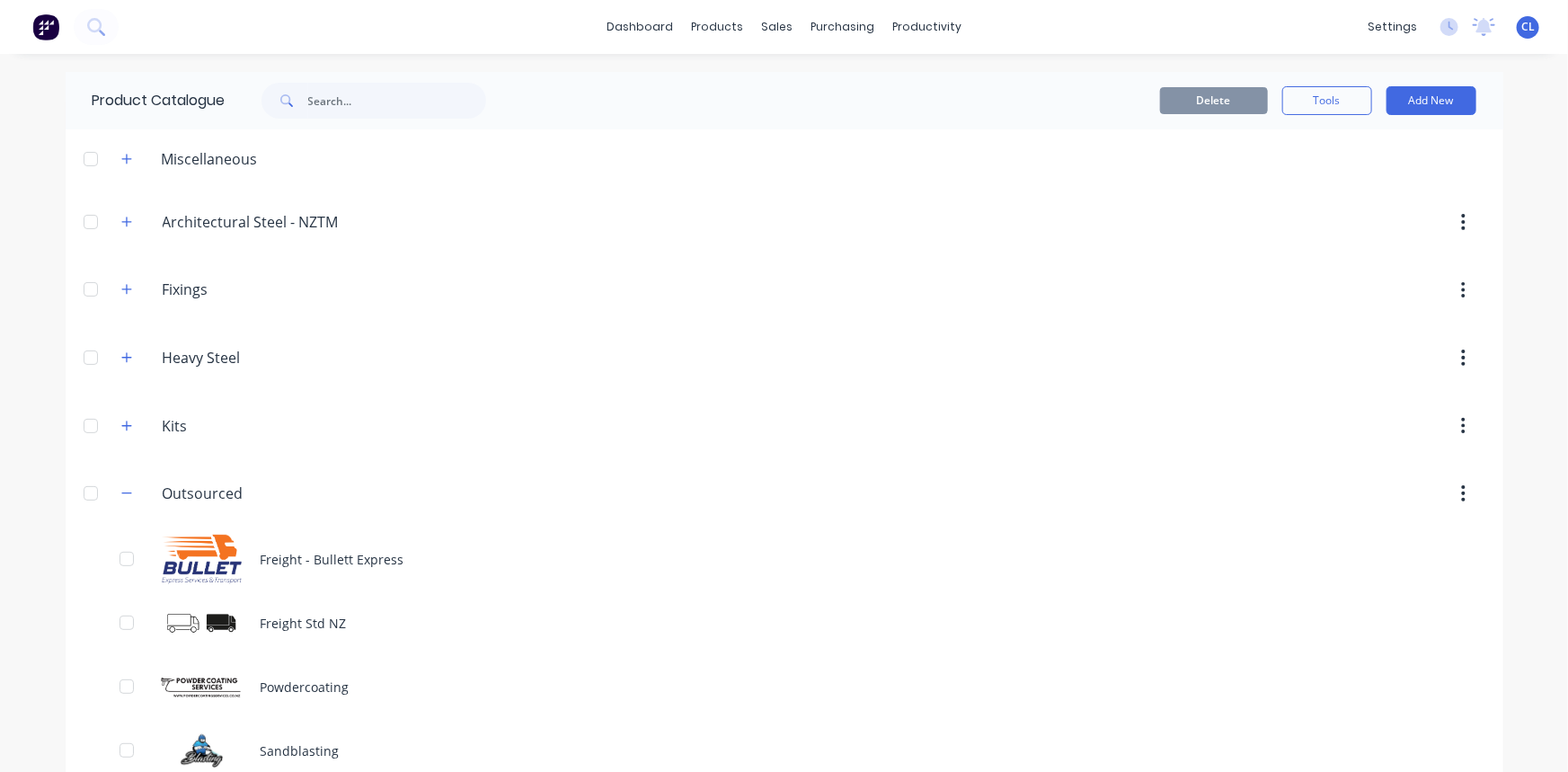
click at [611, 366] on div at bounding box center [936, 357] width 1096 height 33
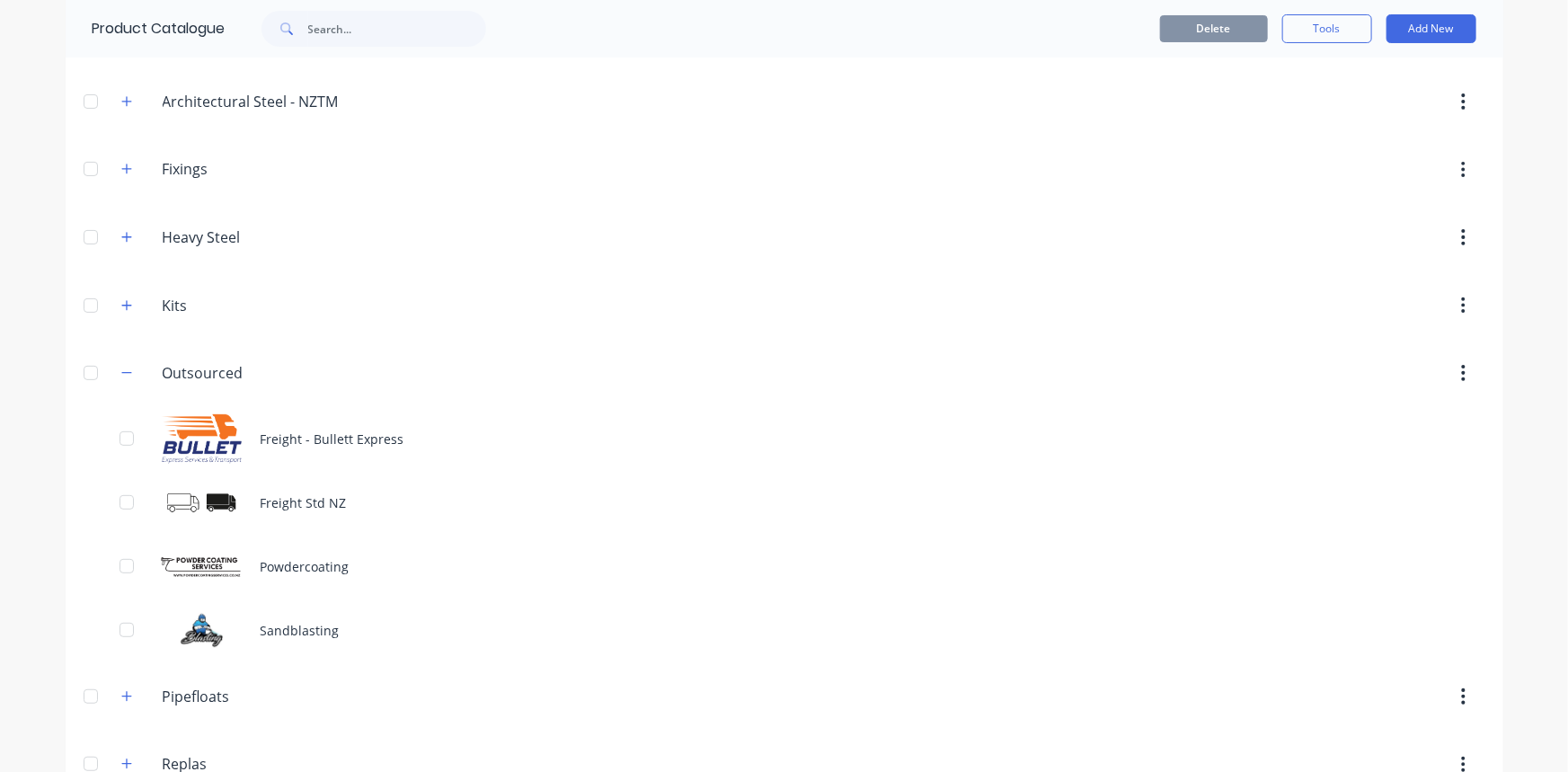
scroll to position [231, 0]
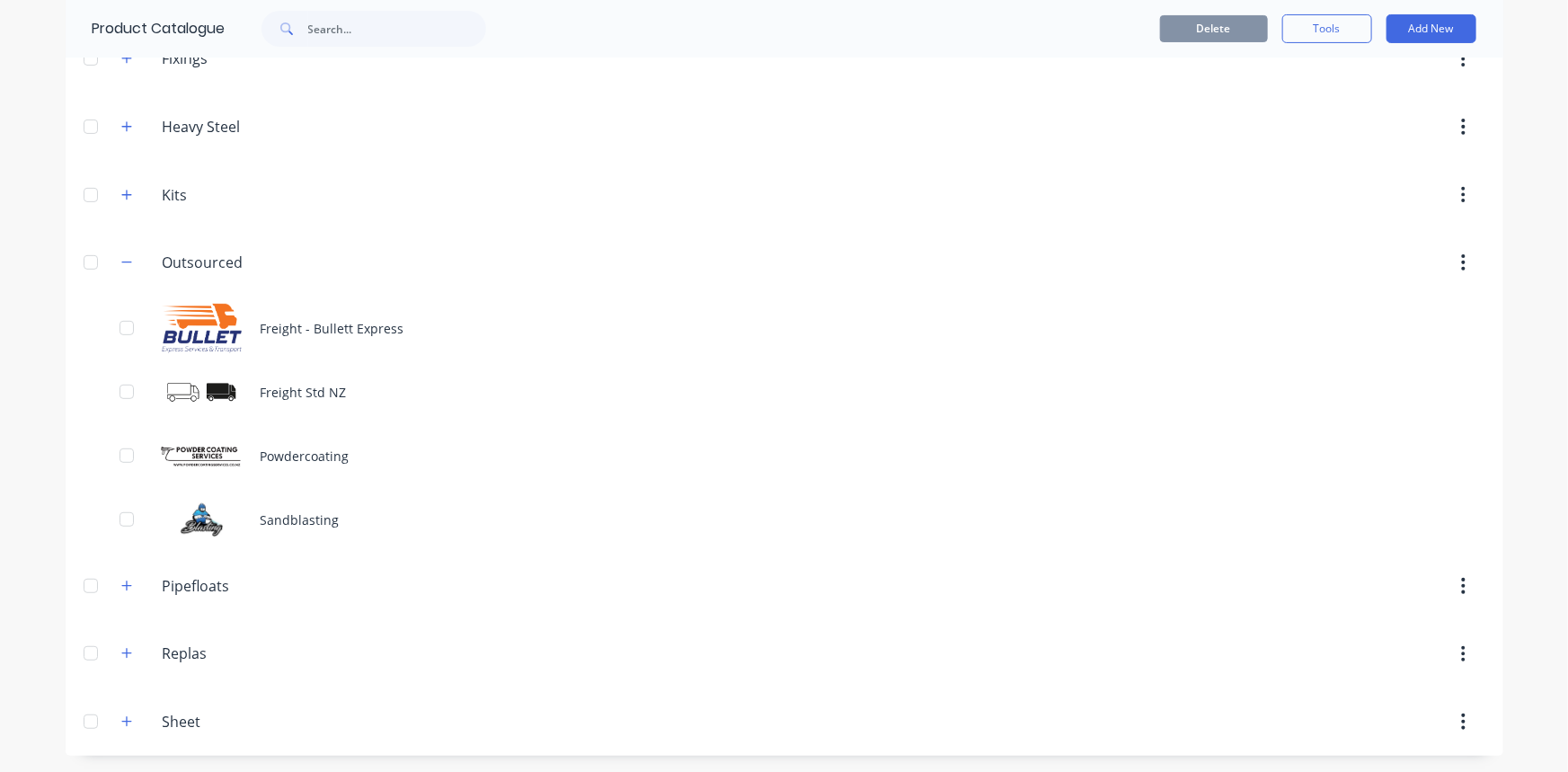
click at [121, 257] on icon "button" at bounding box center [126, 262] width 11 height 13
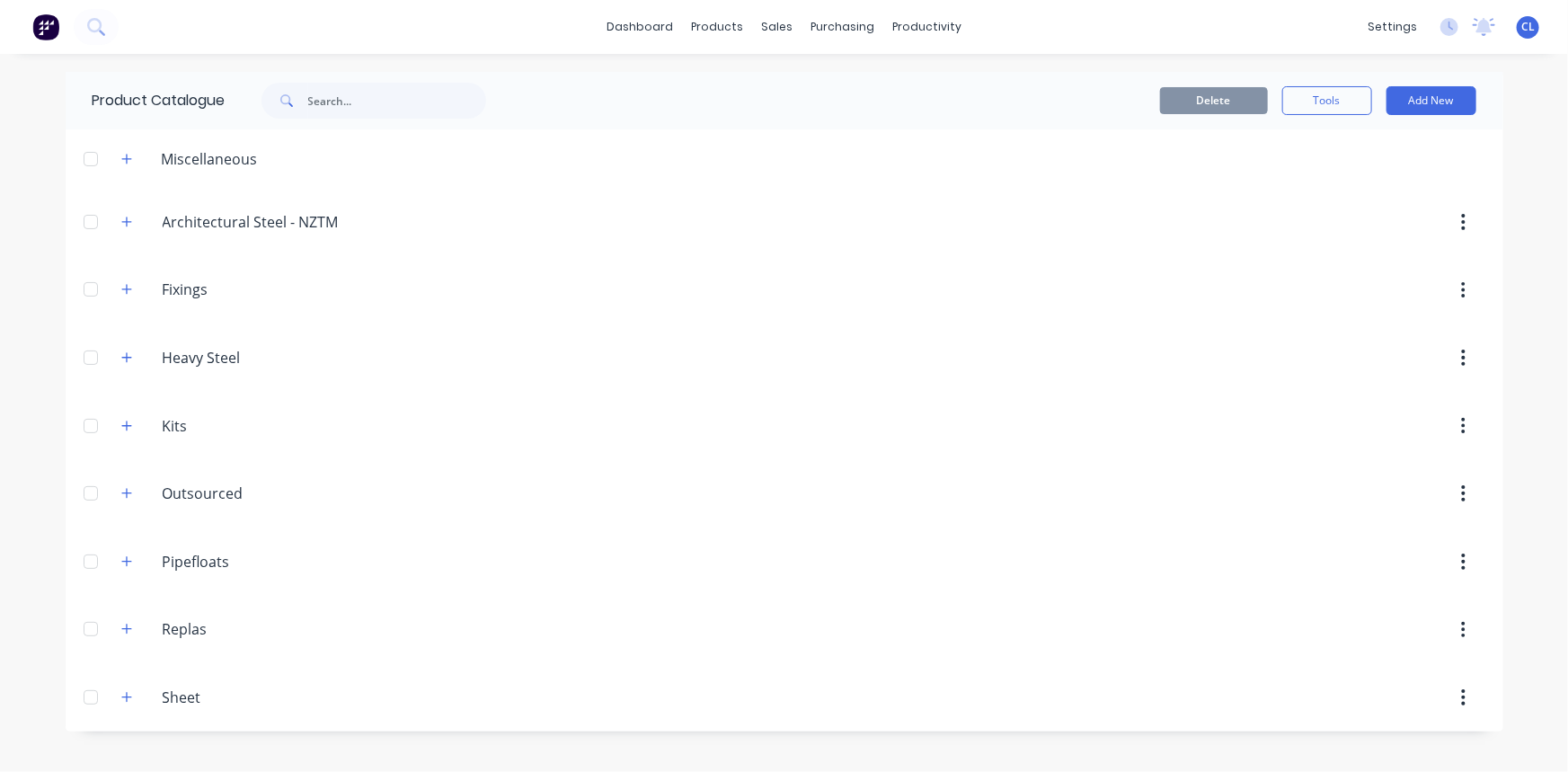
click at [682, 228] on div at bounding box center [936, 221] width 1096 height 33
click at [125, 154] on icon "button" at bounding box center [126, 159] width 10 height 10
click at [125, 154] on icon "button" at bounding box center [126, 159] width 11 height 13
click at [124, 287] on icon "button" at bounding box center [126, 289] width 11 height 13
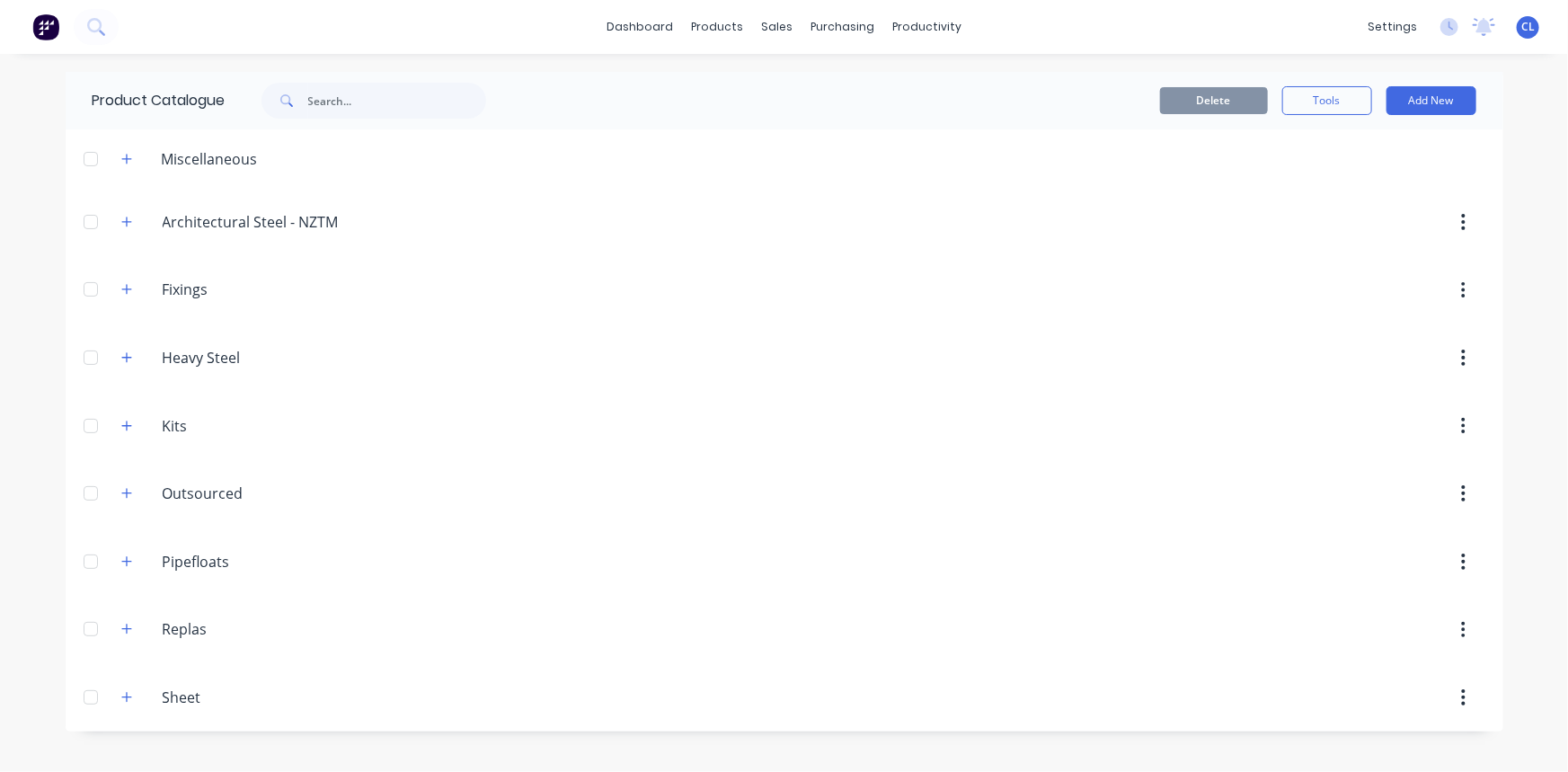
click at [132, 678] on icon "button" at bounding box center [126, 697] width 11 height 13
click at [132, 678] on div "Sheet Sheet" at bounding box center [248, 697] width 282 height 33
click at [122, 678] on icon "button" at bounding box center [126, 696] width 10 height 1
click at [368, 102] on input "text" at bounding box center [397, 101] width 178 height 36
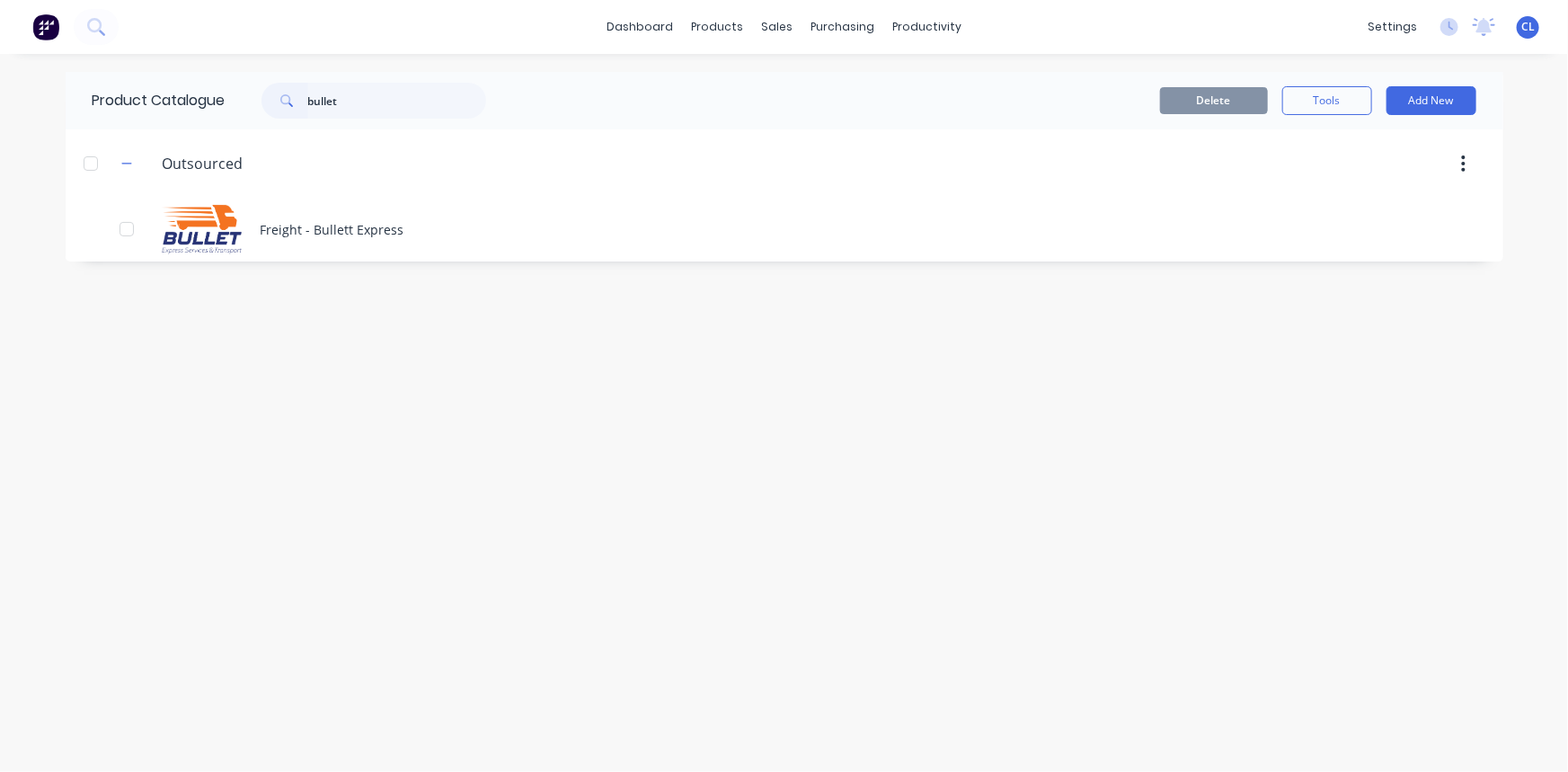
click at [277, 224] on div "Freight - Bullett Express" at bounding box center [784, 229] width 1438 height 64
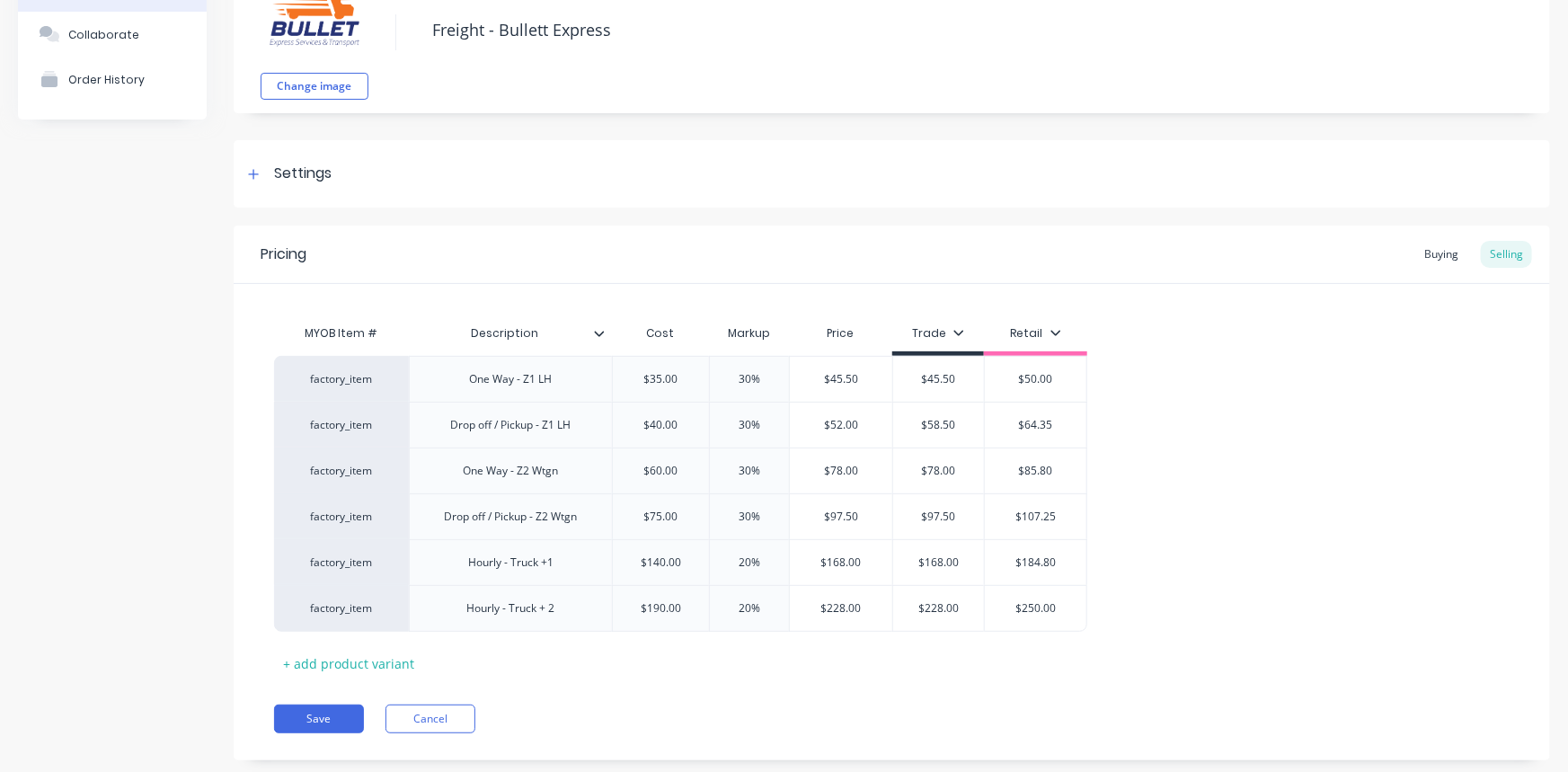
scroll to position [162, 0]
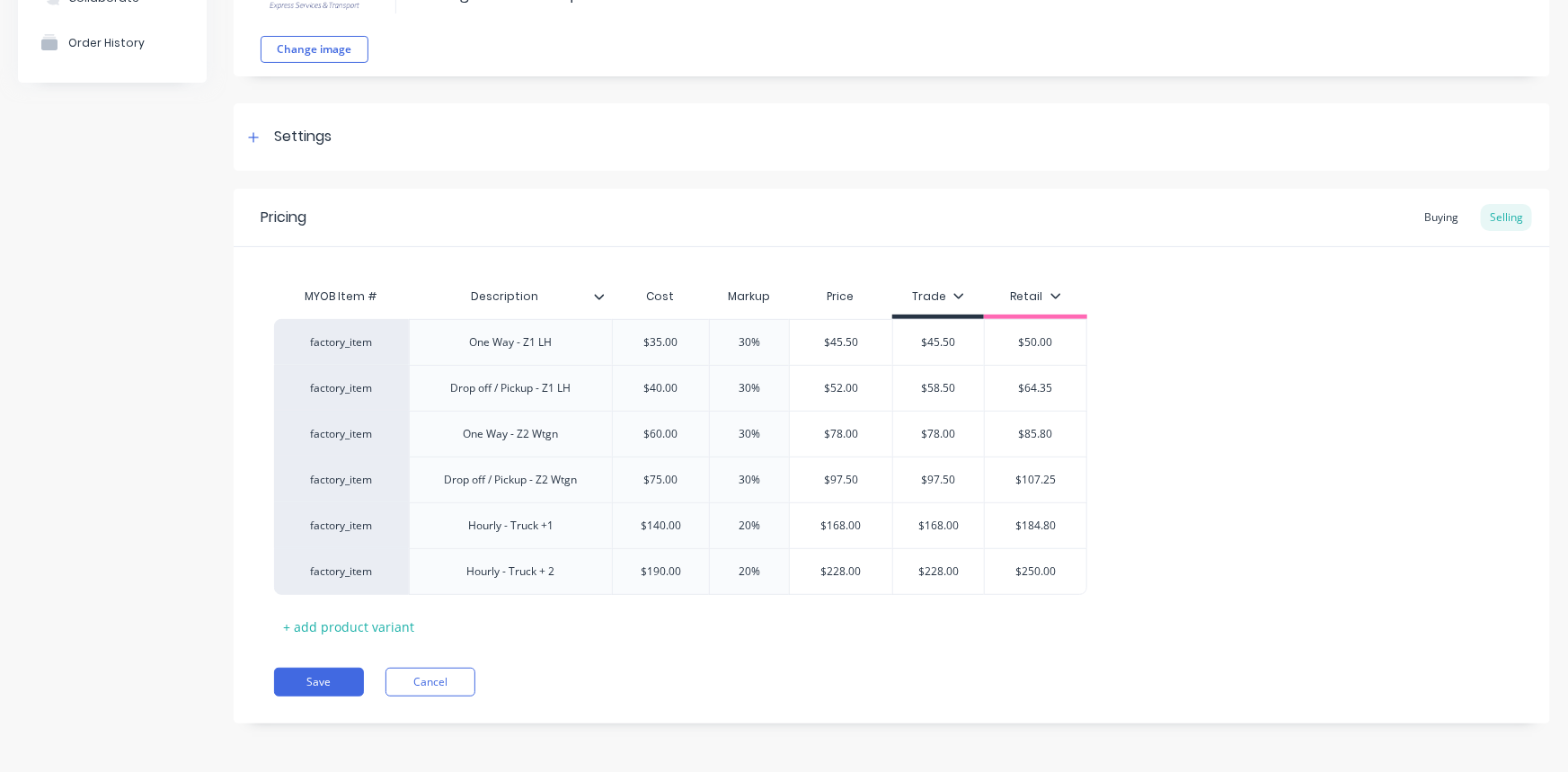
click at [1272, 351] on div "factory_item One Way - Z1 LH $35.00 30% $45.50 $45.50 $50.00 factory_item Drop …" at bounding box center [892, 456] width 1235 height 275
click at [422, 678] on button "Cancel" at bounding box center [430, 681] width 90 height 29
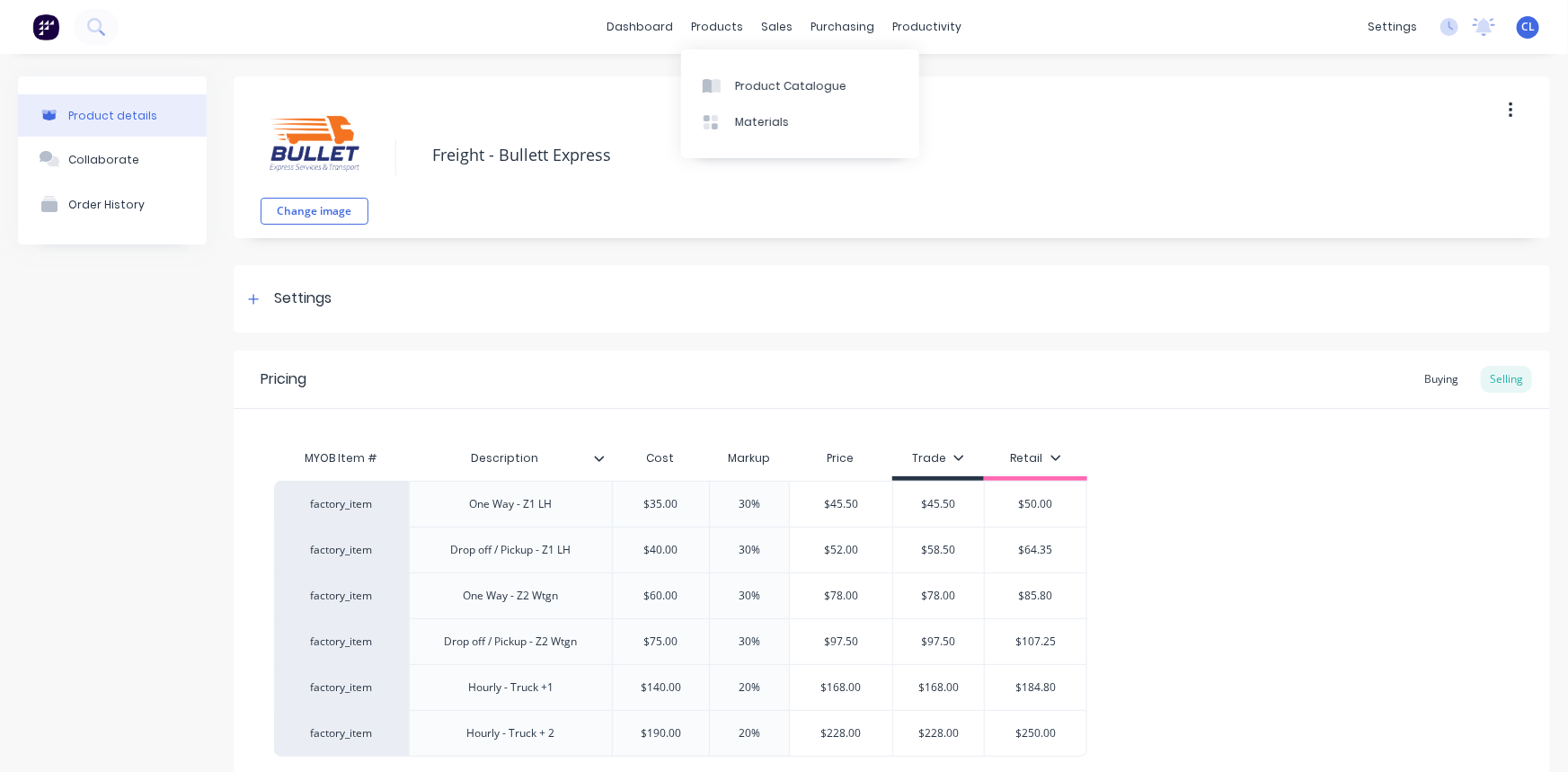
click at [719, 24] on div "products" at bounding box center [717, 27] width 70 height 27
click at [1107, 144] on textarea "Freight - Bullett Express" at bounding box center [928, 155] width 1010 height 42
click at [118, 157] on div "Collaborate" at bounding box center [104, 160] width 71 height 14
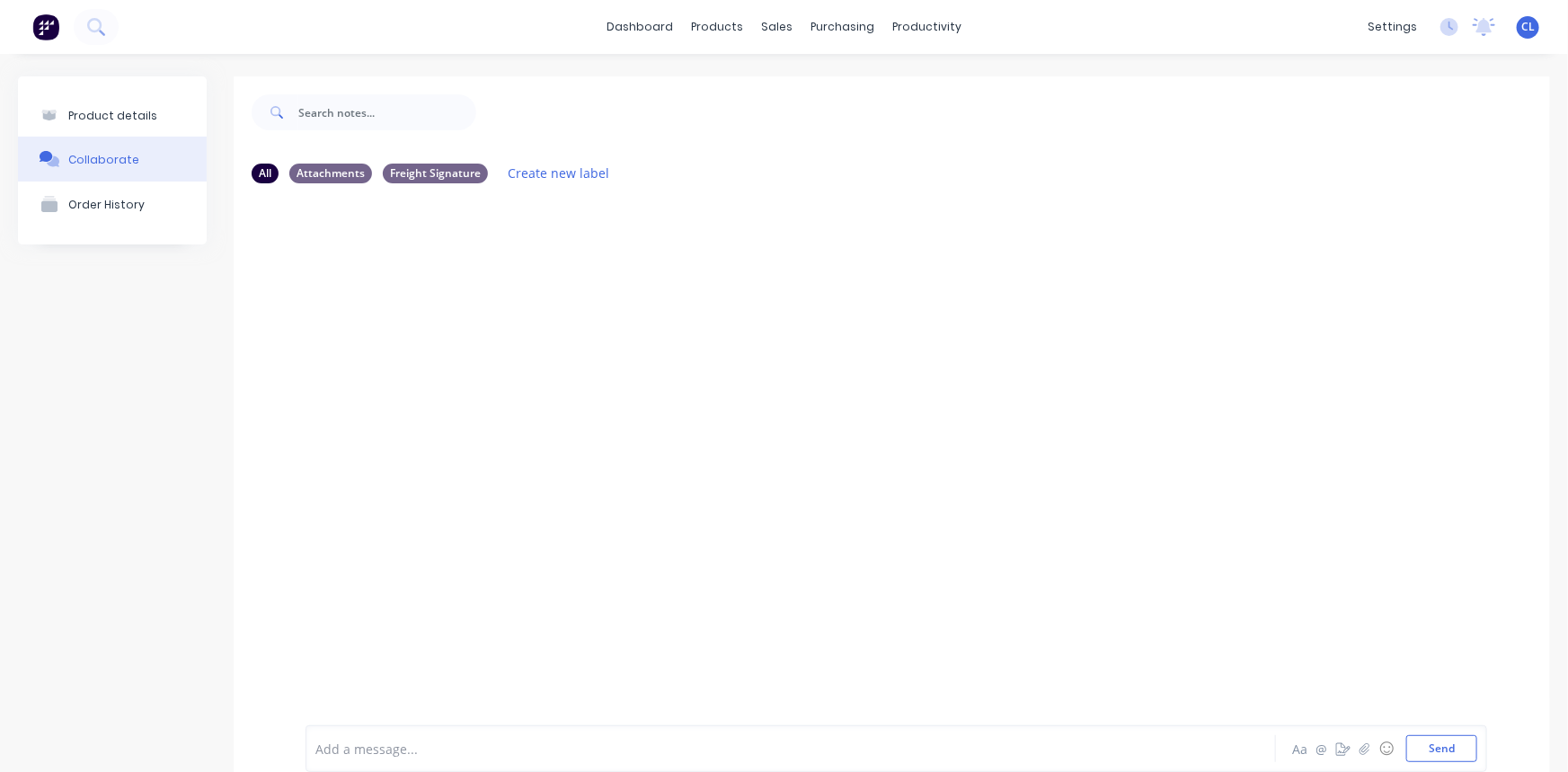
click at [121, 114] on div "Product details" at bounding box center [113, 116] width 89 height 14
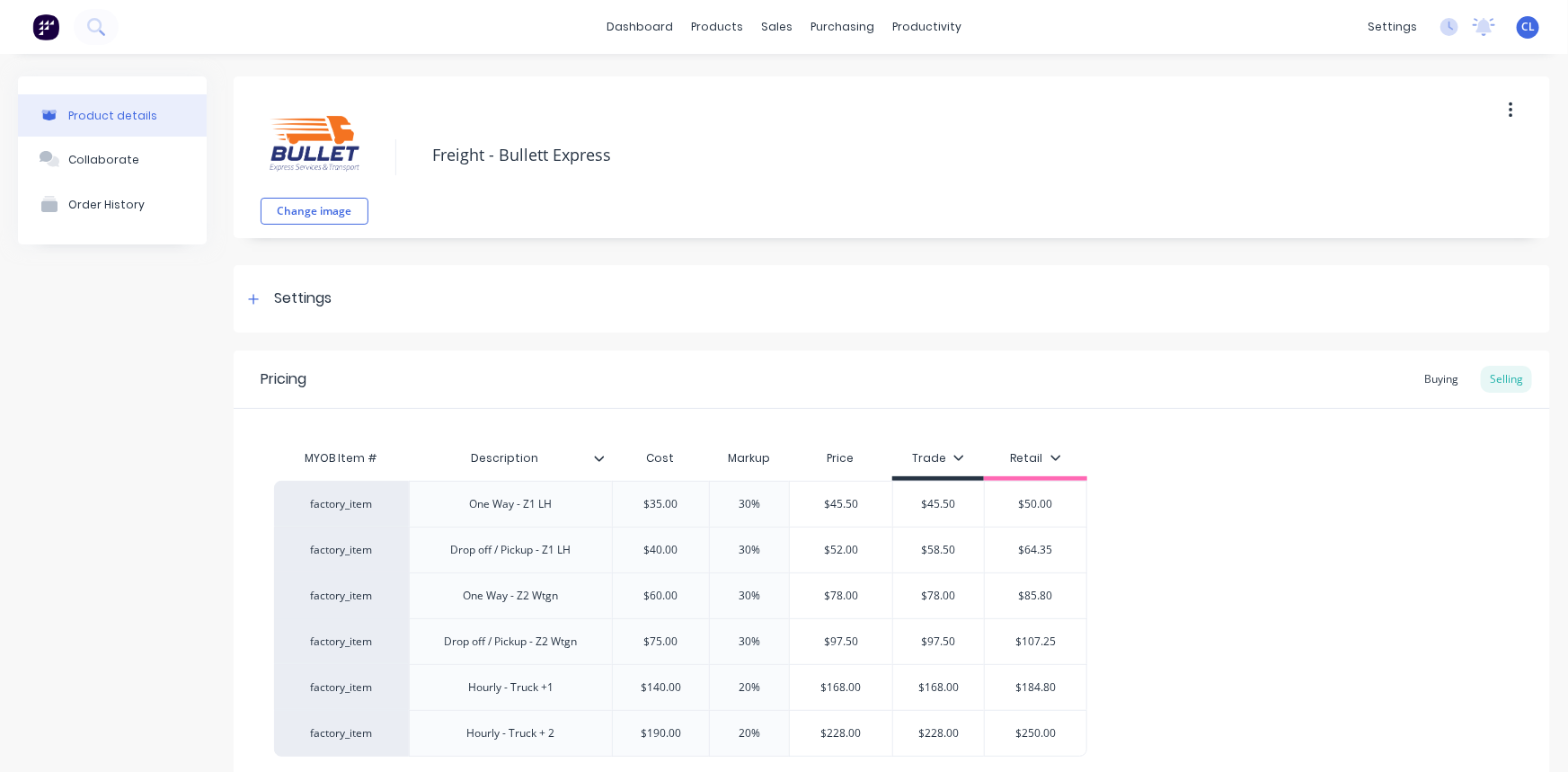
click at [126, 154] on div "Collaborate" at bounding box center [104, 160] width 71 height 14
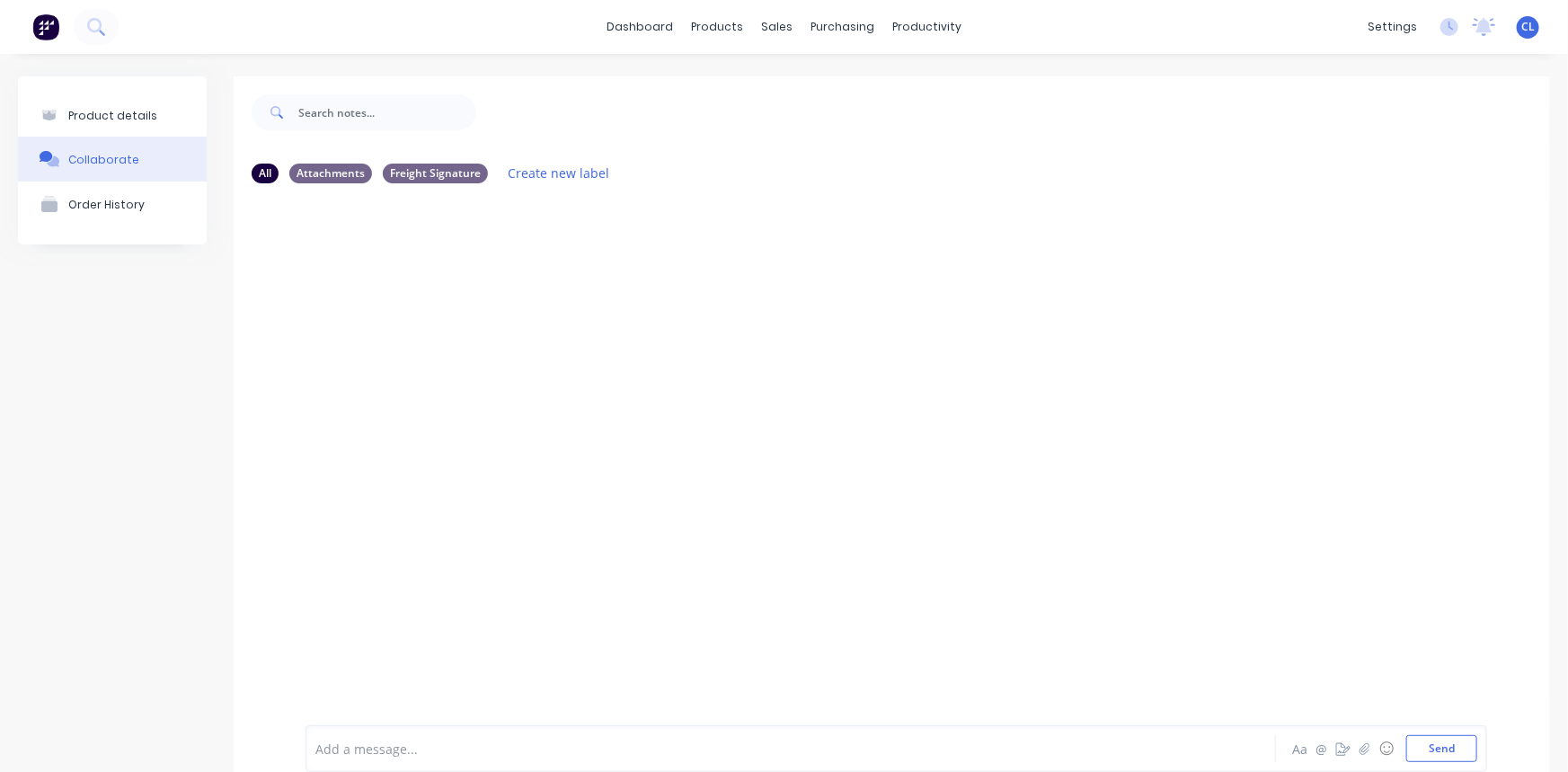
click at [118, 208] on div "Order History" at bounding box center [106, 204] width 76 height 14
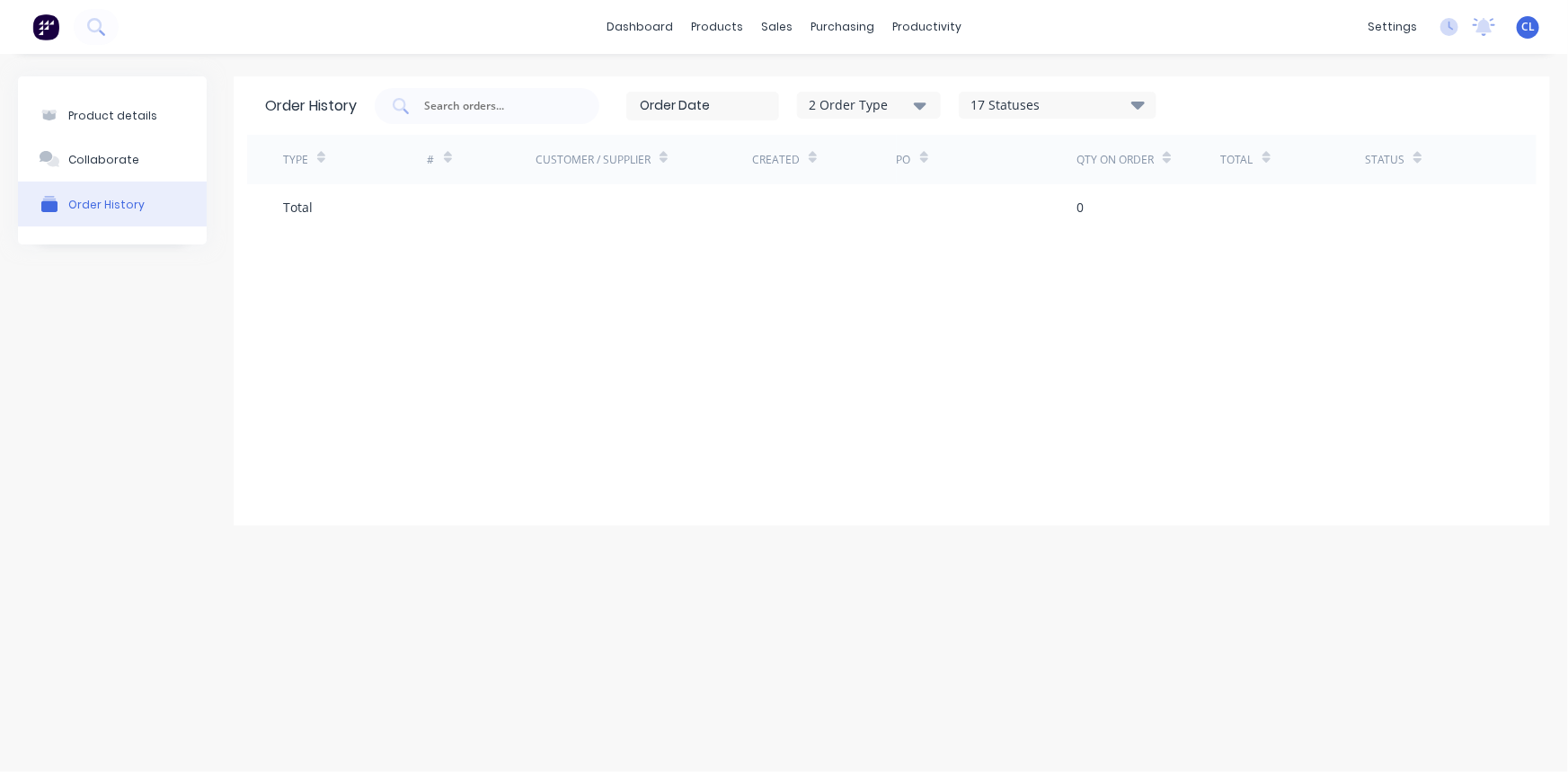
click at [118, 158] on div "Collaborate" at bounding box center [104, 160] width 71 height 14
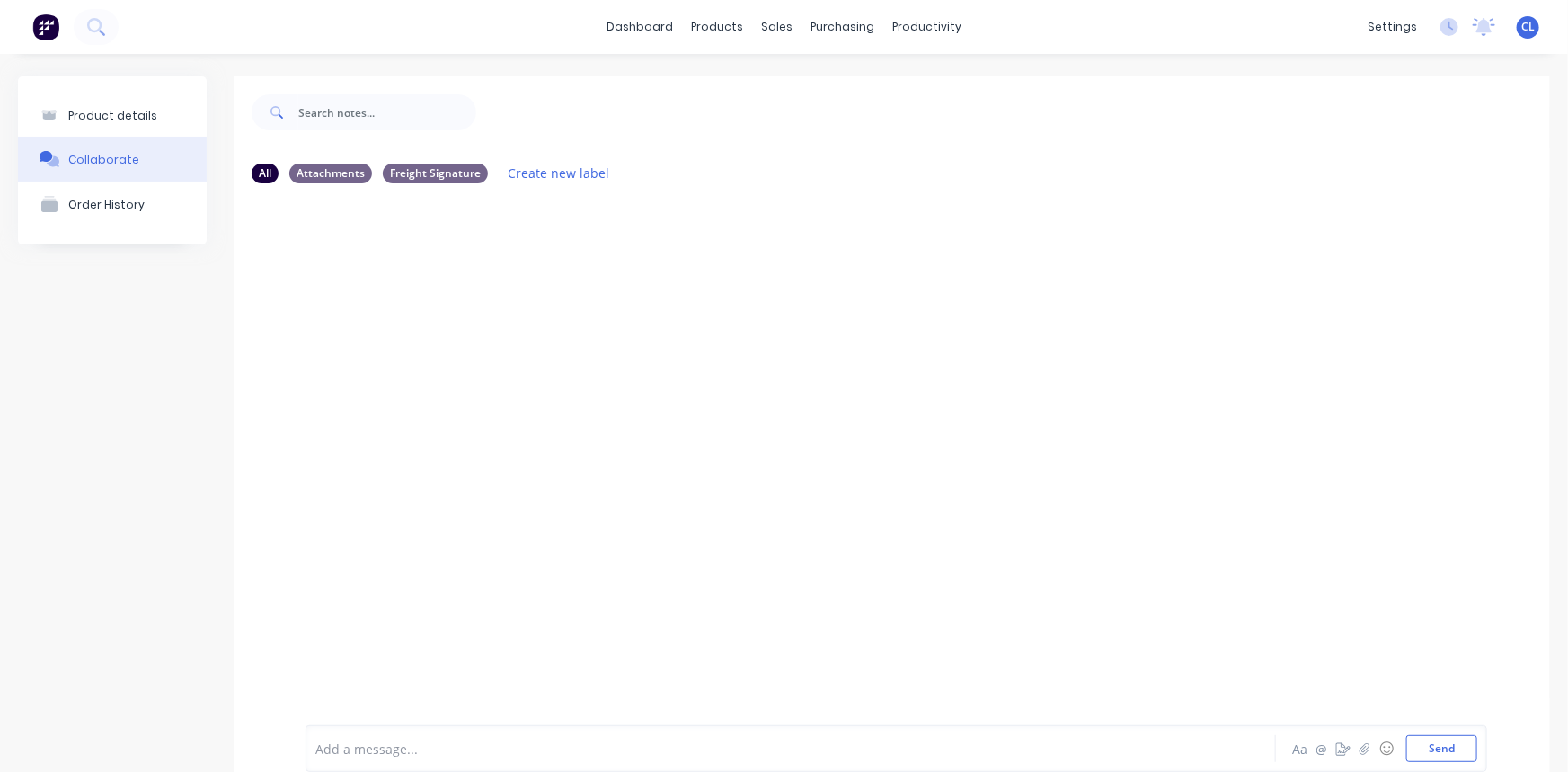
click at [121, 115] on div "Product details" at bounding box center [113, 116] width 89 height 14
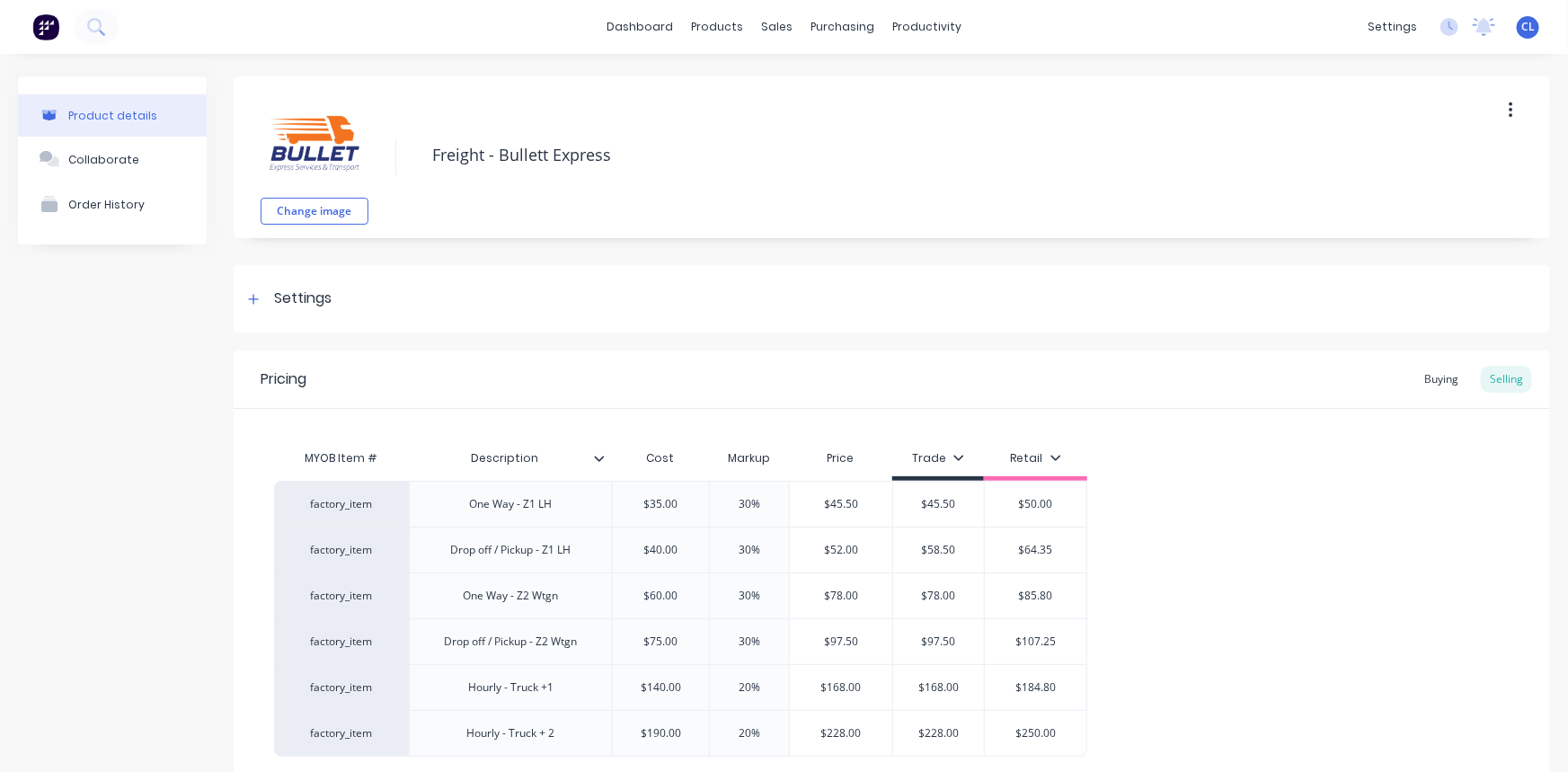
click at [656, 18] on link "dashboard" at bounding box center [640, 27] width 85 height 27
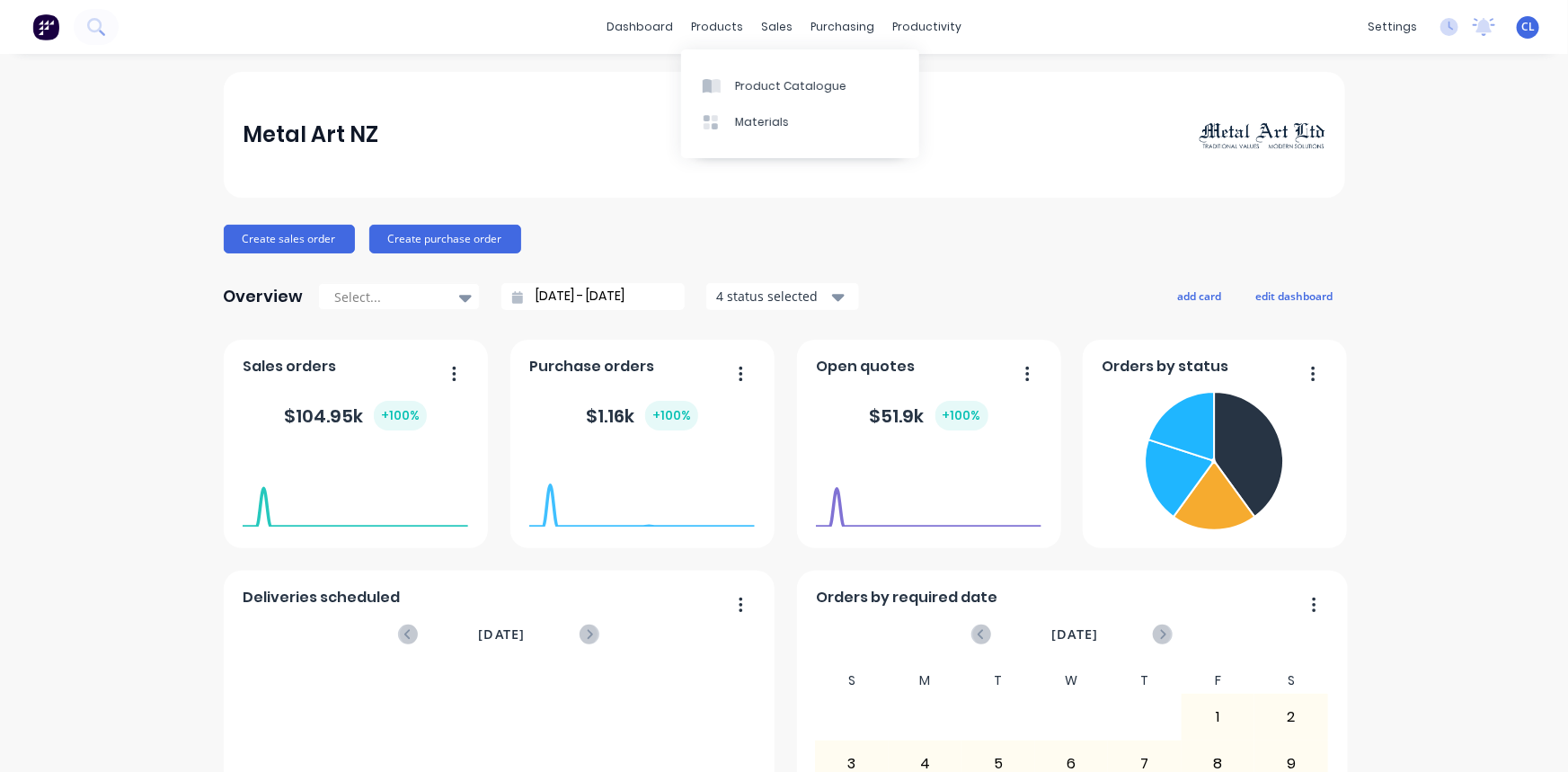
click at [718, 28] on div "products" at bounding box center [717, 27] width 70 height 27
click at [747, 83] on div "Product Catalogue" at bounding box center [790, 86] width 112 height 16
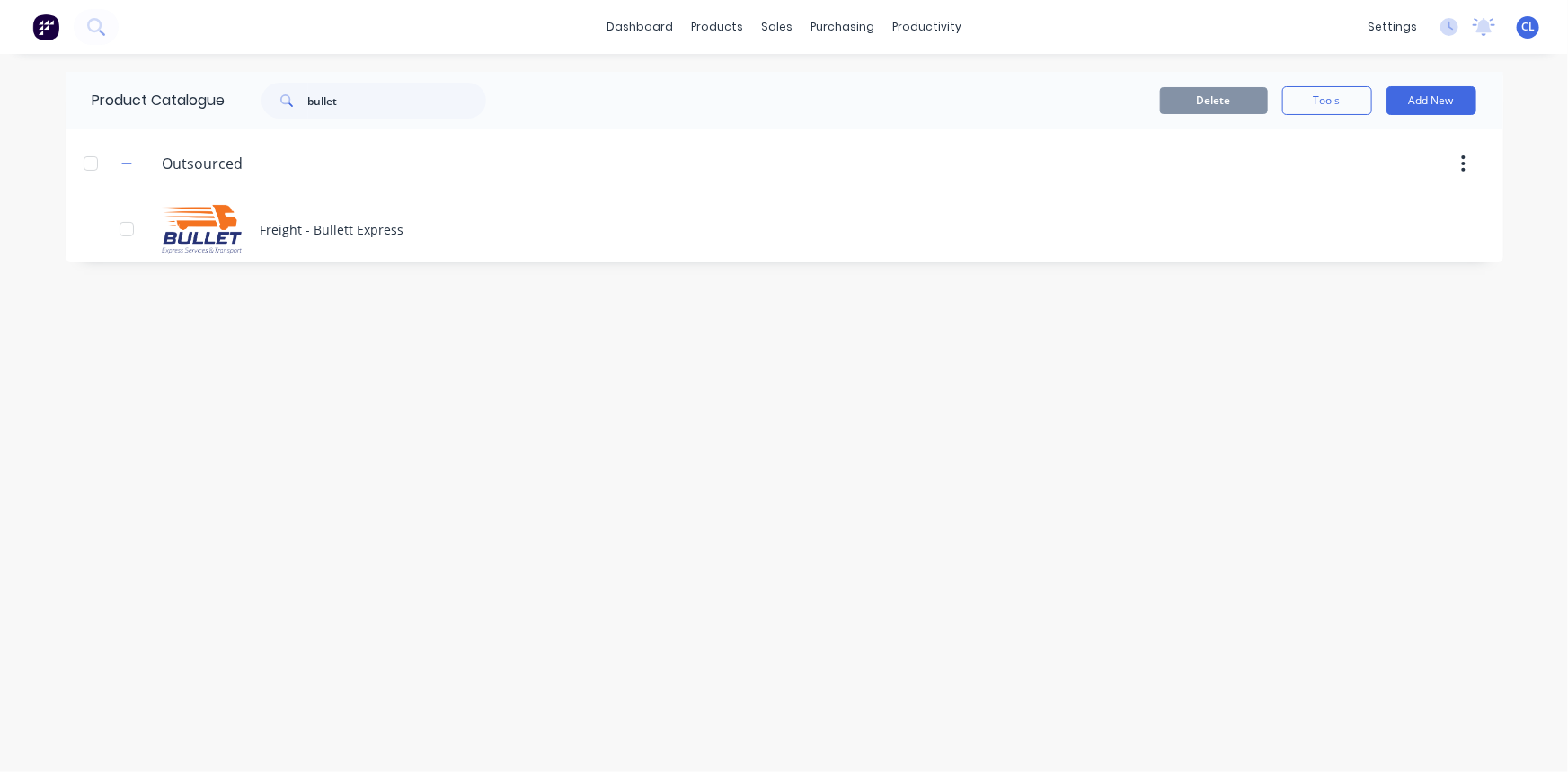
click at [124, 160] on icon "button" at bounding box center [126, 163] width 11 height 13
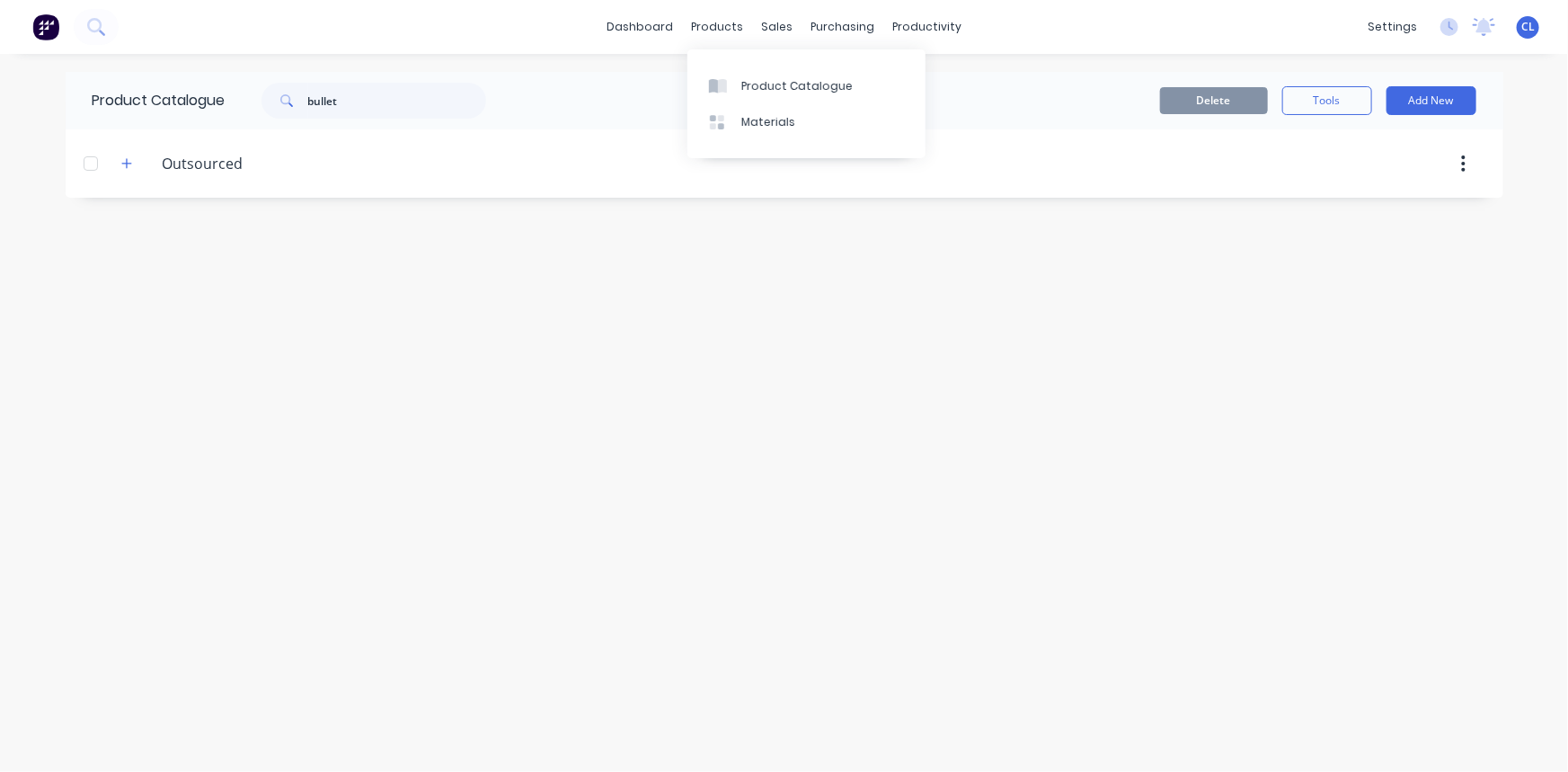
click at [731, 23] on div "products" at bounding box center [717, 27] width 70 height 27
click at [745, 85] on div "Product Catalogue" at bounding box center [797, 86] width 112 height 16
click at [772, 127] on div "Materials" at bounding box center [768, 122] width 54 height 16
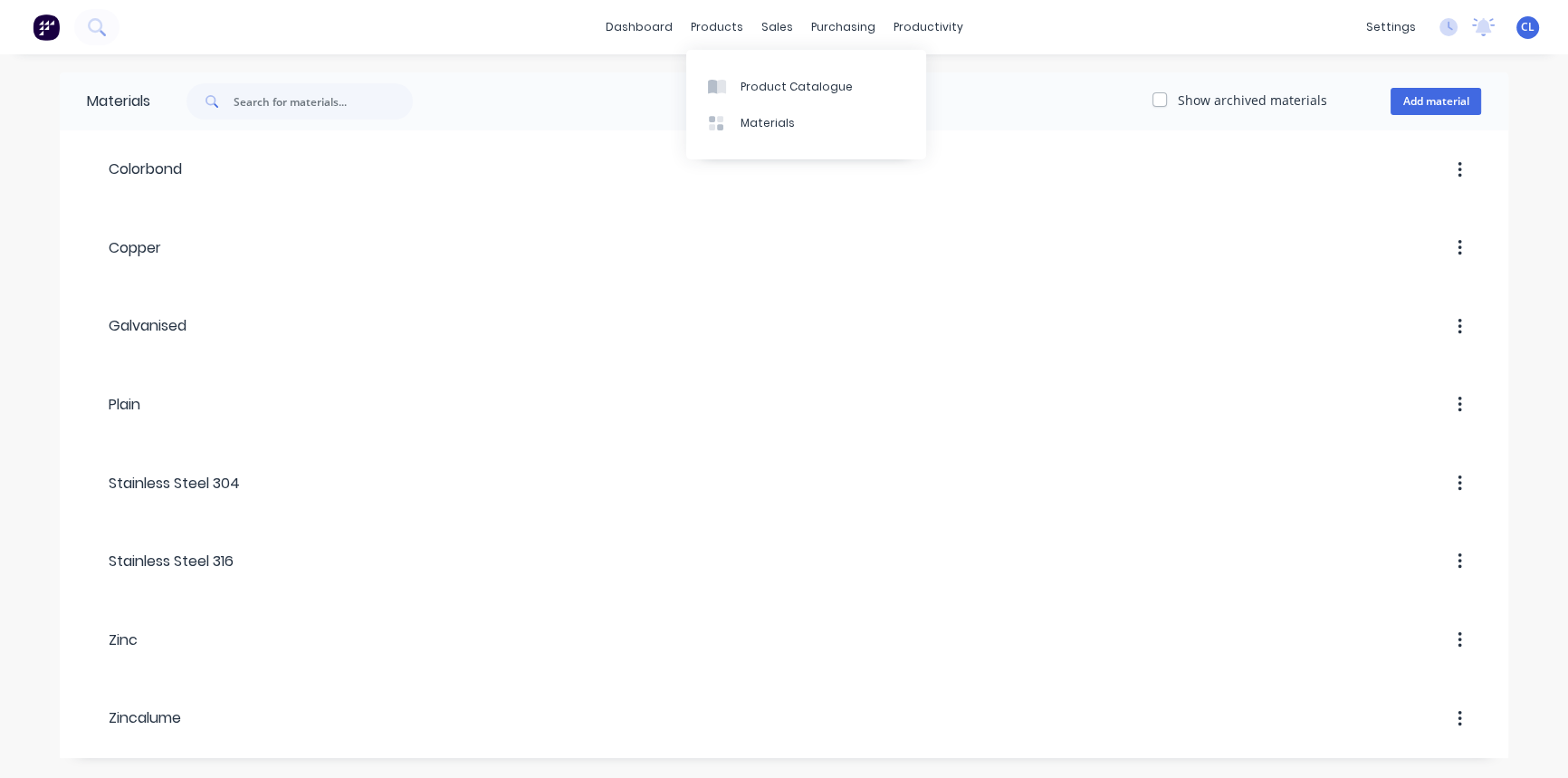
click at [731, 20] on div "products" at bounding box center [716, 27] width 71 height 27
click at [761, 81] on div "Product Catalogue" at bounding box center [796, 87] width 112 height 16
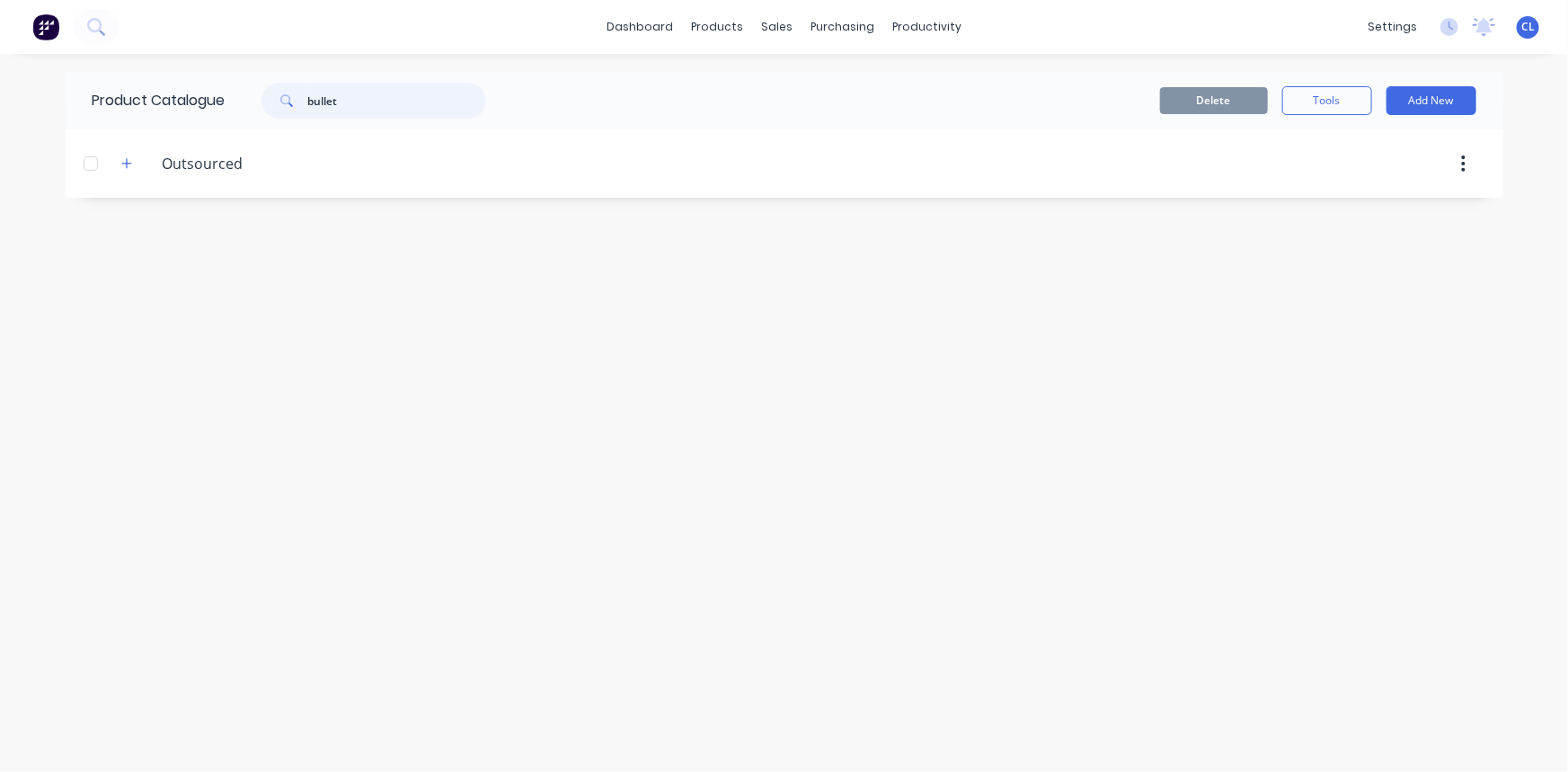
click at [385, 95] on input "bullet" at bounding box center [397, 101] width 178 height 36
drag, startPoint x: 384, startPoint y: 95, endPoint x: 274, endPoint y: 97, distance: 110.0
click at [274, 97] on div "bullet" at bounding box center [373, 101] width 224 height 36
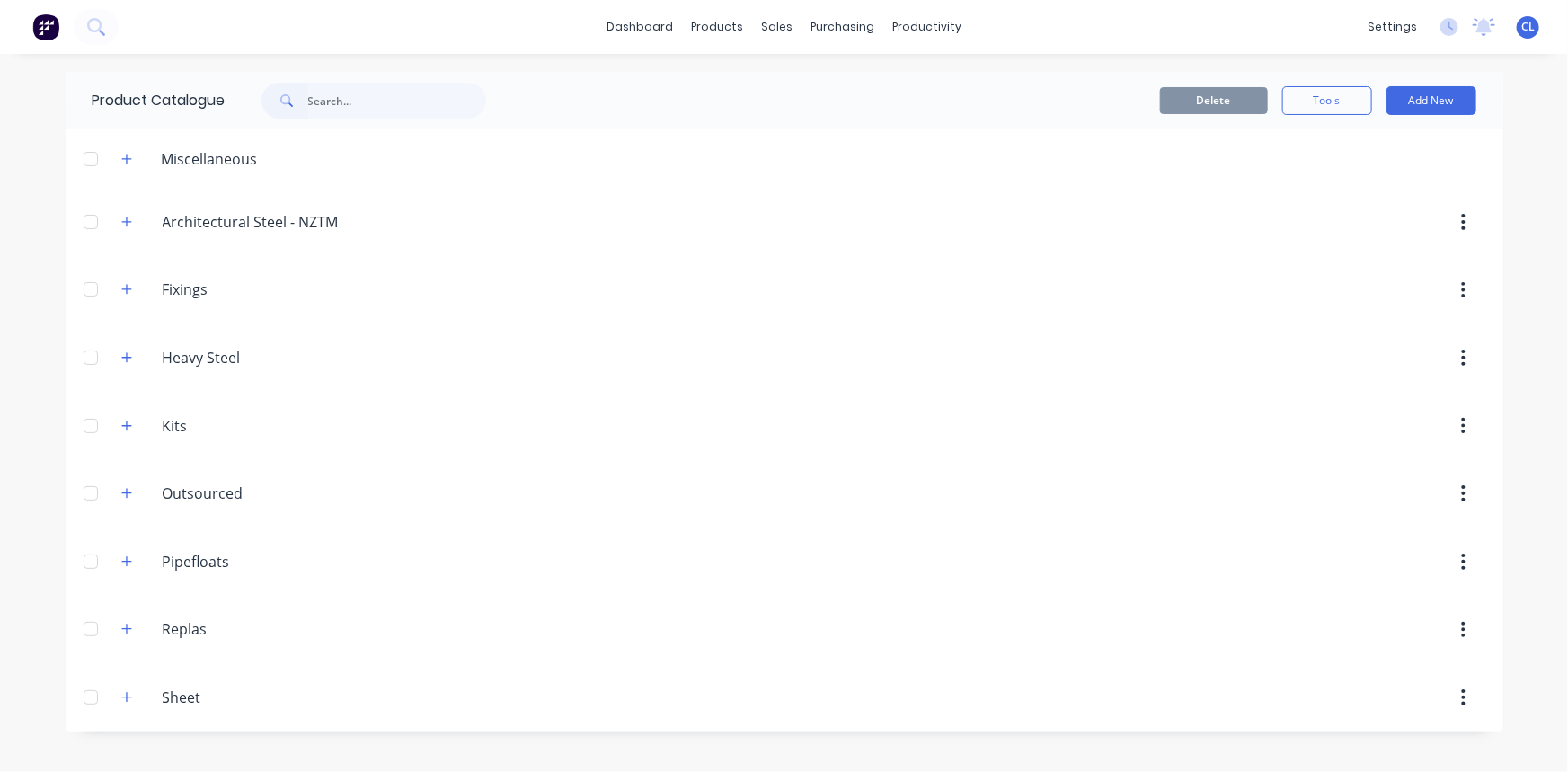
click at [1379, 94] on button "Add New" at bounding box center [1431, 100] width 90 height 29
click at [1356, 181] on div "Product" at bounding box center [1390, 183] width 138 height 26
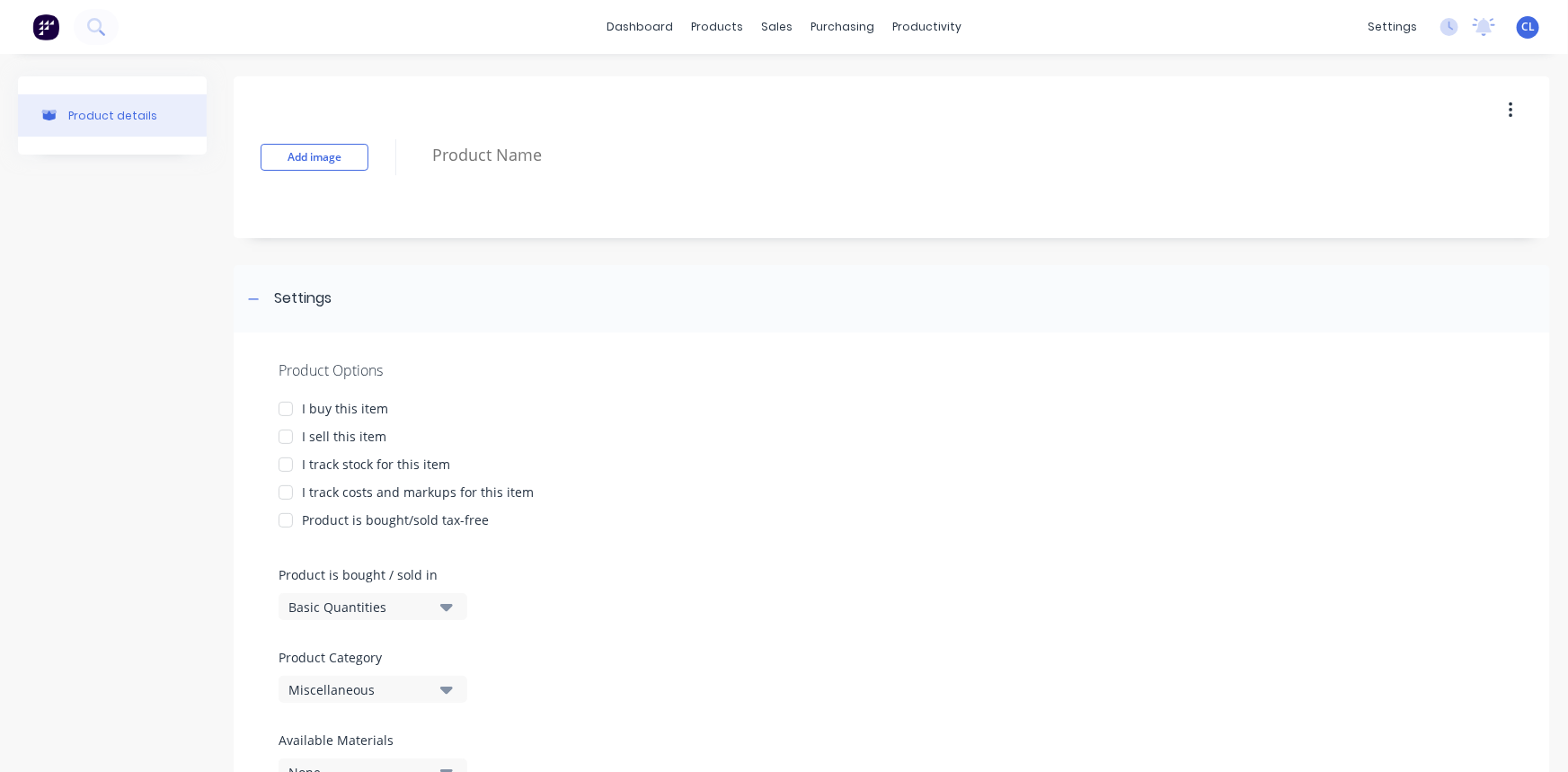
click at [439, 155] on textarea at bounding box center [928, 155] width 1010 height 42
click at [284, 92] on div "Add image Timber" at bounding box center [892, 157] width 1316 height 162
click at [1379, 101] on icon "button" at bounding box center [1511, 111] width 5 height 20
click at [1379, 185] on div "Delete" at bounding box center [1447, 193] width 138 height 26
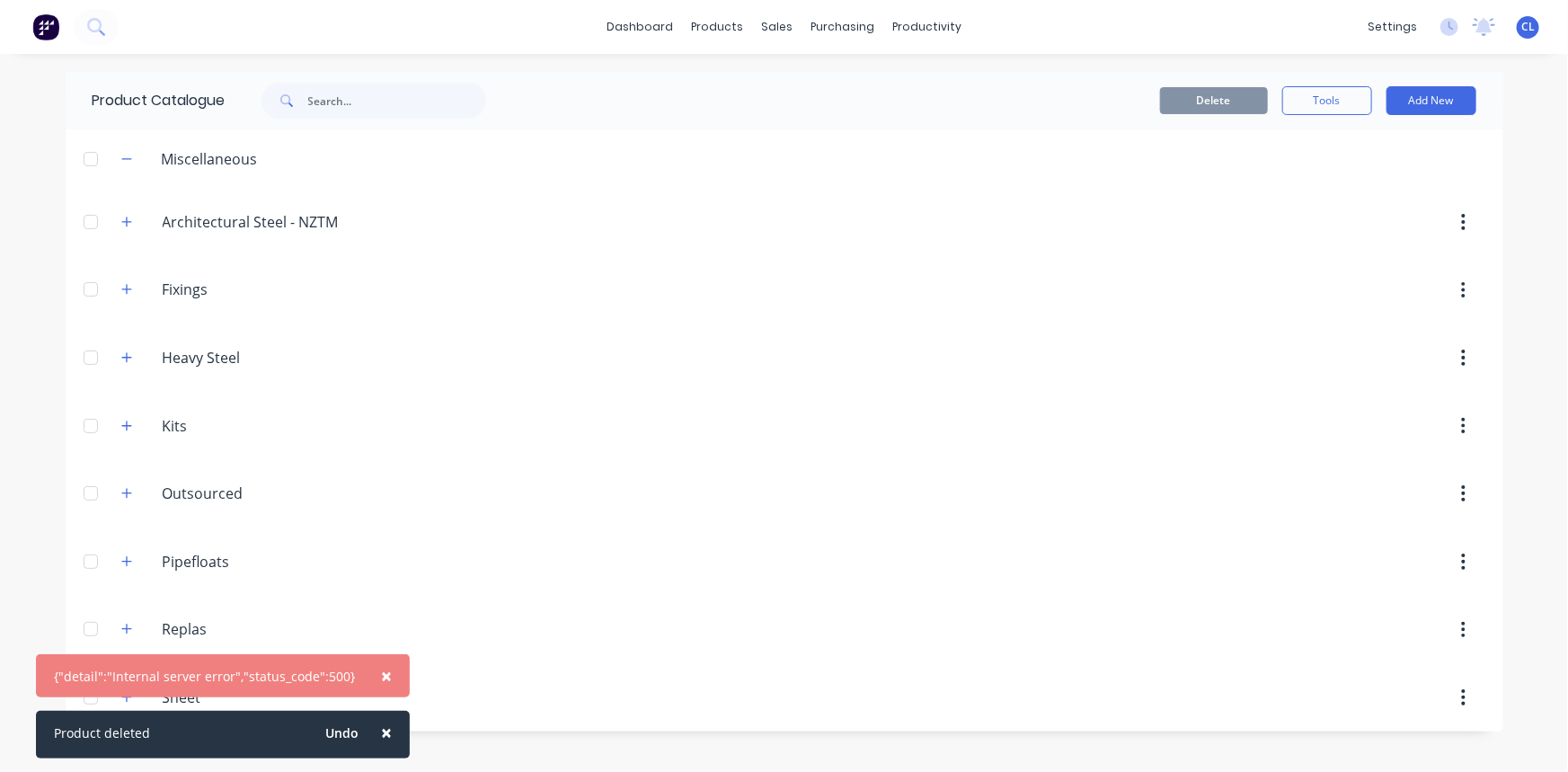
click at [381, 678] on span "×" at bounding box center [386, 674] width 11 height 25
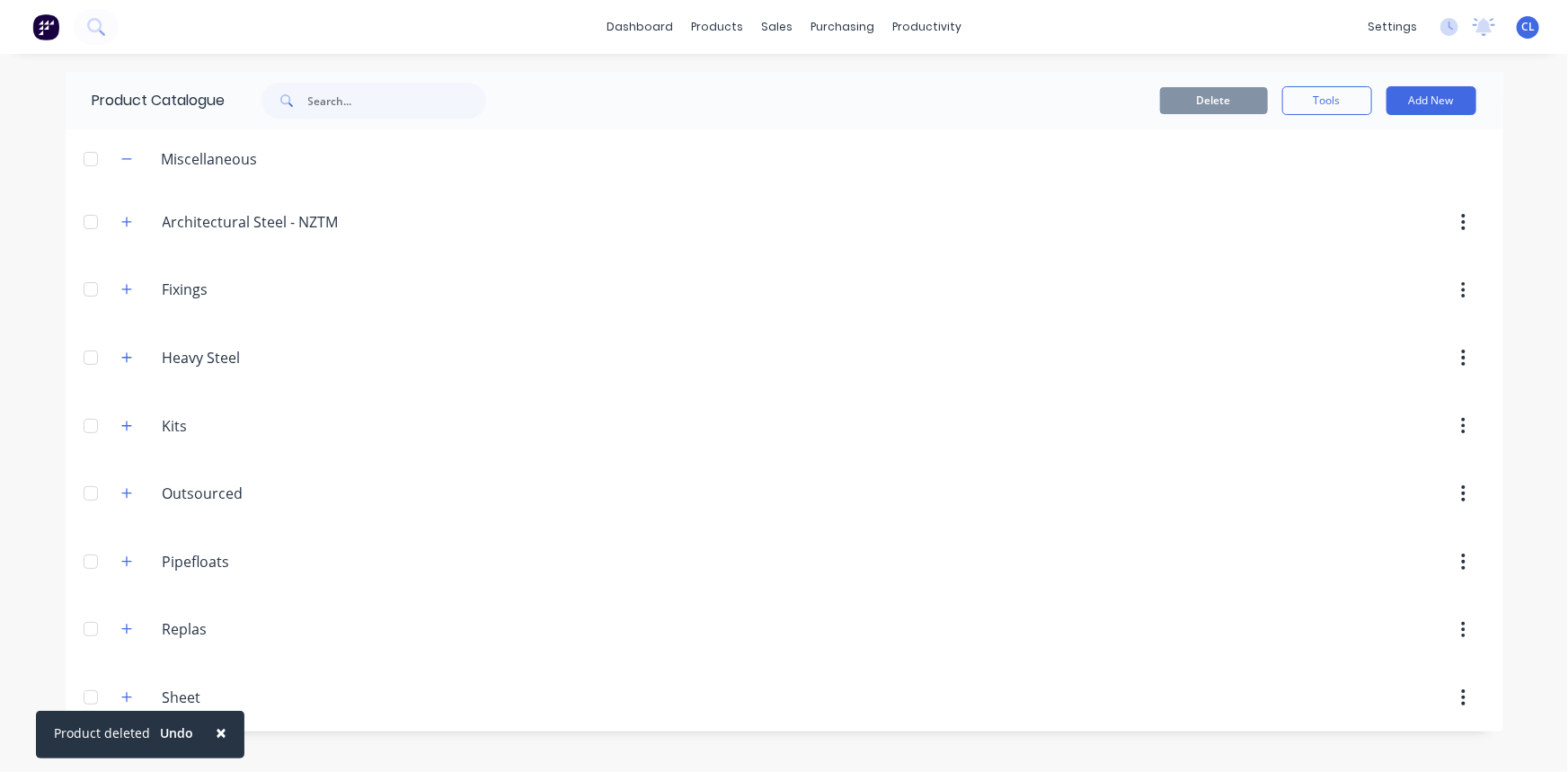
click at [216, 678] on span "×" at bounding box center [220, 732] width 11 height 25
click at [1379, 95] on button "Add New" at bounding box center [1431, 100] width 90 height 29
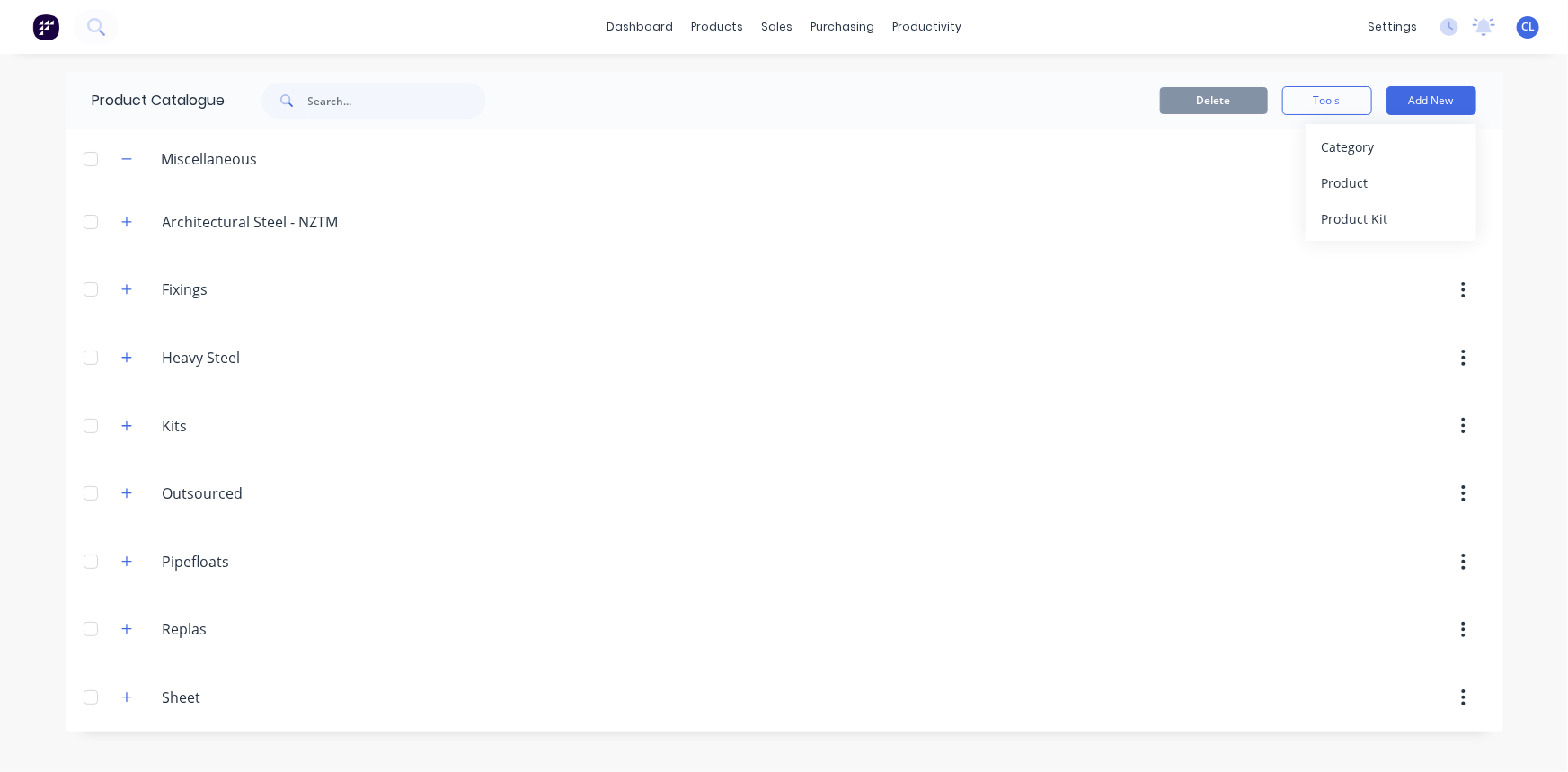
click at [1374, 148] on div "Category" at bounding box center [1390, 147] width 138 height 26
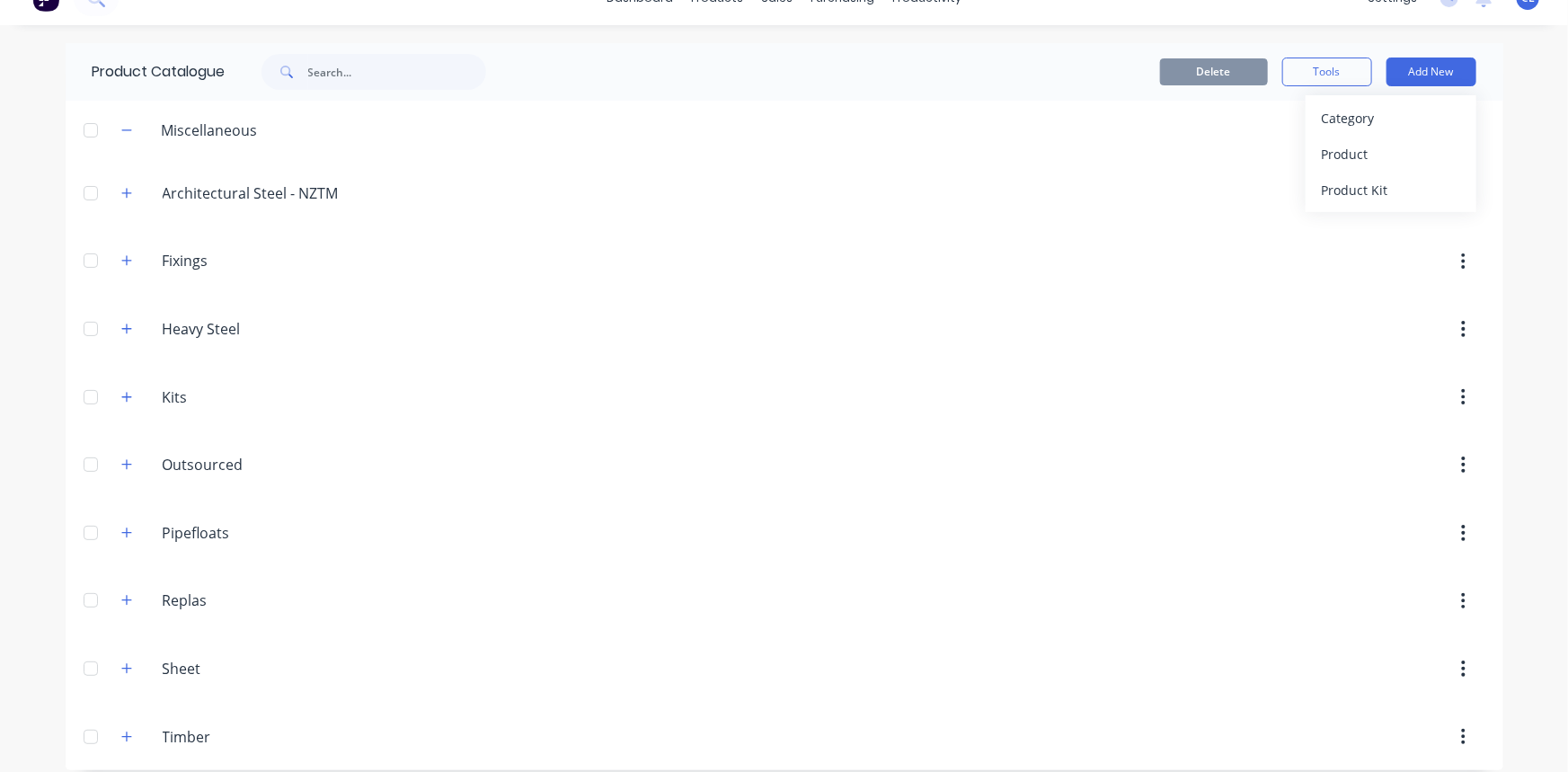
scroll to position [43, 0]
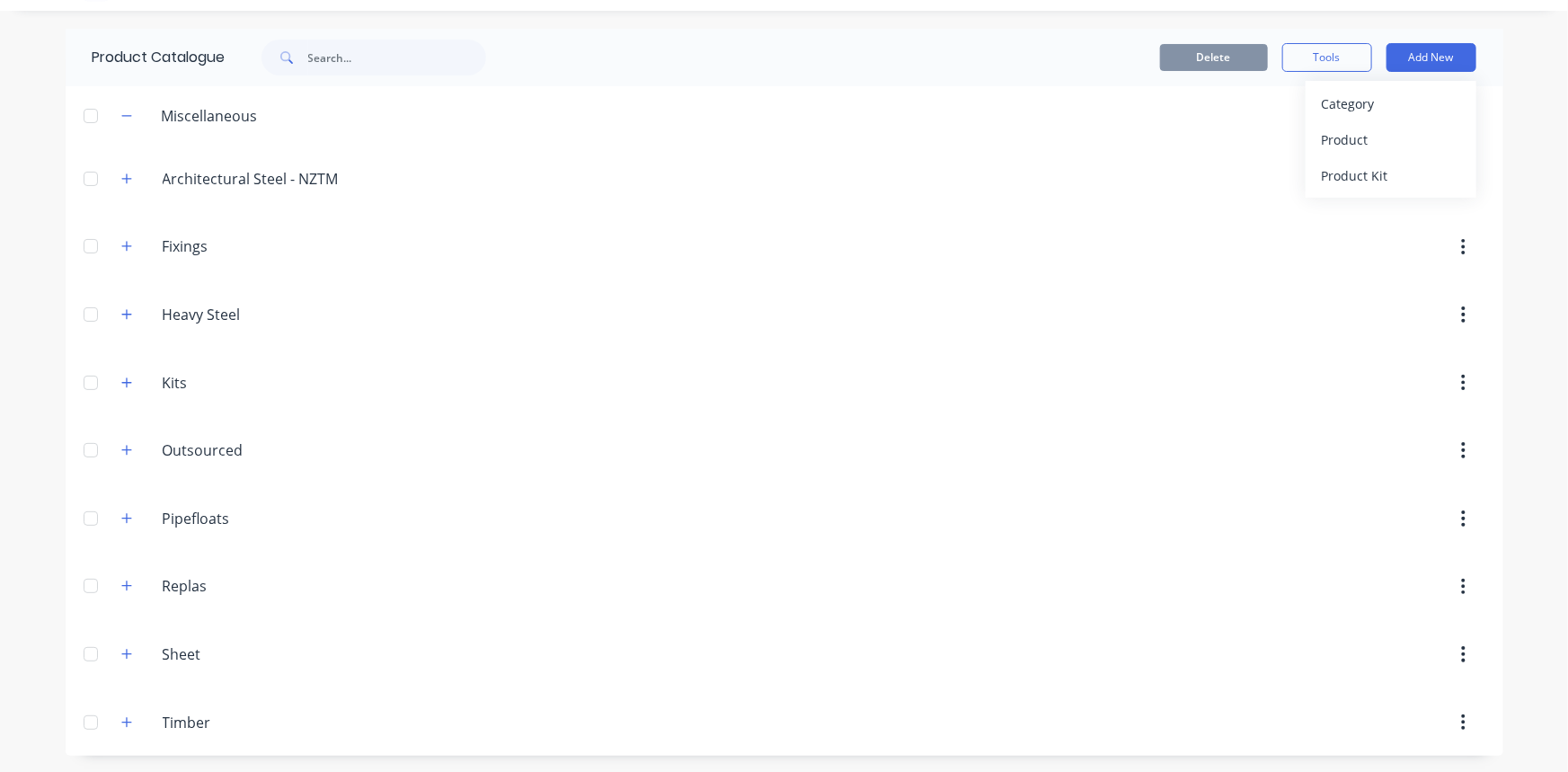
click at [121, 678] on icon "button" at bounding box center [126, 722] width 11 height 13
click at [179, 678] on input "Timber" at bounding box center [270, 723] width 213 height 22
click at [1379, 58] on button "Add New" at bounding box center [1431, 57] width 90 height 29
click at [1366, 140] on div "Product" at bounding box center [1390, 139] width 138 height 26
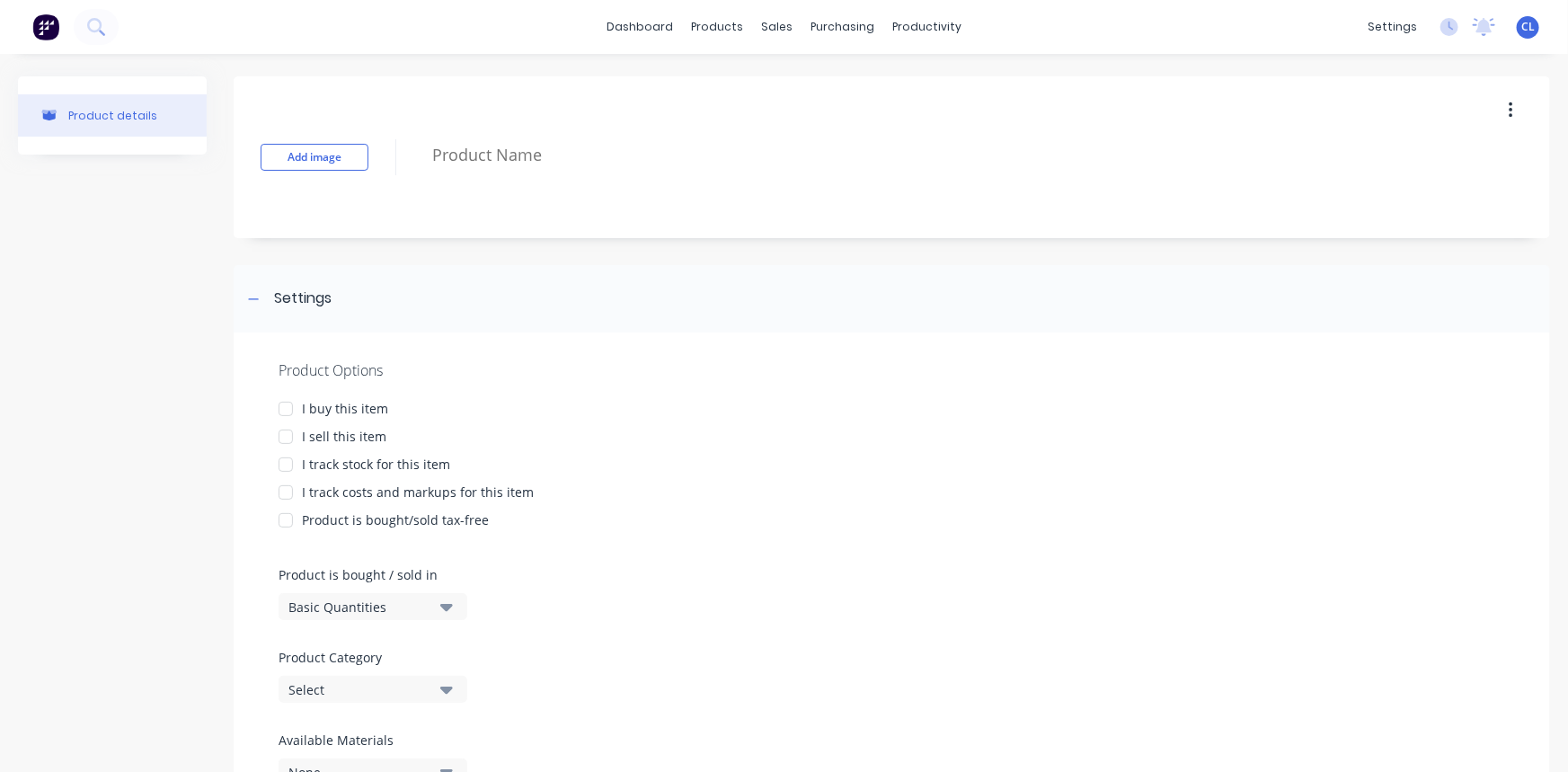
click at [453, 153] on textarea at bounding box center [928, 155] width 1010 height 42
click at [523, 198] on div "Add image Plywood" at bounding box center [892, 157] width 1316 height 162
drag, startPoint x: 285, startPoint y: 411, endPoint x: 285, endPoint y: 430, distance: 19.0
click at [285, 412] on div at bounding box center [285, 409] width 36 height 36
click at [286, 433] on div at bounding box center [285, 436] width 36 height 36
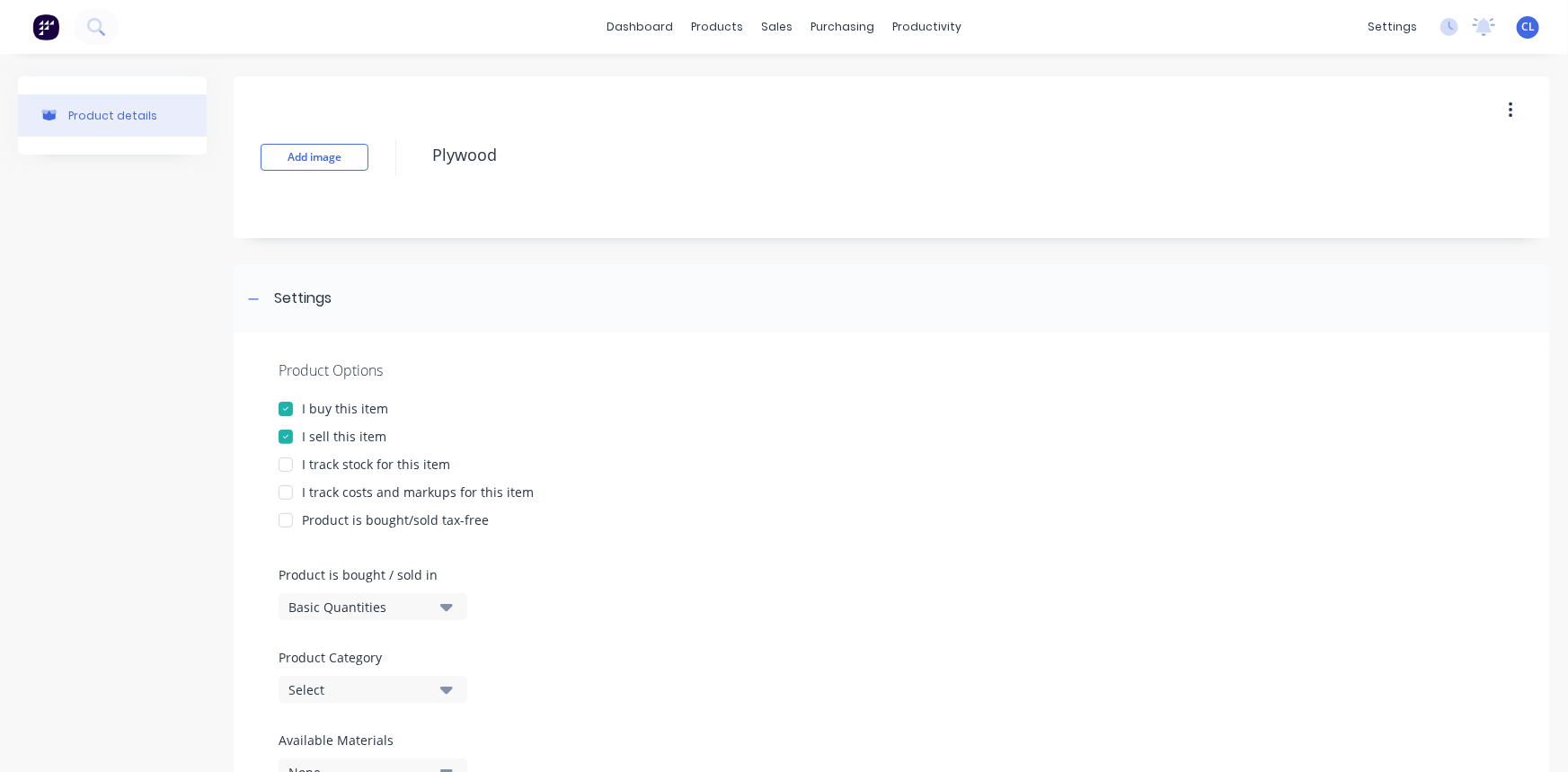
click at [288, 487] on div at bounding box center [285, 492] width 36 height 36
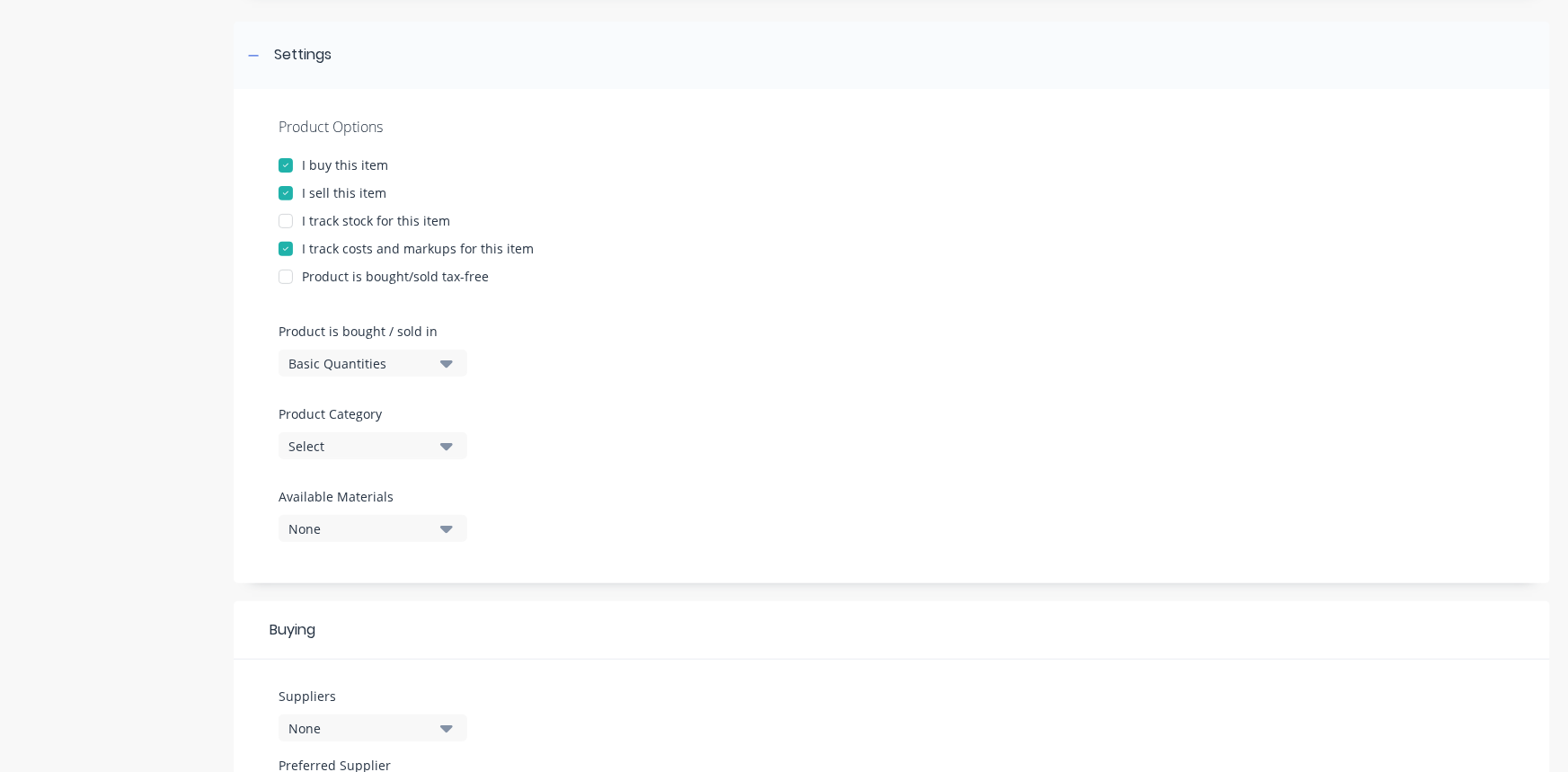
scroll to position [244, 0]
click at [440, 448] on icon "button" at bounding box center [446, 444] width 13 height 20
click at [351, 678] on div "Timber" at bounding box center [413, 705] width 270 height 36
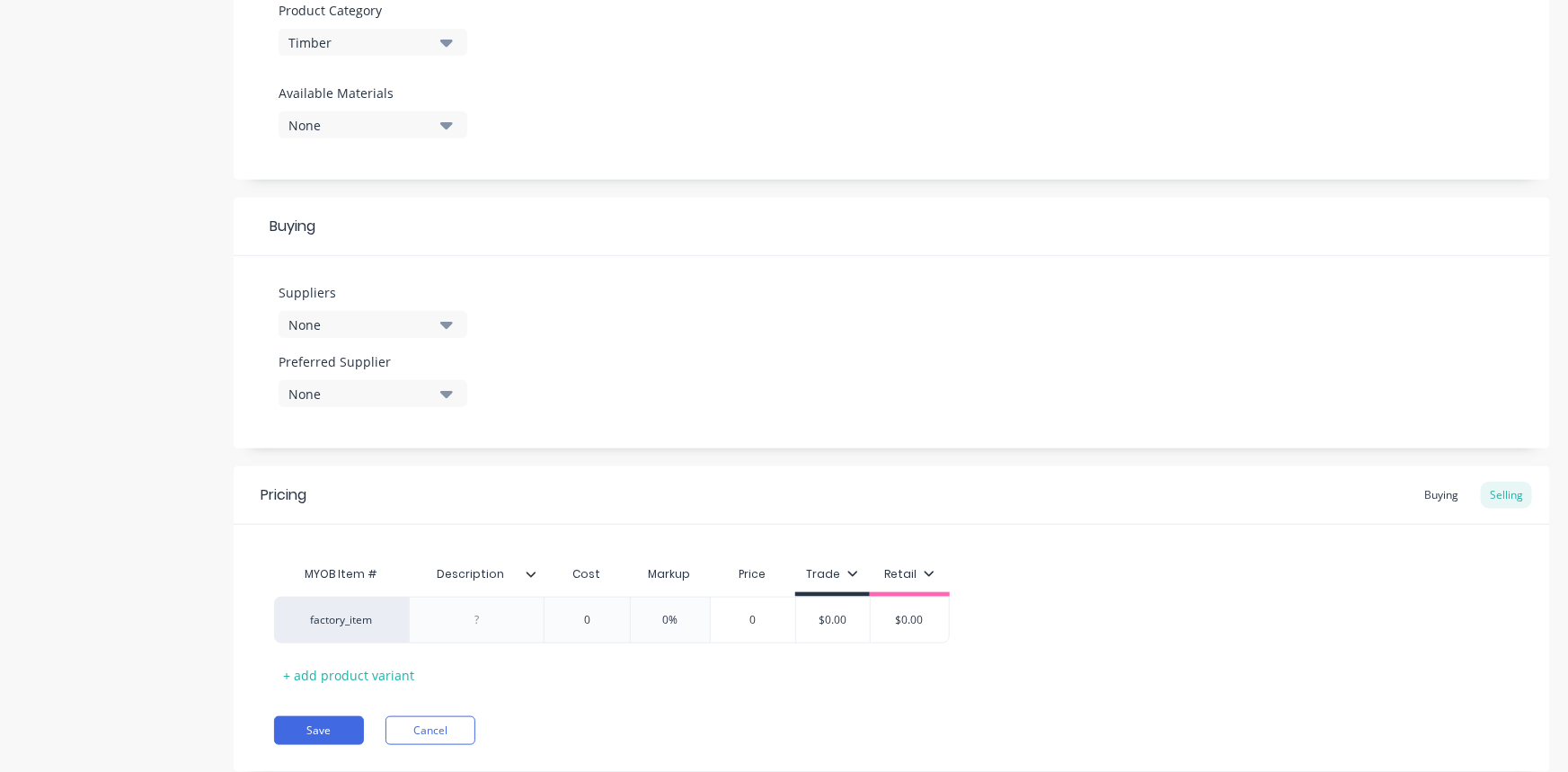
scroll to position [653, 0]
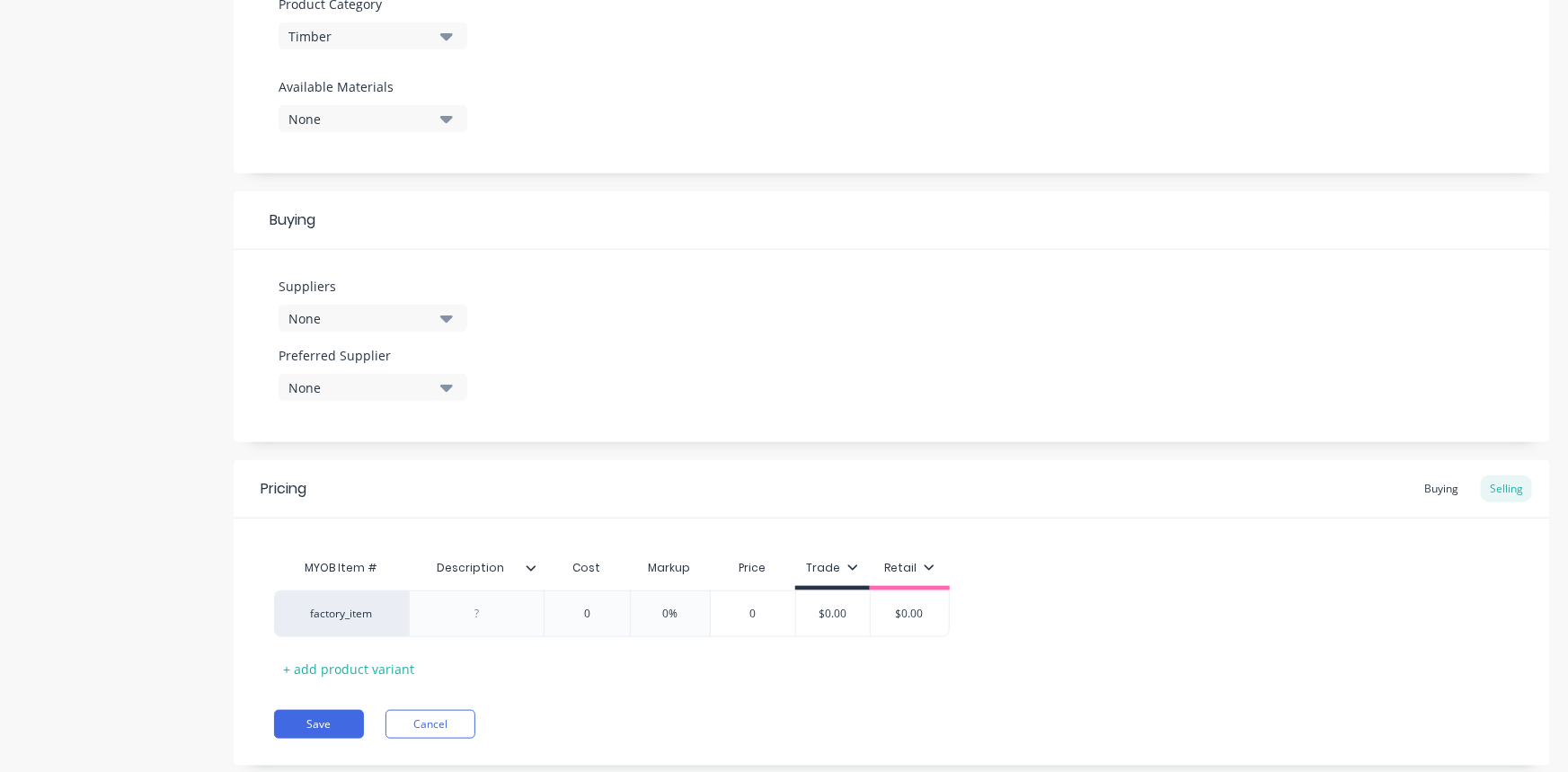
click at [422, 314] on div "None" at bounding box center [360, 318] width 144 height 19
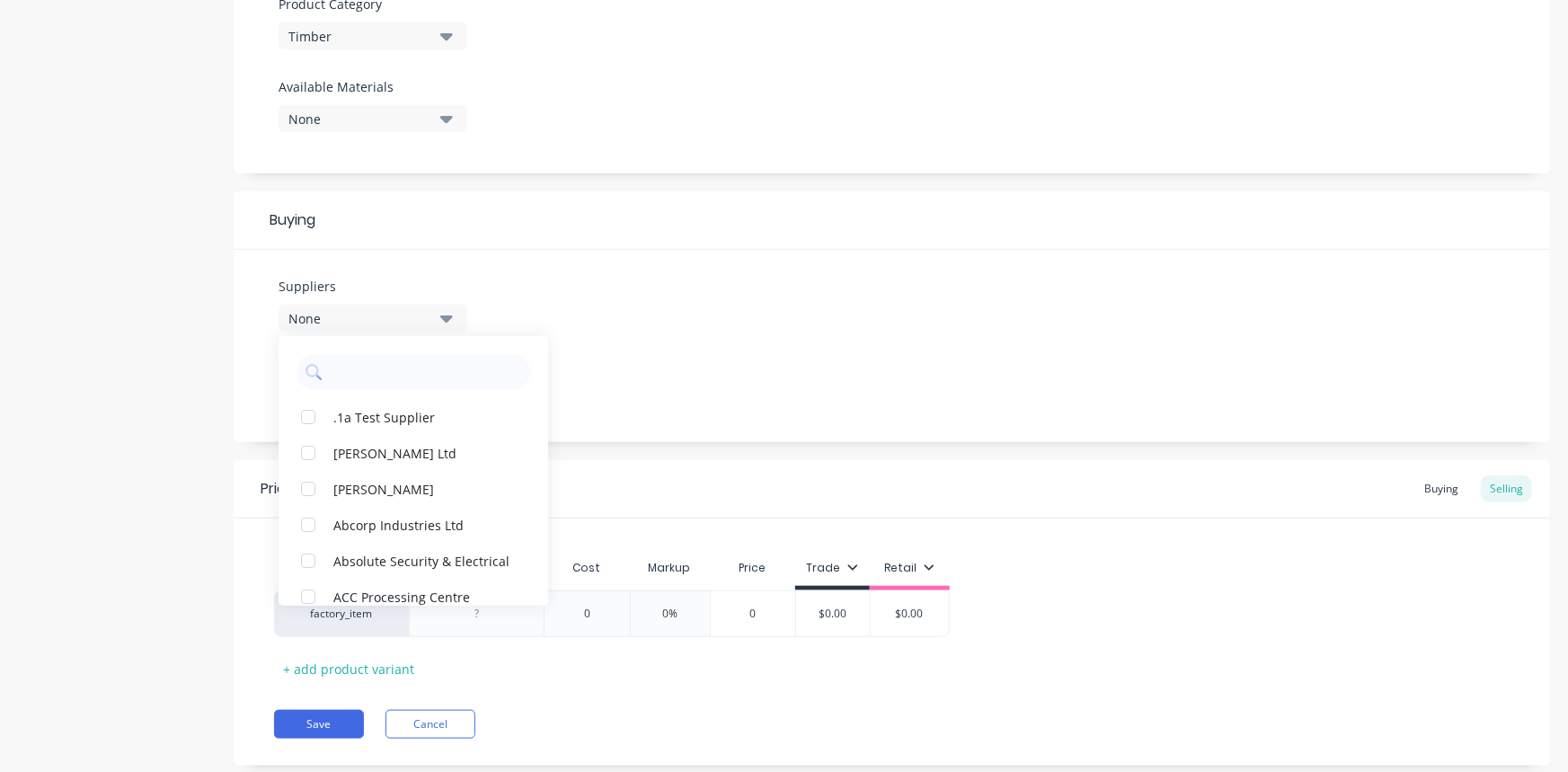
click at [443, 318] on icon "button" at bounding box center [446, 318] width 13 height 7
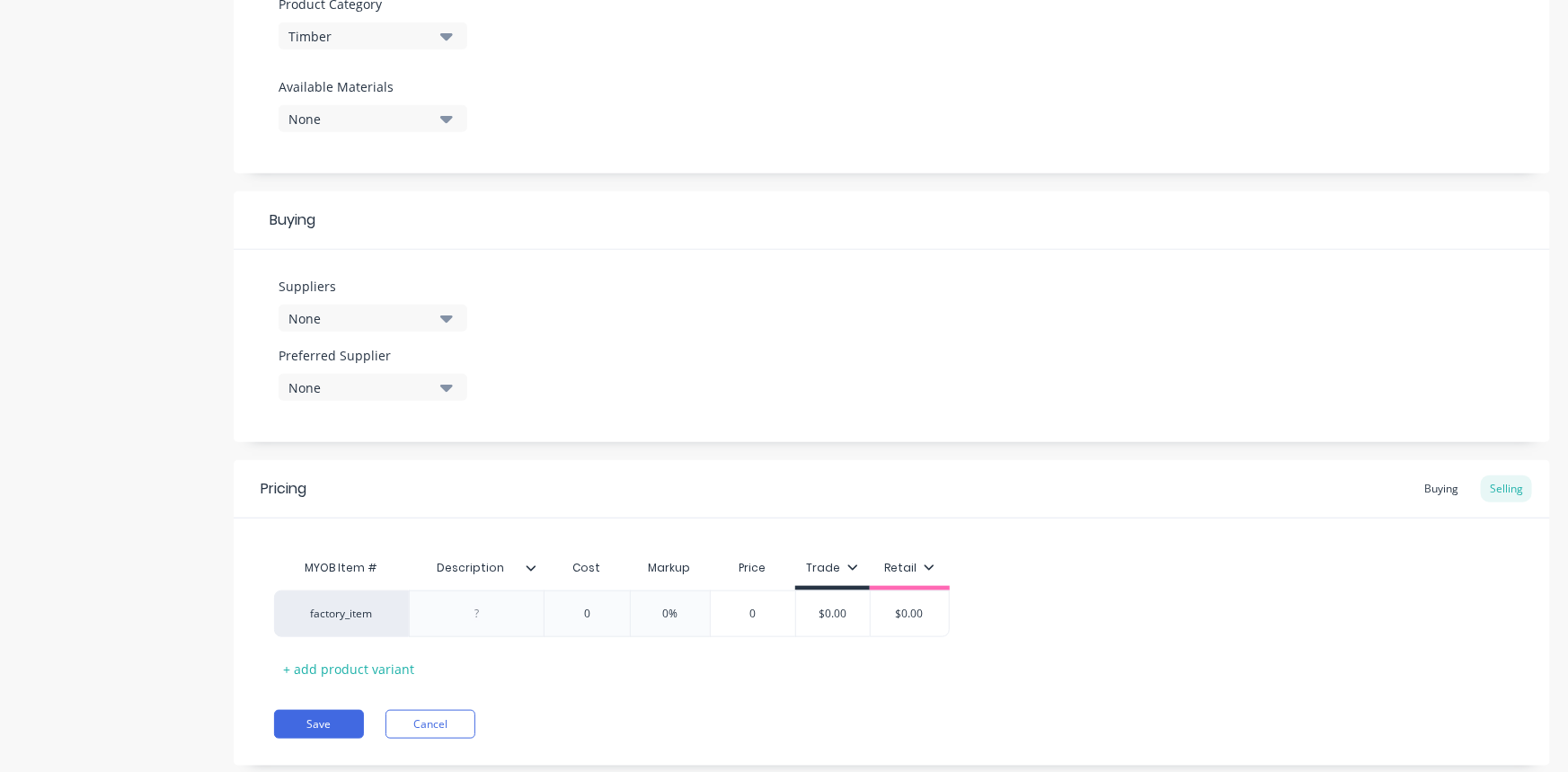
click at [443, 318] on icon "button" at bounding box center [446, 318] width 13 height 7
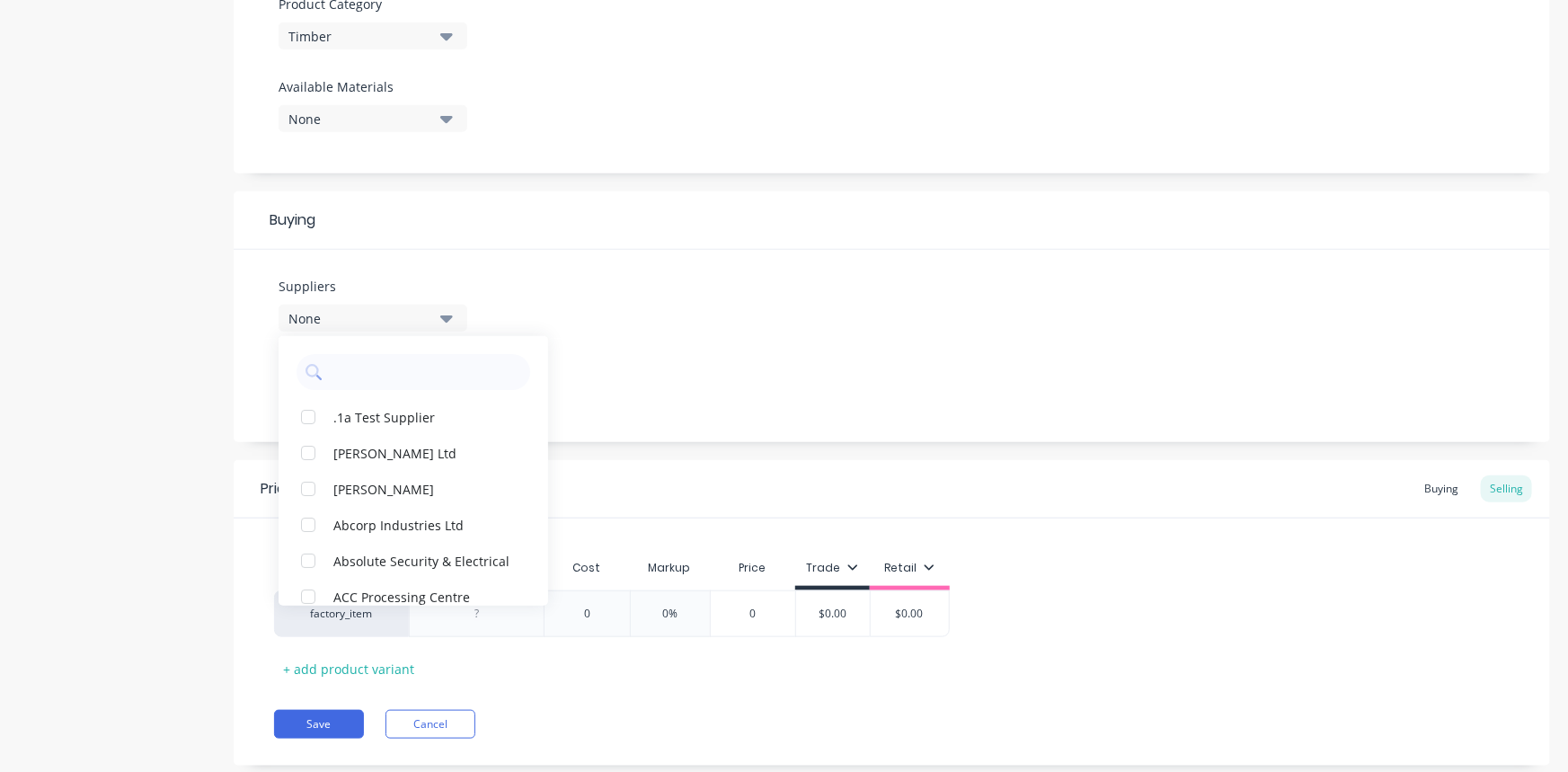
click at [424, 364] on input "text" at bounding box center [426, 371] width 191 height 36
click at [539, 313] on div "Suppliers None .1a Test Supplier [PERSON_NAME] Ltd Aardee Joinery Abcorp Indust…" at bounding box center [892, 346] width 1316 height 193
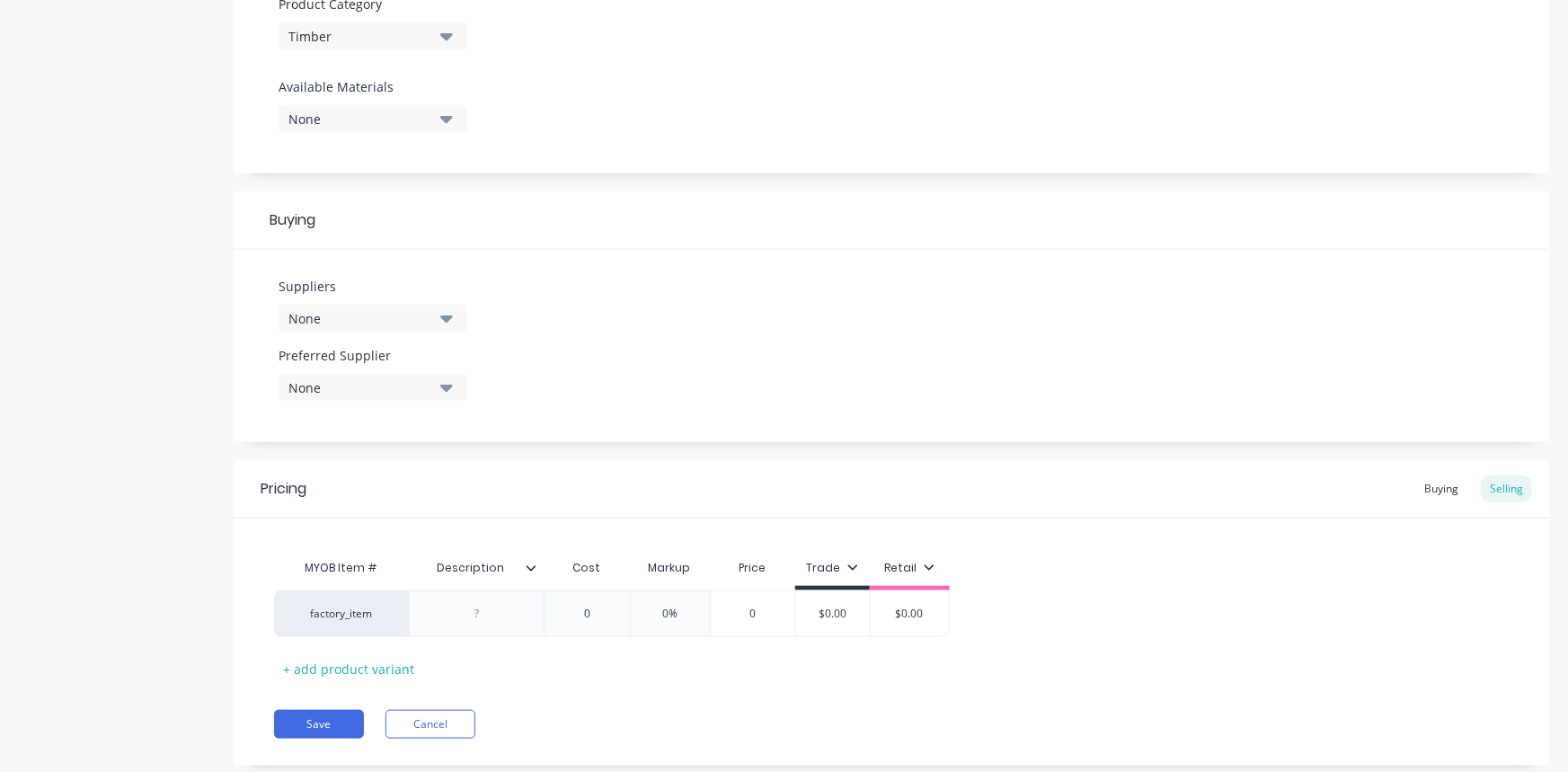
click at [450, 319] on icon "button" at bounding box center [446, 318] width 13 height 20
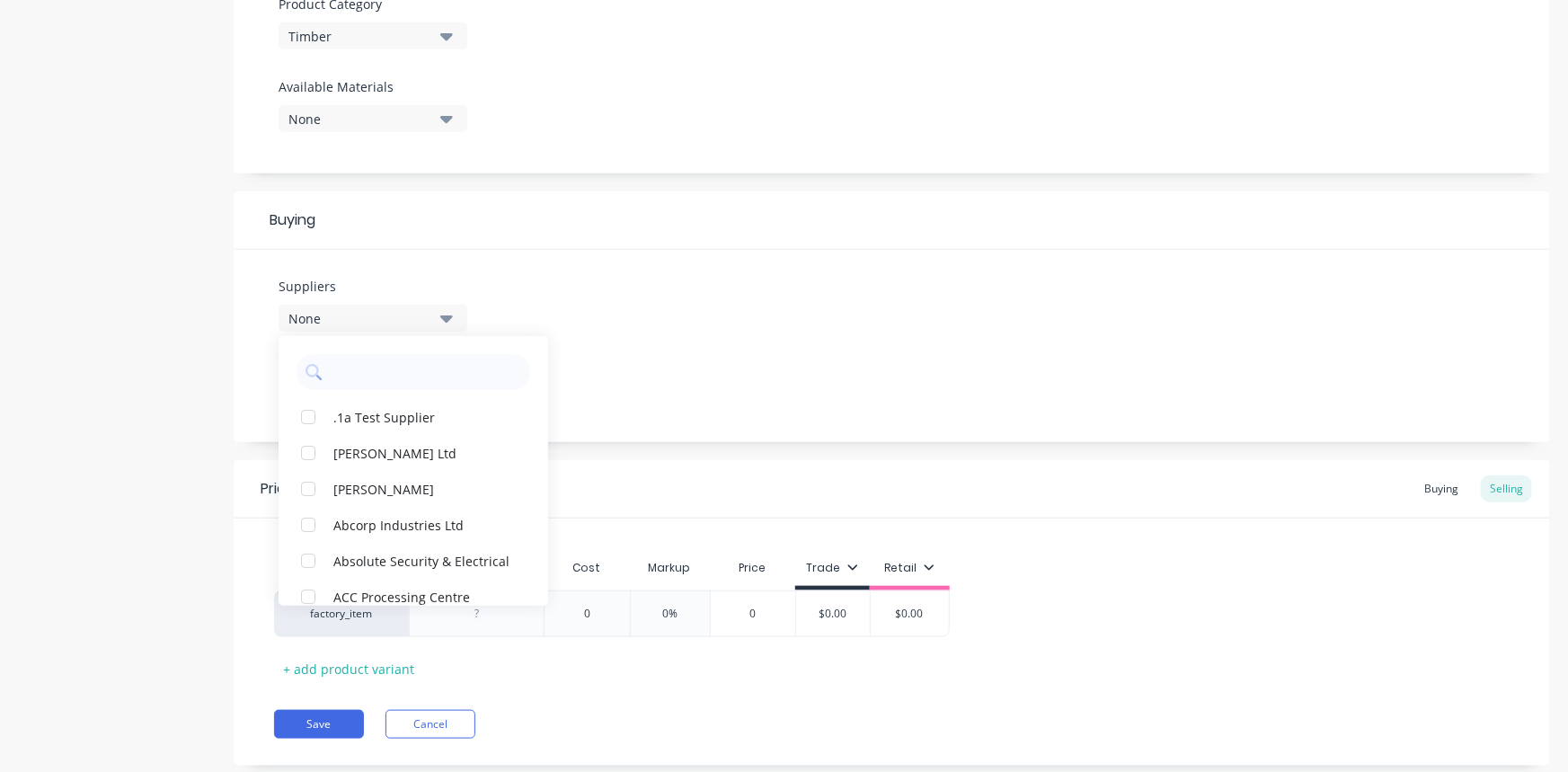
click at [393, 363] on input "text" at bounding box center [426, 371] width 191 height 36
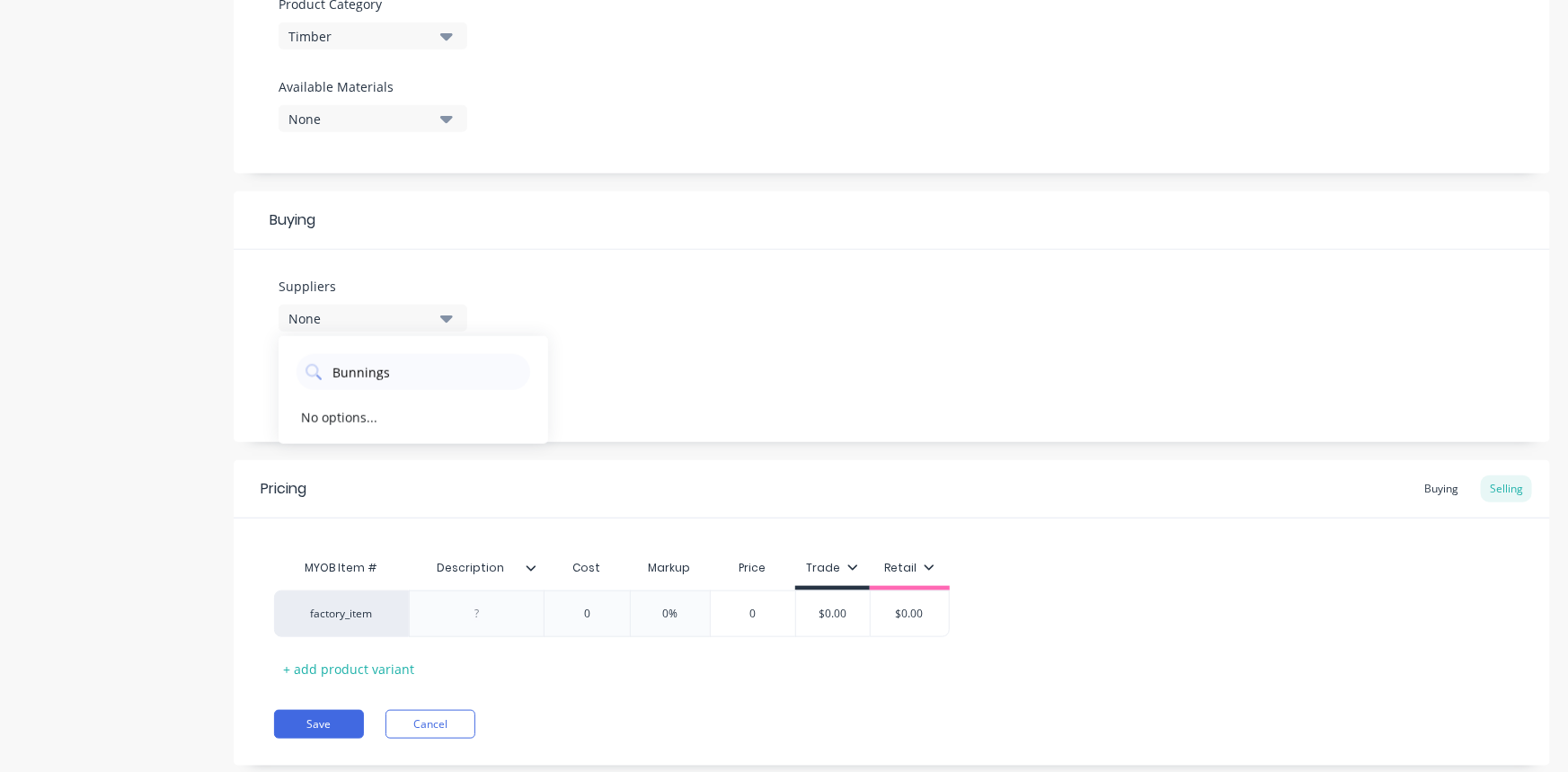
click at [567, 308] on div "Suppliers None Bunnings No options... Preferred Supplier None No options..." at bounding box center [892, 346] width 1316 height 193
click at [448, 382] on icon "button" at bounding box center [446, 387] width 13 height 20
click at [559, 324] on div "Suppliers None Bunnings No options... Preferred Supplier None No options..." at bounding box center [892, 346] width 1316 height 193
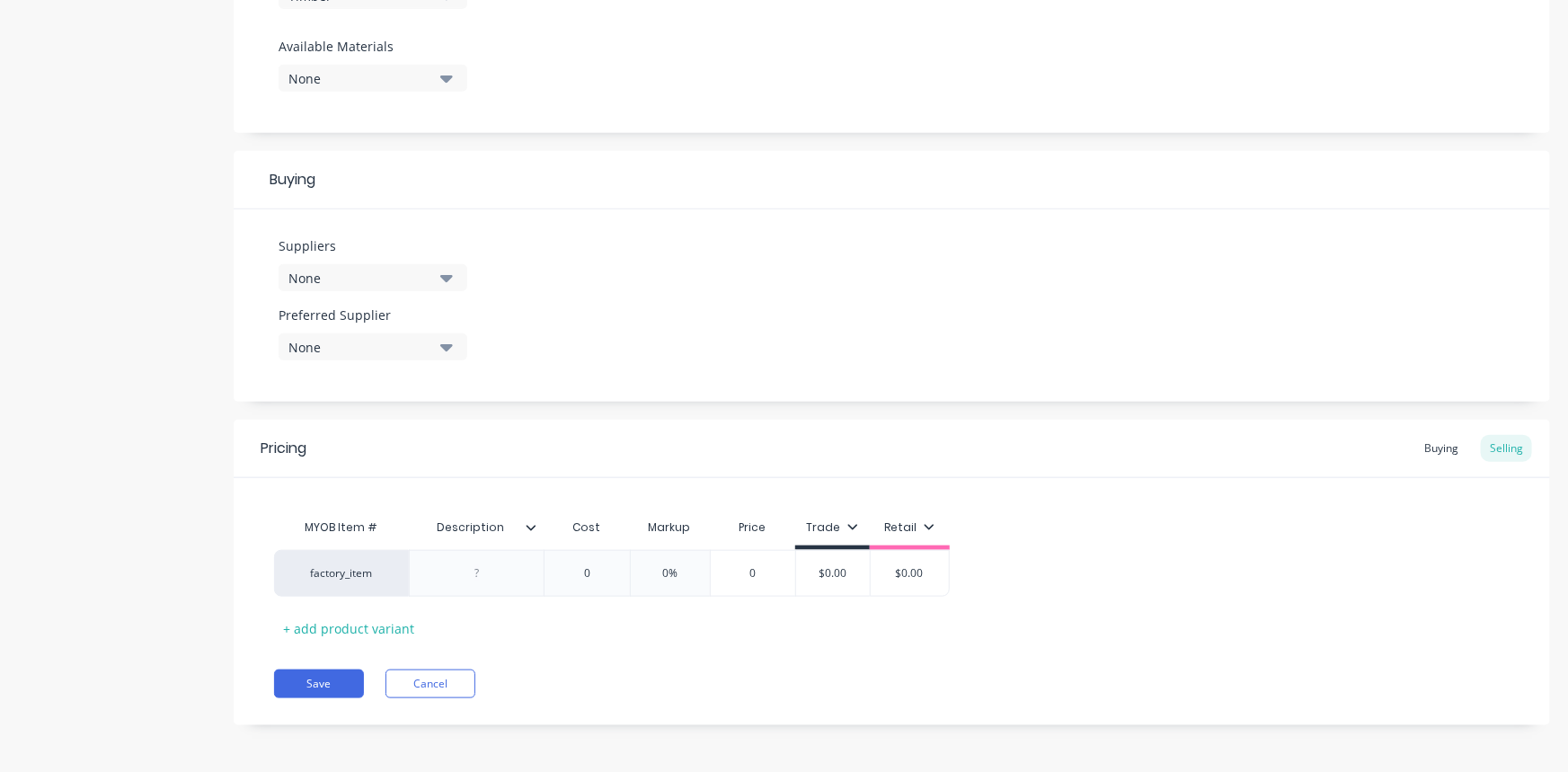
scroll to position [695, 0]
click at [460, 577] on div at bounding box center [477, 572] width 90 height 24
click at [465, 566] on div "7mm x 1200 x 2400" at bounding box center [476, 576] width 119 height 39
click at [469, 579] on div "7mm x 1200 x 2400" at bounding box center [476, 576] width 119 height 39
click at [481, 567] on div "7mm x 1200 x 2400" at bounding box center [476, 576] width 119 height 39
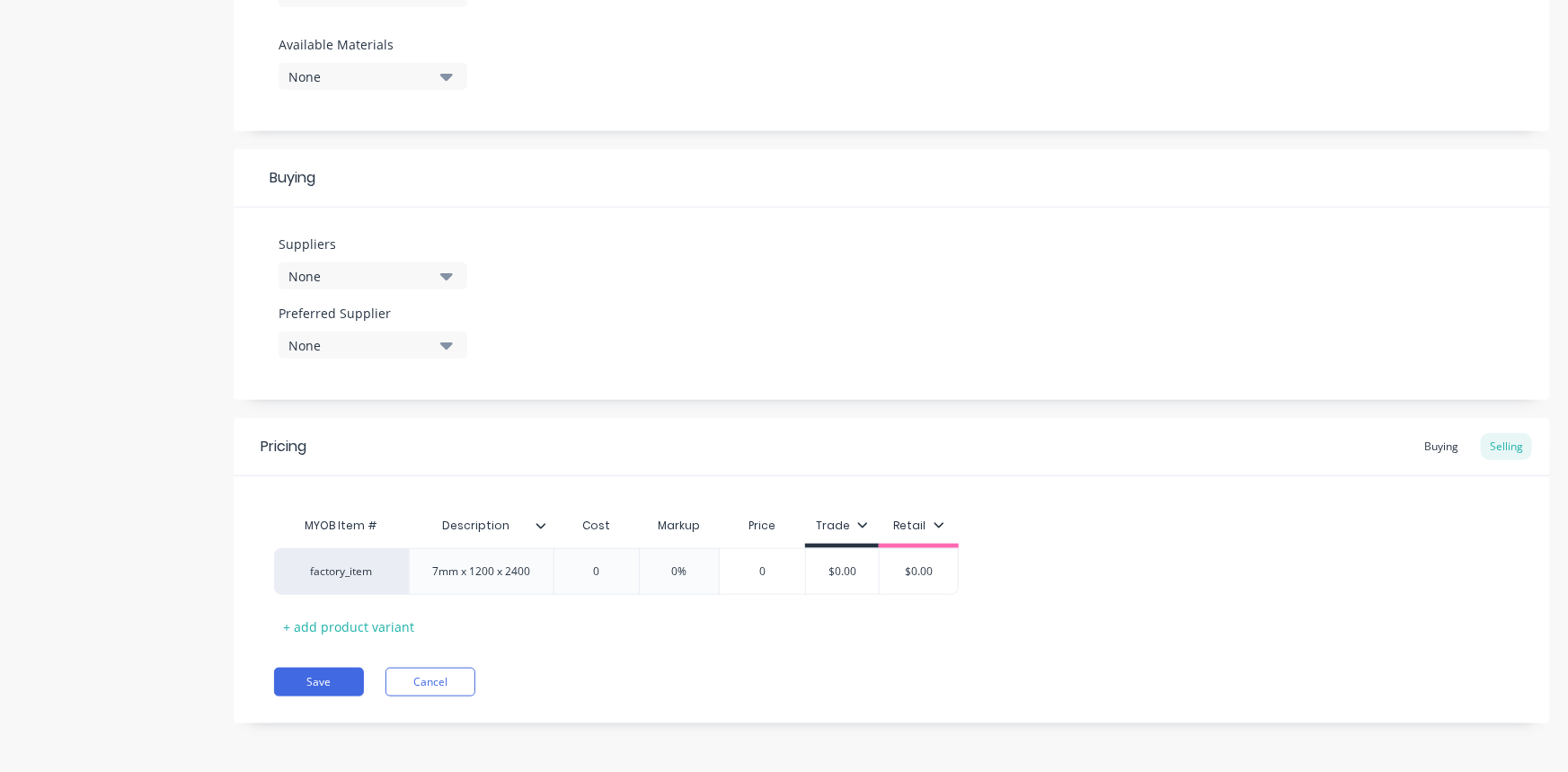
click at [439, 576] on div "7mm x 1200 x 2400" at bounding box center [481, 572] width 126 height 24
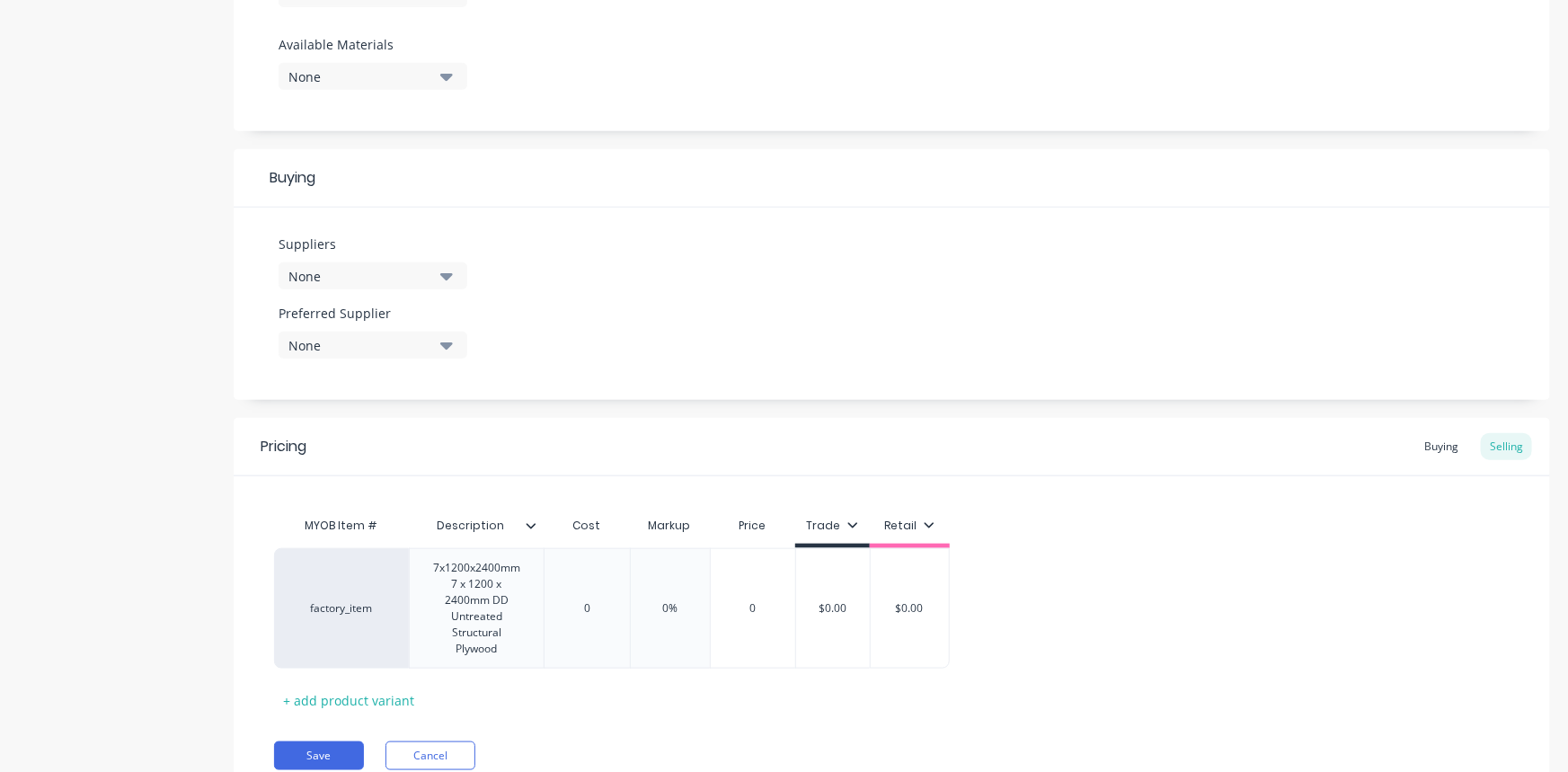
click at [443, 584] on div "7x1200x2400mm 7 x 1200 x 2400mm DD Untreated Structural Plywood" at bounding box center [476, 608] width 119 height 105
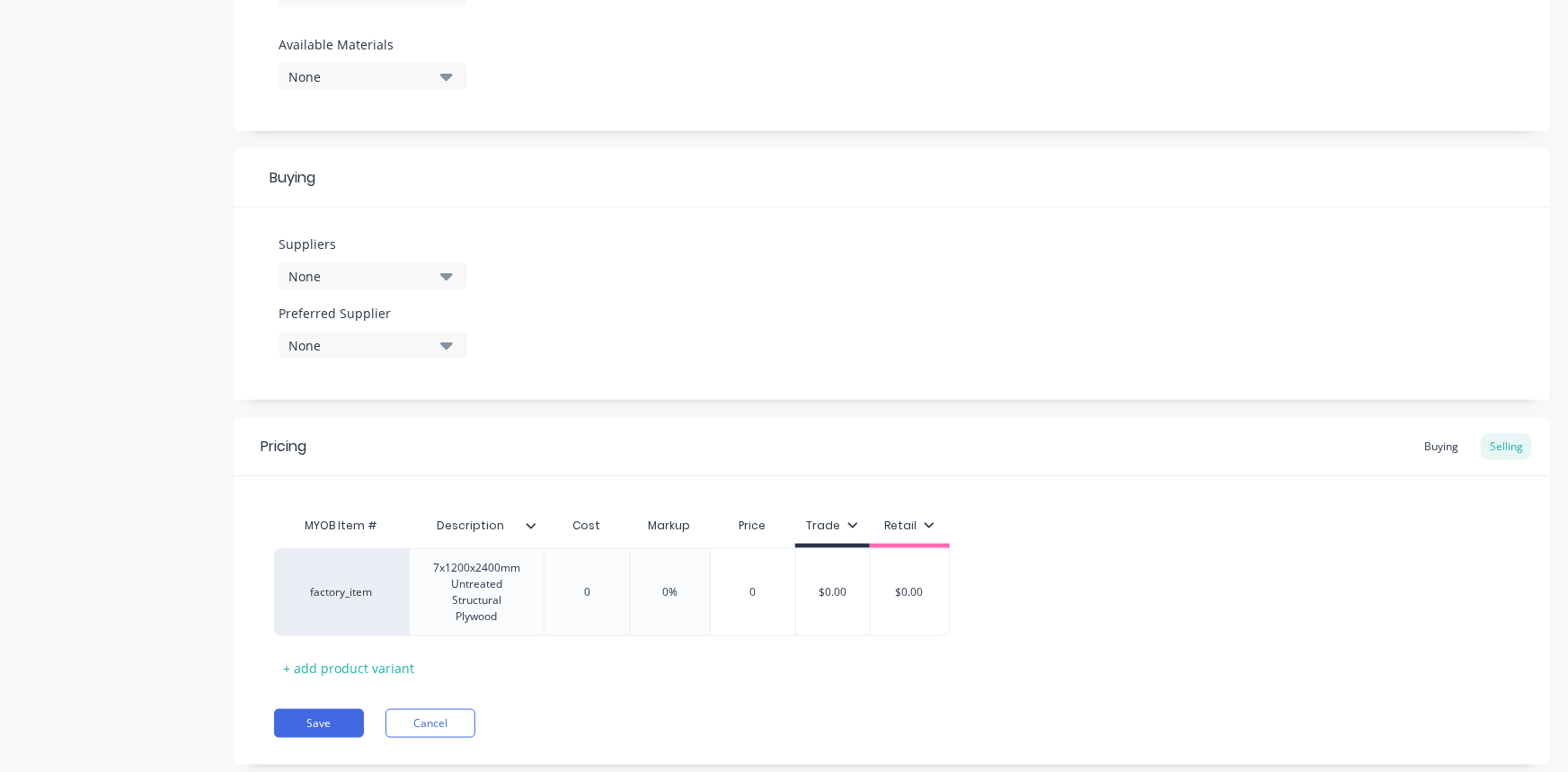
click at [1051, 552] on div "factory_item 7x1200x2400mm Untreated Structural Plywood 0 0% 0 $0.00 $0.00" at bounding box center [892, 591] width 1235 height 88
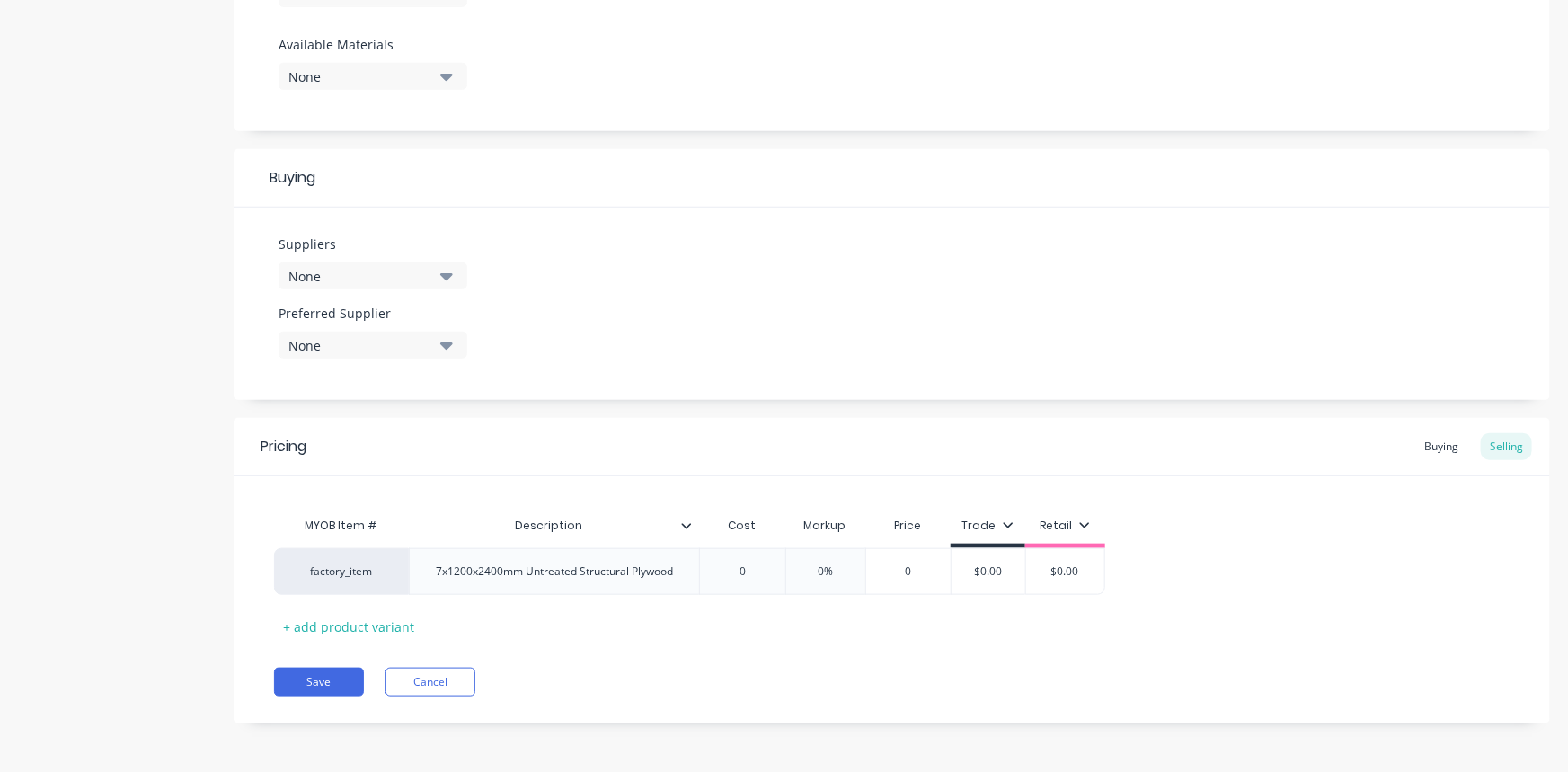
drag, startPoint x: 726, startPoint y: 565, endPoint x: 813, endPoint y: 558, distance: 87.3
click at [813, 558] on div "factory_item 7x1200x2400mm Untreated Structural Plywood 0 0 0% 0 $0.00 $0.00" at bounding box center [690, 571] width 831 height 46
drag, startPoint x: 731, startPoint y: 569, endPoint x: 810, endPoint y: 569, distance: 79.0
click at [810, 569] on div "factory_item 7x1200x2400mm Untreated Structural Plywood 0 0 0% 0 $0.00 $0.00" at bounding box center [690, 571] width 831 height 46
drag, startPoint x: 813, startPoint y: 568, endPoint x: 861, endPoint y: 568, distance: 48.0
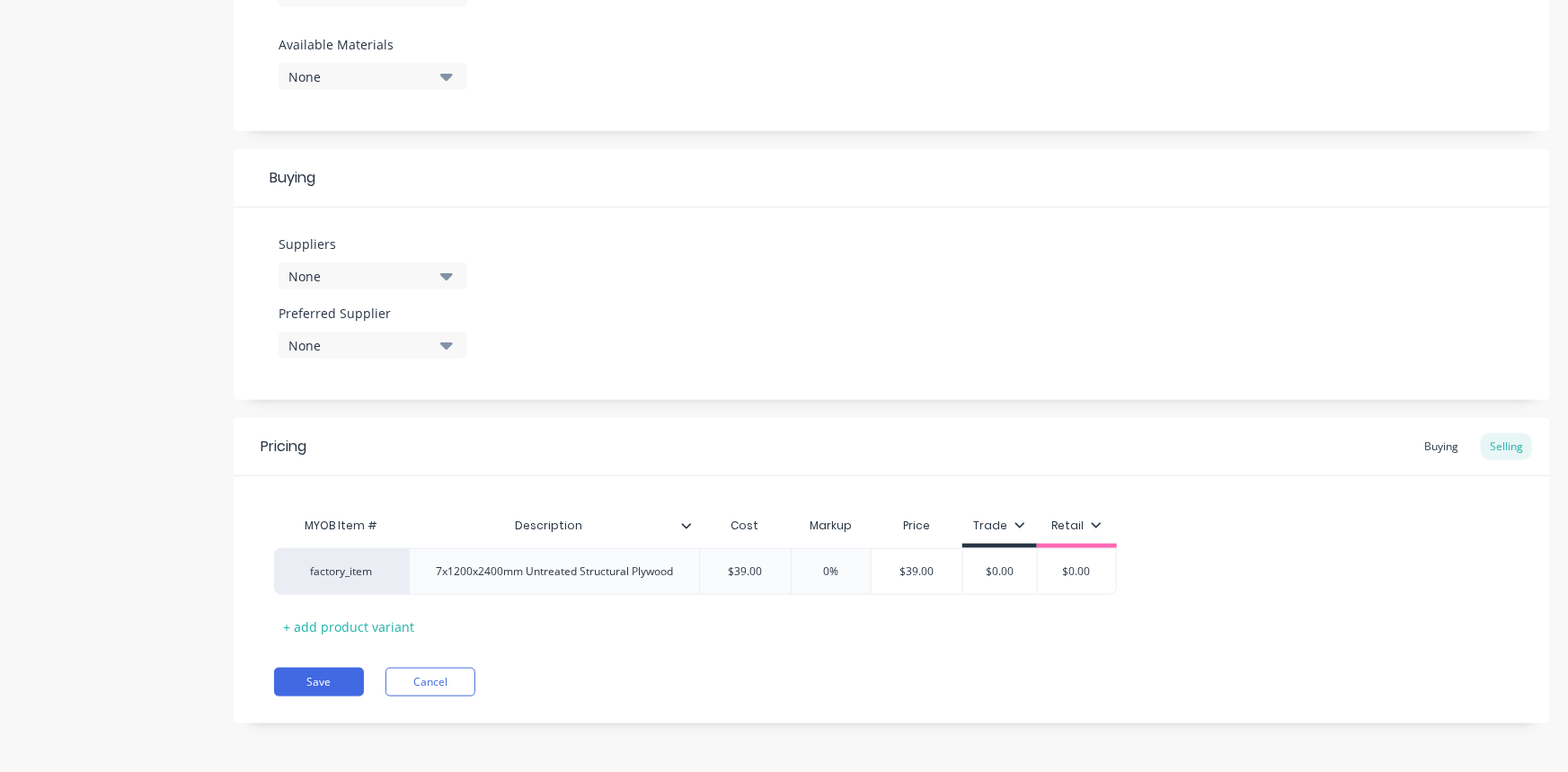
click at [861, 568] on input "0%" at bounding box center [830, 571] width 90 height 16
drag, startPoint x: 995, startPoint y: 571, endPoint x: 1186, endPoint y: 558, distance: 191.4
click at [1186, 558] on div "factory_item 7x1200x2400mm Untreated Structural Plywood $39.00 39 50% 50 $58.50…" at bounding box center [892, 571] width 1235 height 46
click at [1273, 534] on div "MYOB Item # Description Cost Markup Price Trade Retail factory_item 7x1200x2400…" at bounding box center [892, 574] width 1235 height 133
click at [1379, 452] on div "Buying" at bounding box center [1441, 446] width 52 height 27
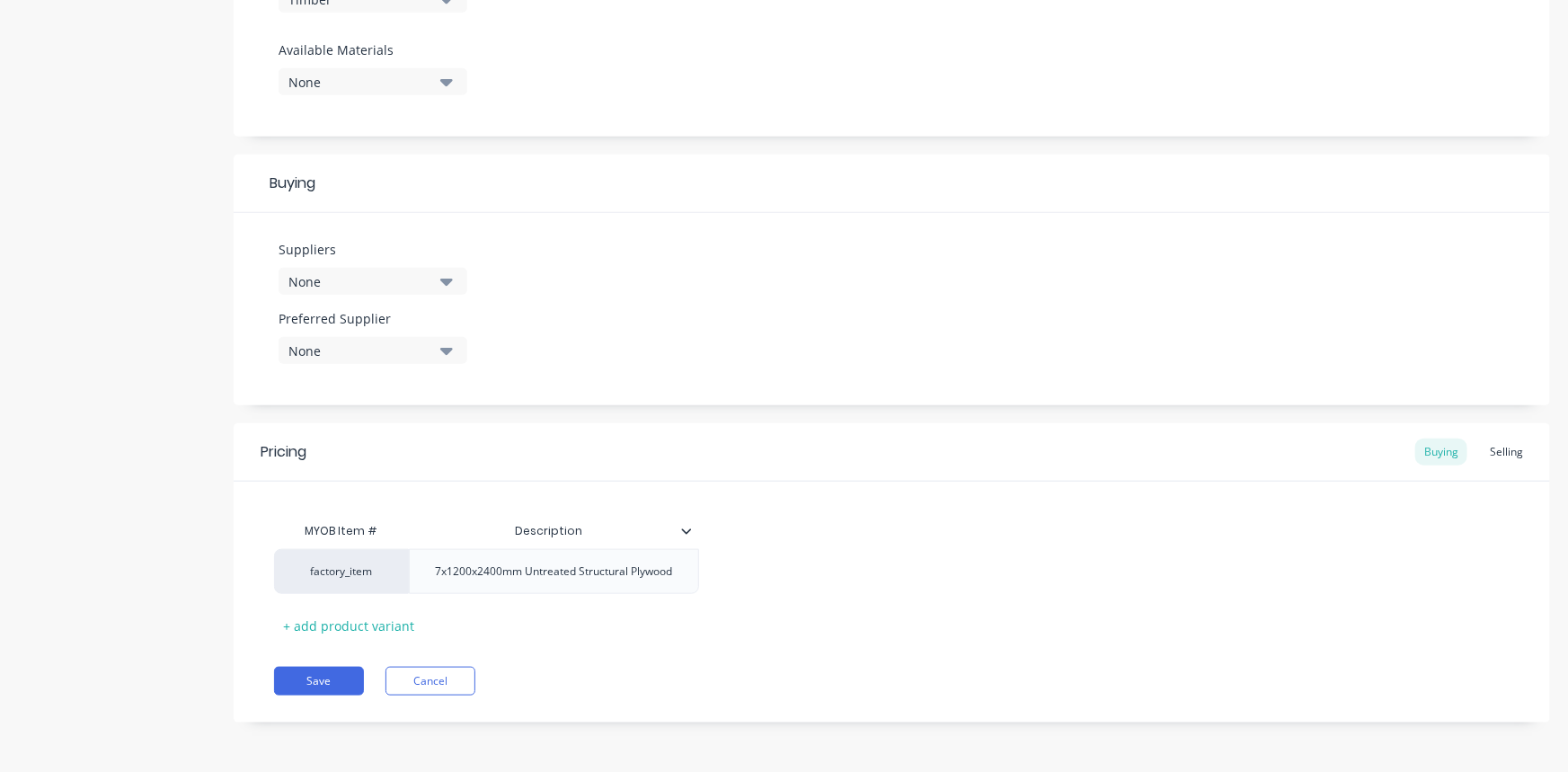
scroll to position [689, 0]
click at [1379, 453] on div "Selling" at bounding box center [1506, 452] width 51 height 27
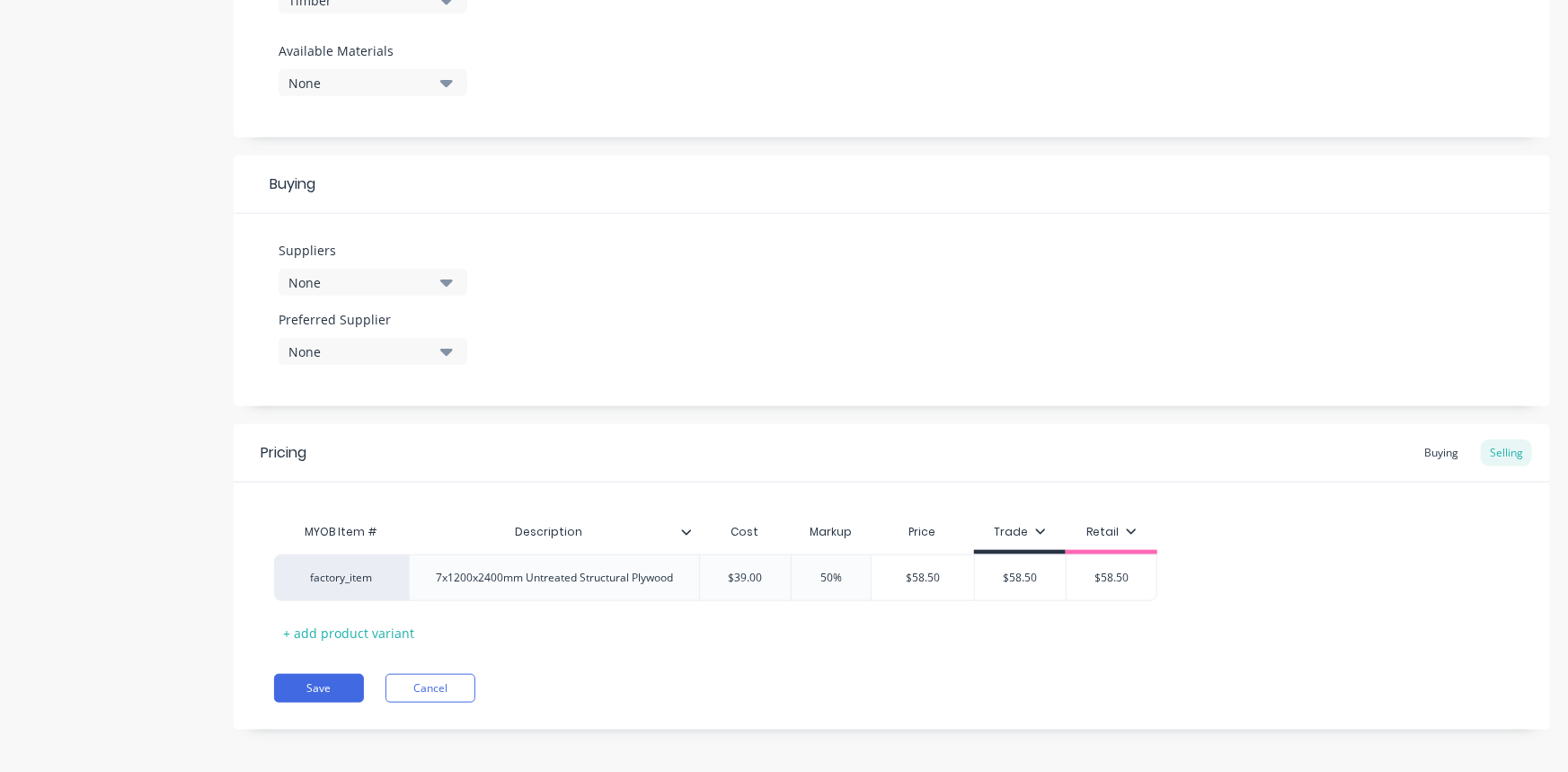
click at [337, 678] on button "Save" at bounding box center [319, 687] width 90 height 29
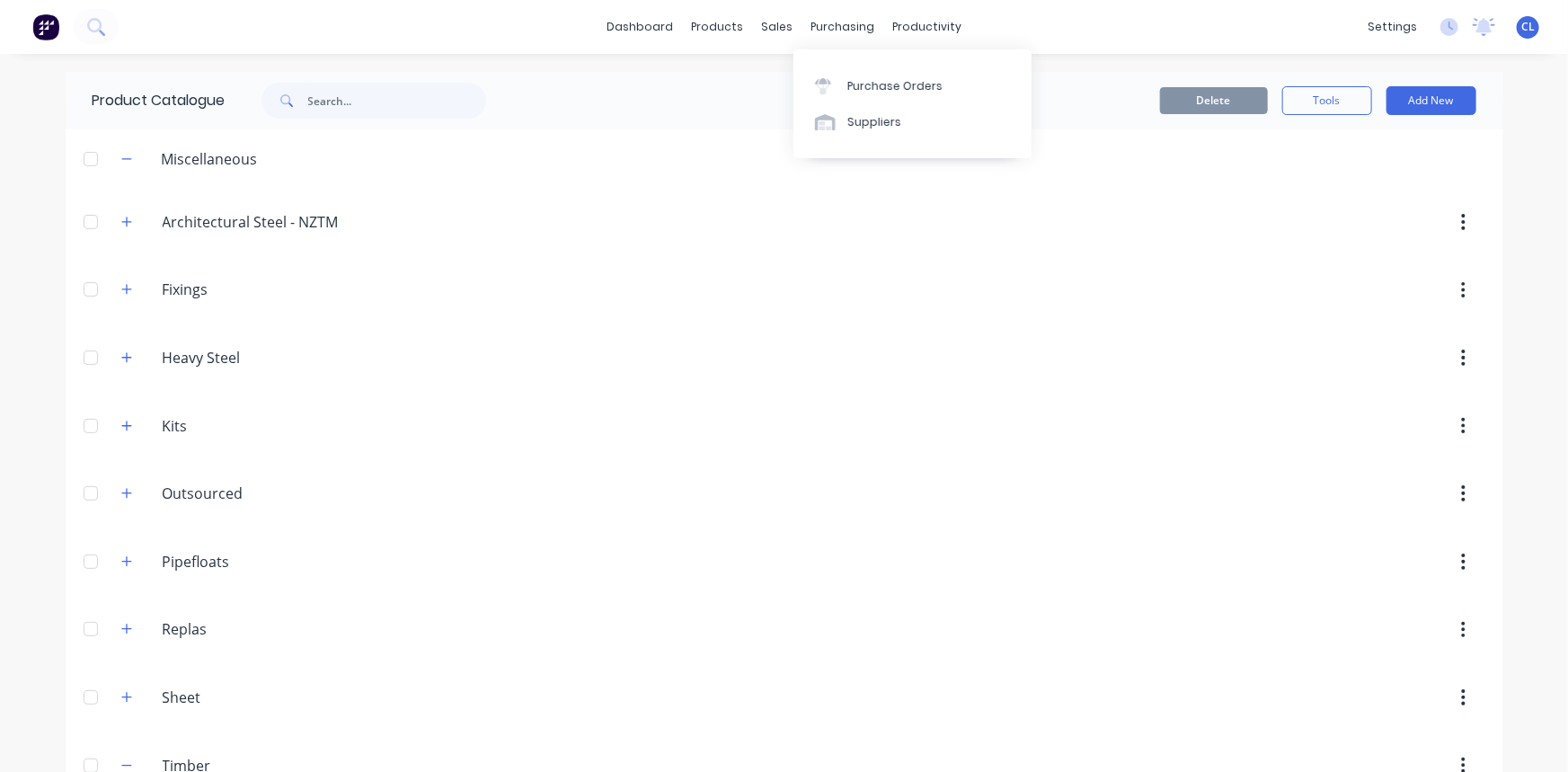
click at [825, 25] on div "purchasing" at bounding box center [842, 27] width 82 height 27
click at [859, 128] on div "Suppliers" at bounding box center [874, 122] width 54 height 16
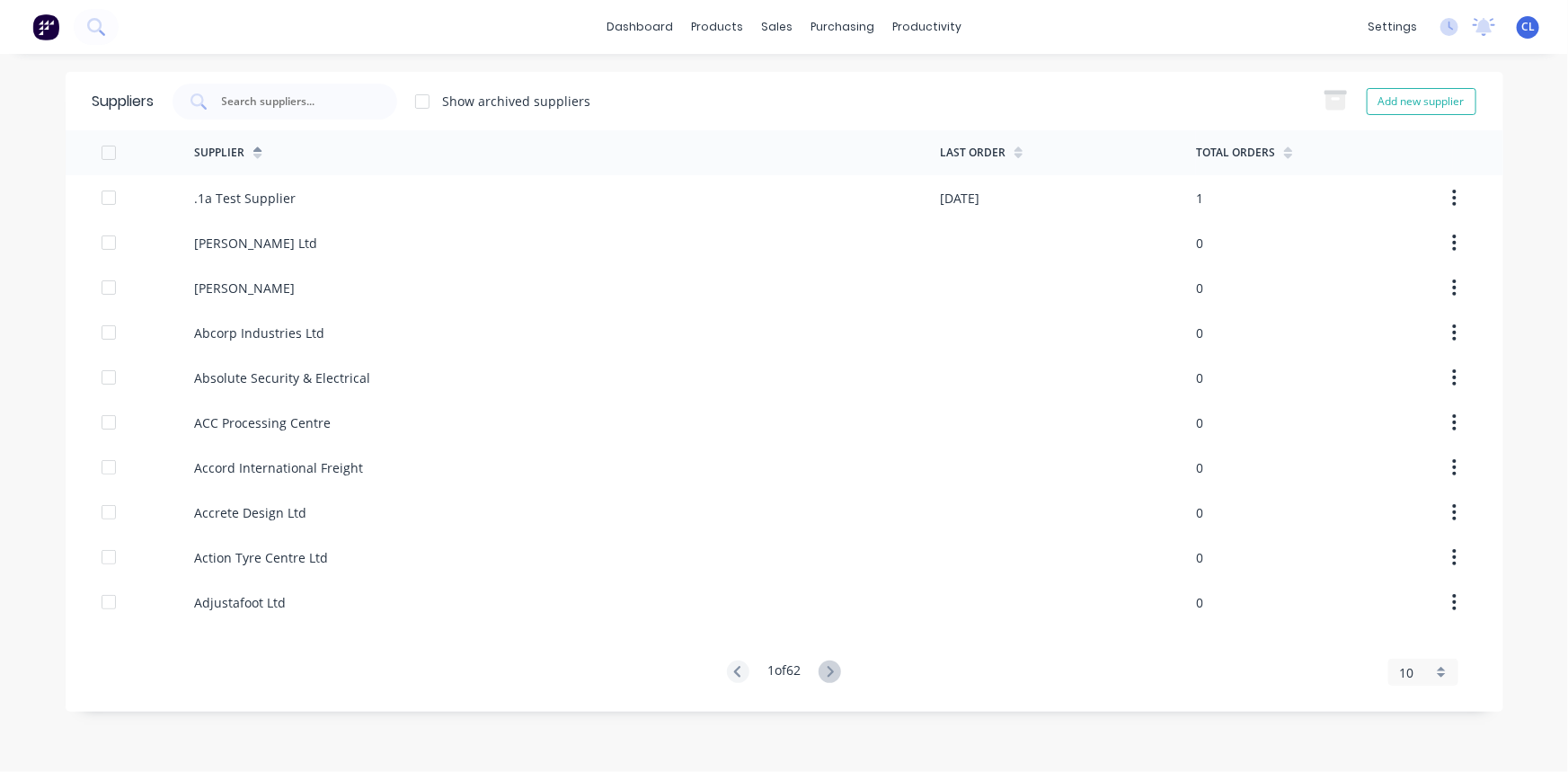
click at [1379, 95] on button "Add new supplier" at bounding box center [1421, 101] width 110 height 27
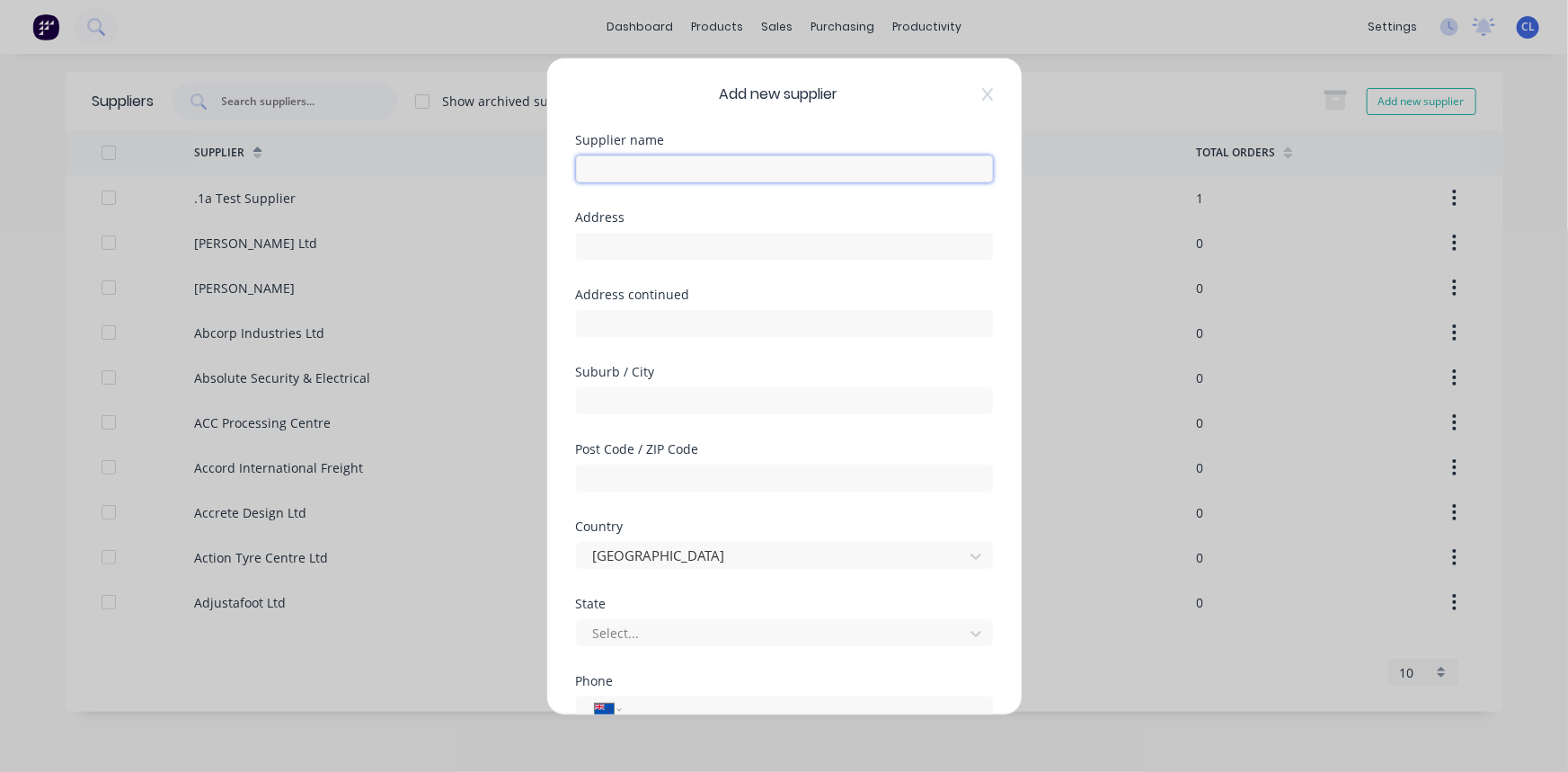
click at [713, 178] on input "text" at bounding box center [784, 167] width 417 height 27
click at [793, 165] on input "Bunnings Australia a/c" at bounding box center [784, 167] width 417 height 27
paste input "453507"
click at [680, 237] on input "text" at bounding box center [784, 245] width 417 height 27
click at [688, 245] on input "text" at bounding box center [784, 245] width 417 height 27
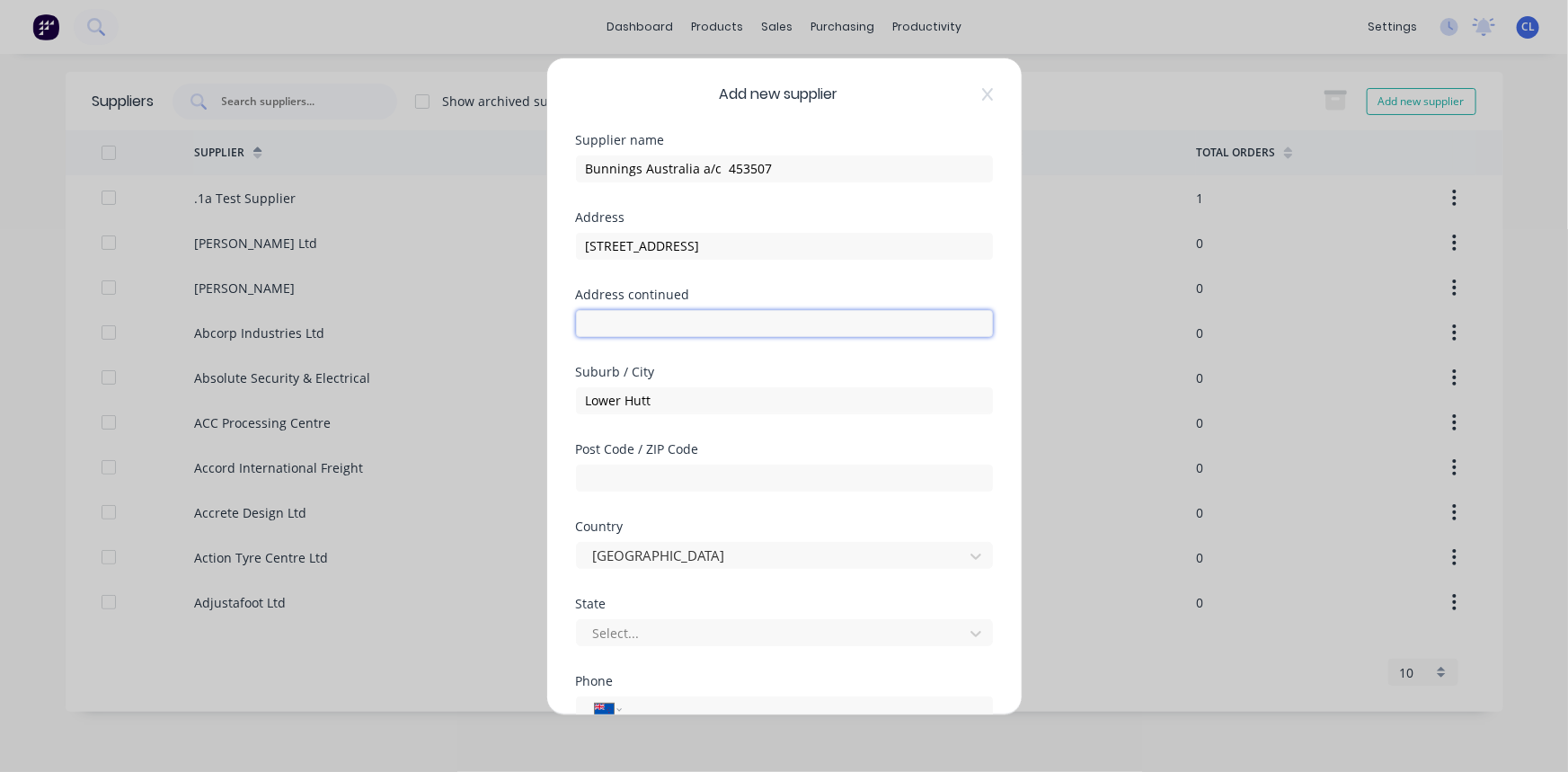
click at [666, 316] on input "text" at bounding box center [784, 322] width 417 height 27
click at [636, 484] on input "text" at bounding box center [784, 476] width 417 height 27
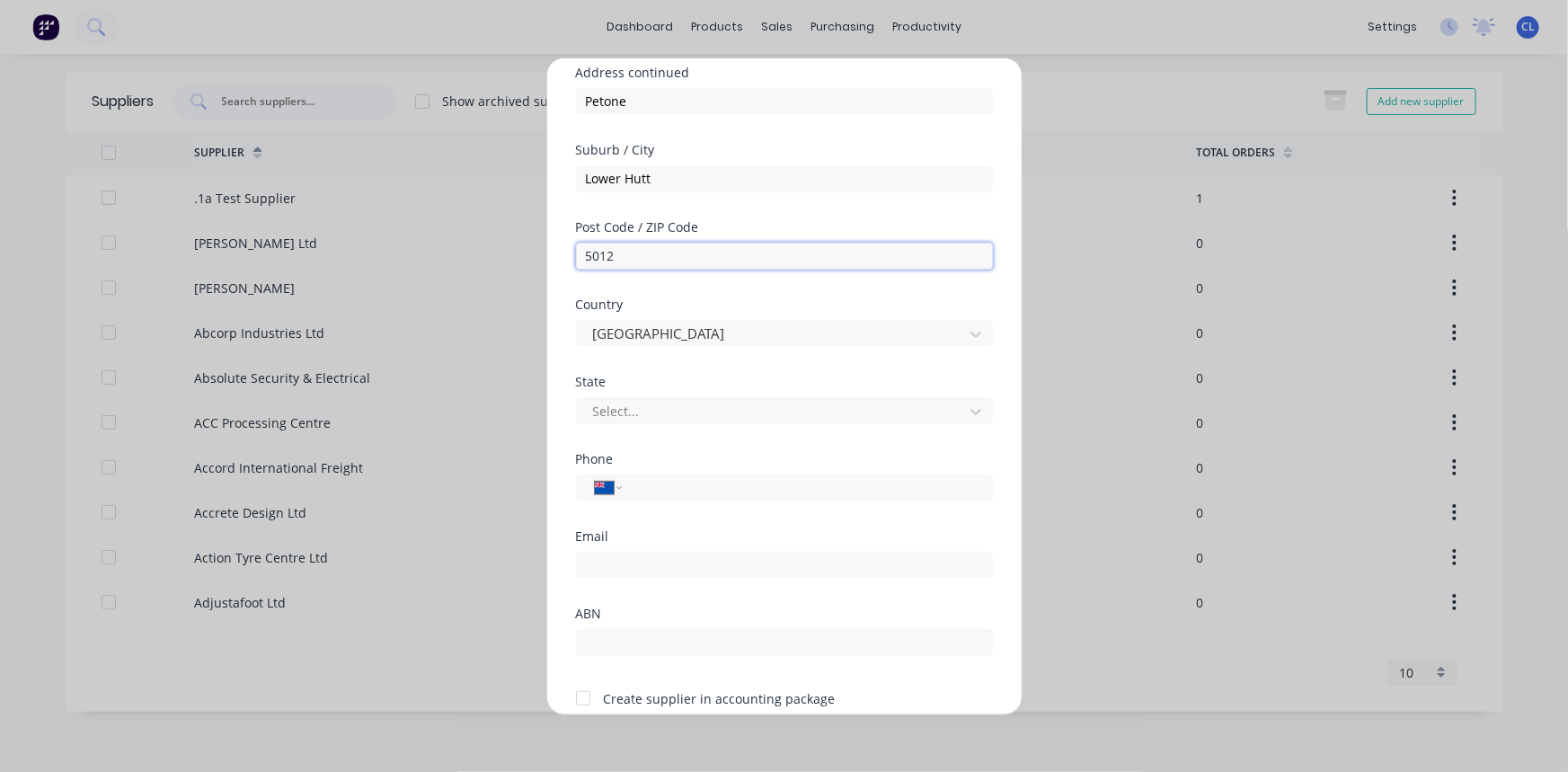
scroll to position [244, 0]
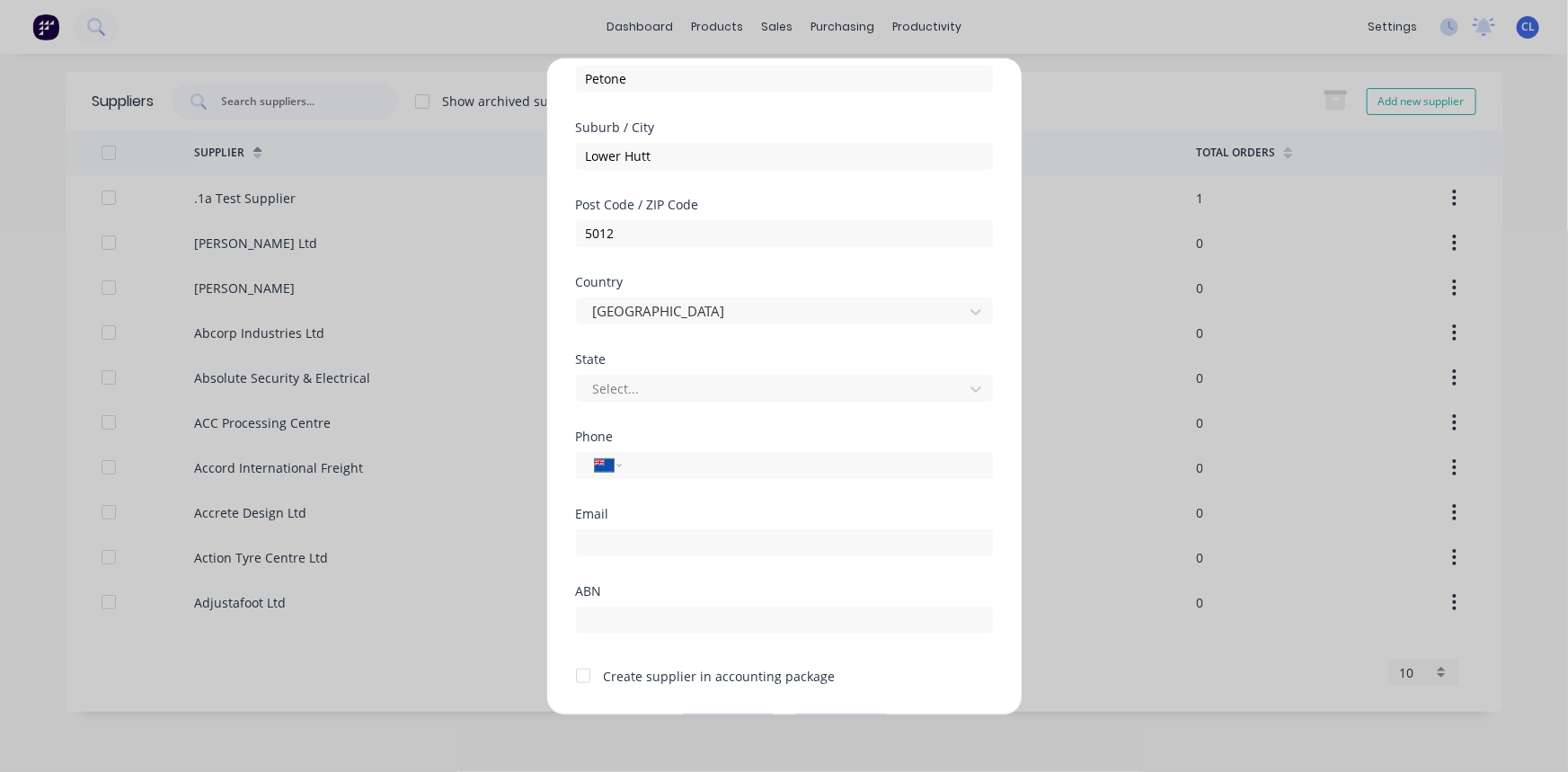
click at [670, 465] on input "tel" at bounding box center [803, 464] width 339 height 21
click at [685, 540] on input "email" at bounding box center [784, 541] width 417 height 27
click at [692, 611] on input "text" at bounding box center [784, 618] width 417 height 27
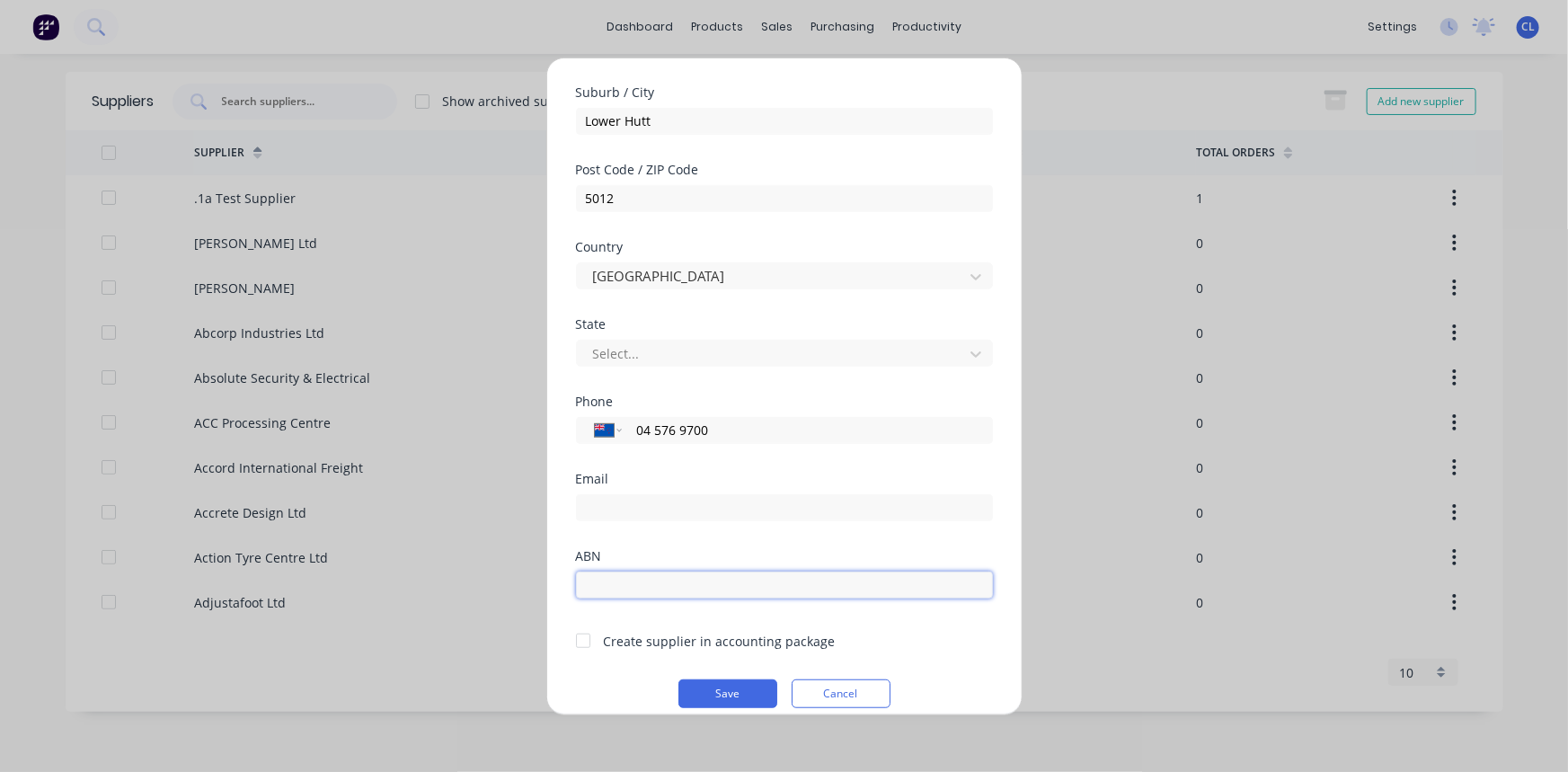
scroll to position [296, 0]
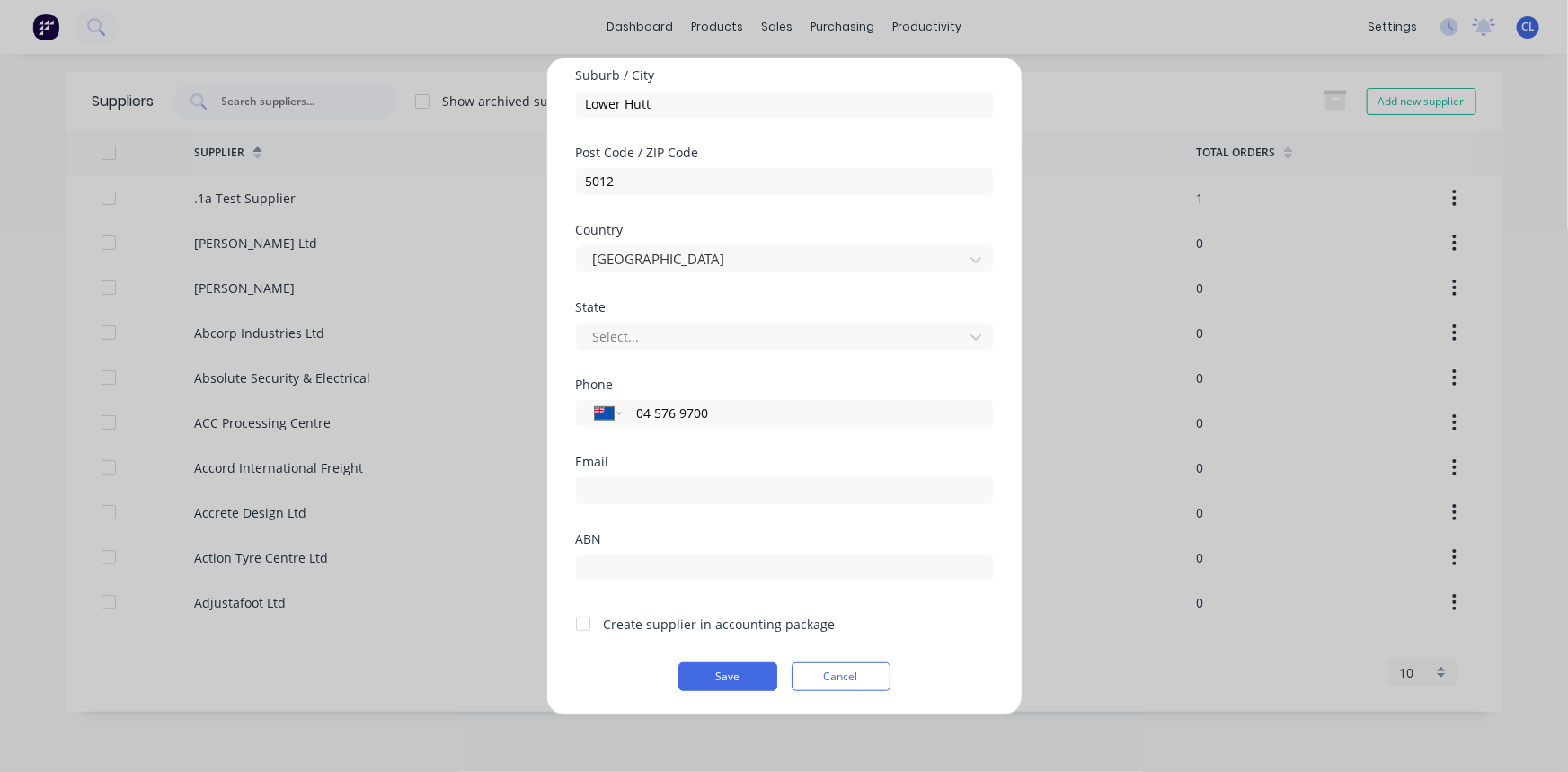
click at [583, 624] on div at bounding box center [583, 623] width 36 height 36
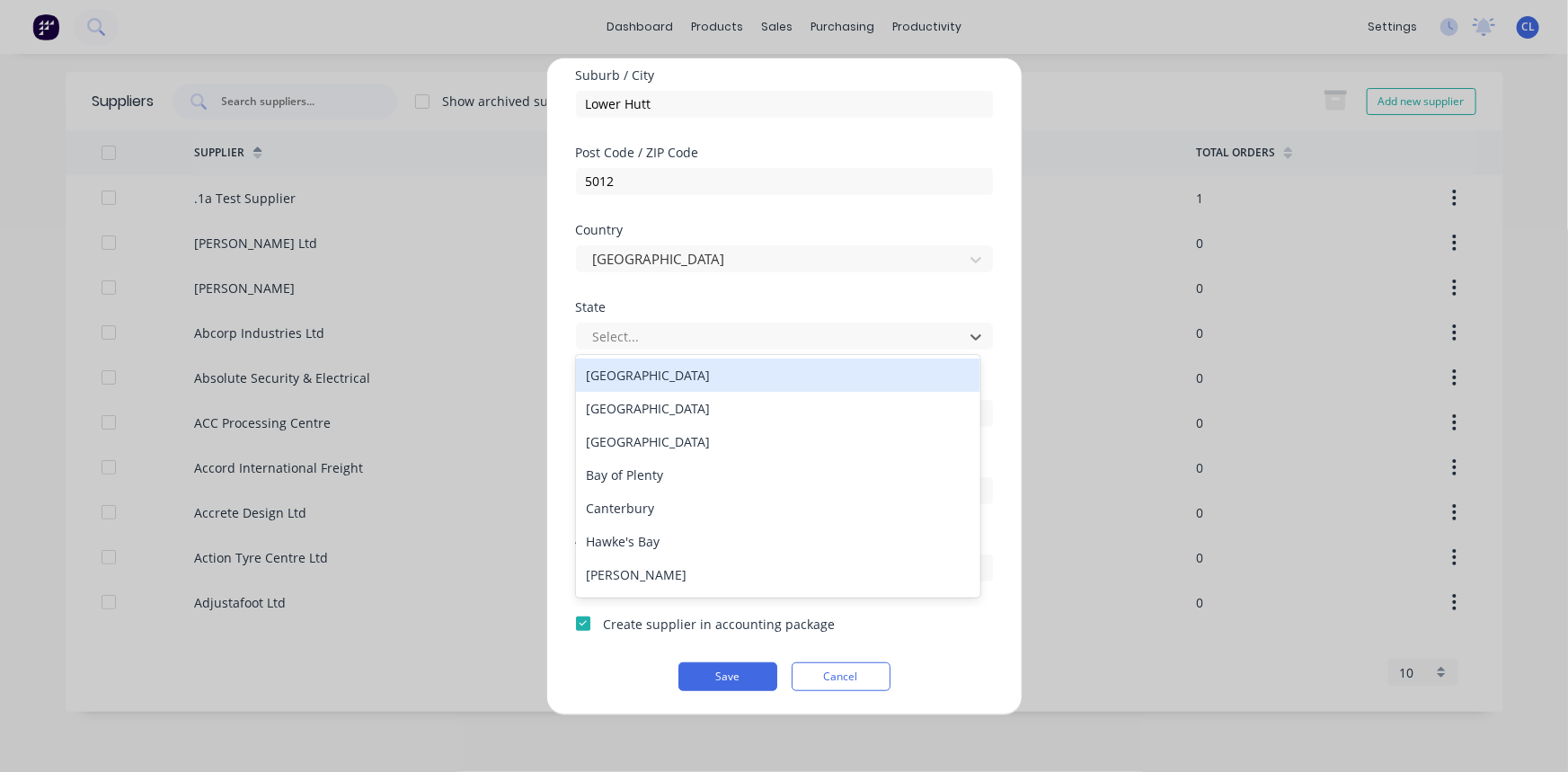
click at [967, 339] on icon at bounding box center [976, 336] width 18 height 18
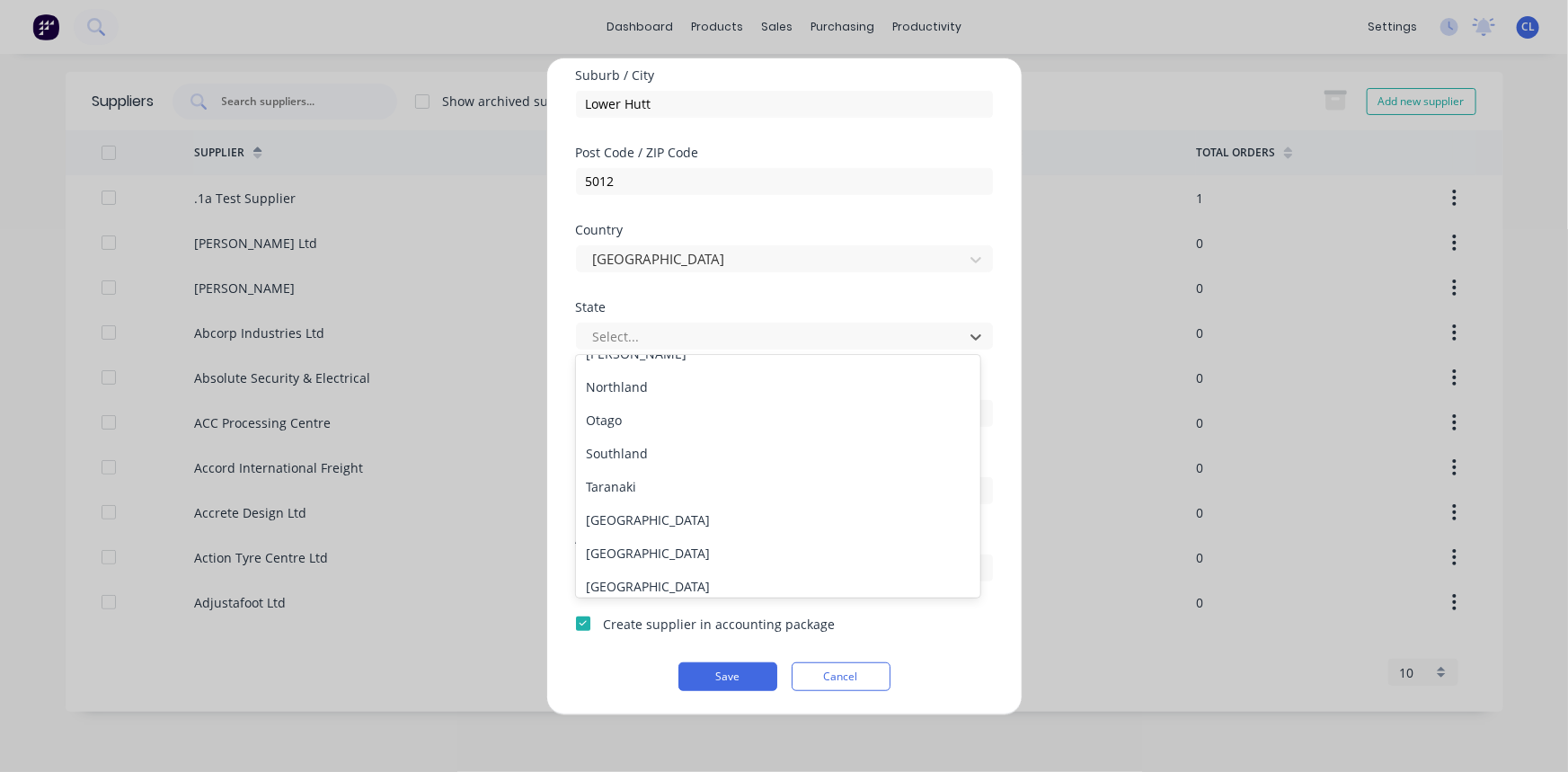
scroll to position [244, 0]
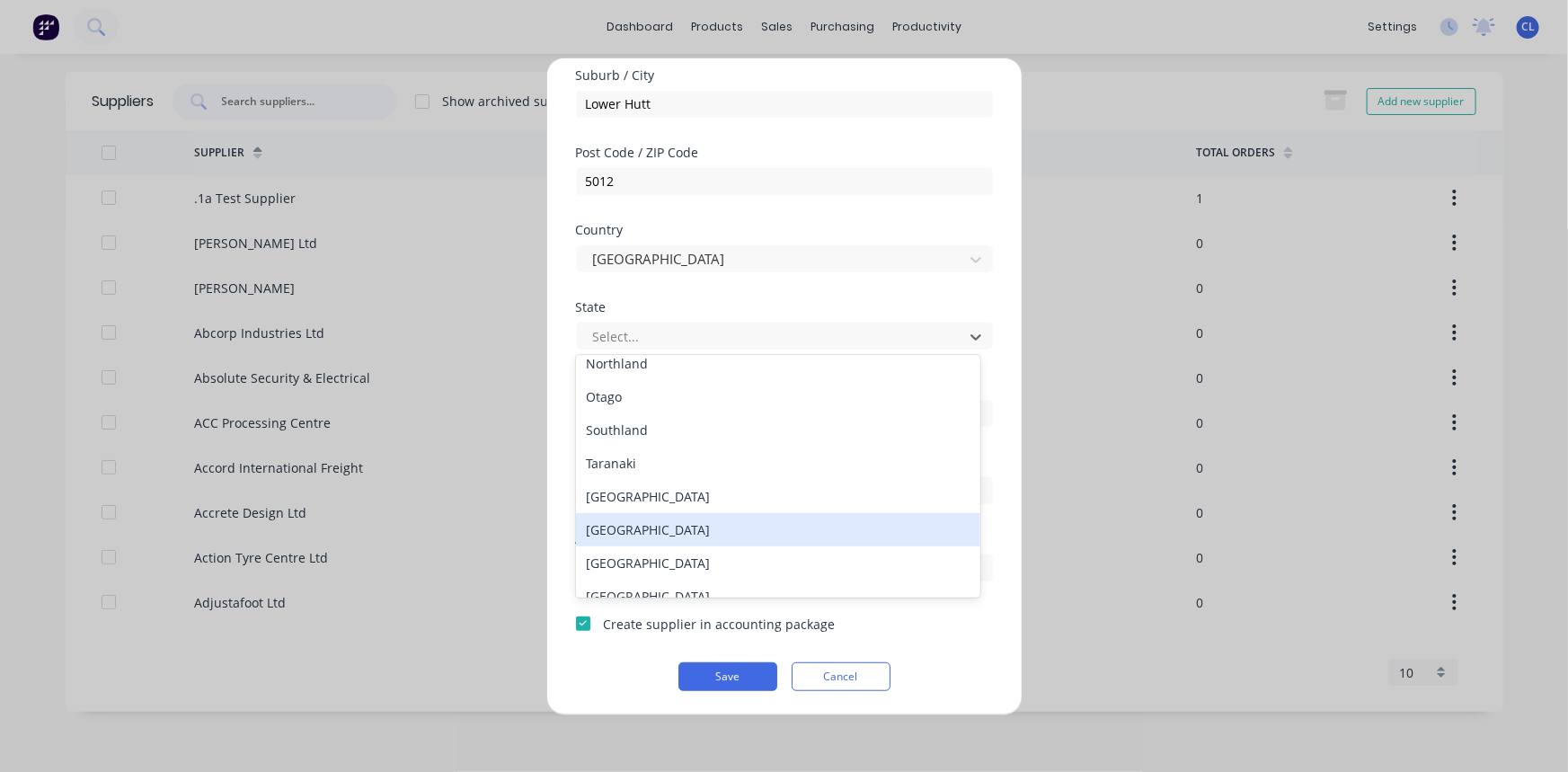
click at [680, 532] on div "[GEOGRAPHIC_DATA]" at bounding box center [778, 530] width 405 height 34
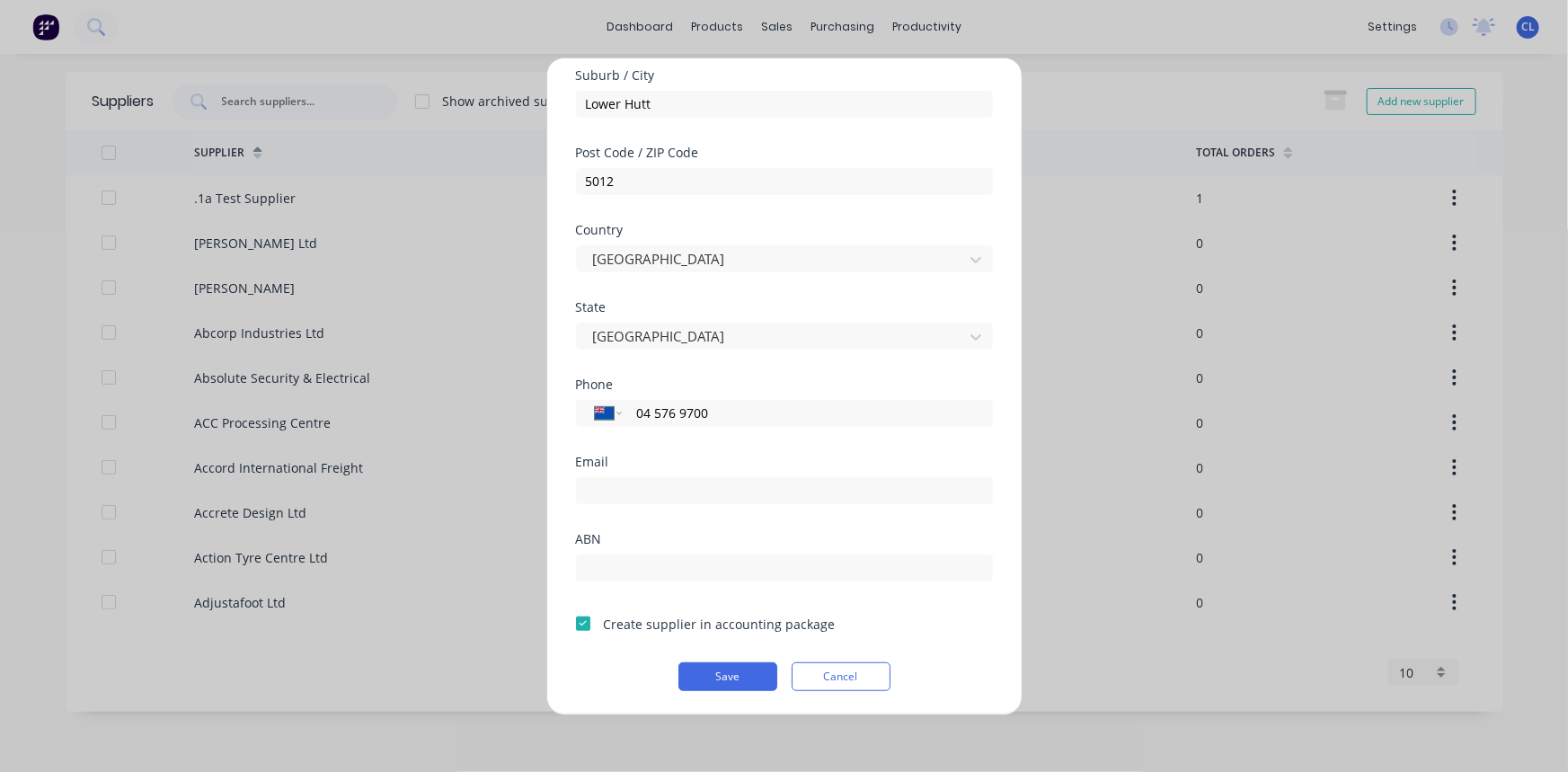
scroll to position [0, 0]
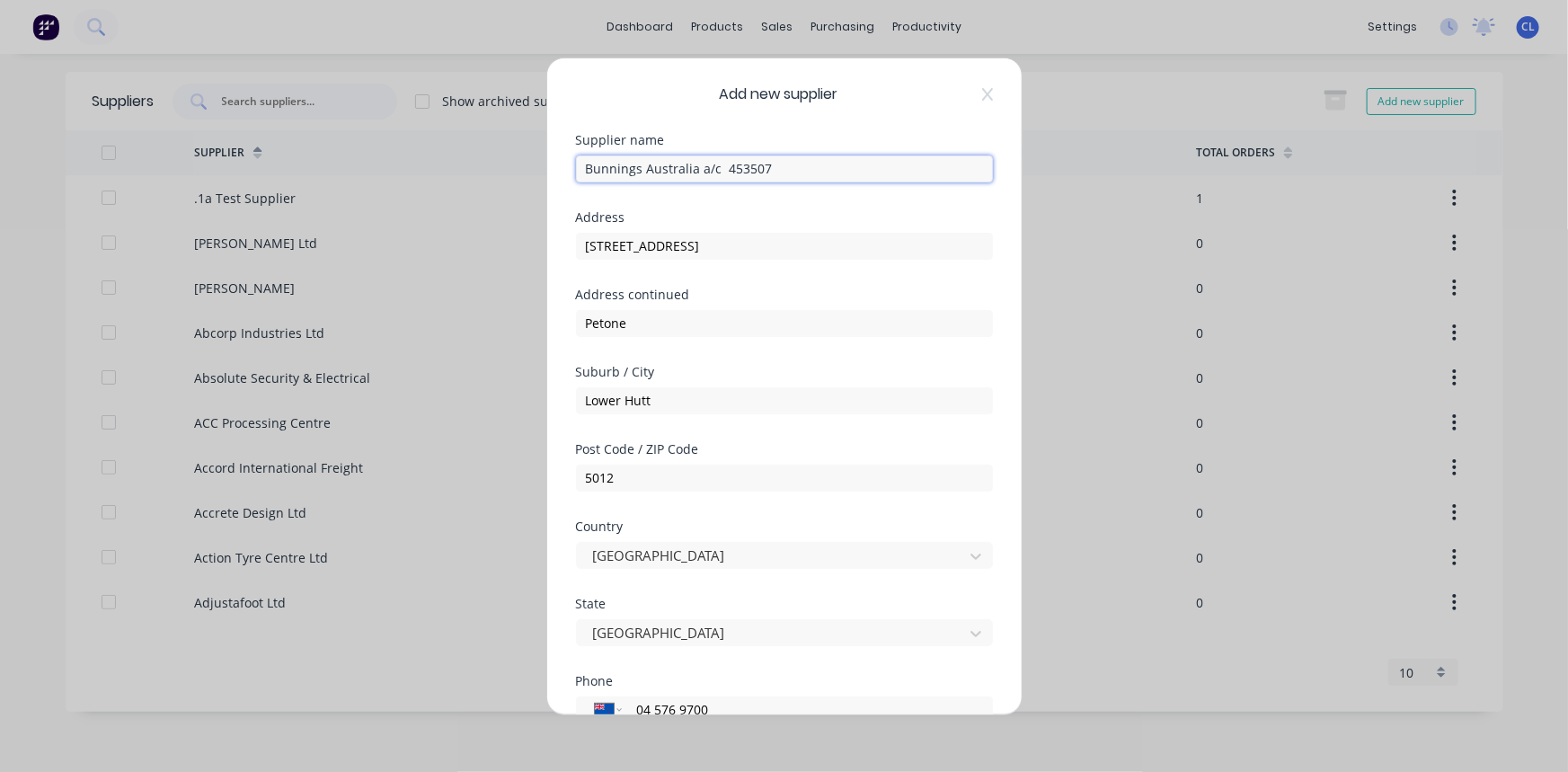
drag, startPoint x: 644, startPoint y: 167, endPoint x: 693, endPoint y: 171, distance: 49.2
click at [693, 171] on input "Bunnings Australia a/c 453507" at bounding box center [784, 167] width 417 height 27
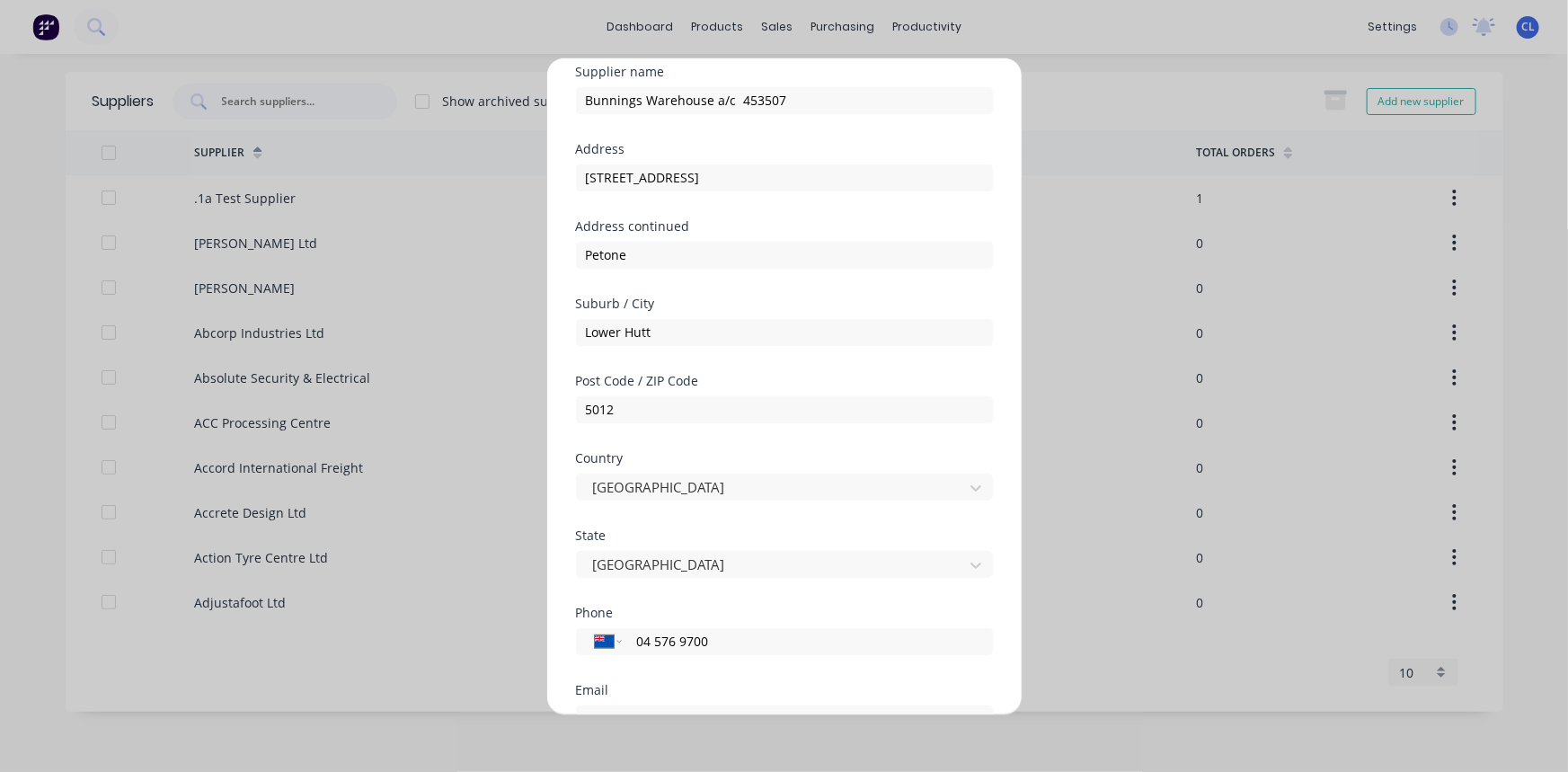
scroll to position [296, 0]
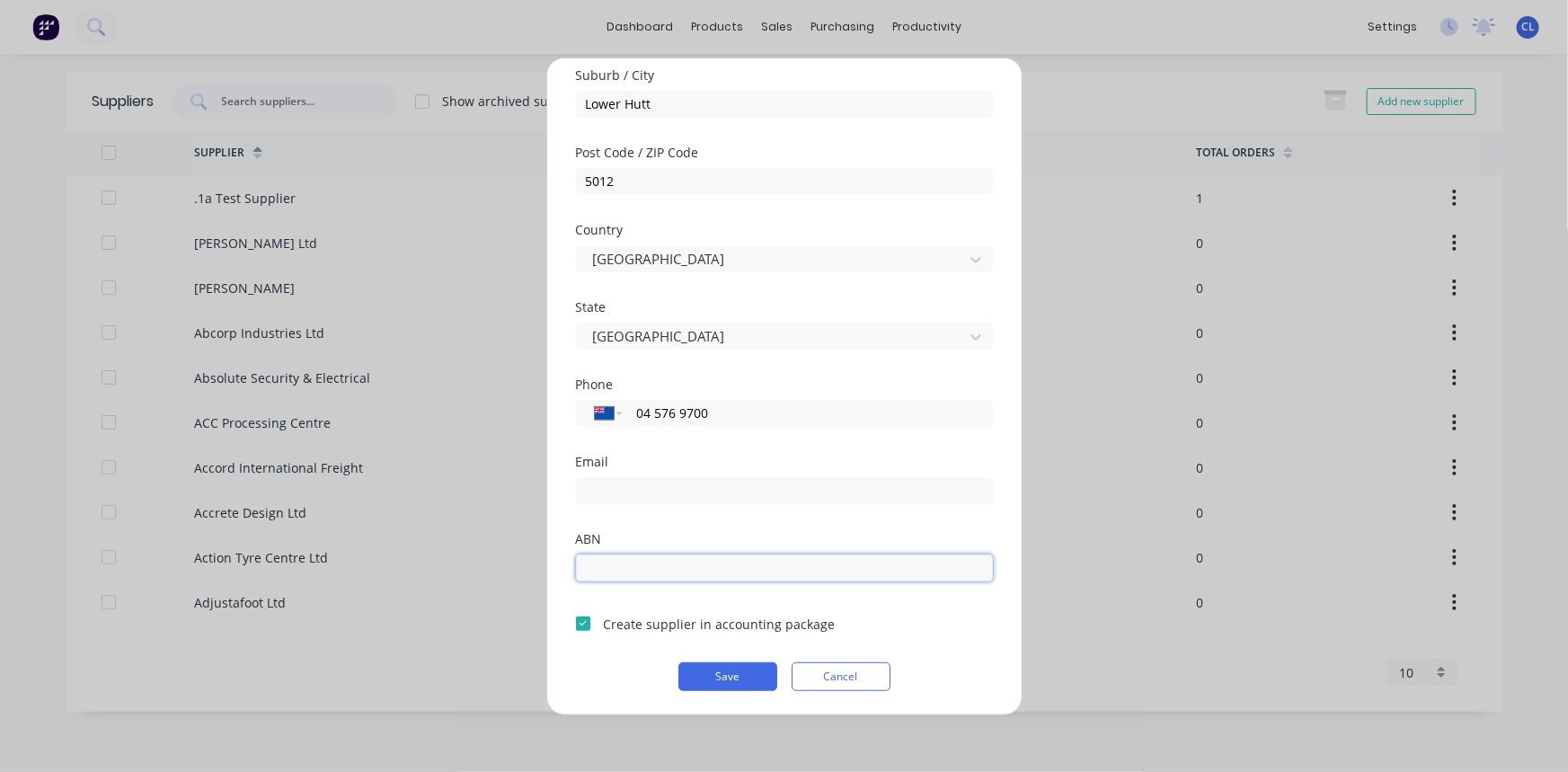
click at [670, 565] on input "text" at bounding box center [784, 566] width 417 height 27
paste input "26 008 672 179"
click at [852, 597] on div "ABN 26 008 672 179" at bounding box center [784, 571] width 417 height 77
click at [726, 677] on button "Save" at bounding box center [728, 675] width 99 height 29
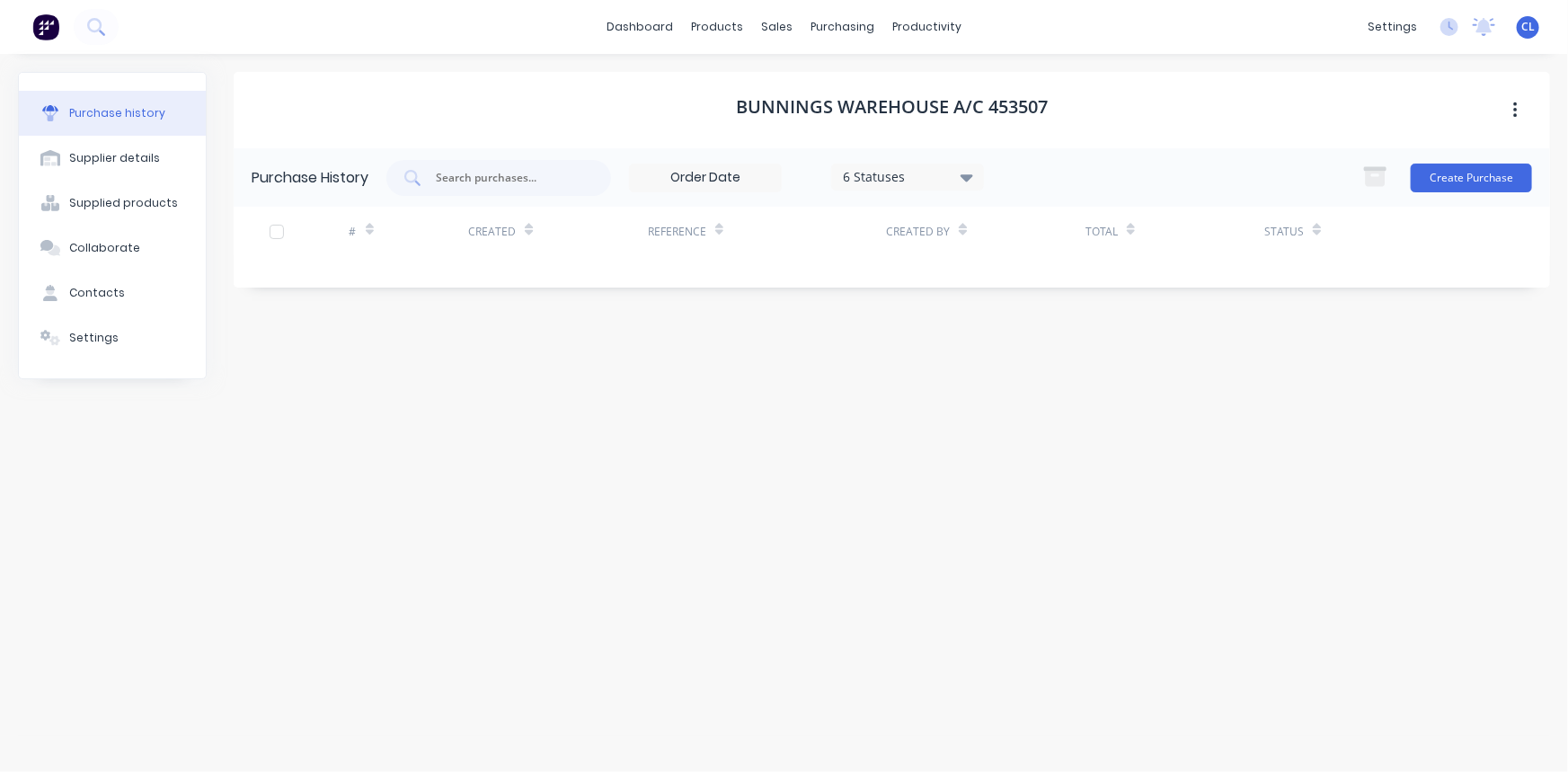
click at [530, 383] on div "Bunnings Warehouse a/c 453507 Purchase History 6 Statuses 6 Statuses Create Pur…" at bounding box center [892, 404] width 1316 height 663
click at [681, 411] on div "Bunnings Warehouse a/c 453507 Purchase History 6 Statuses 6 Statuses Create Pur…" at bounding box center [892, 404] width 1316 height 663
click at [133, 161] on div "Supplier details" at bounding box center [115, 158] width 91 height 16
select select "NZ"
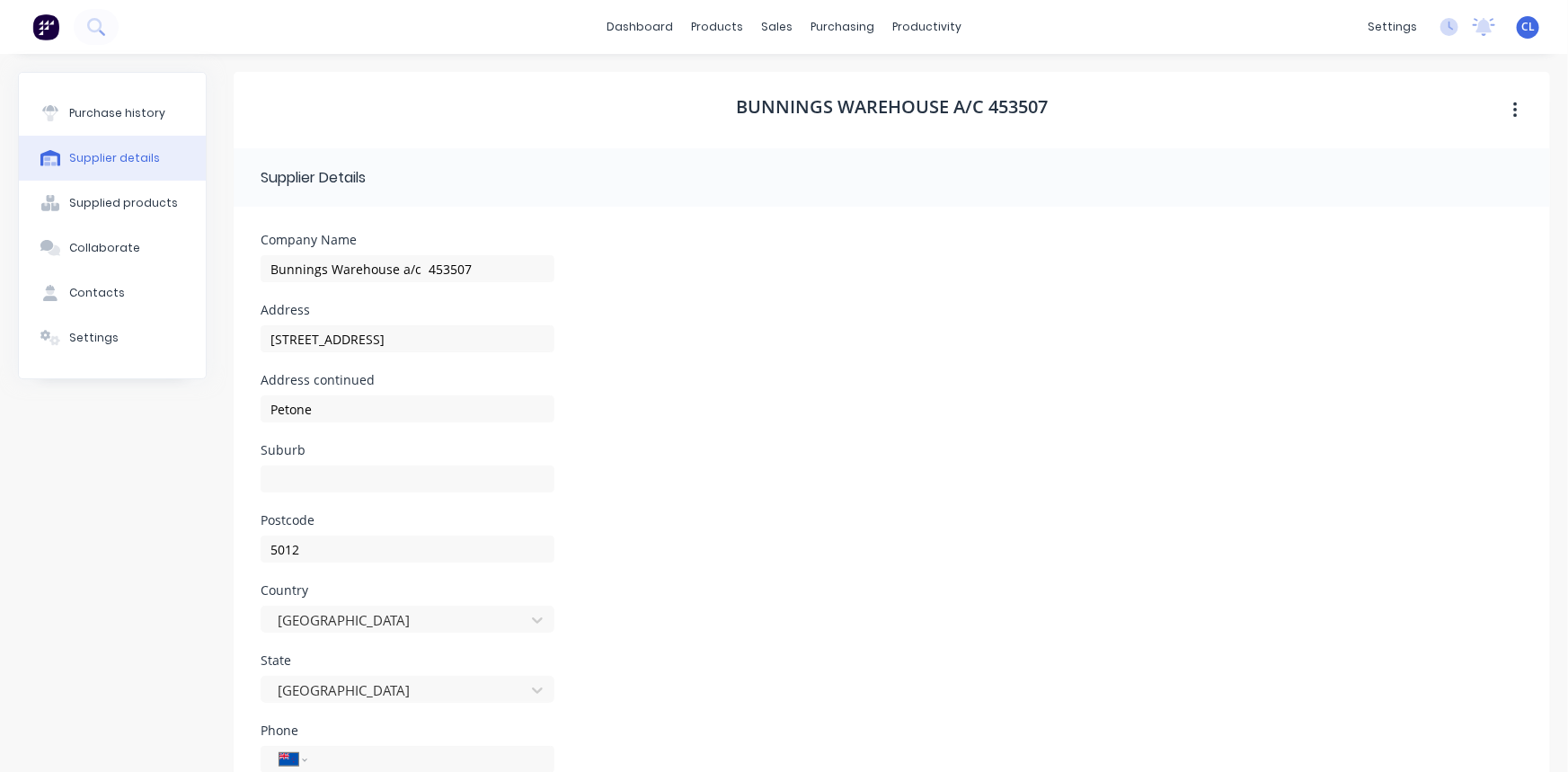
click at [1513, 110] on icon "button" at bounding box center [1515, 111] width 4 height 16
click at [1195, 294] on div "Company Name Bunnings Warehouse a/c 453507" at bounding box center [892, 269] width 1262 height 70
drag, startPoint x: 711, startPoint y: 24, endPoint x: 709, endPoint y: 34, distance: 10.2
click at [711, 24] on div "products" at bounding box center [717, 27] width 70 height 27
click at [750, 83] on div "Product Catalogue" at bounding box center [790, 86] width 112 height 16
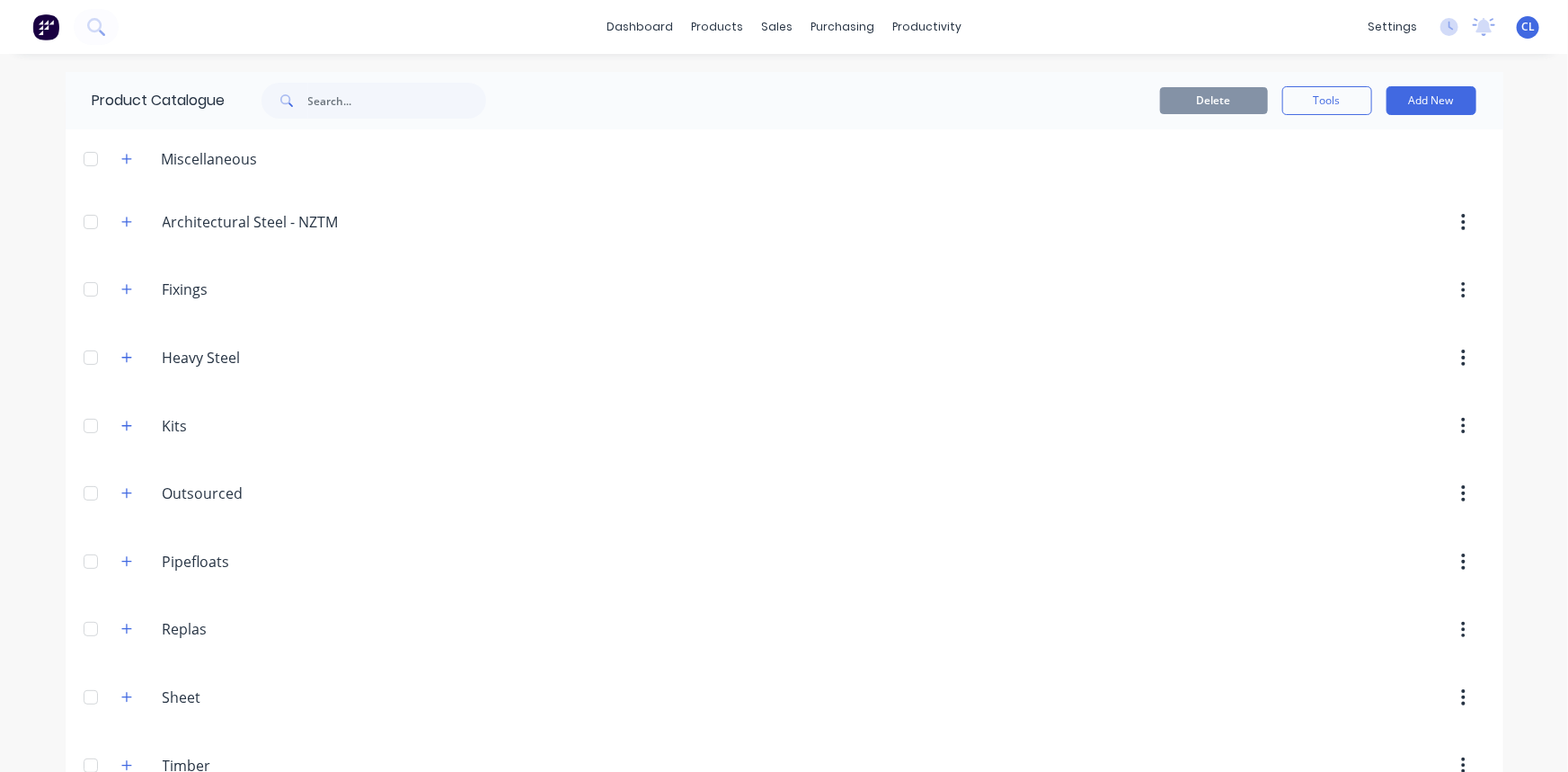
scroll to position [43, 0]
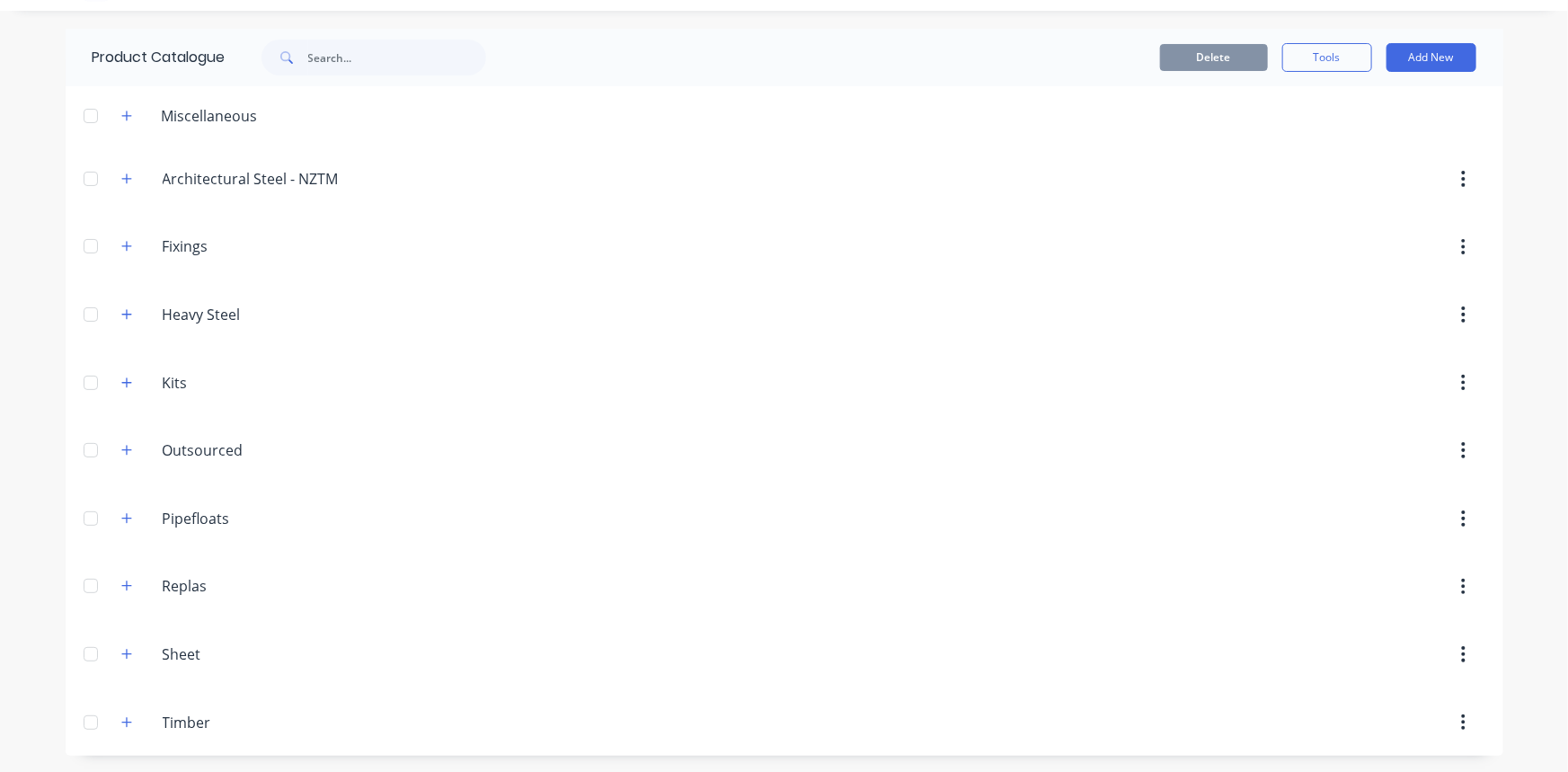
click at [171, 733] on div "Timber Timber" at bounding box center [248, 722] width 282 height 33
click at [171, 724] on input "Timber" at bounding box center [270, 723] width 213 height 22
click at [121, 716] on icon "button" at bounding box center [126, 722] width 11 height 13
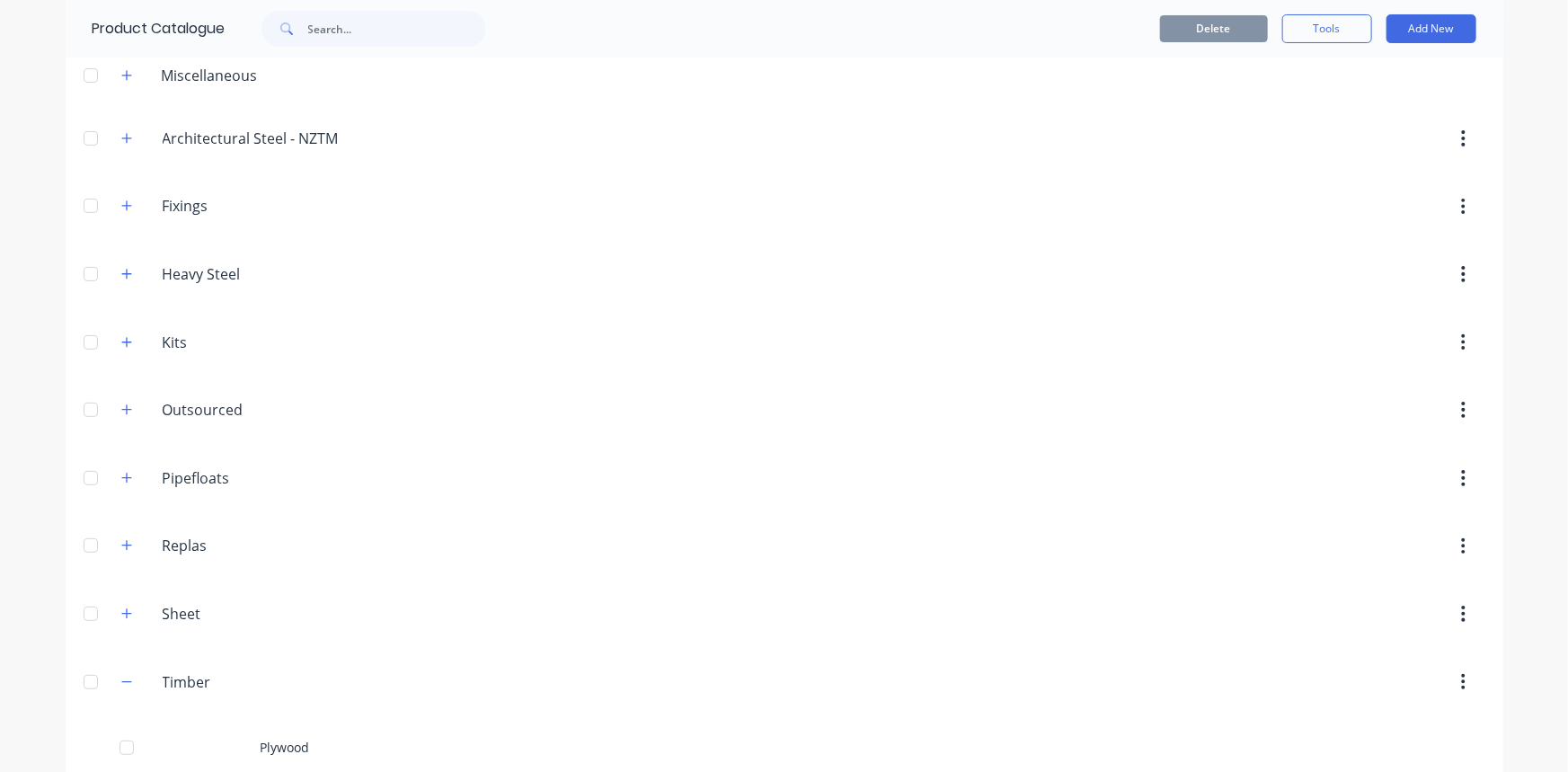
scroll to position [107, 0]
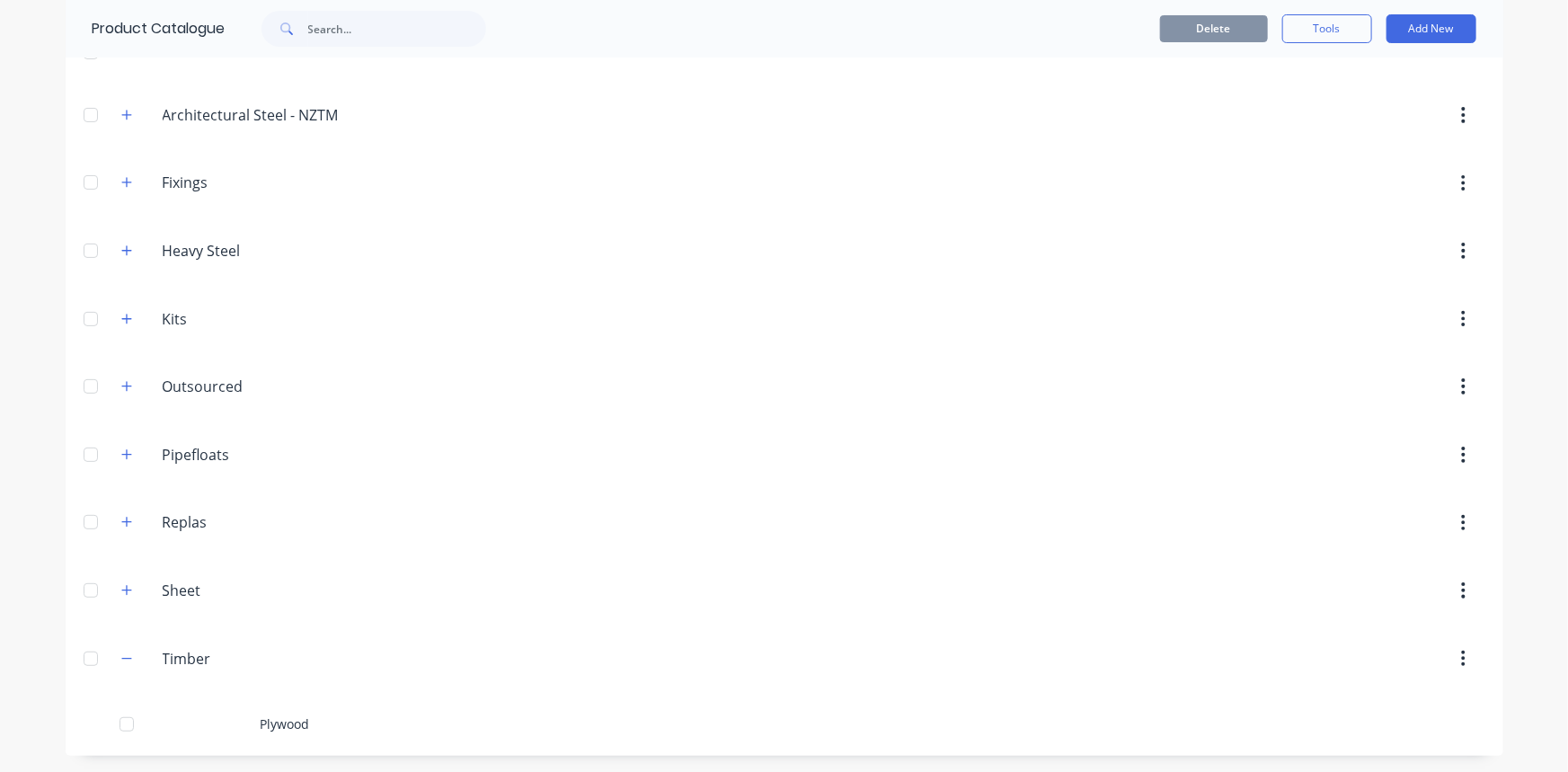
click at [294, 719] on div "Plywood" at bounding box center [784, 724] width 1438 height 64
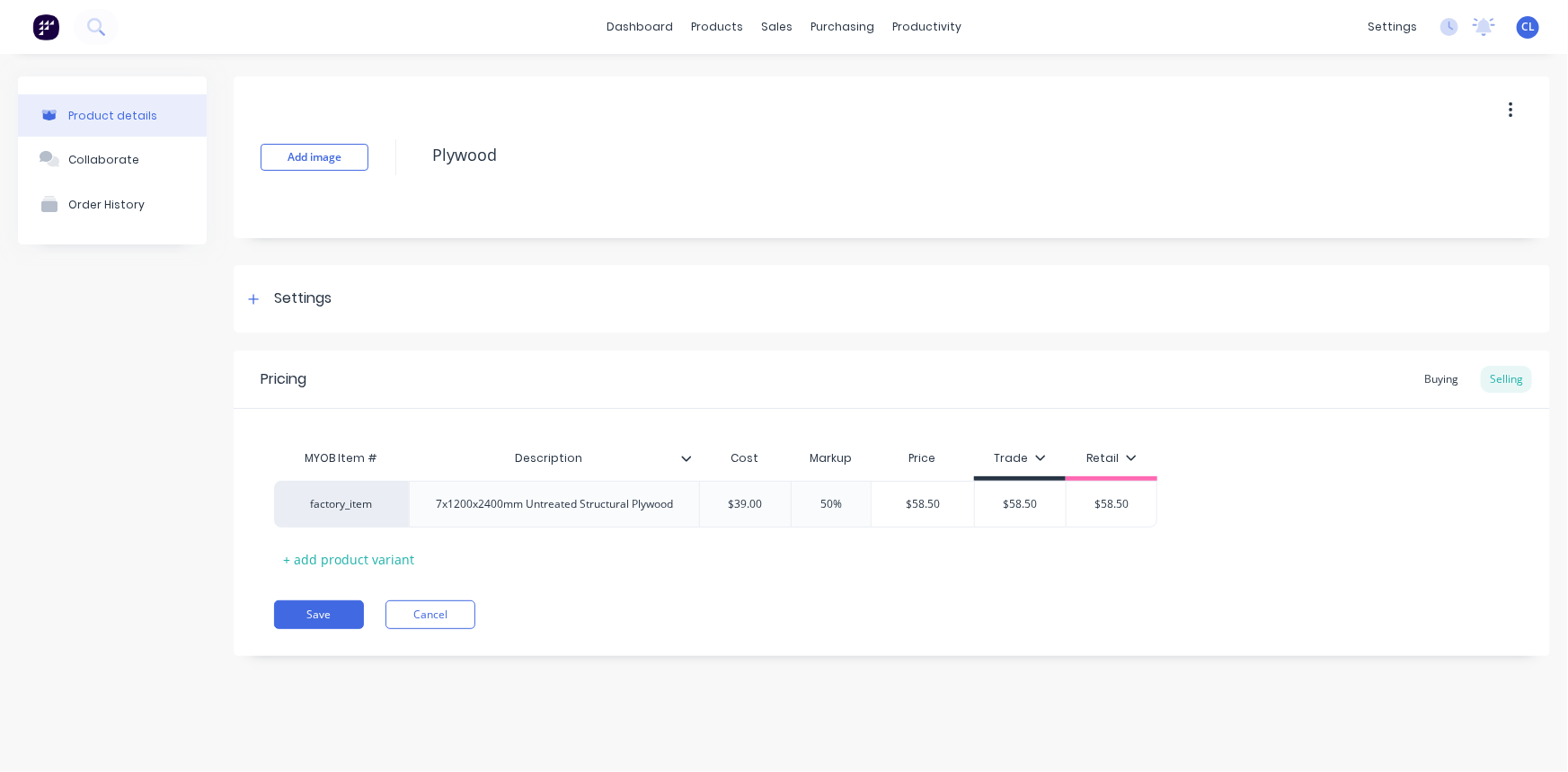
click at [271, 298] on div "Settings" at bounding box center [287, 298] width 89 height 23
type textarea "x"
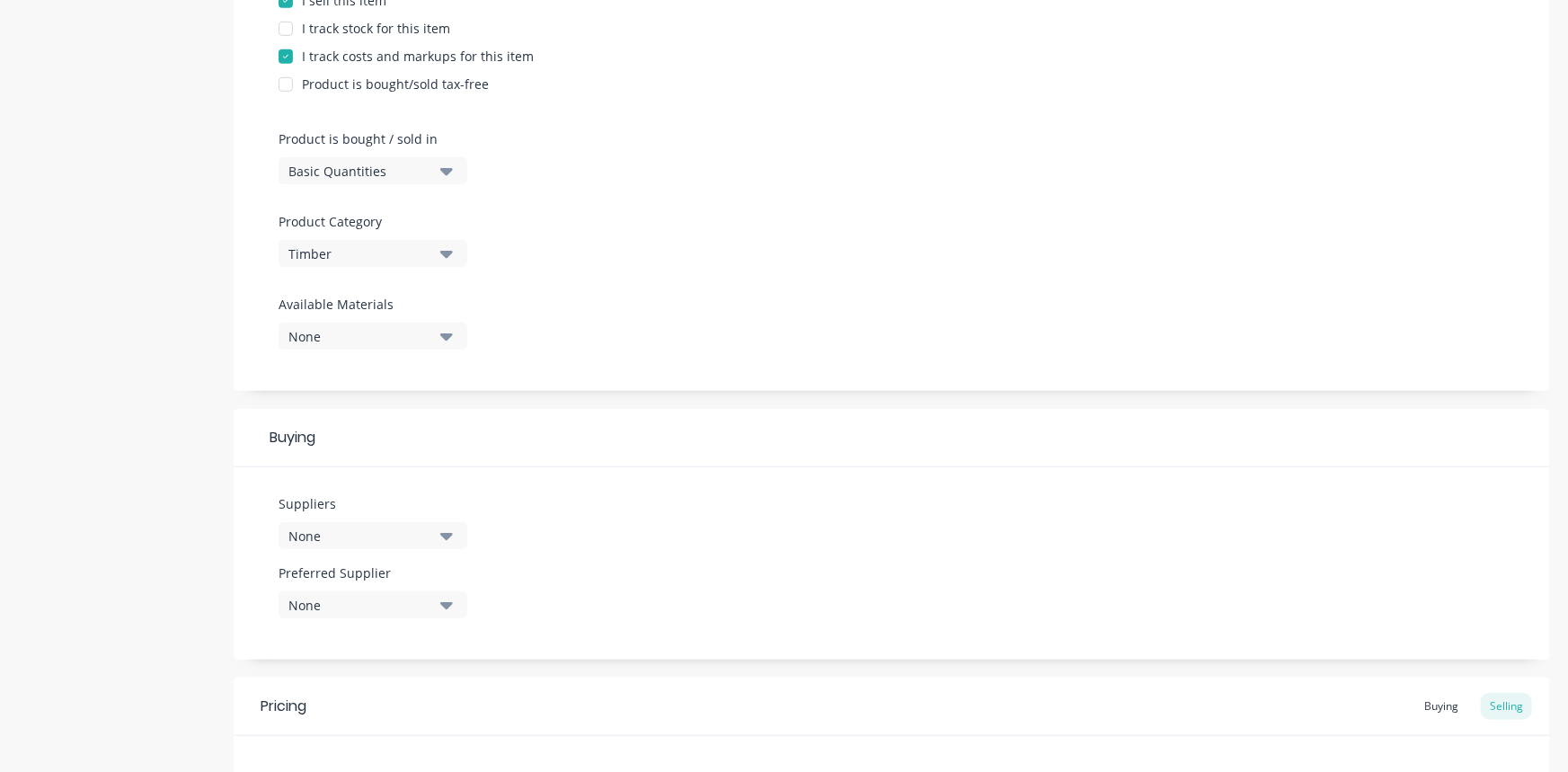
scroll to position [572, 0]
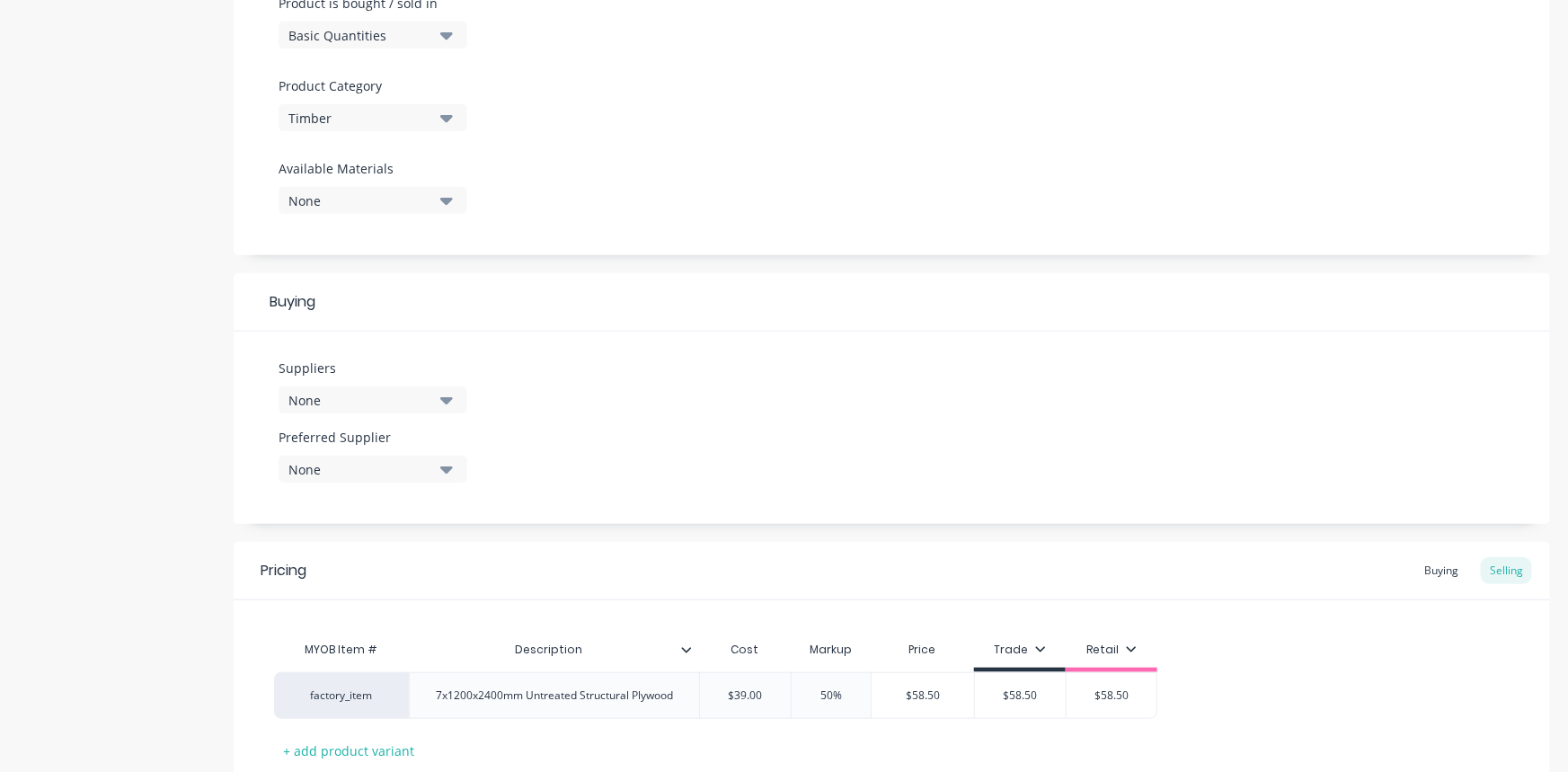
click at [431, 406] on button "None" at bounding box center [372, 399] width 189 height 27
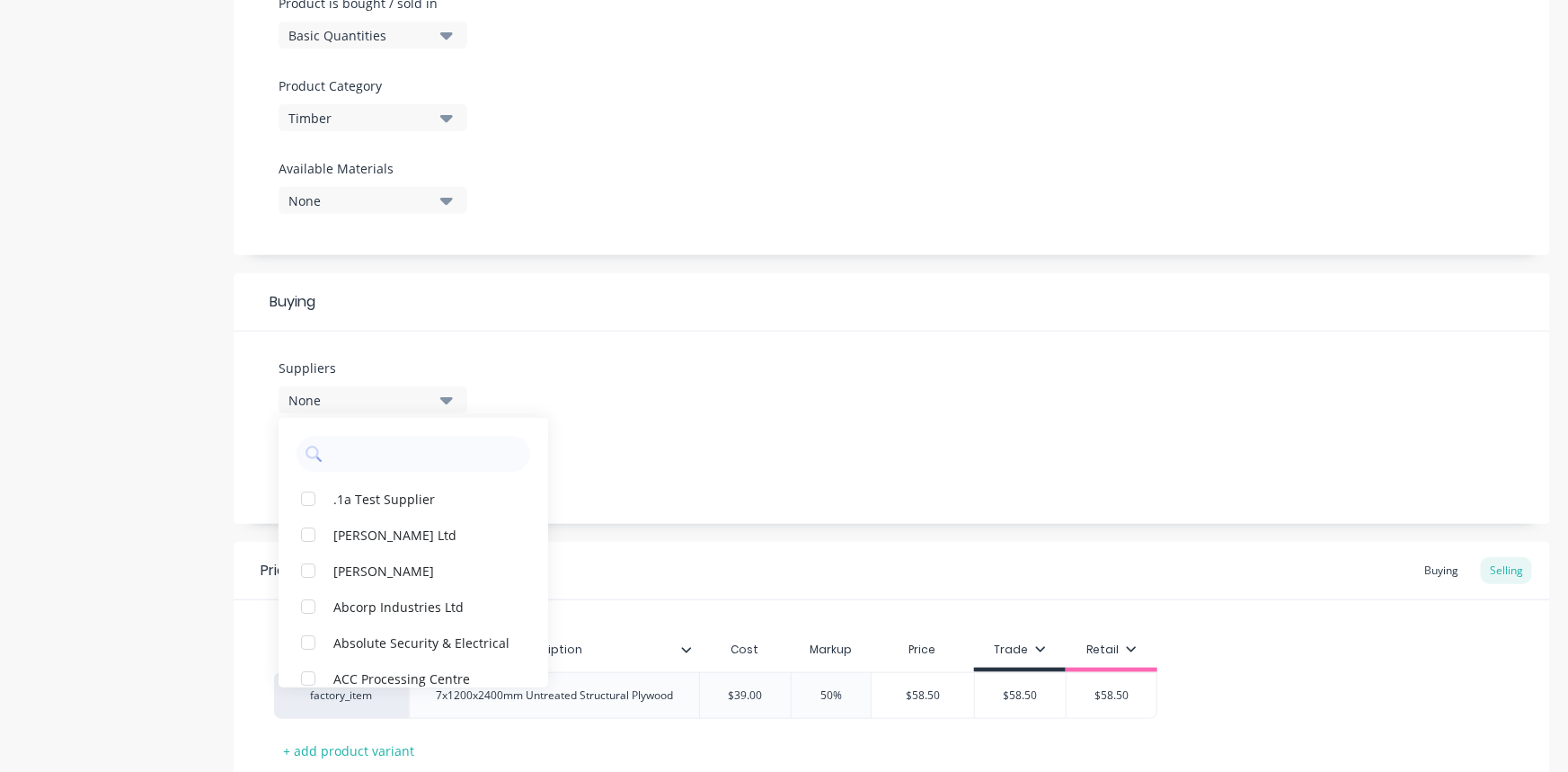
click at [394, 461] on input "text" at bounding box center [426, 453] width 191 height 36
type input "bunn"
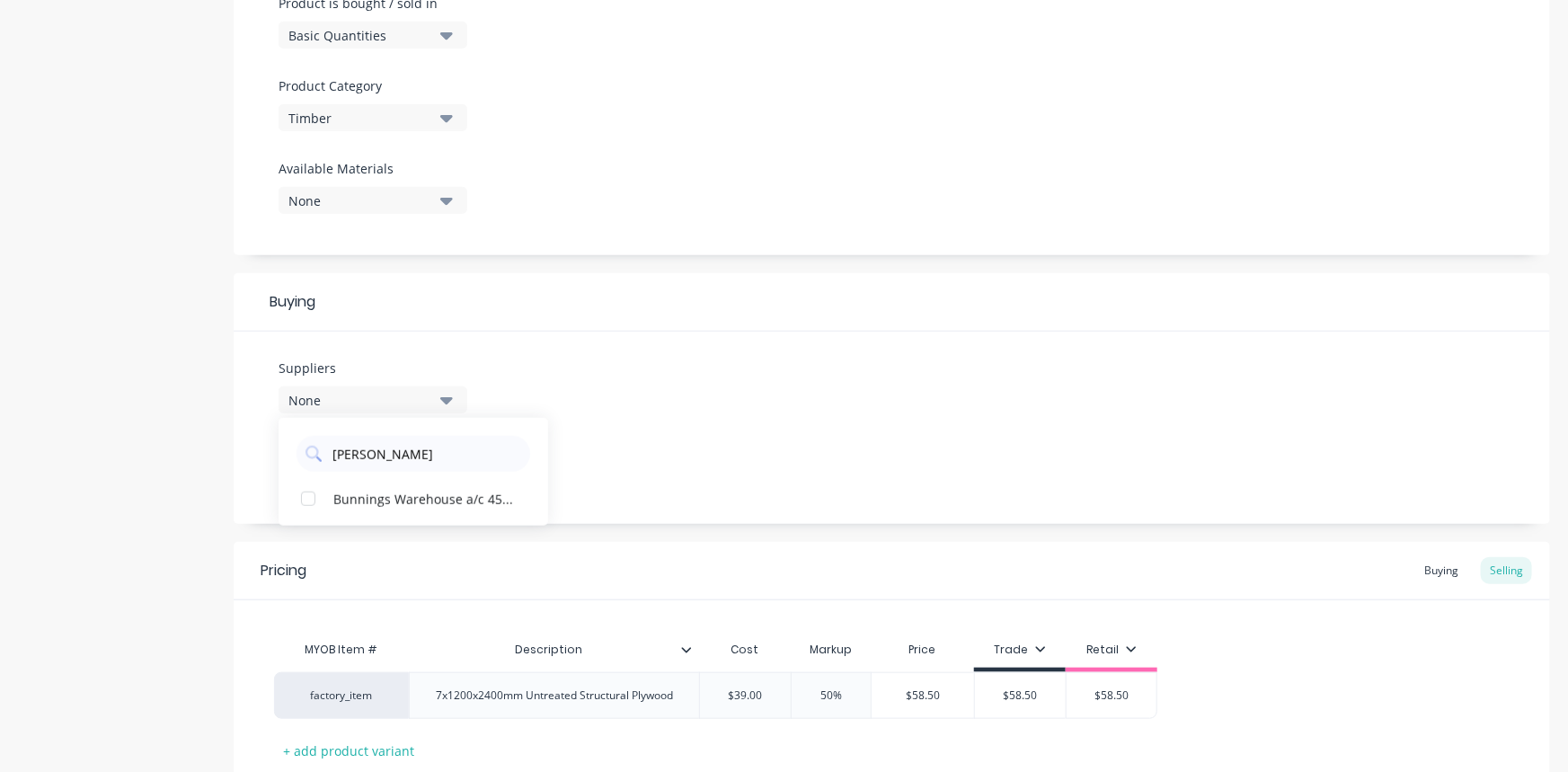
click at [304, 494] on div "button" at bounding box center [308, 499] width 36 height 36
type textarea "x"
drag, startPoint x: 377, startPoint y: 455, endPoint x: 284, endPoint y: 438, distance: 94.5
click at [288, 438] on div "bunn" at bounding box center [413, 448] width 270 height 44
type input "mitre"
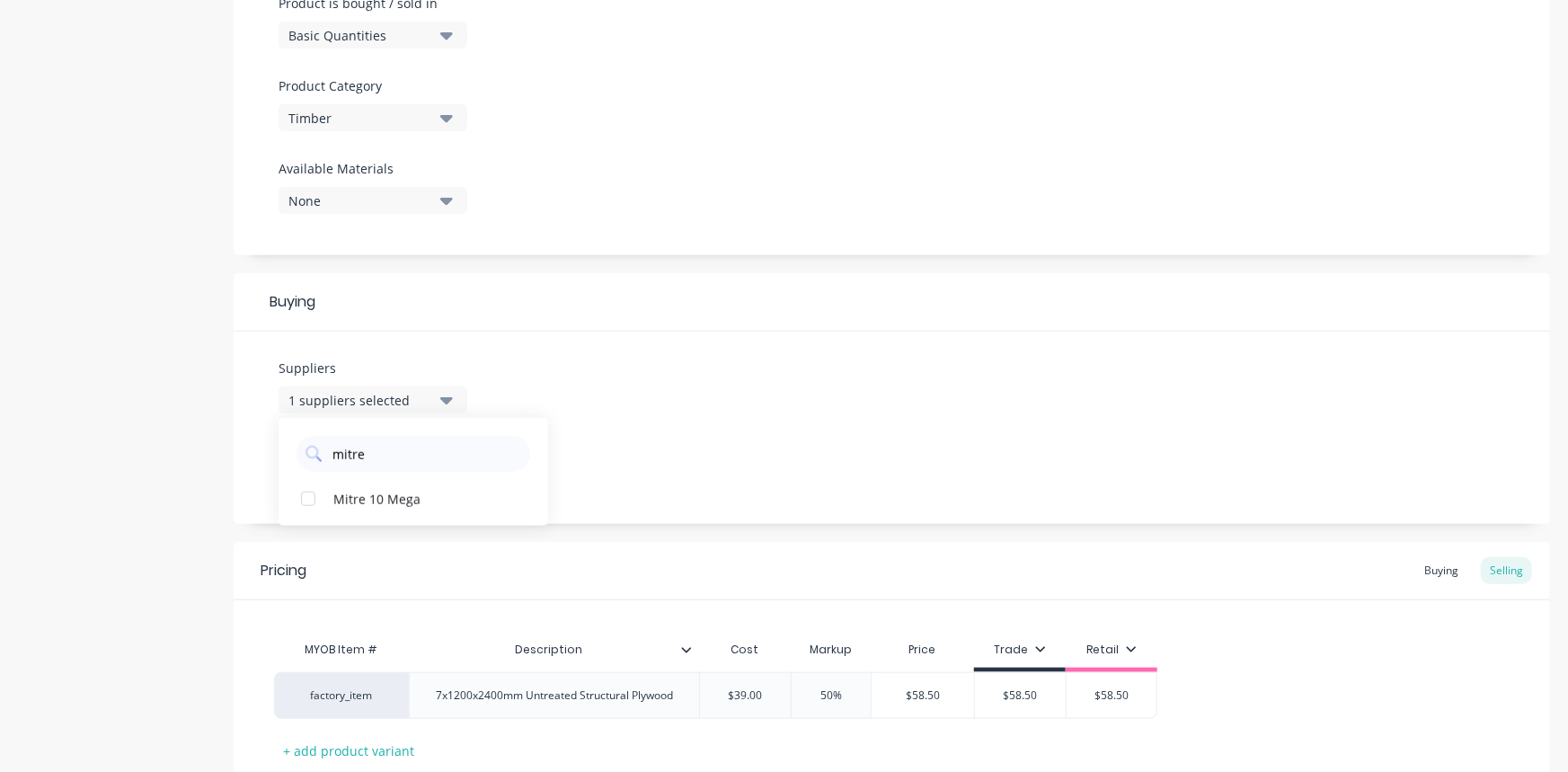
click at [306, 499] on div "button" at bounding box center [308, 499] width 36 height 36
type textarea "x"
type input "mitre"
click at [549, 368] on div "Suppliers 2 suppliers selected mitre Mitre 10 Mega Preferred Supplier None" at bounding box center [892, 427] width 1316 height 193
drag, startPoint x: 458, startPoint y: 476, endPoint x: 447, endPoint y: 470, distance: 12.5
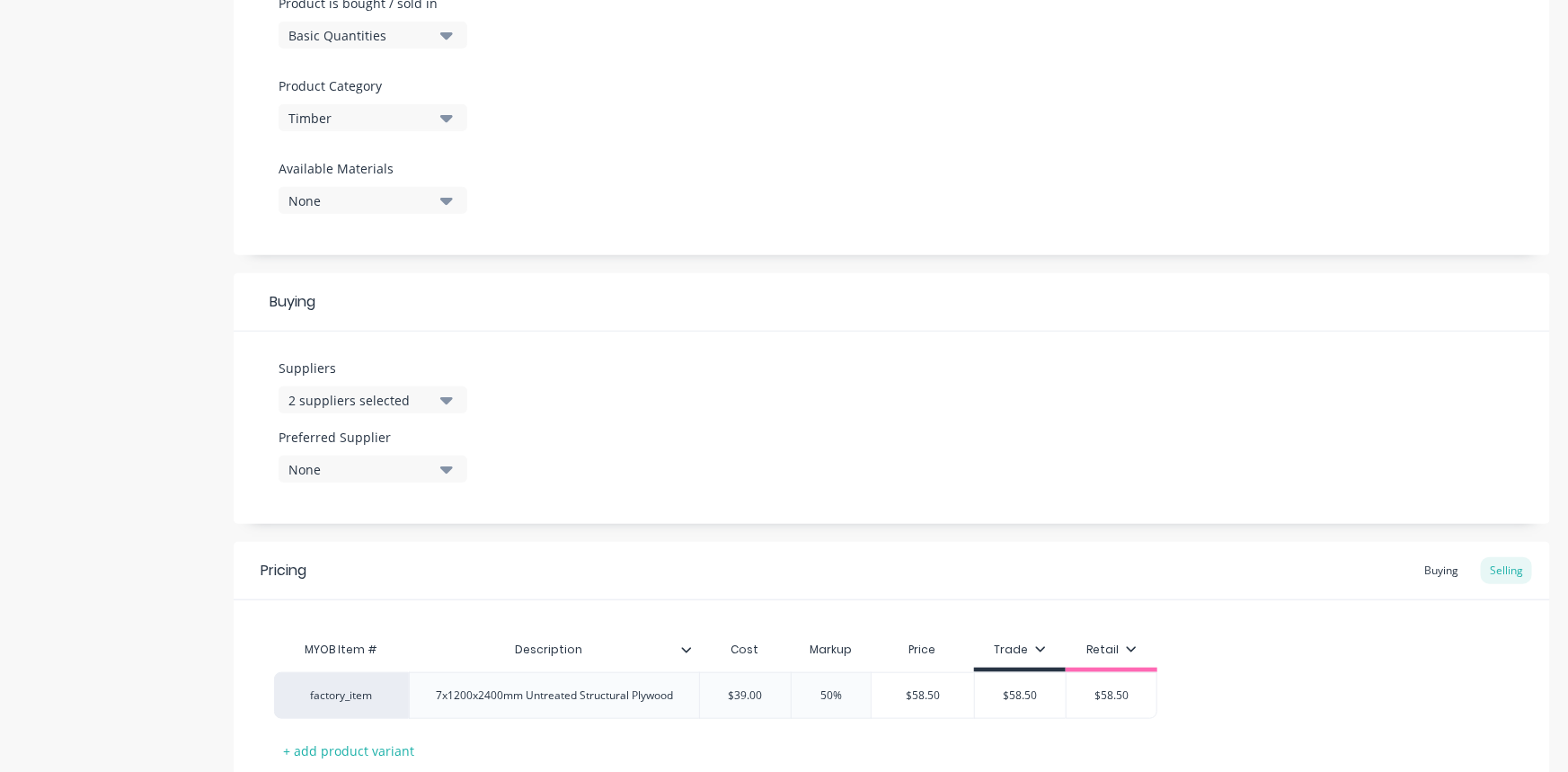
click at [457, 476] on button "None" at bounding box center [372, 468] width 189 height 27
click at [407, 580] on button "Bunnings Warehouse a/c 453507" at bounding box center [413, 568] width 270 height 36
type textarea "x"
click at [649, 400] on div "Suppliers 2 suppliers selected mitre Preferred Supplier Bunnings Warehouse a/c …" at bounding box center [892, 427] width 1316 height 193
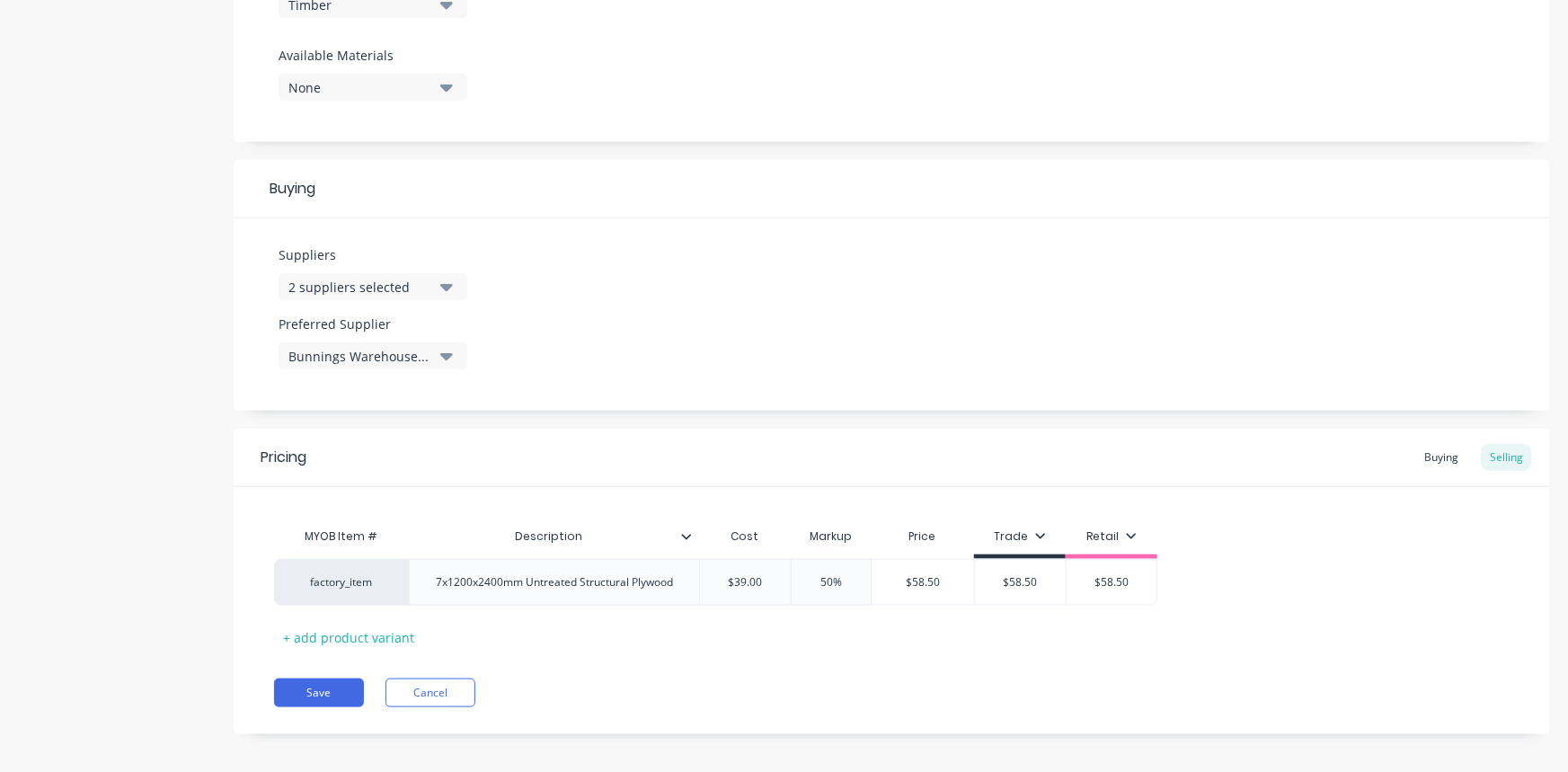
scroll to position [695, 0]
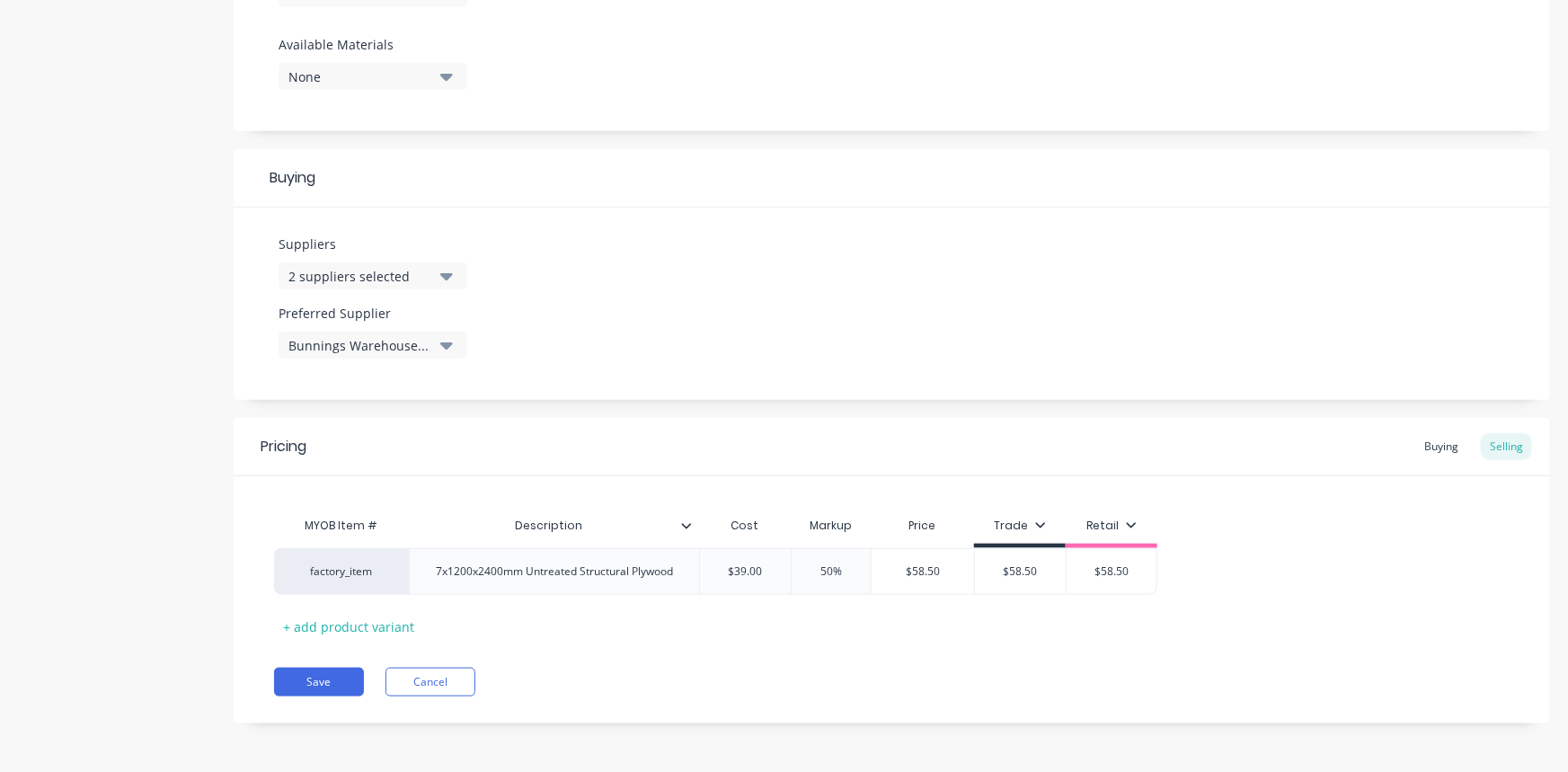
click at [1438, 442] on div "Buying" at bounding box center [1441, 446] width 52 height 27
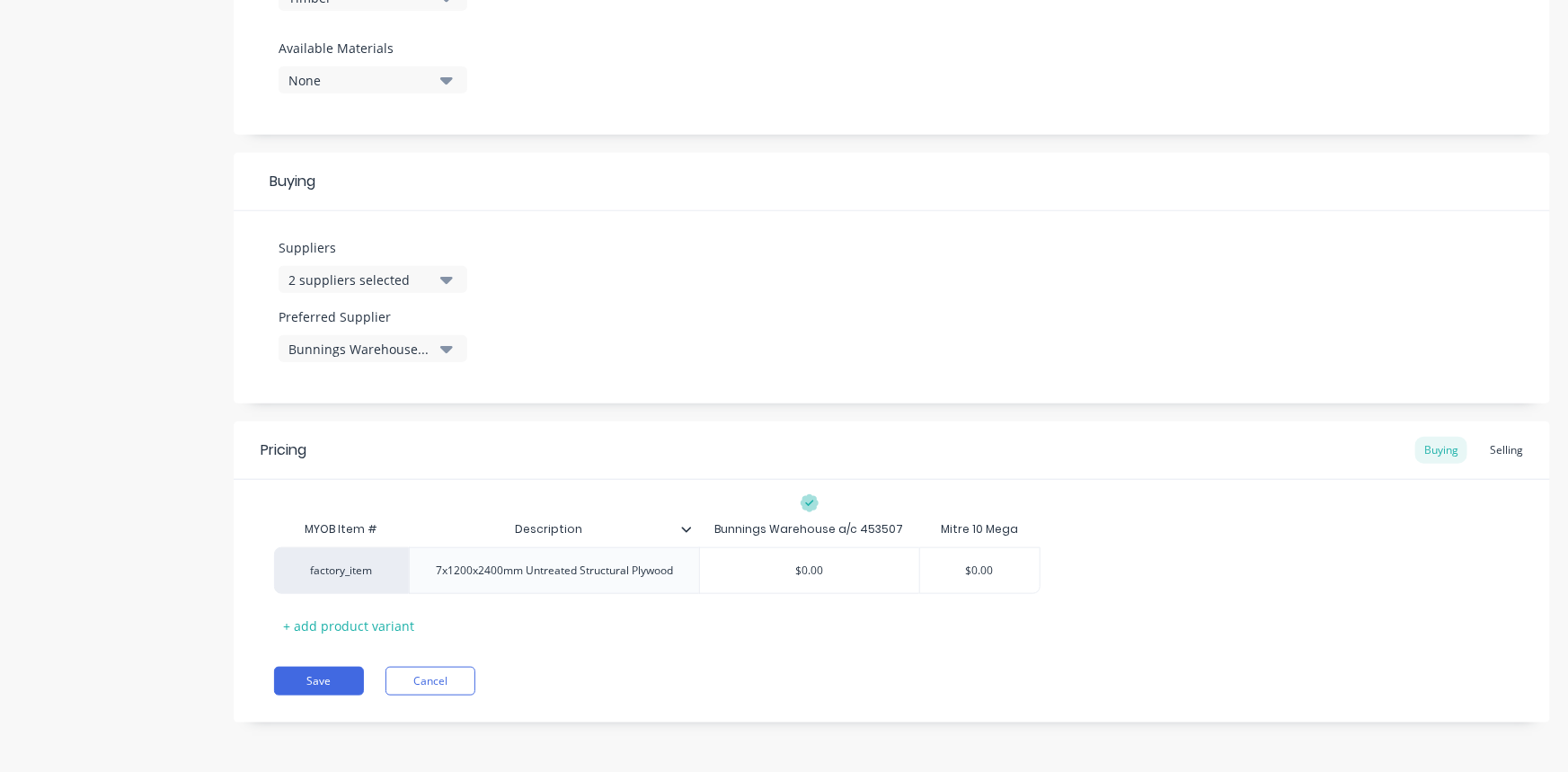
scroll to position [691, 0]
type input "$0.00"
drag, startPoint x: 759, startPoint y: 571, endPoint x: 951, endPoint y: 565, distance: 192.1
click at [951, 565] on div "factory_item 7x1200x2400mm Untreated Structural Plywood $0.00 $0.00 $0.00" at bounding box center [658, 571] width 766 height 46
type textarea "x"
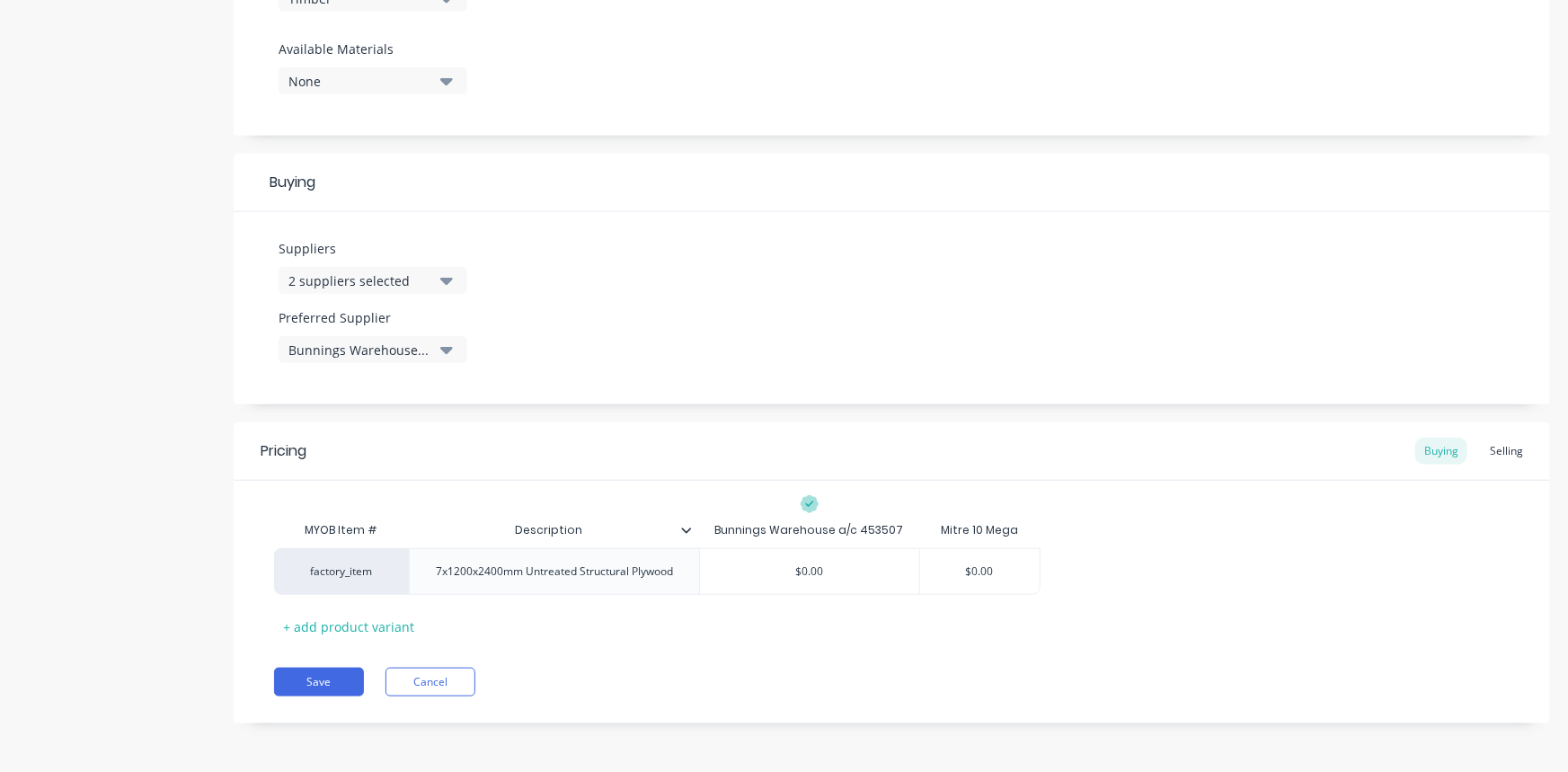
type input "3"
type textarea "x"
type input "39"
type textarea "x"
type input "39."
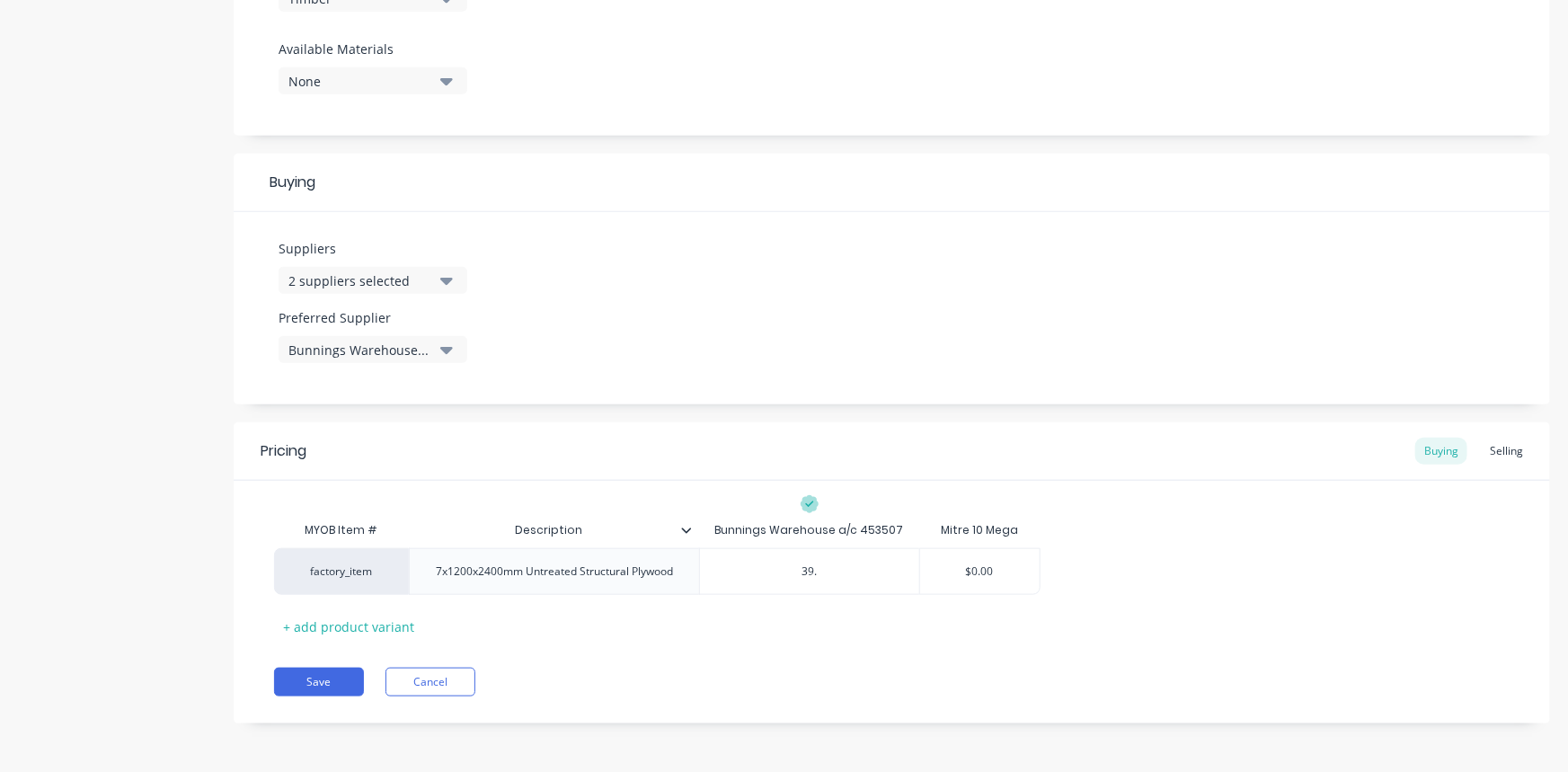
type textarea "x"
type input "39.0"
type textarea "x"
type input "39.00"
type input "$0.00"
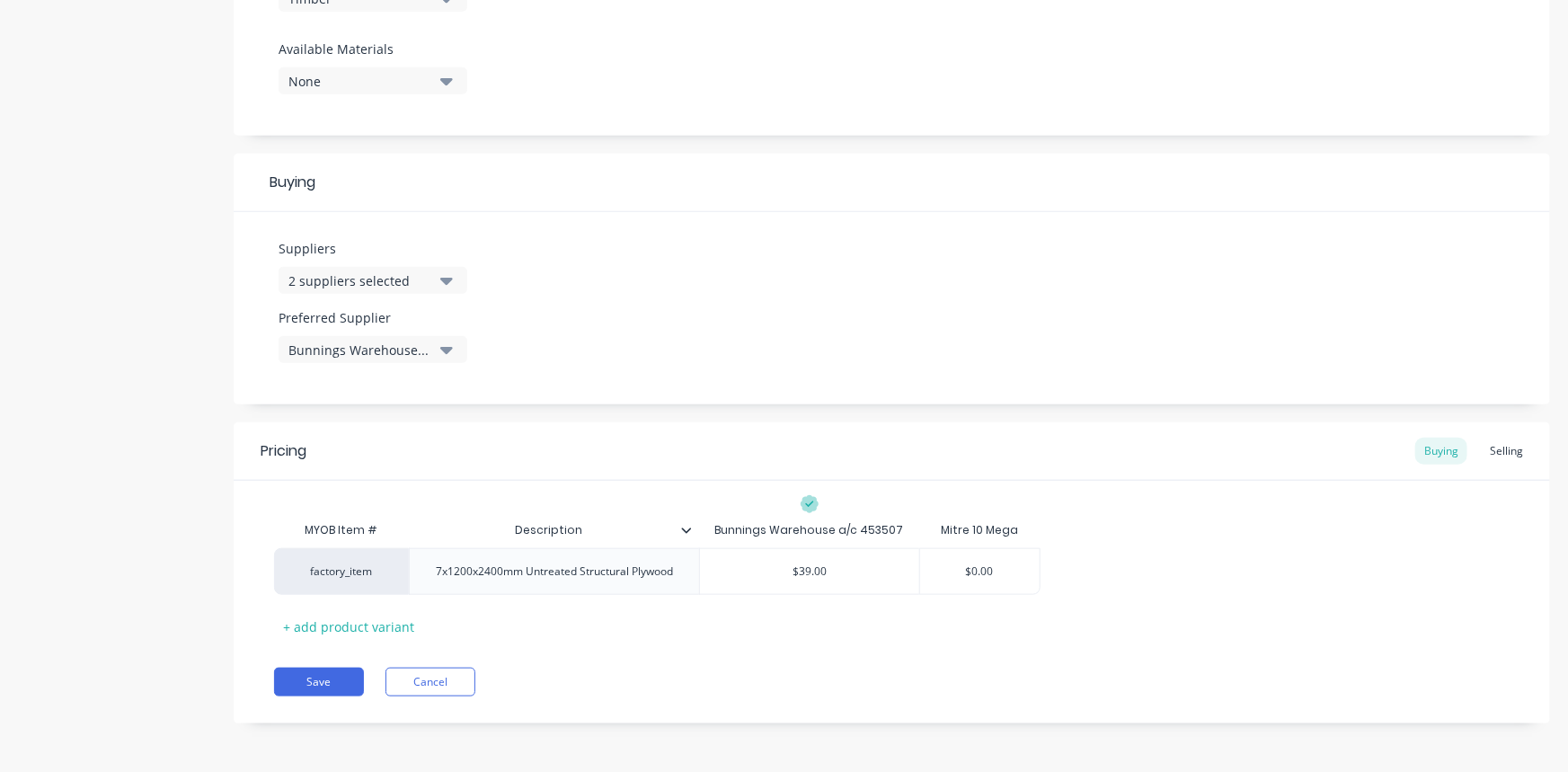
drag, startPoint x: 953, startPoint y: 566, endPoint x: 1060, endPoint y: 563, distance: 107.0
click at [1060, 563] on div "factory_item 7x1200x2400mm Untreated Structural Plywood $39.00 39.00 $0.00 $0.00" at bounding box center [892, 571] width 1235 height 46
type textarea "x"
type input "4"
type textarea "x"
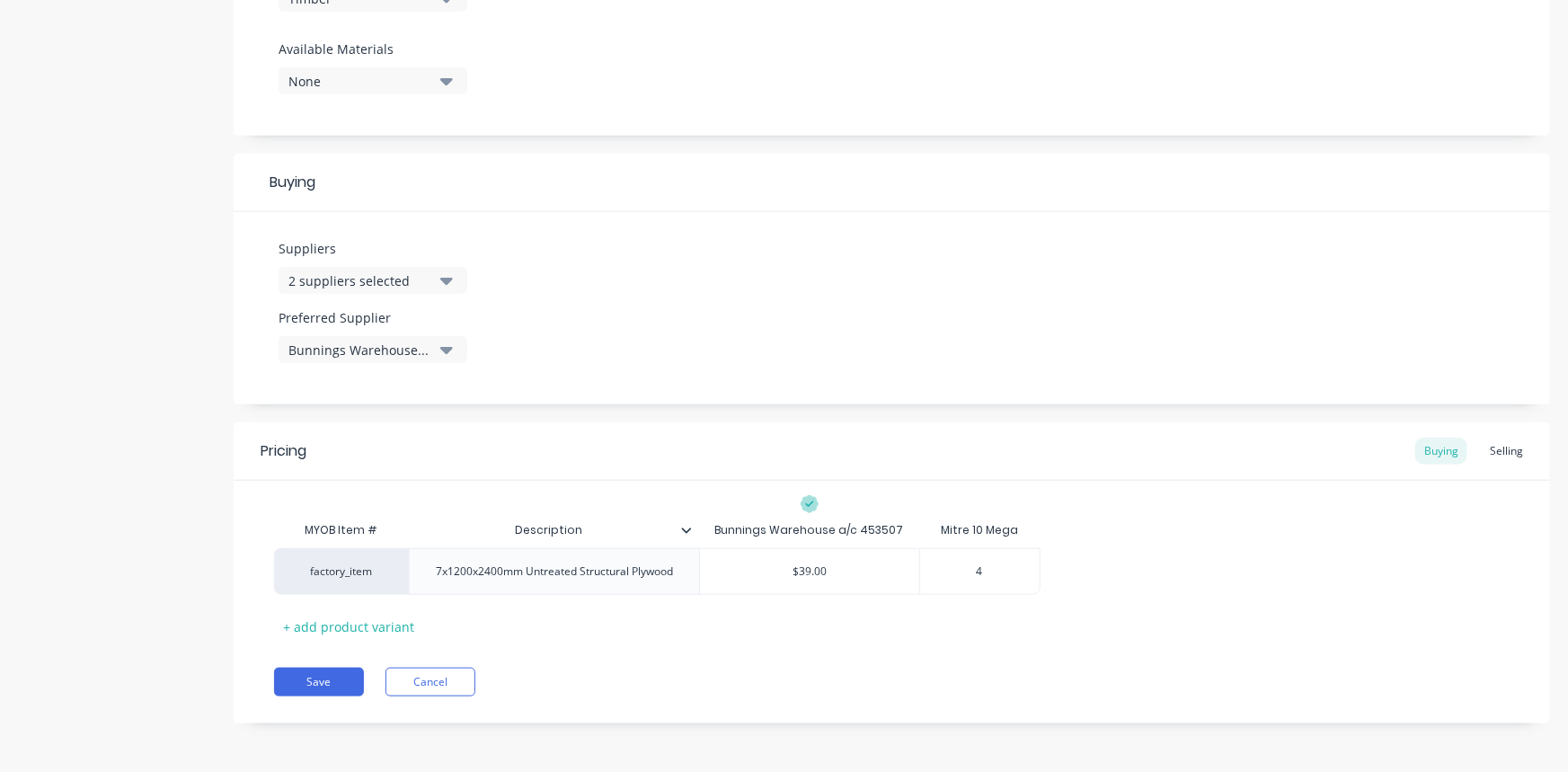
type input "41"
type textarea "x"
type input "41."
type textarea "x"
type input "41.0"
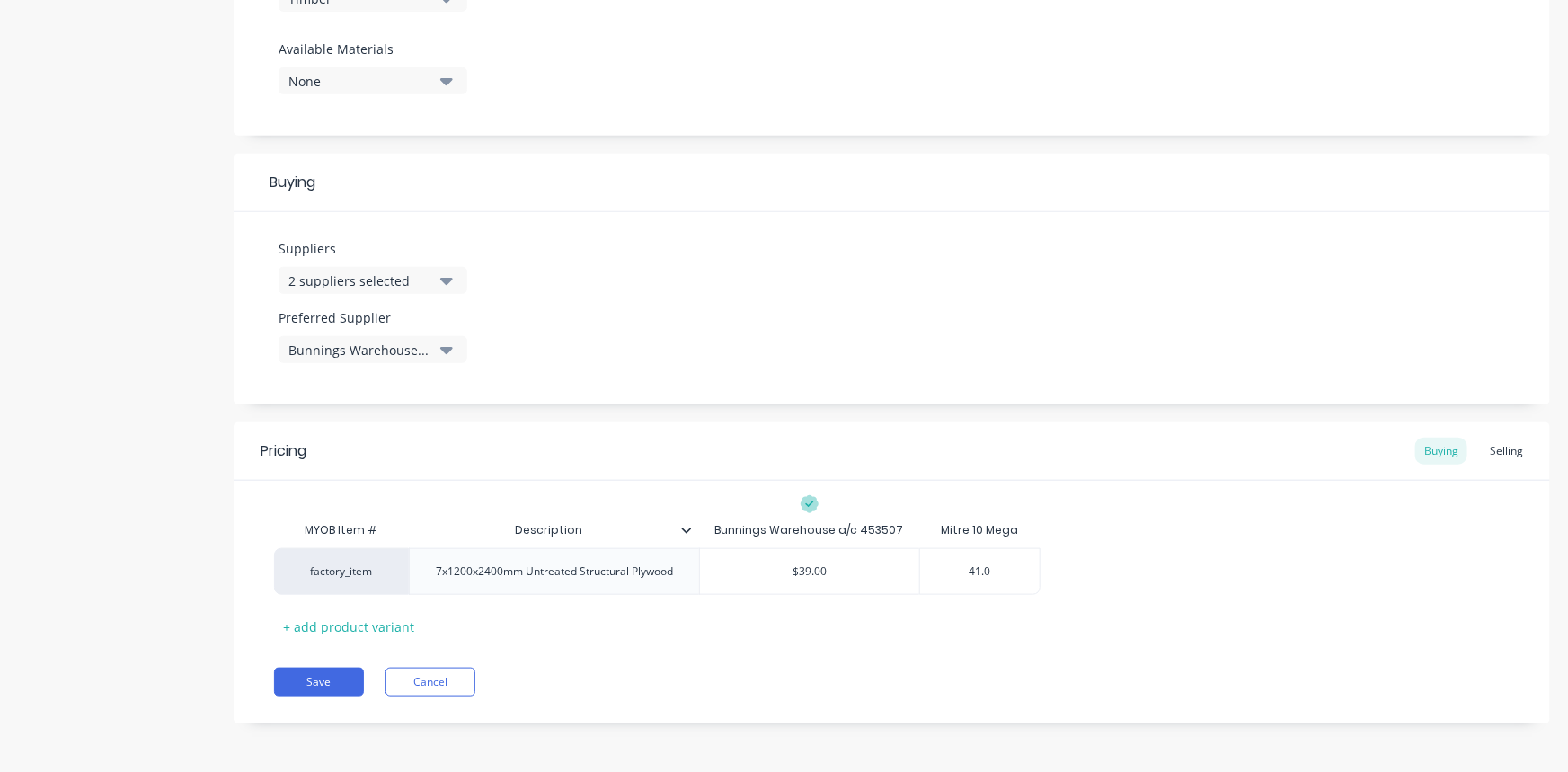
type textarea "x"
type input "41.03"
click at [1181, 542] on div "MYOB Item # Description Bunnings Warehouse a/c 453507 Mitre 10 Mega factory_ite…" at bounding box center [892, 577] width 1235 height 128
click at [314, 676] on button "Save" at bounding box center [319, 681] width 90 height 29
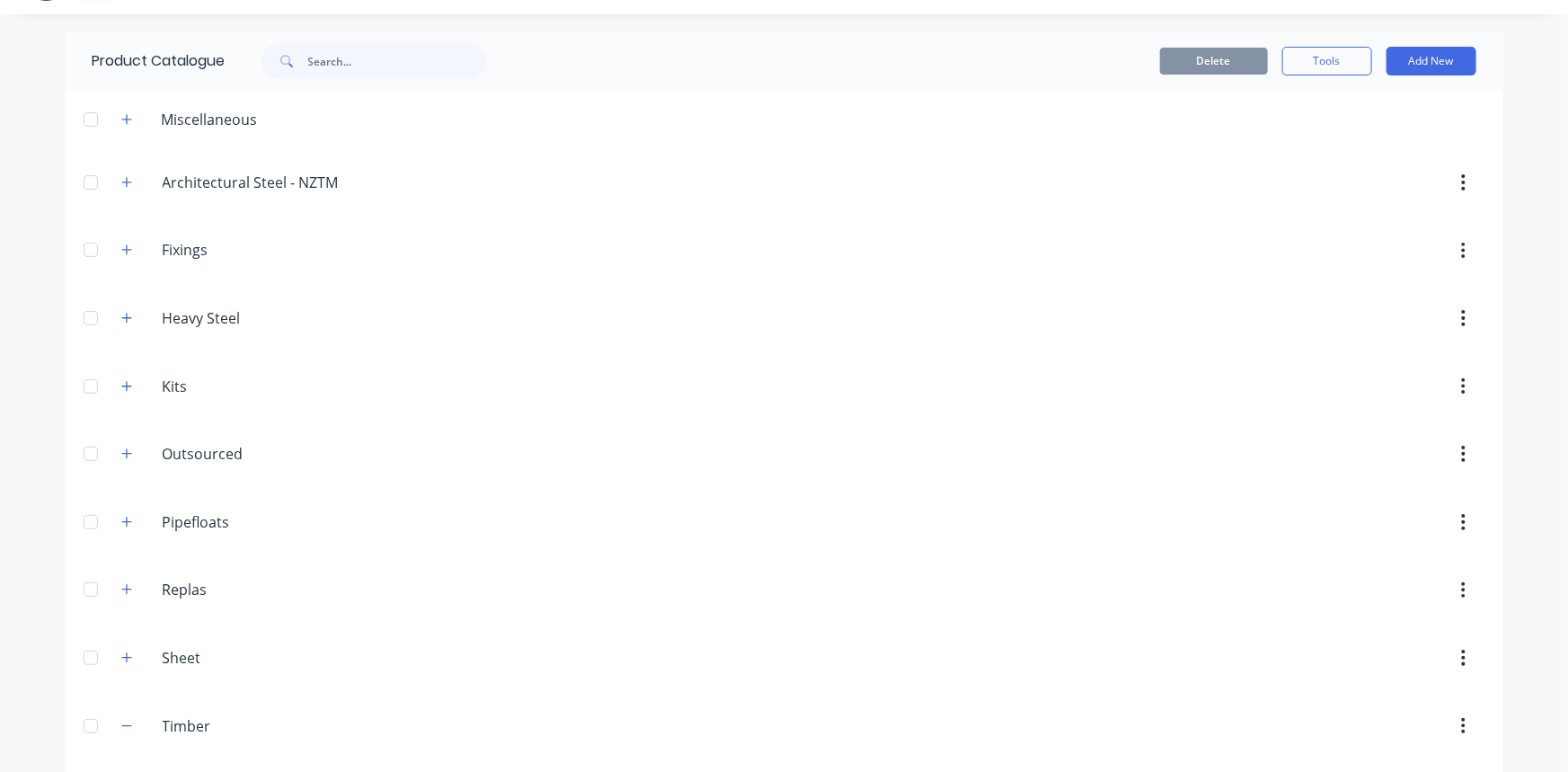
scroll to position [107, 0]
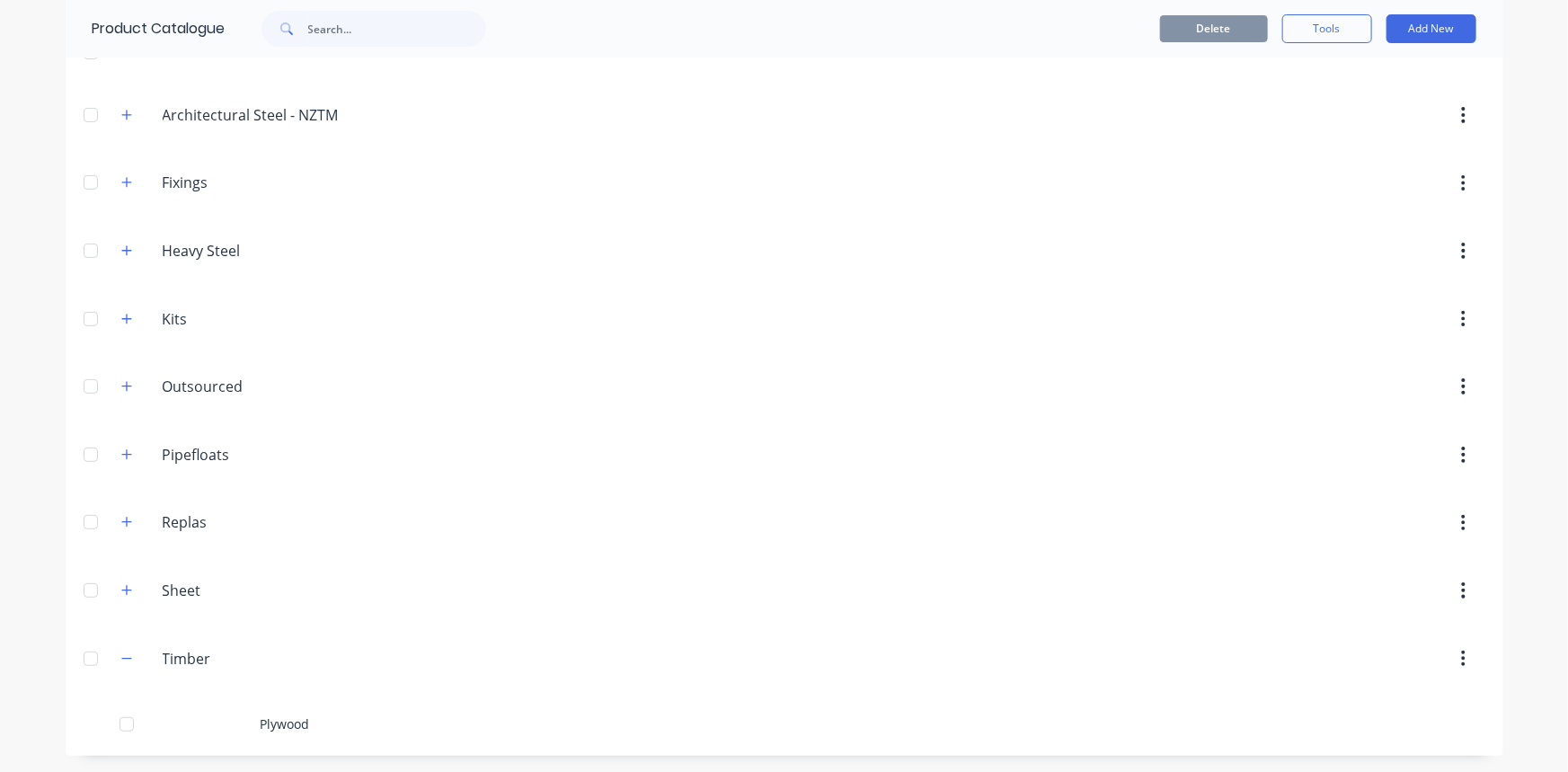
click at [274, 714] on div "Plywood" at bounding box center [784, 724] width 1438 height 64
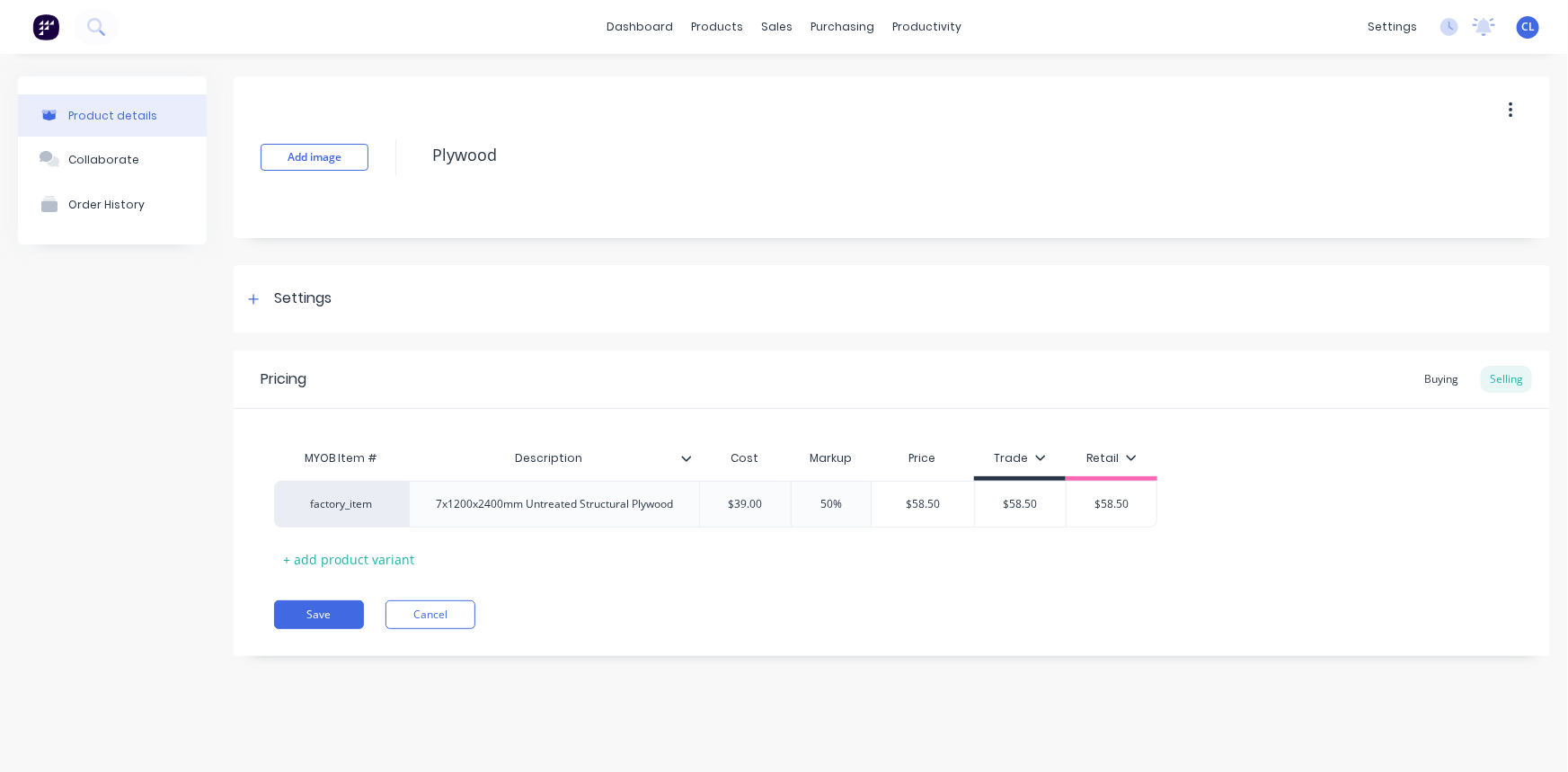
click at [1330, 449] on div "MYOB Item # Description Cost Markup Price Trade Retail factory_item 7x1200x2400…" at bounding box center [892, 506] width 1235 height 133
click at [314, 614] on button "Save" at bounding box center [319, 614] width 90 height 29
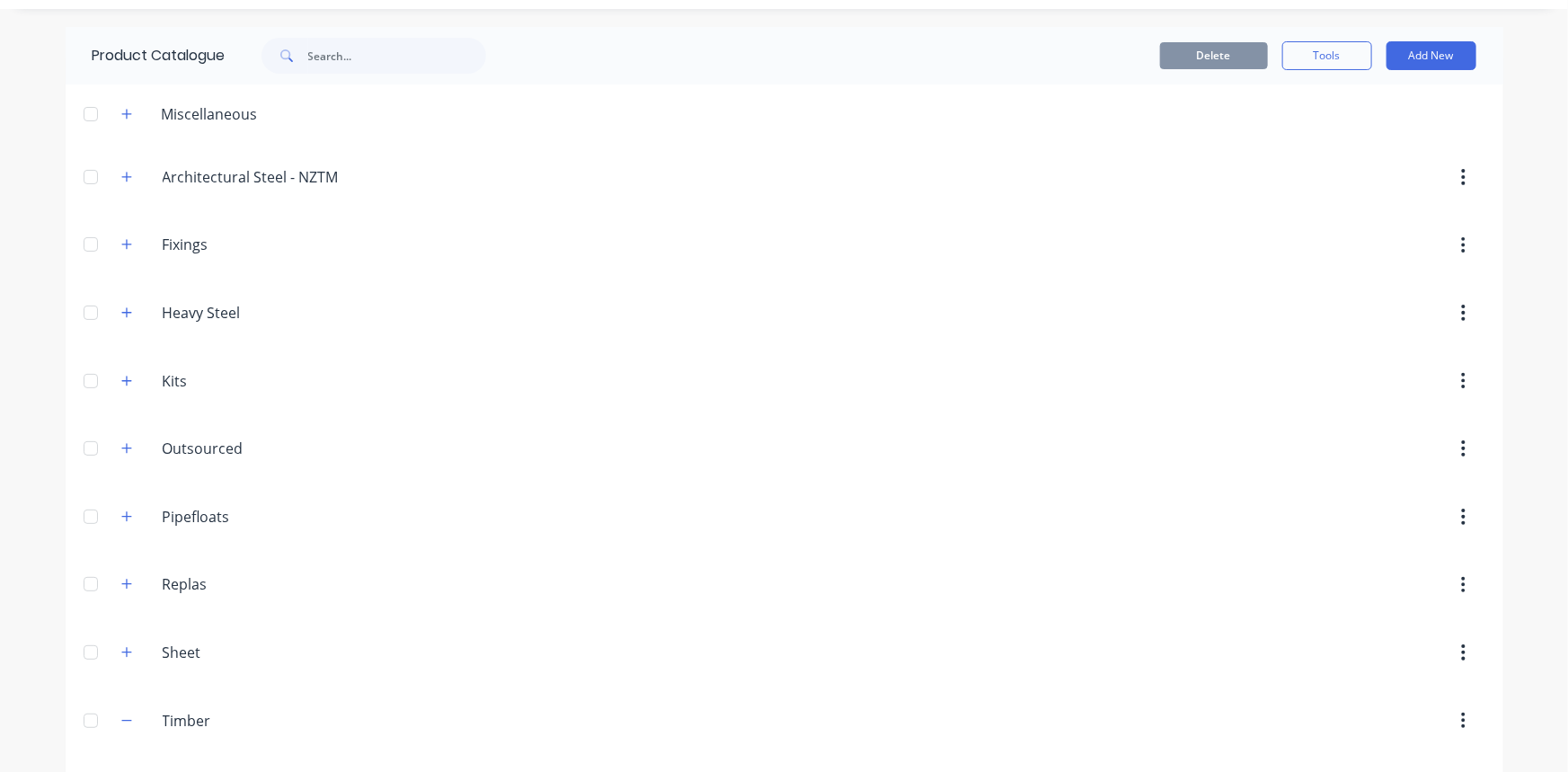
scroll to position [107, 0]
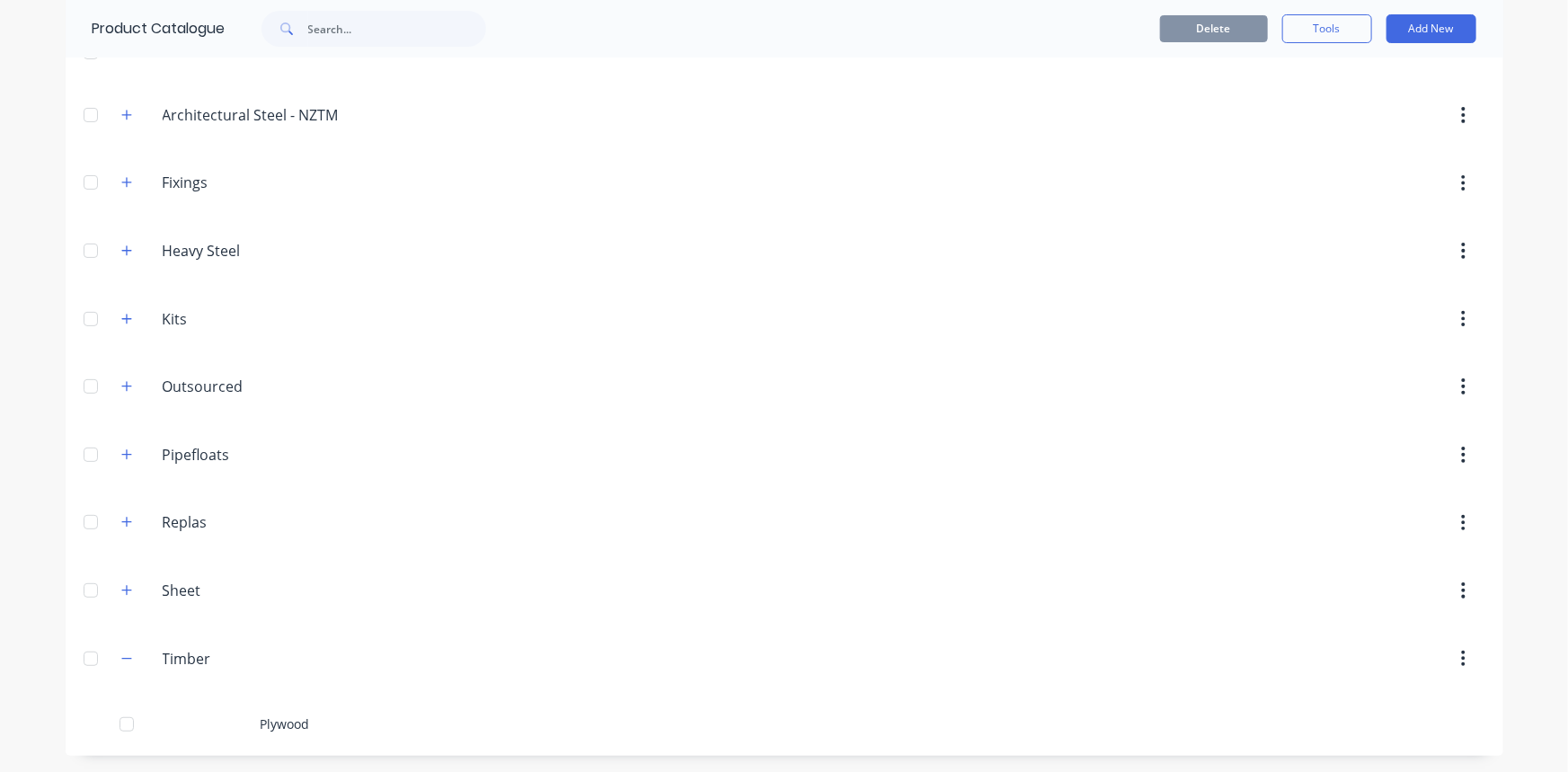
click at [121, 657] on icon "button" at bounding box center [126, 658] width 11 height 13
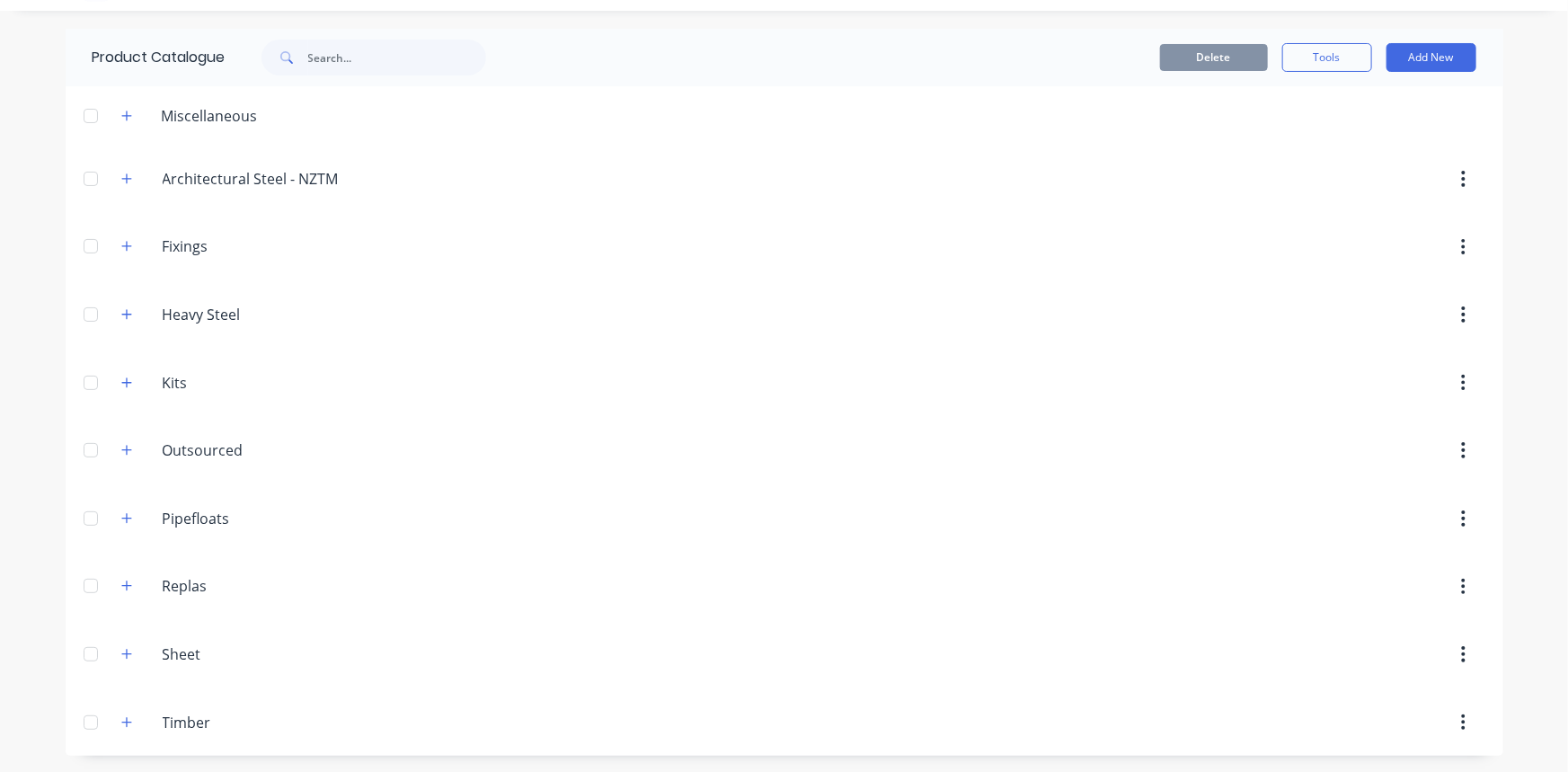
click at [121, 378] on icon "button" at bounding box center [126, 382] width 11 height 13
click at [274, 361] on header "Kits Kits" at bounding box center [784, 382] width 1438 height 68
click at [125, 244] on icon "button" at bounding box center [126, 246] width 11 height 13
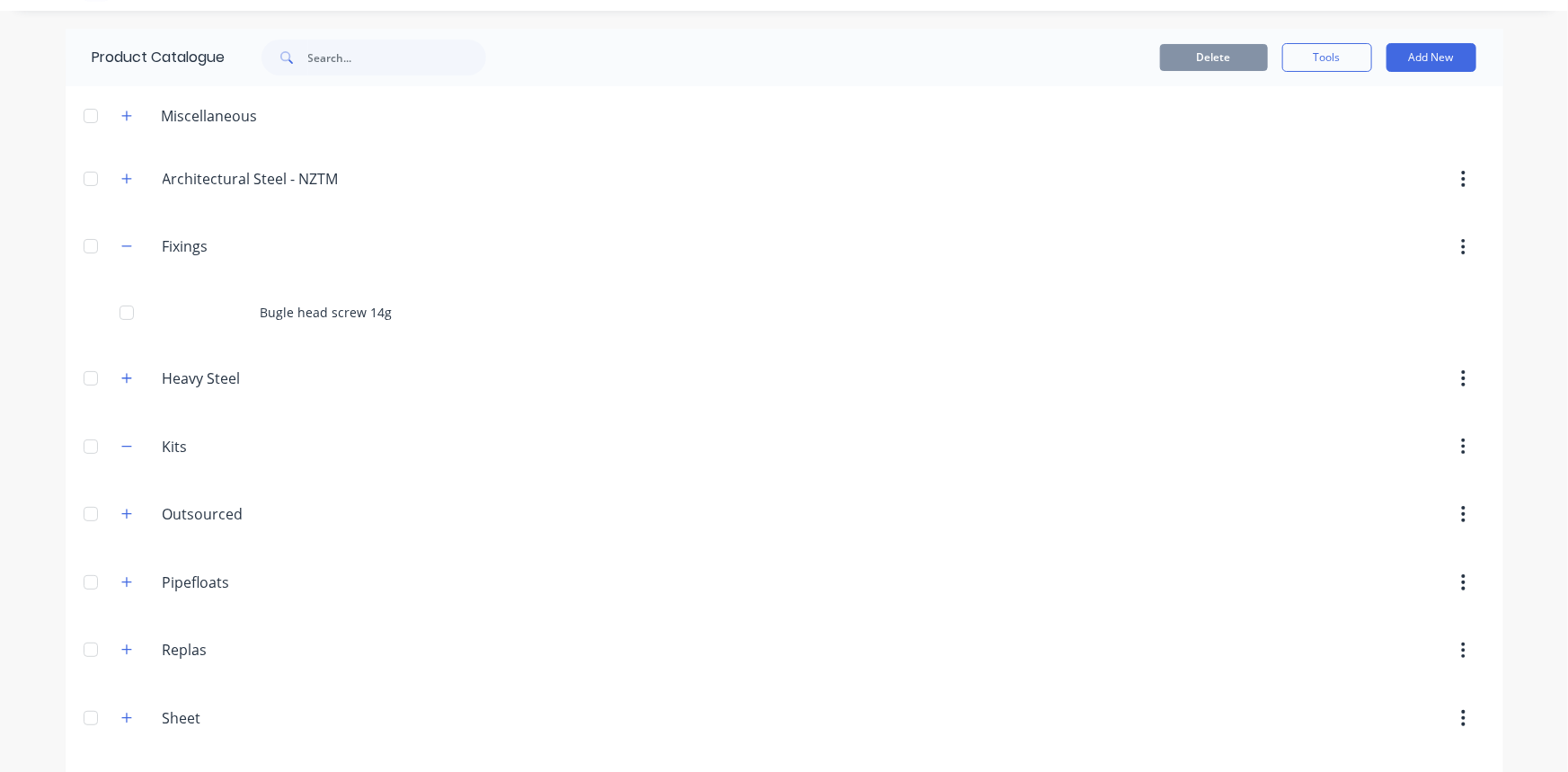
click at [125, 244] on icon "button" at bounding box center [126, 246] width 11 height 13
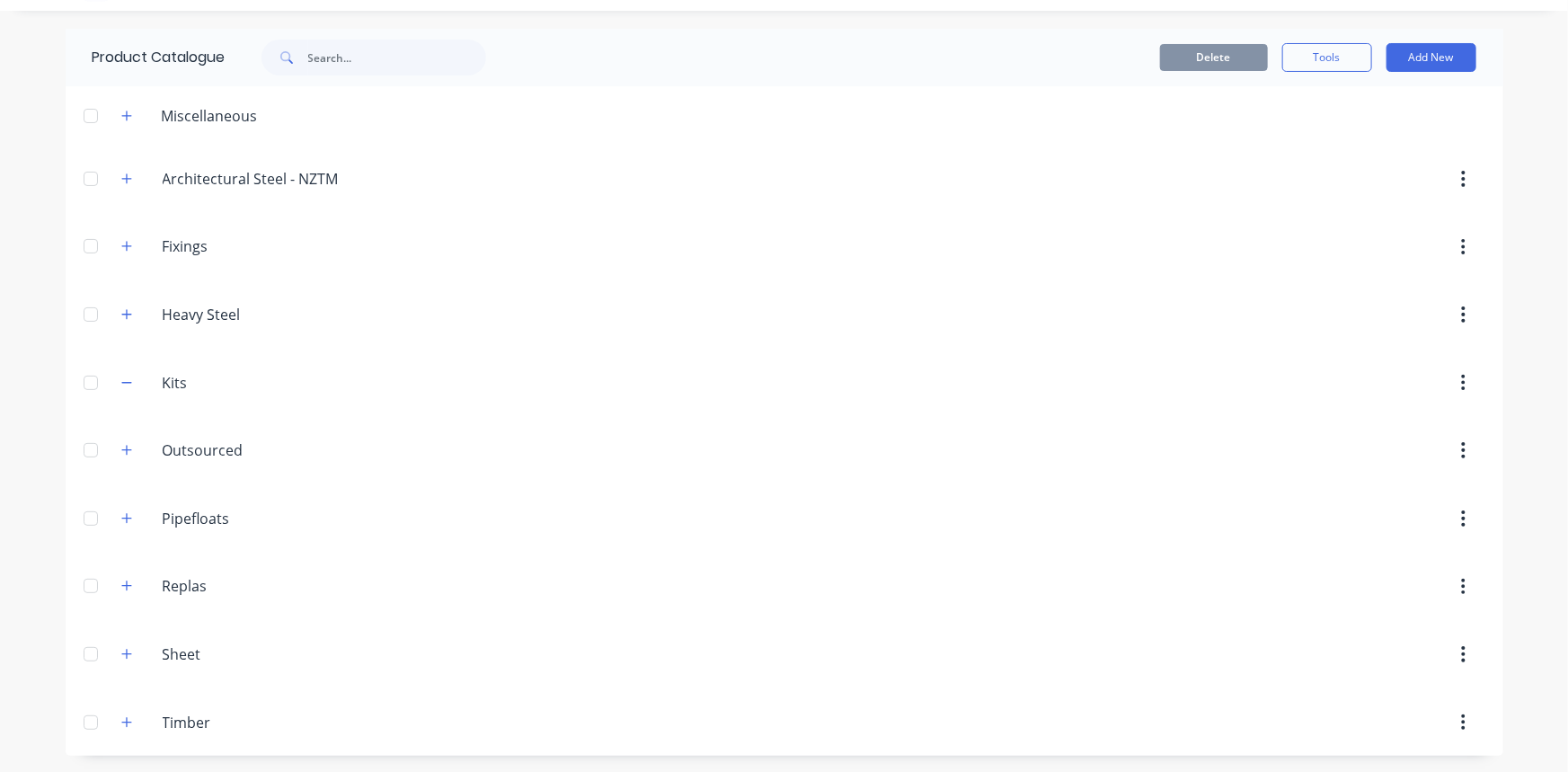
click at [305, 224] on header "Fixings Fixings" at bounding box center [784, 247] width 1438 height 68
click at [121, 718] on icon "button" at bounding box center [126, 722] width 11 height 13
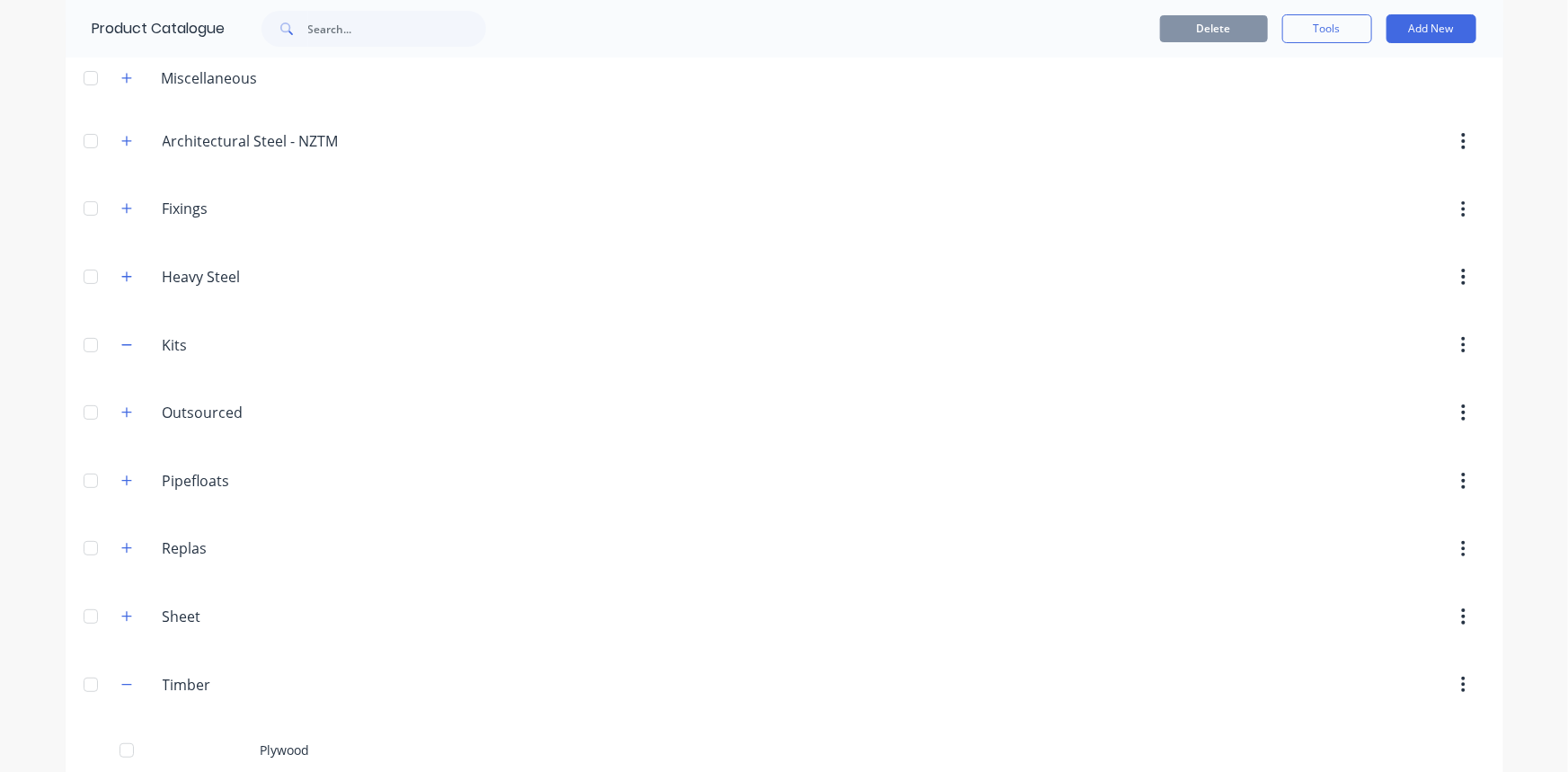
scroll to position [107, 0]
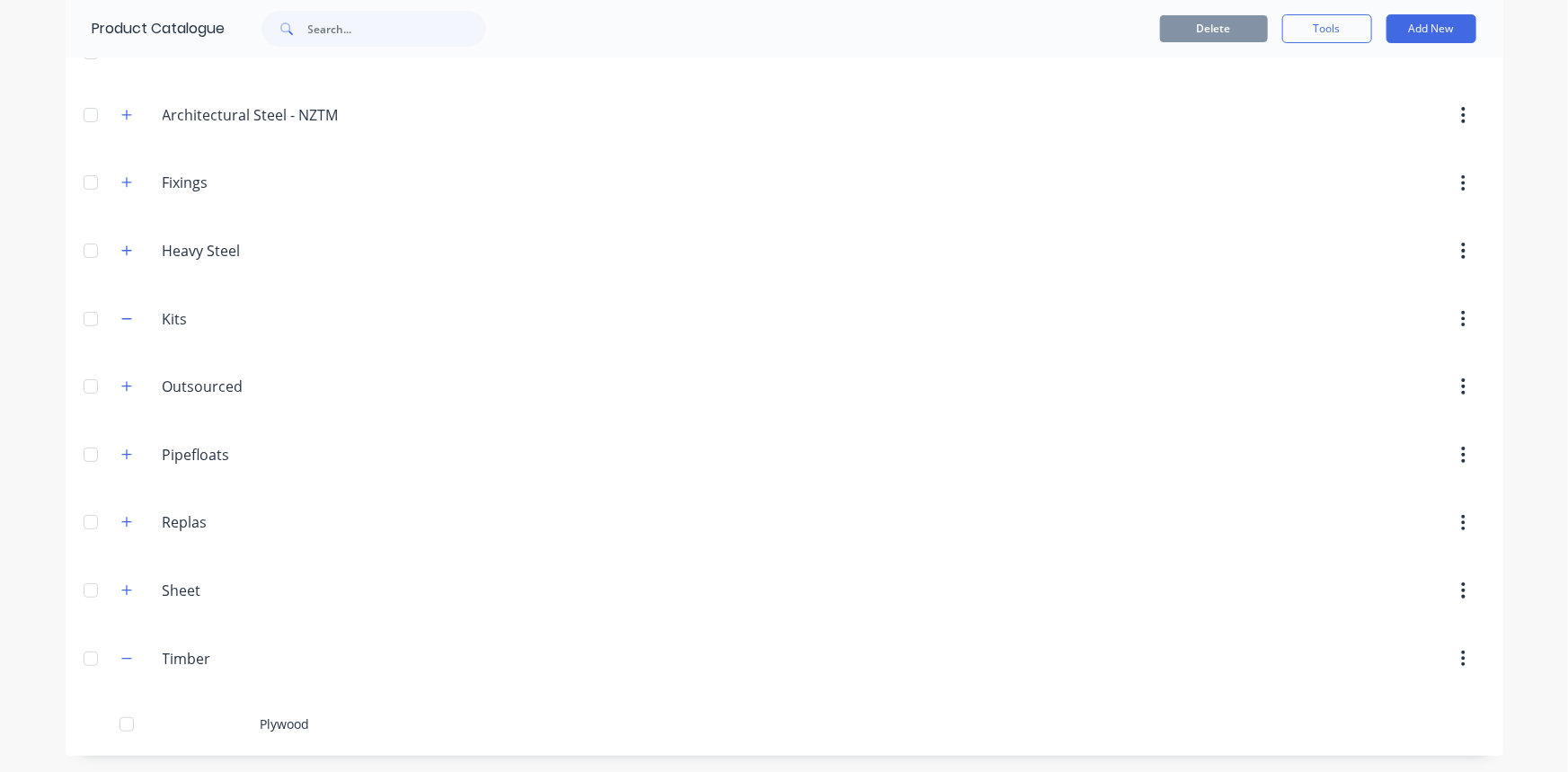
click at [284, 719] on div "Plywood" at bounding box center [784, 724] width 1438 height 64
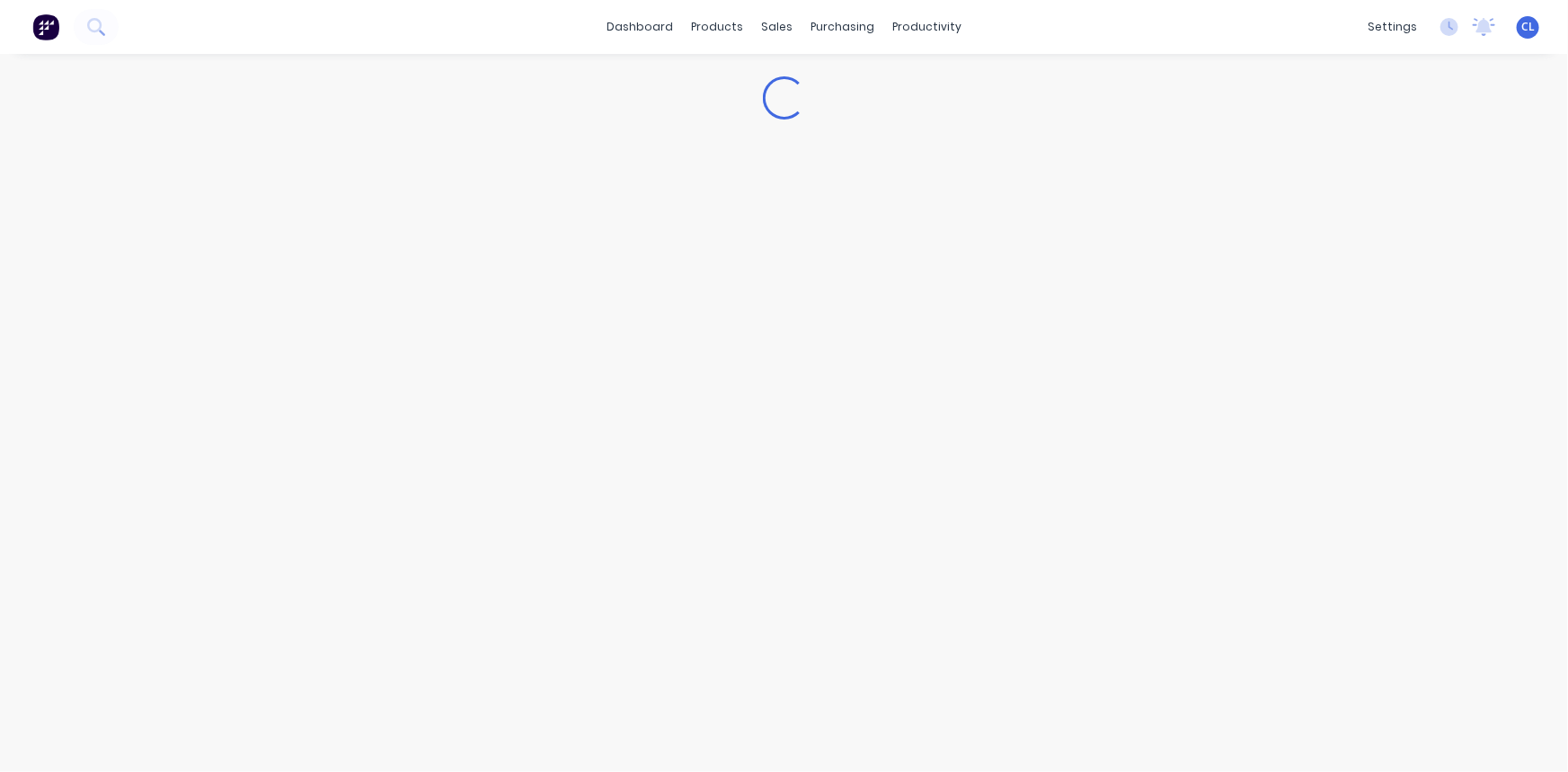
type textarea "x"
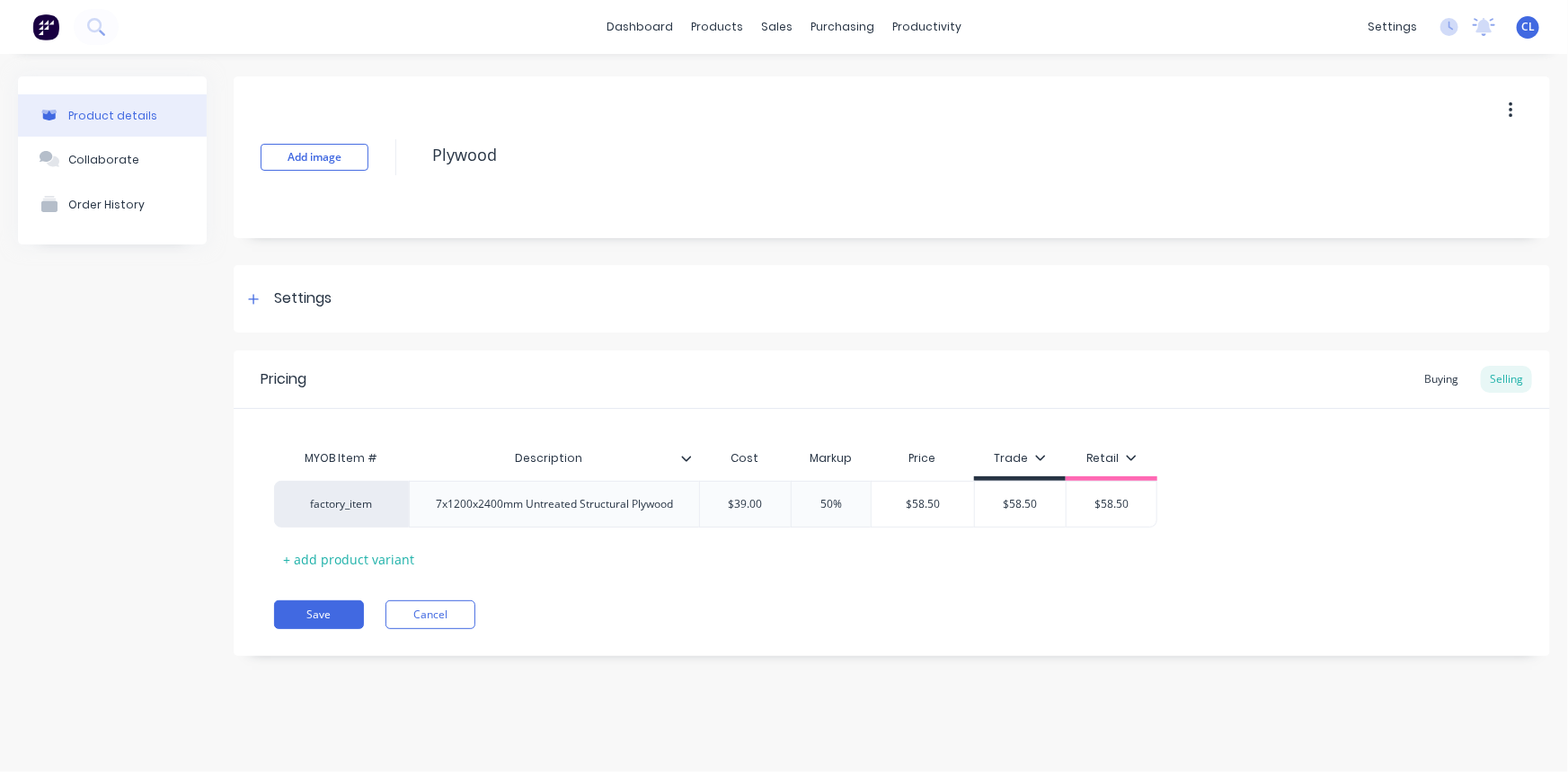
click at [433, 611] on button "Cancel" at bounding box center [430, 614] width 90 height 29
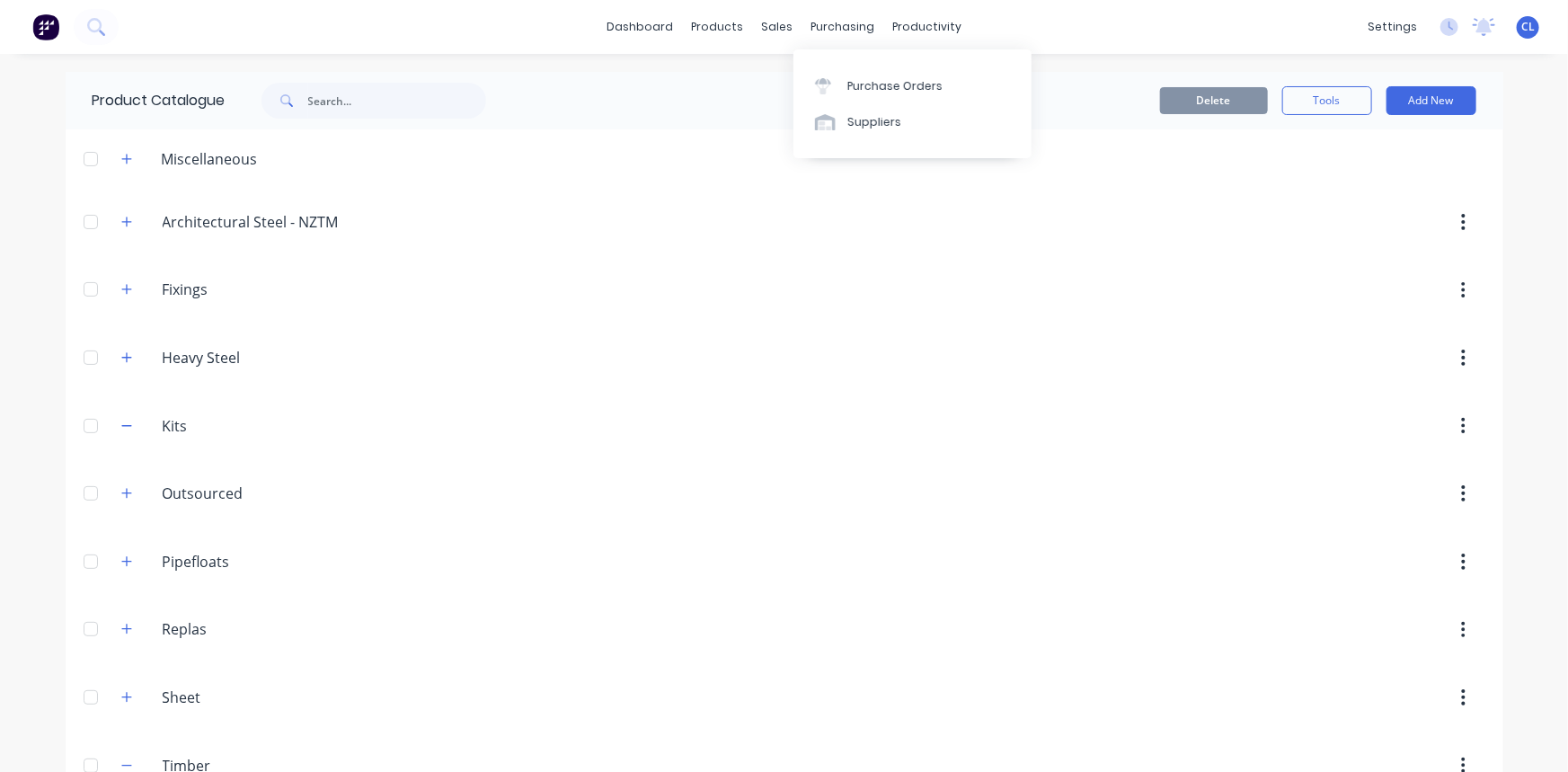
click at [867, 81] on div "Purchase Orders" at bounding box center [895, 86] width 95 height 16
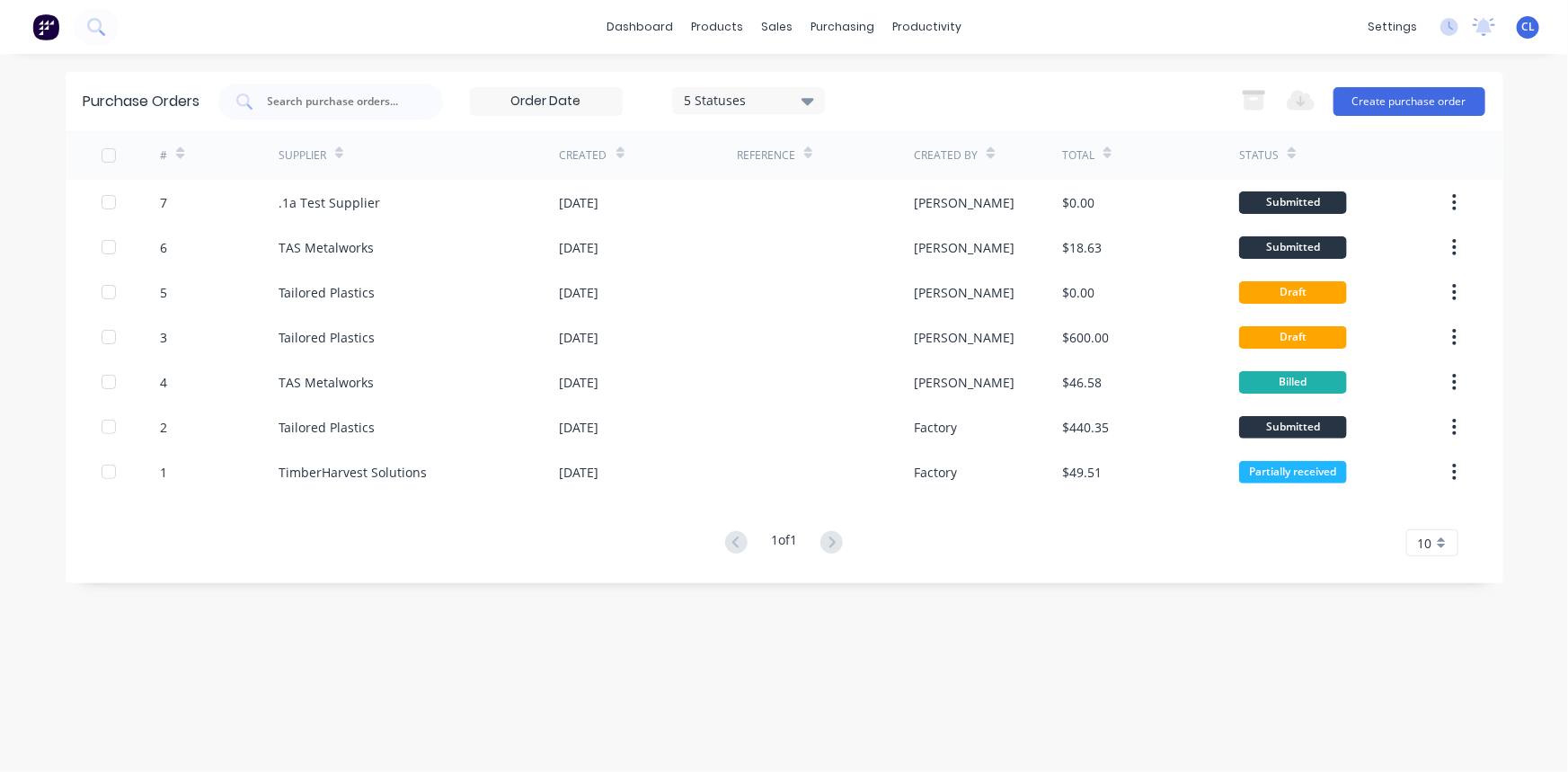
click at [1084, 89] on div "5 Statuses 5 Statuses Export to Excel (XLSX) Create purchase order" at bounding box center [851, 102] width 1267 height 36
click at [1065, 23] on div "dashboard products sales purchasing productivity dashboard products Product Cat…" at bounding box center [784, 27] width 1568 height 54
